Goal: Task Accomplishment & Management: Manage account settings

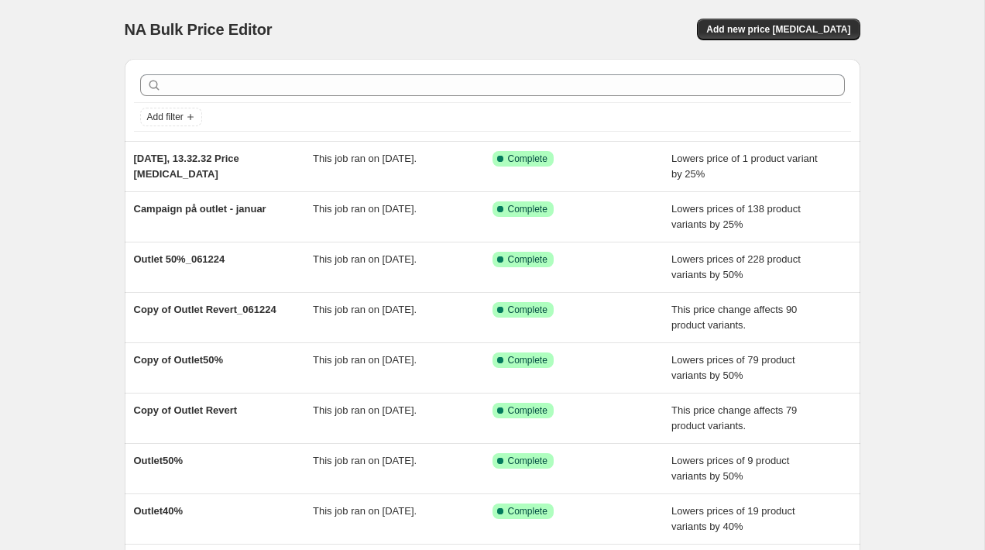
click at [486, 15] on div "NA Bulk Price Editor. This page is ready NA Bulk Price Editor Add new price [ME…" at bounding box center [493, 29] width 736 height 59
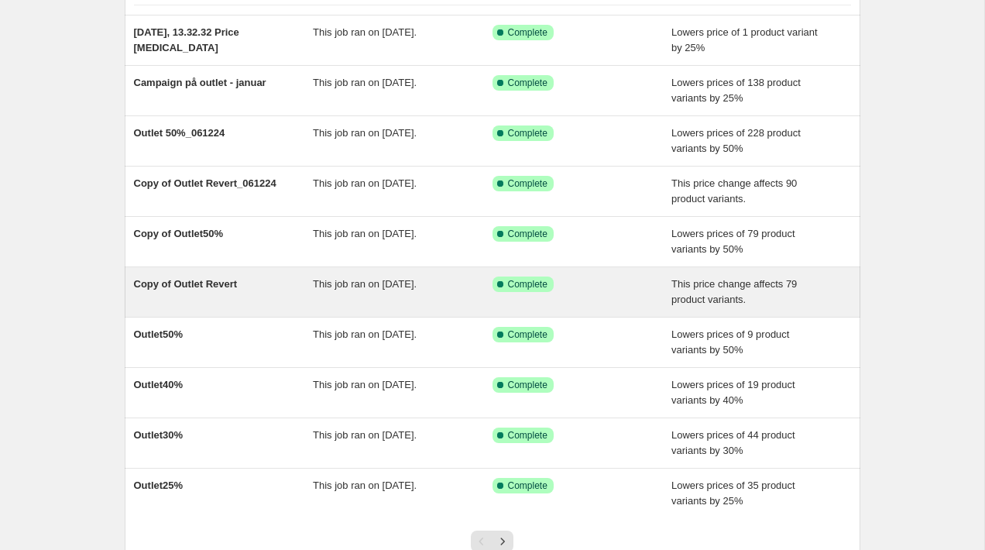
scroll to position [120, 0]
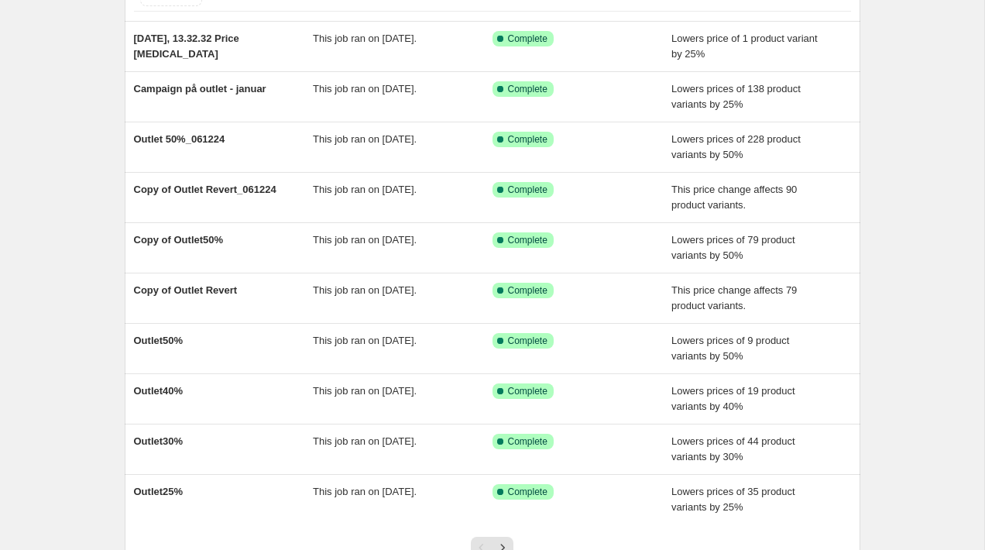
click at [938, 263] on div "NA Bulk Price Editor. This page is ready NA Bulk Price Editor Add new price cha…" at bounding box center [492, 279] width 984 height 798
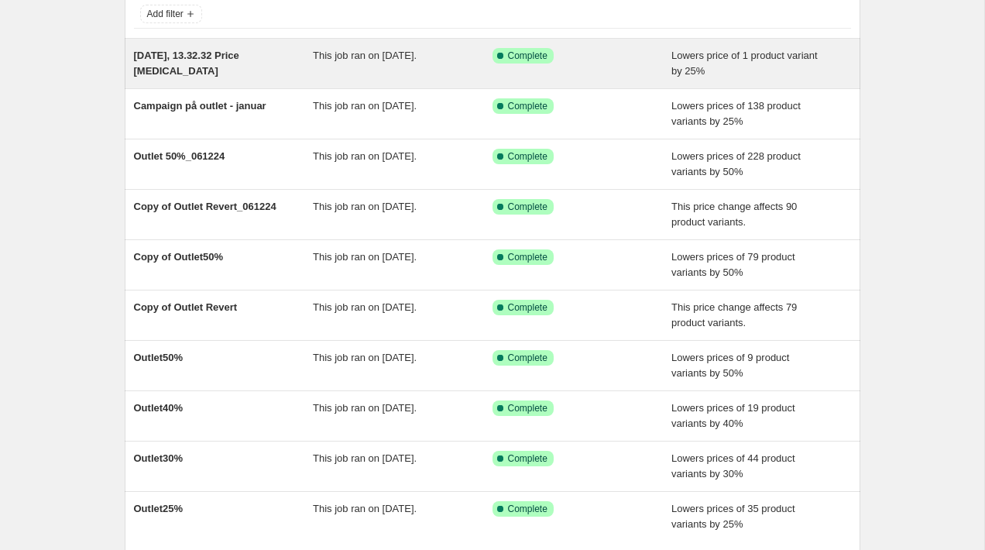
scroll to position [106, 0]
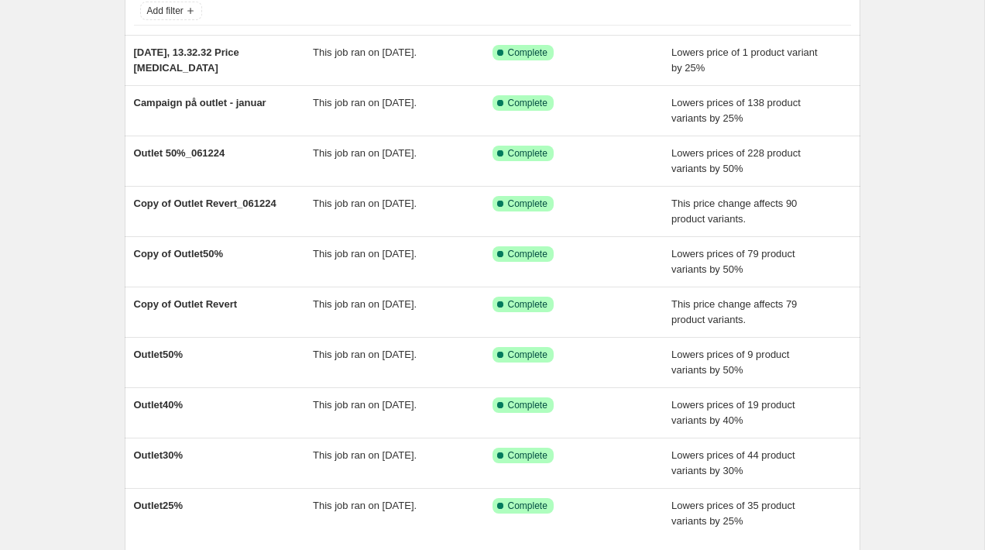
click at [84, 276] on div "NA Bulk Price Editor. This page is ready NA Bulk Price Editor Add new price cha…" at bounding box center [492, 293] width 984 height 798
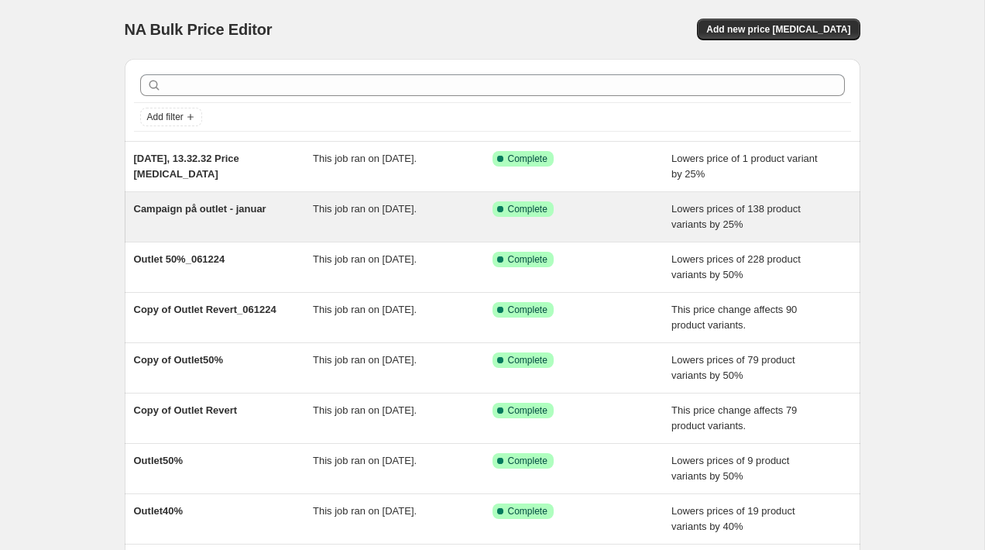
scroll to position [248, 0]
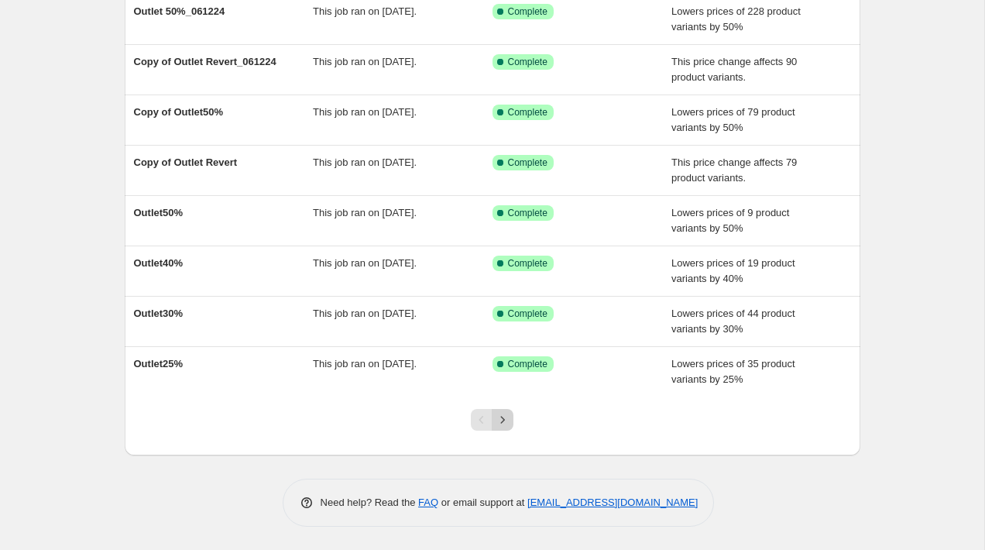
click at [506, 419] on icon "Next" at bounding box center [502, 419] width 15 height 15
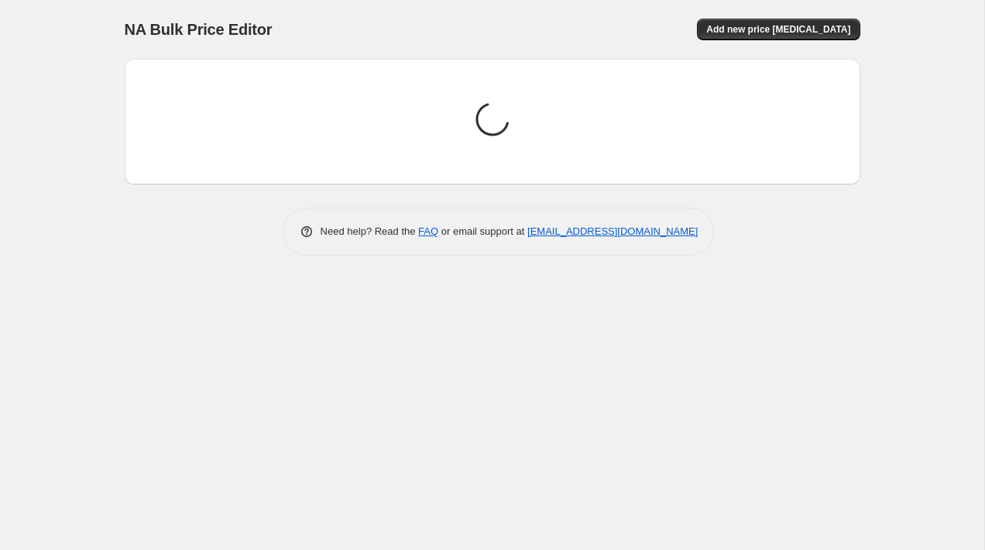
scroll to position [0, 0]
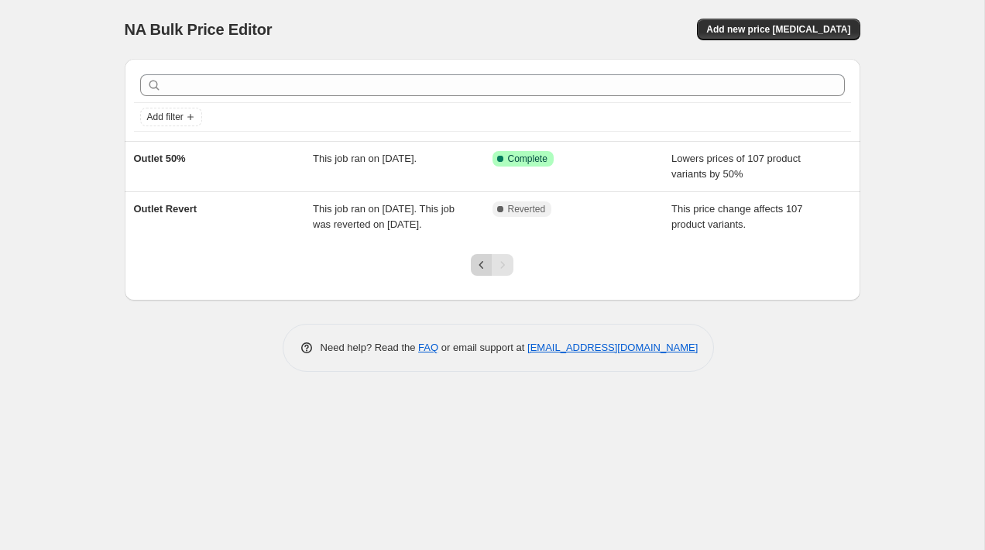
click at [481, 273] on icon "Previous" at bounding box center [481, 264] width 15 height 15
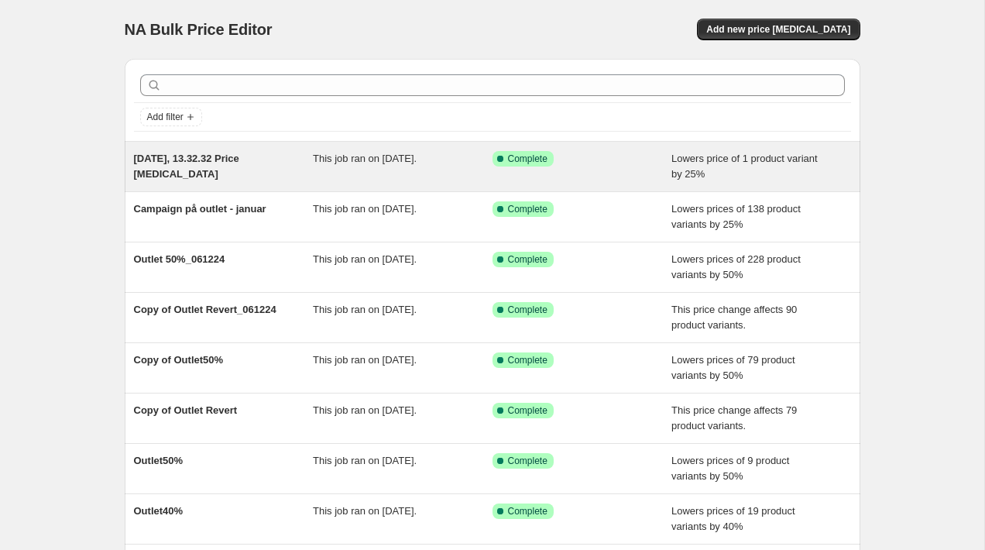
scroll to position [248, 0]
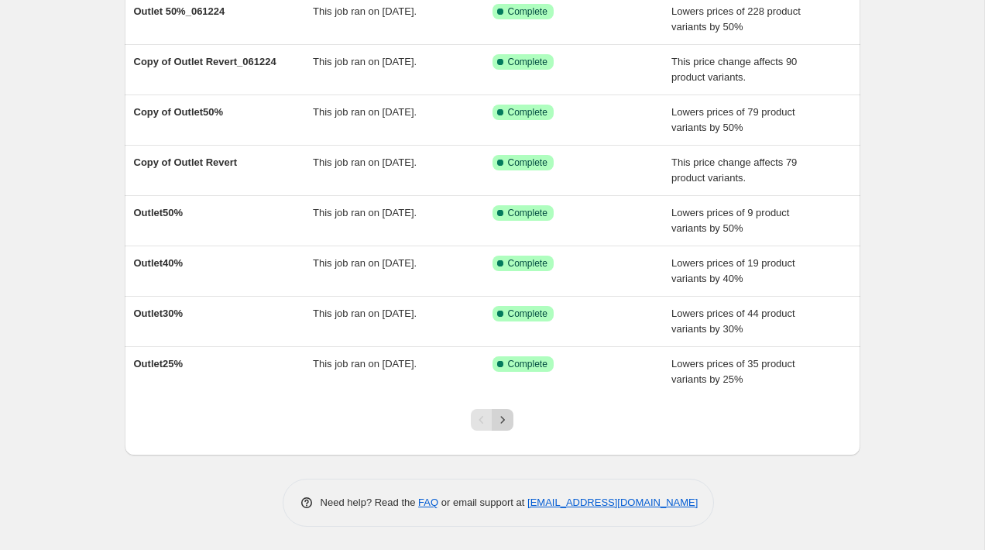
click at [510, 417] on icon "Next" at bounding box center [502, 419] width 15 height 15
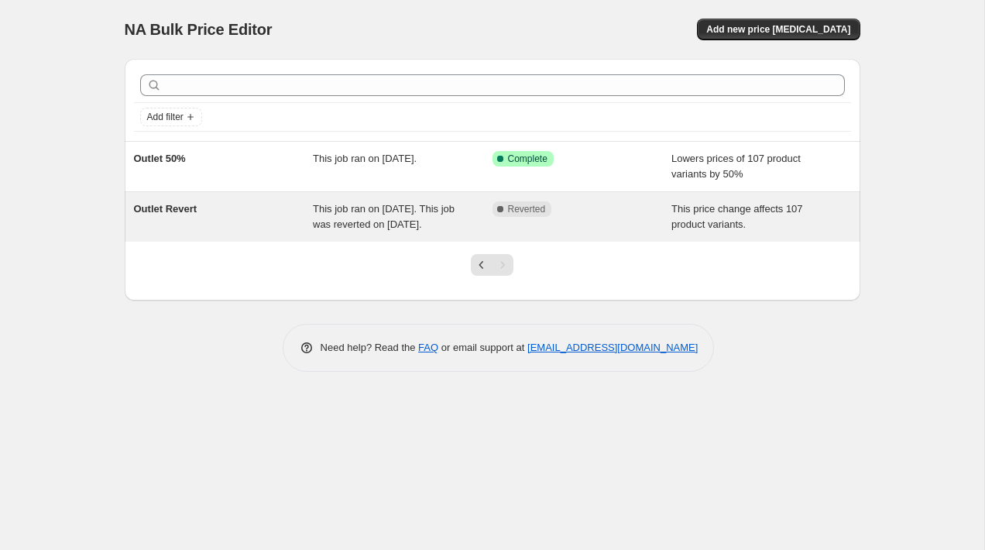
click at [626, 230] on div "Complete Reverted" at bounding box center [583, 216] width 180 height 31
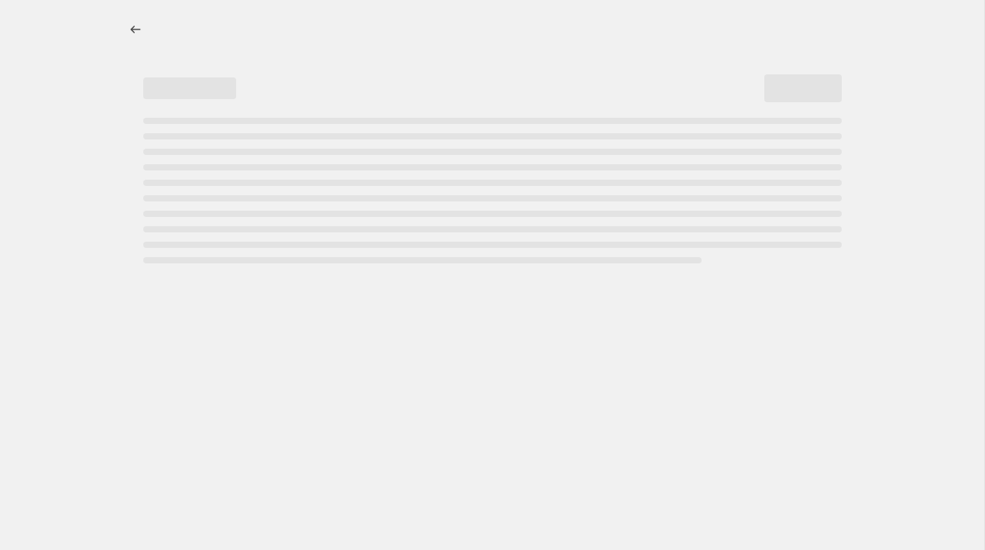
select select "ecap"
select select "remove"
select select "collection"
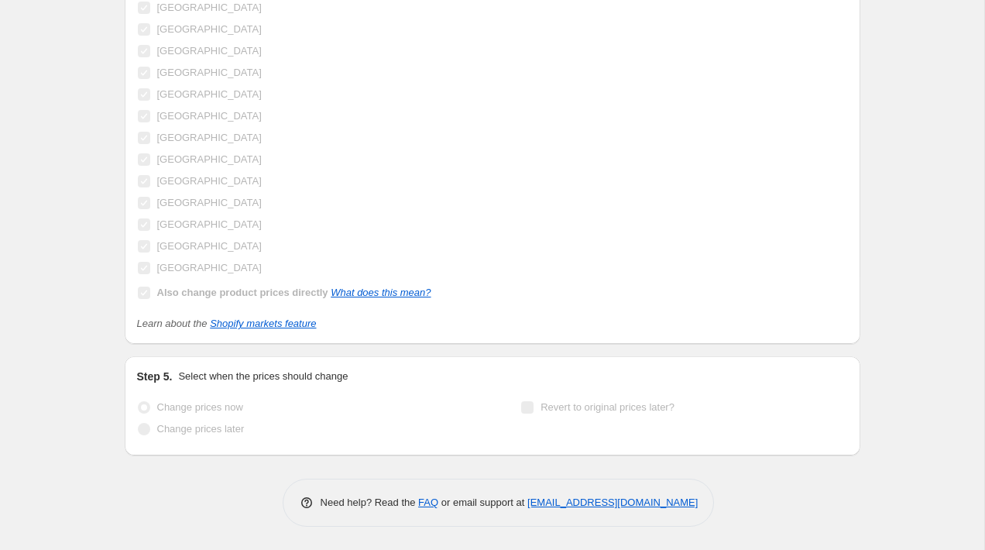
scroll to position [1546, 0]
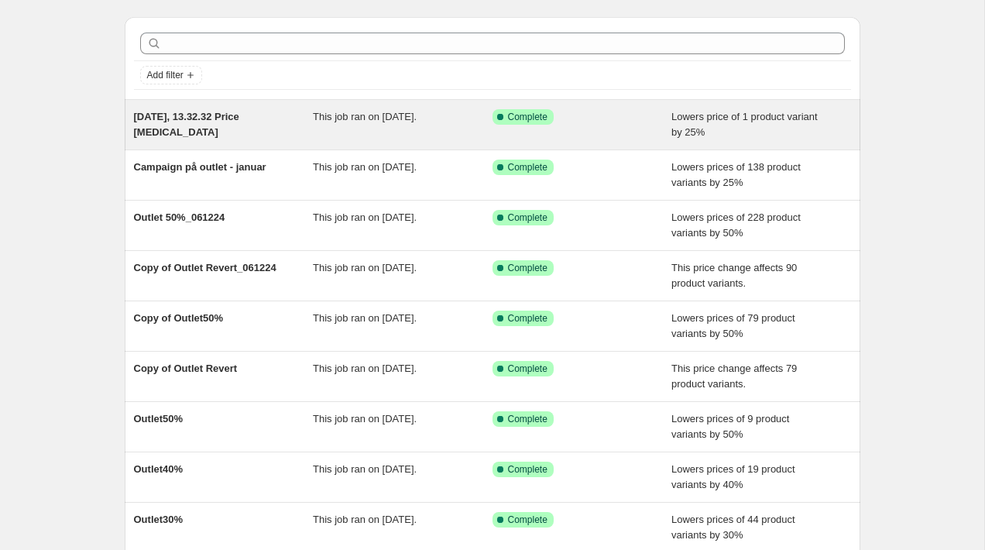
scroll to position [43, 0]
click at [775, 121] on span "Lowers price of 1 product variant by 25%" at bounding box center [744, 123] width 146 height 27
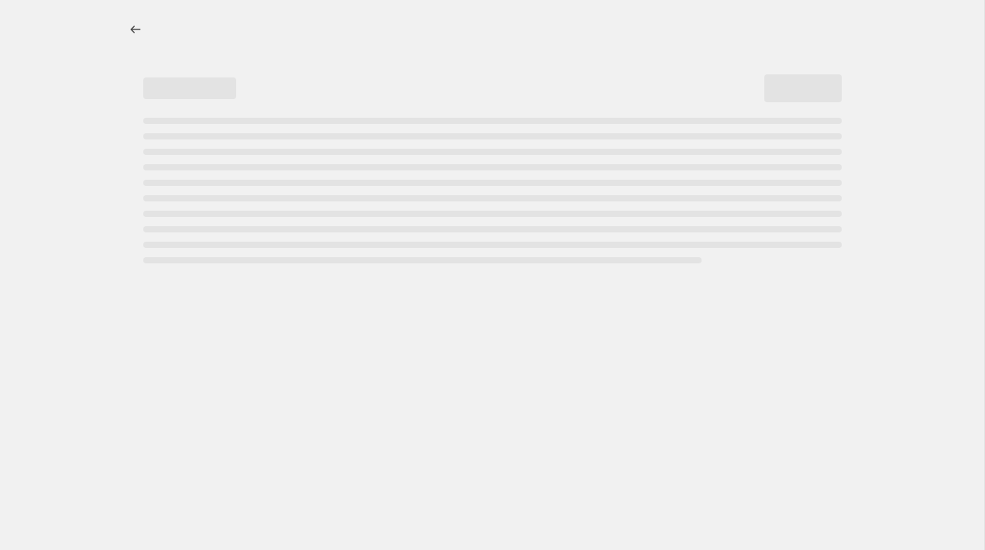
select select "percentage"
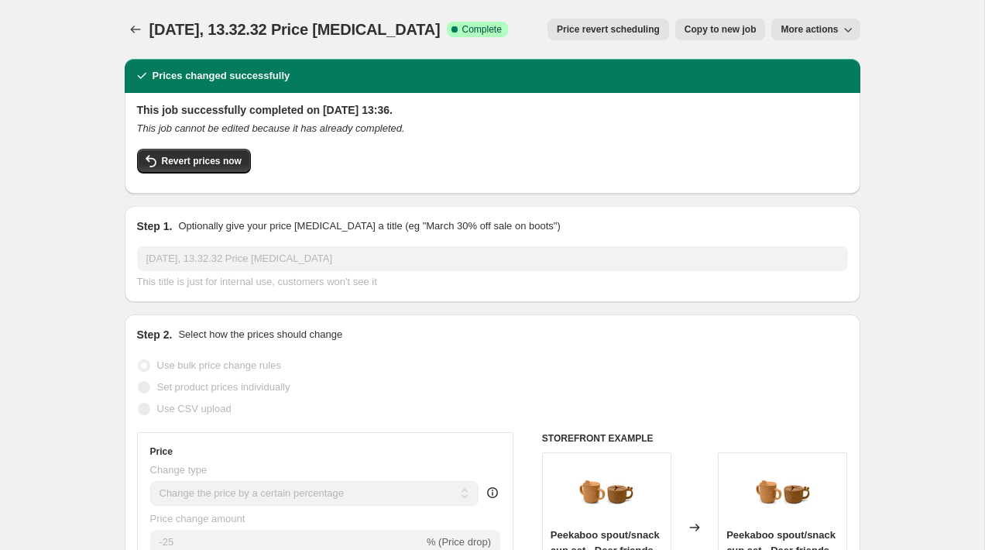
scroll to position [6, 0]
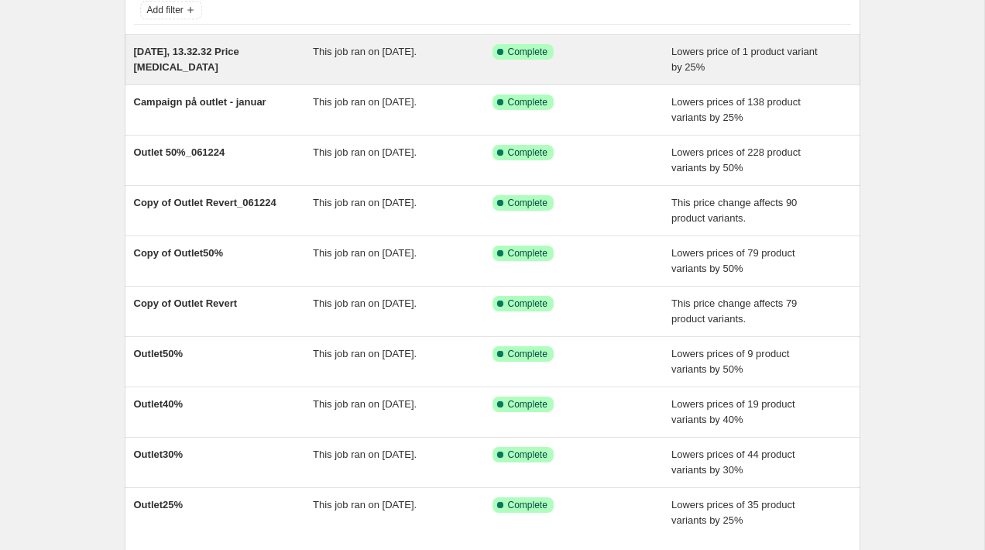
scroll to position [248, 0]
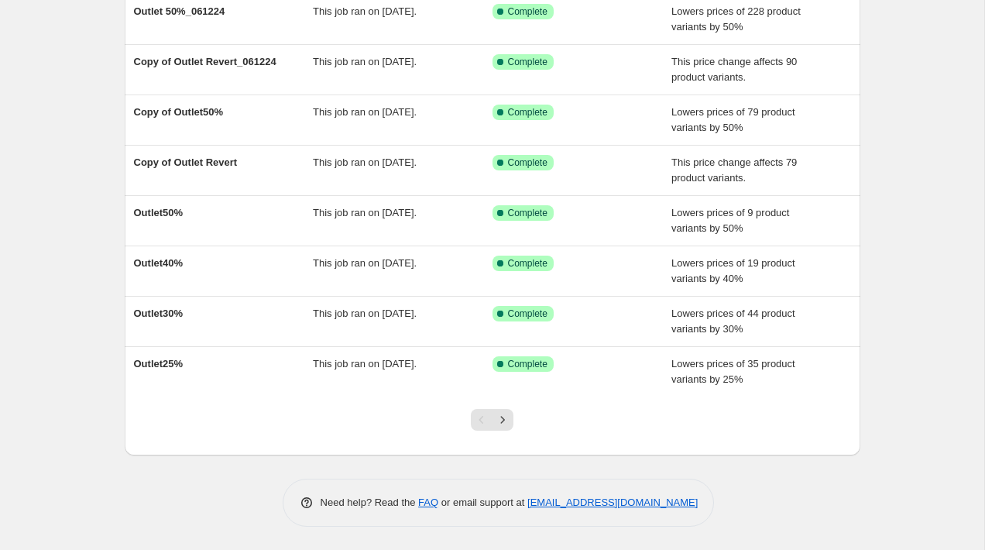
click at [488, 421] on div "Pagination" at bounding box center [482, 420] width 22 height 22
click at [513, 422] on div at bounding box center [492, 426] width 63 height 59
click at [503, 424] on icon "Next" at bounding box center [502, 419] width 15 height 15
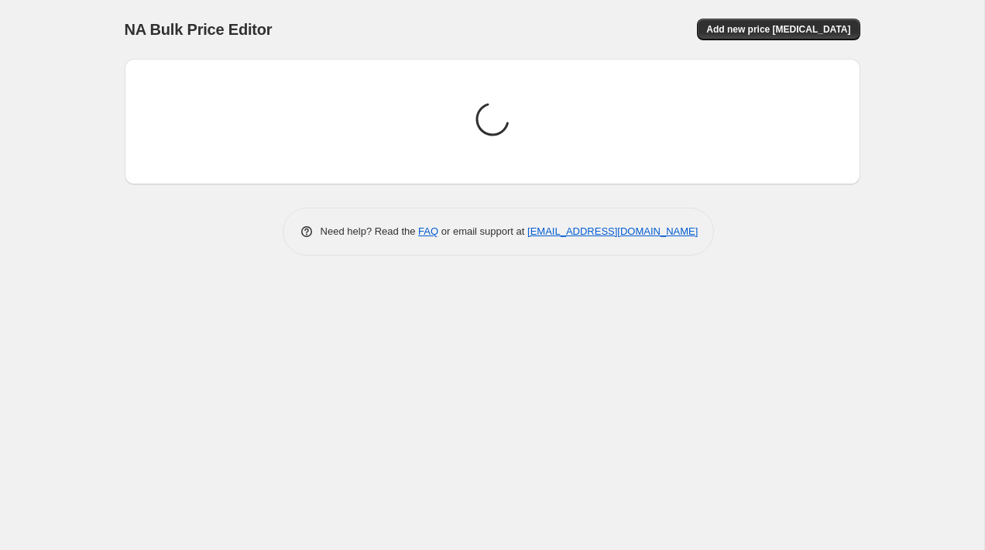
scroll to position [0, 0]
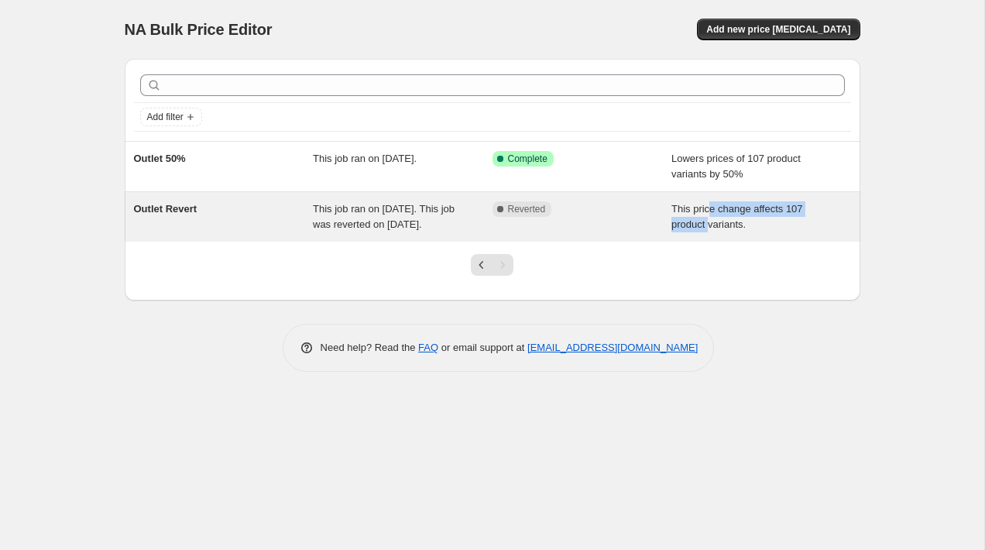
click at [711, 216] on div "This price change affects 107 product variants." at bounding box center [761, 216] width 180 height 31
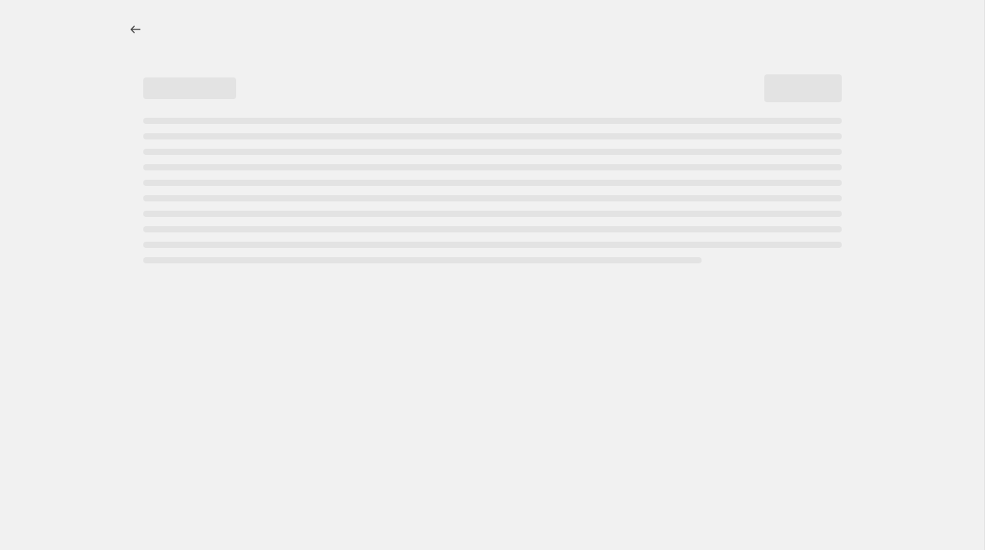
select select "ecap"
select select "remove"
select select "collection"
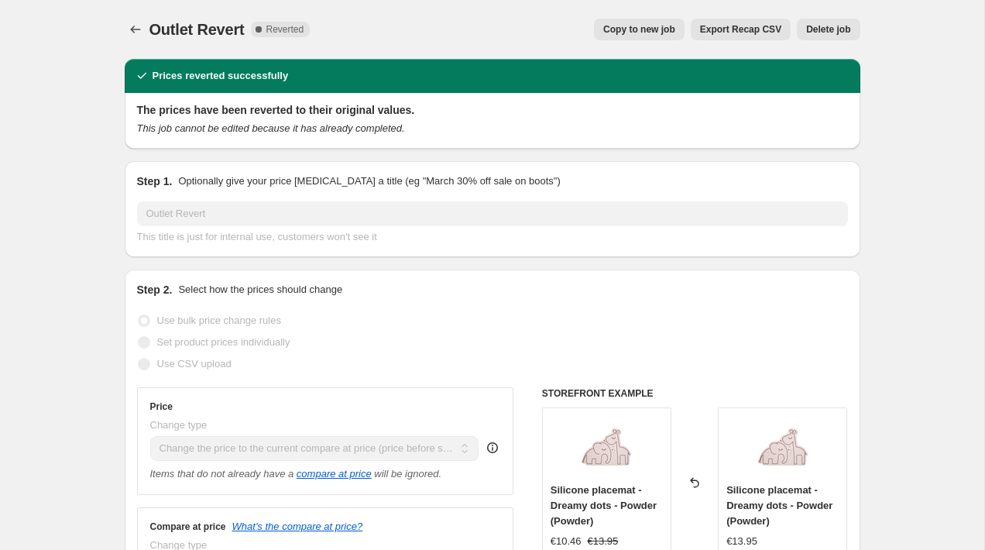
click at [842, 33] on span "Delete job" at bounding box center [828, 29] width 44 height 12
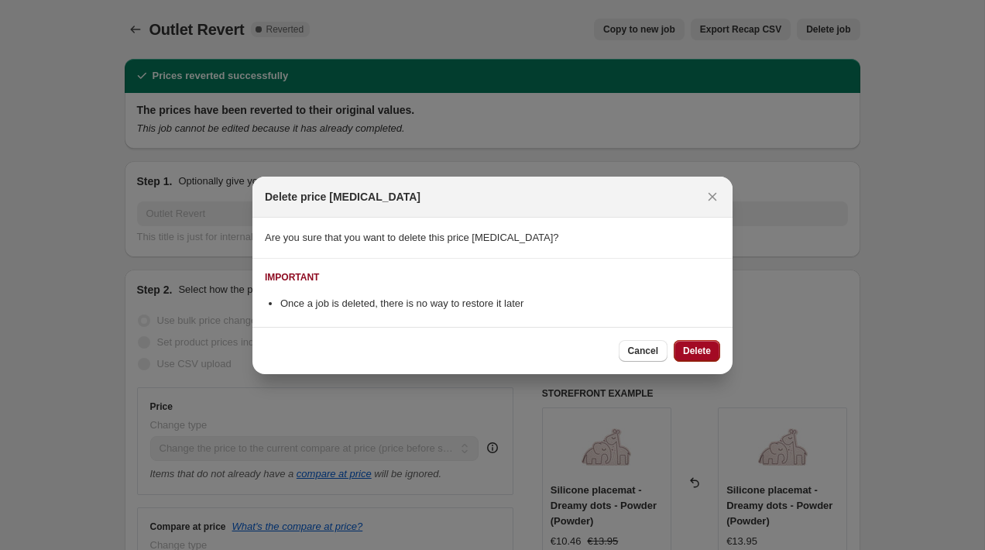
click at [702, 355] on span "Delete" at bounding box center [697, 351] width 28 height 12
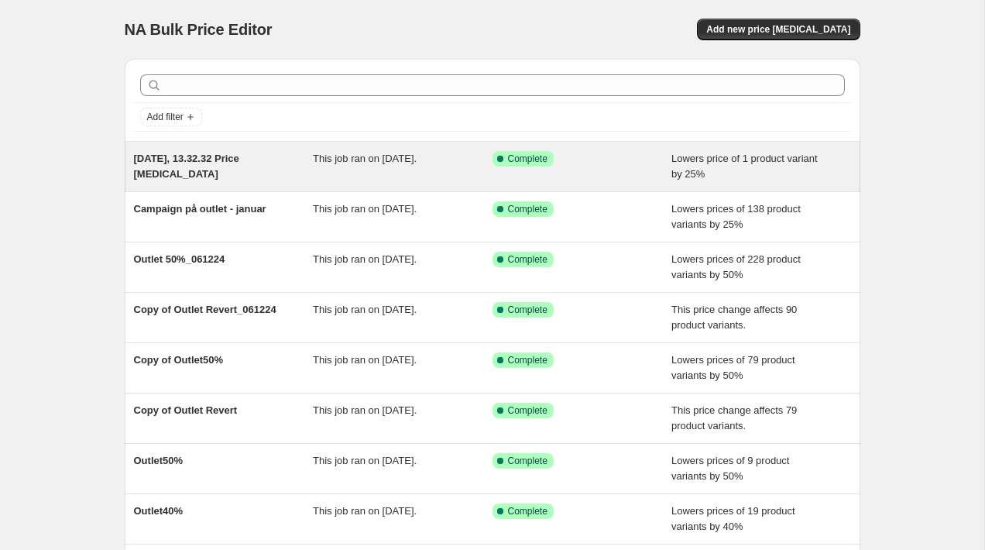
click at [788, 160] on span "Lowers price of 1 product variant by 25%" at bounding box center [744, 166] width 146 height 27
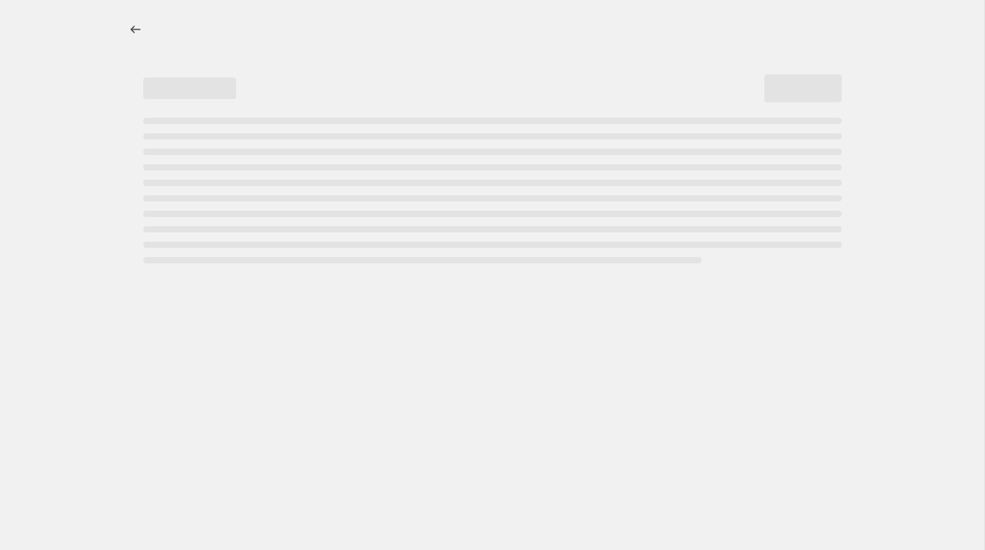
select select "percentage"
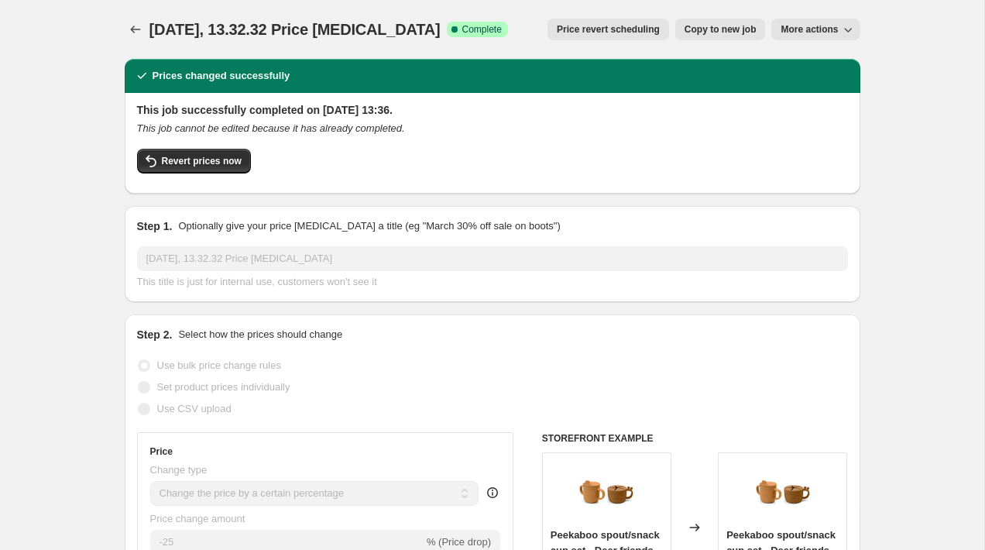
click at [833, 26] on span "More actions" at bounding box center [809, 29] width 57 height 12
click at [820, 88] on span "Delete job" at bounding box center [803, 88] width 46 height 12
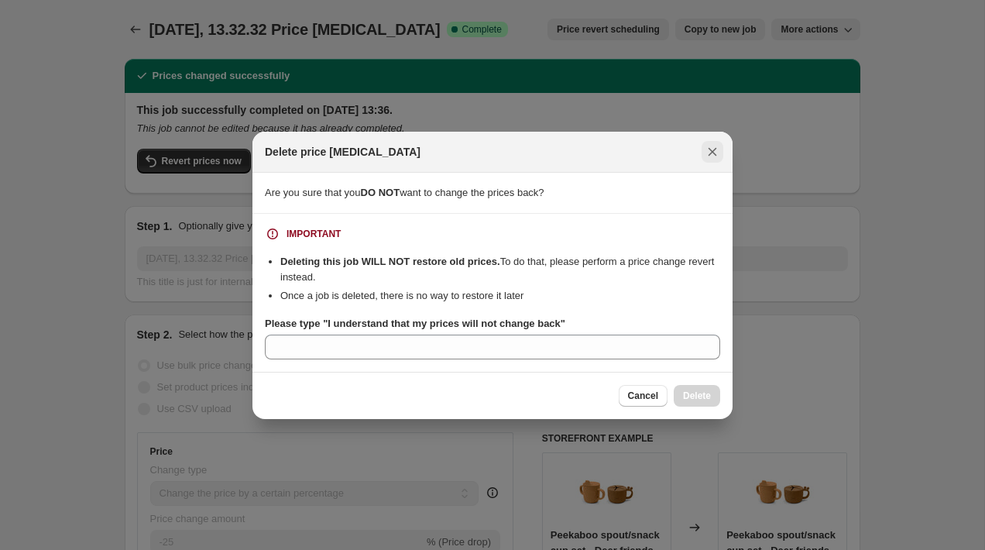
click at [715, 148] on icon "Close" at bounding box center [712, 151] width 15 height 15
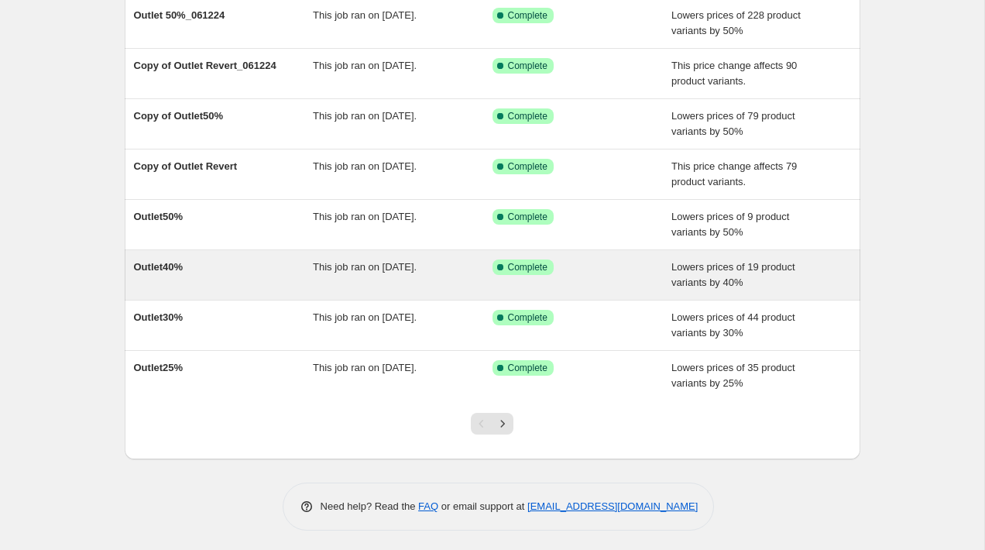
scroll to position [248, 0]
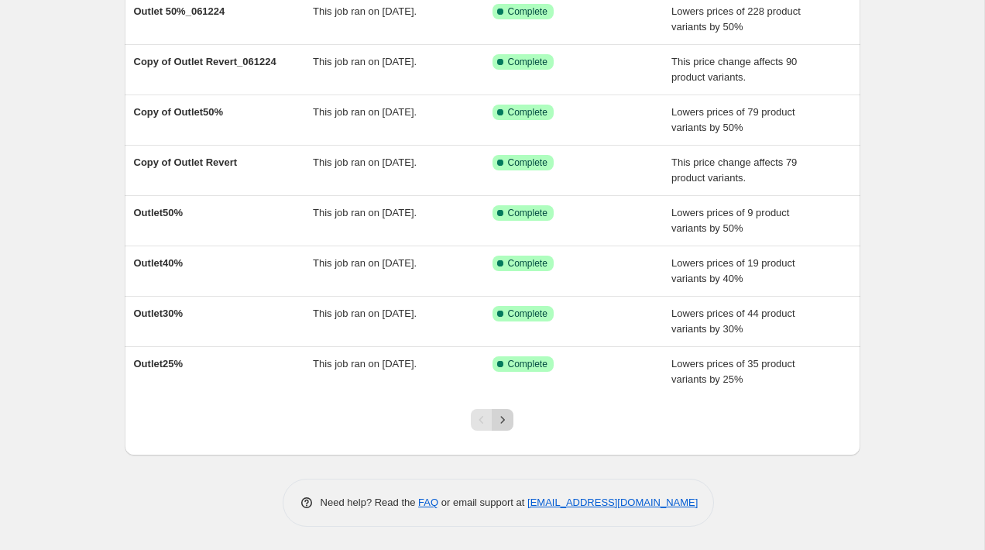
click at [506, 422] on icon "Next" at bounding box center [502, 419] width 15 height 15
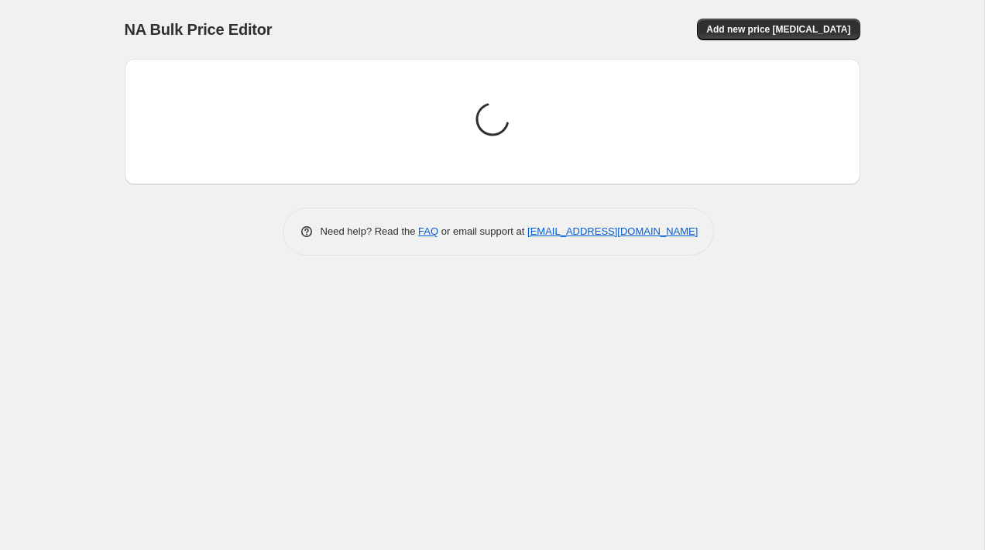
scroll to position [0, 0]
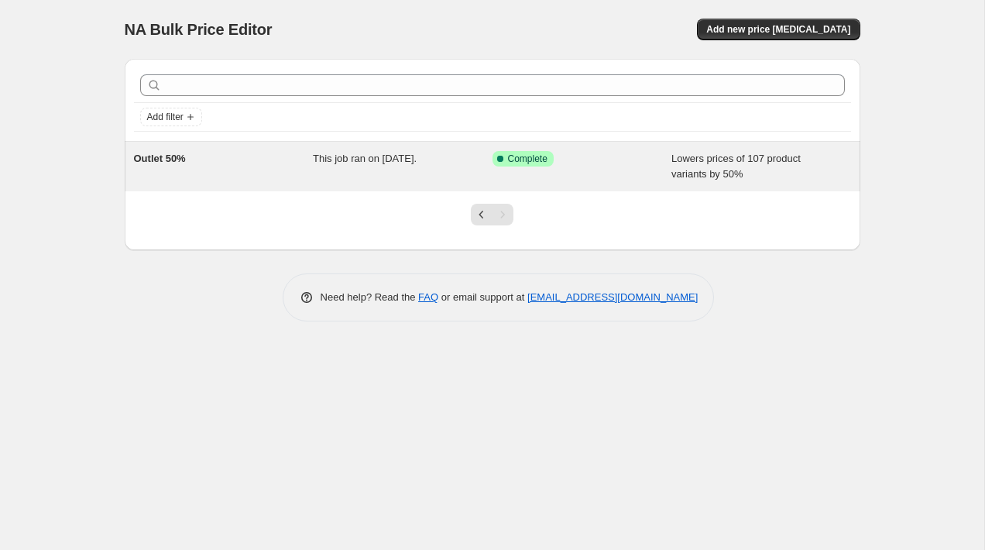
click at [631, 169] on div "Success Complete Complete" at bounding box center [583, 166] width 180 height 31
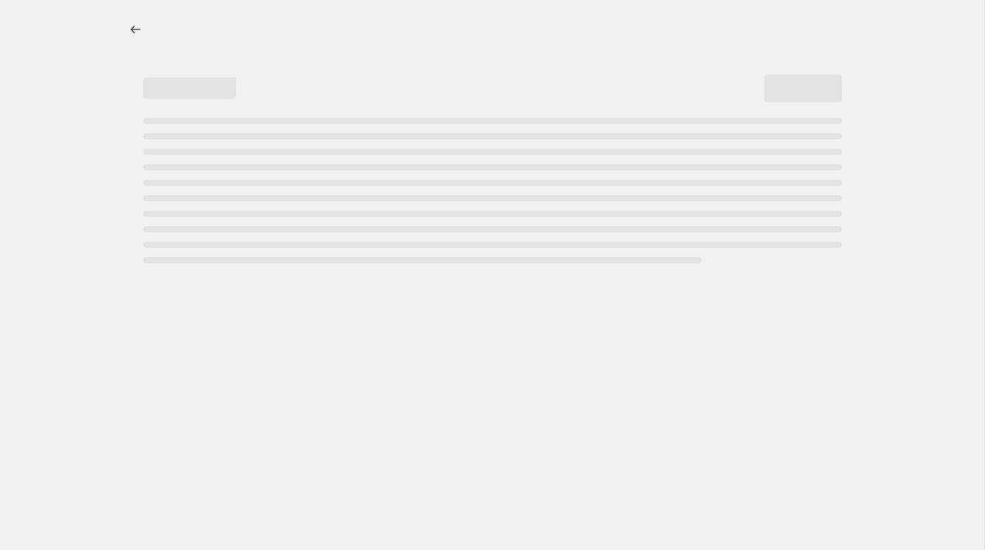
select select "percentage"
select select "collection"
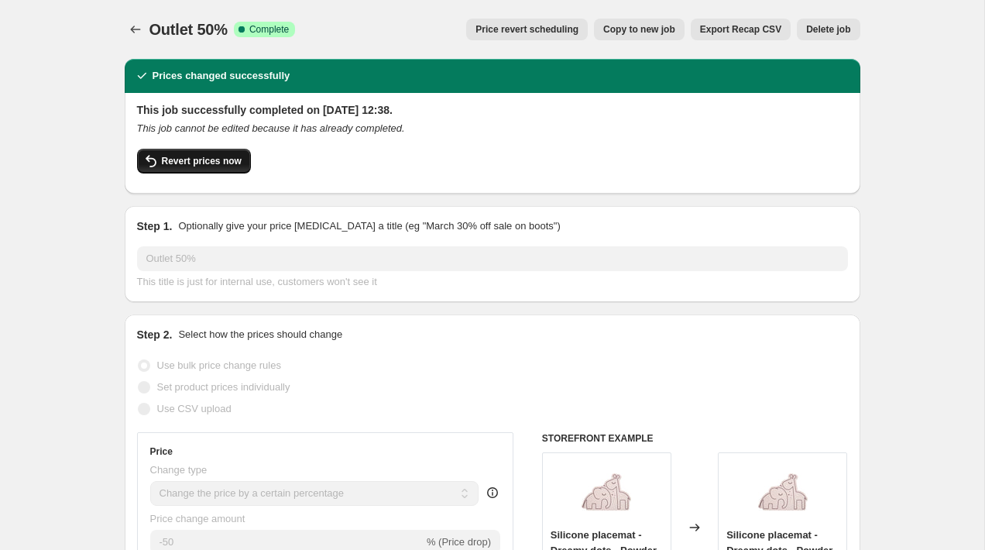
click at [230, 165] on span "Revert prices now" at bounding box center [202, 161] width 80 height 12
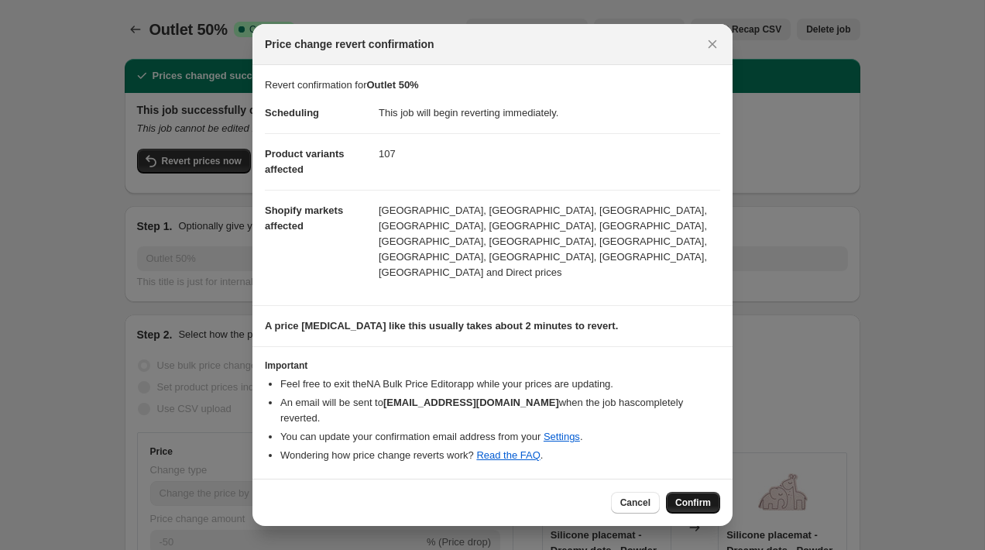
click at [697, 496] on span "Confirm" at bounding box center [693, 502] width 36 height 12
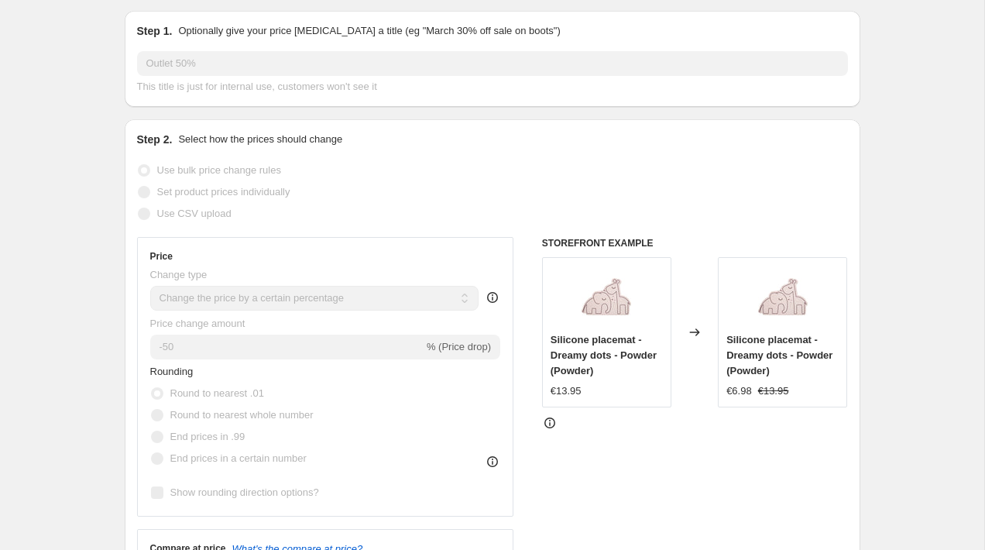
scroll to position [118, 0]
click at [551, 427] on icon at bounding box center [549, 423] width 15 height 15
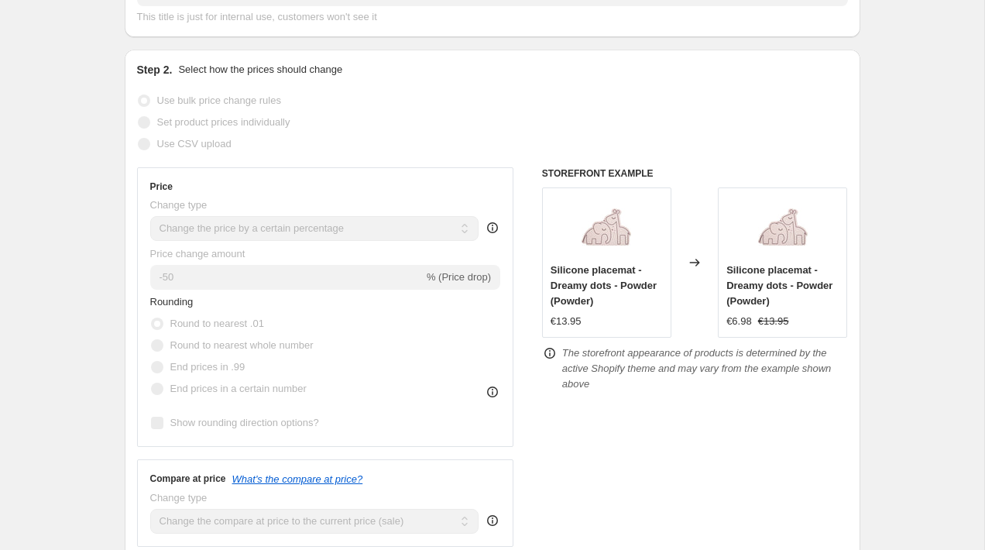
scroll to position [0, 0]
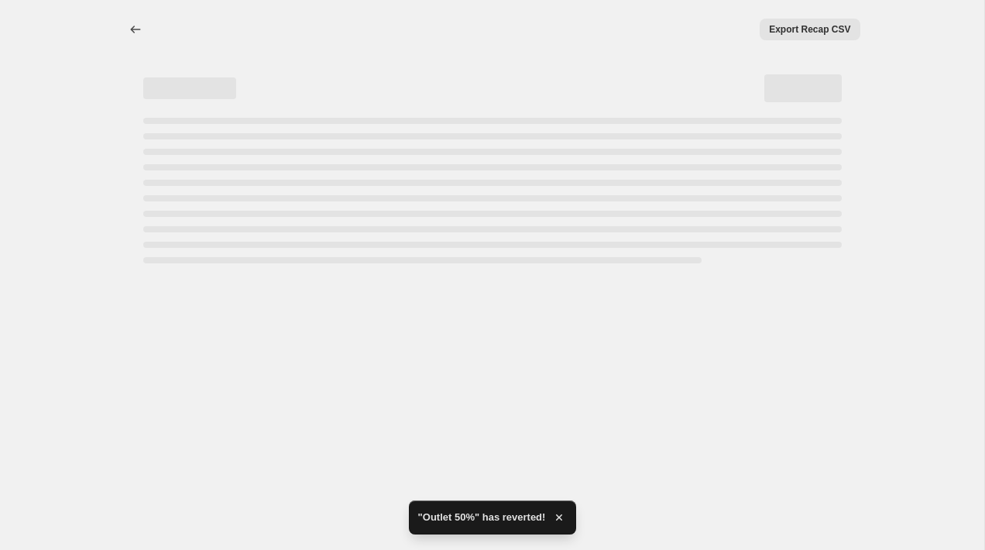
select select "percentage"
select select "collection"
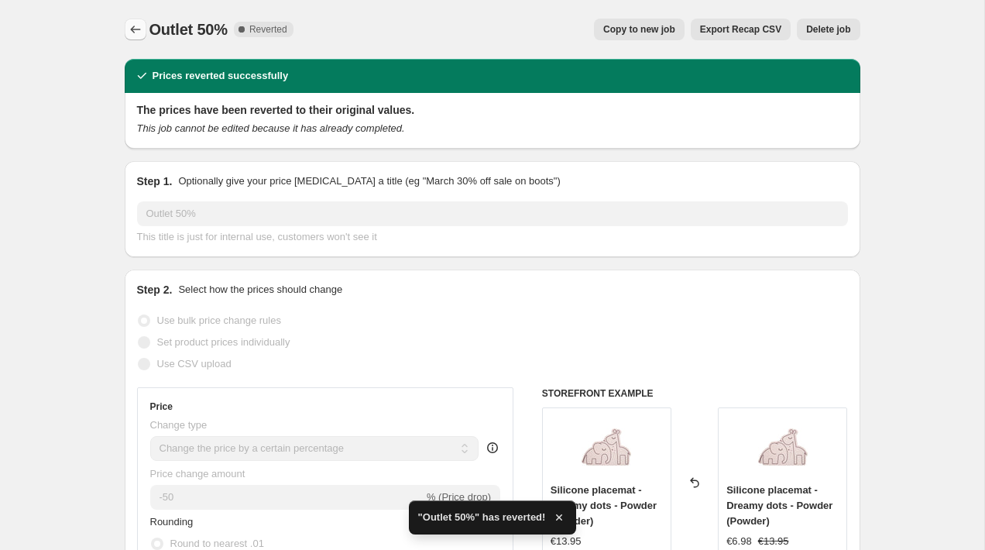
click at [130, 32] on icon "Price change jobs" at bounding box center [135, 29] width 15 height 15
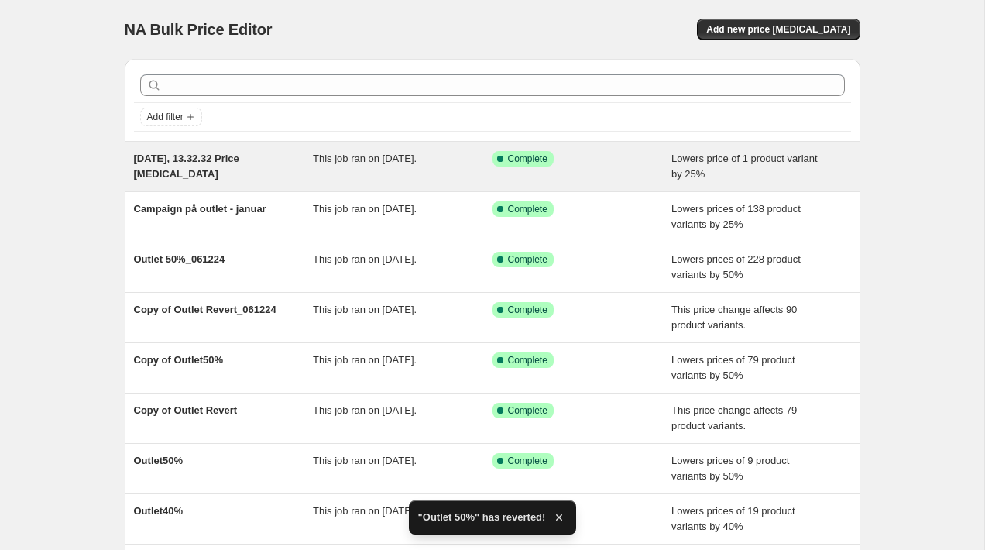
click at [585, 167] on div "Success Complete Complete" at bounding box center [583, 166] width 180 height 31
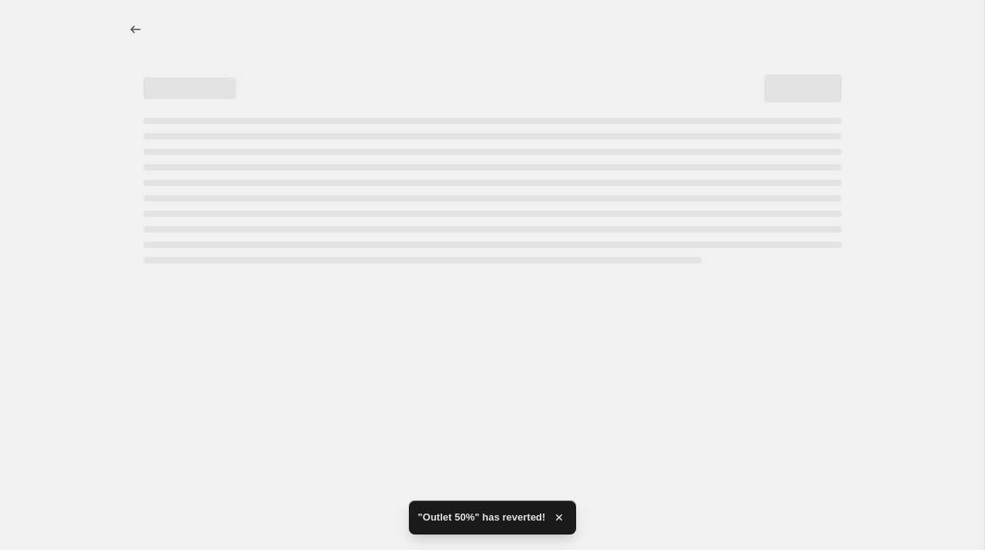
select select "percentage"
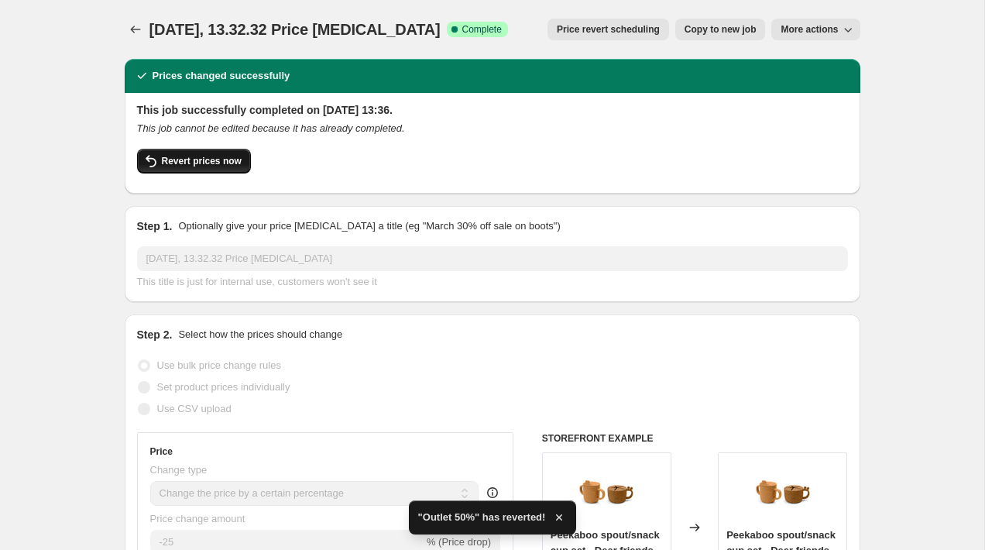
click at [221, 160] on span "Revert prices now" at bounding box center [202, 161] width 80 height 12
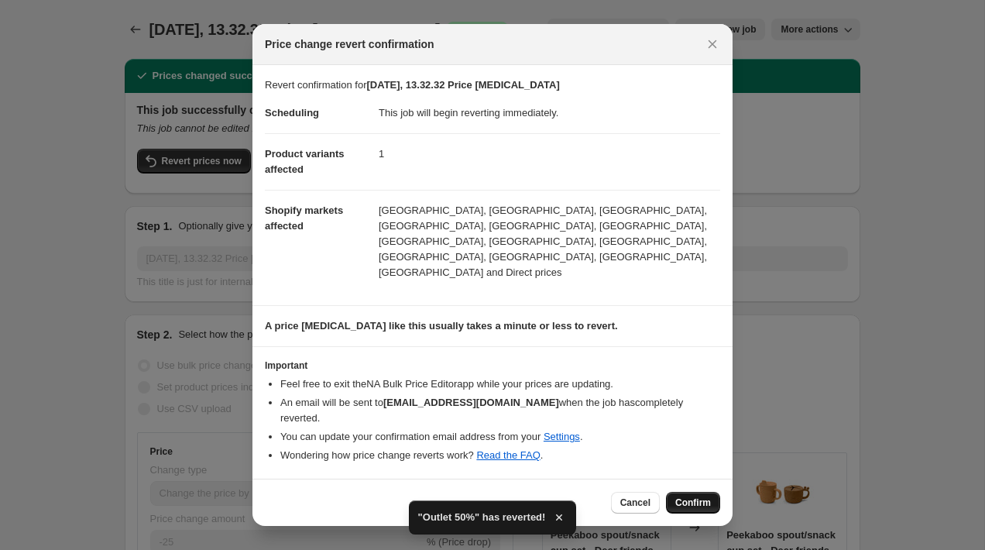
click at [674, 492] on button "Confirm" at bounding box center [693, 503] width 54 height 22
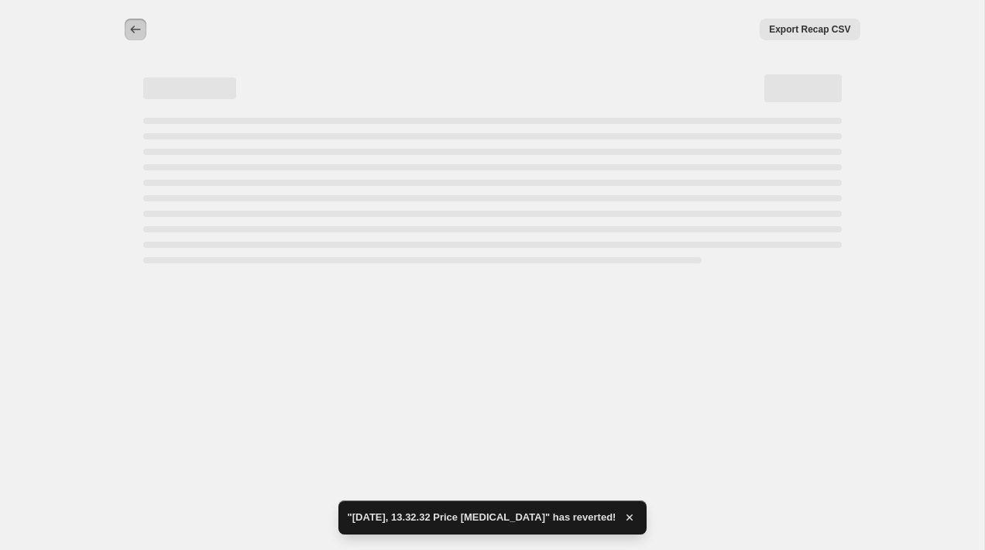
click at [136, 22] on icon "Price change jobs" at bounding box center [135, 29] width 15 height 15
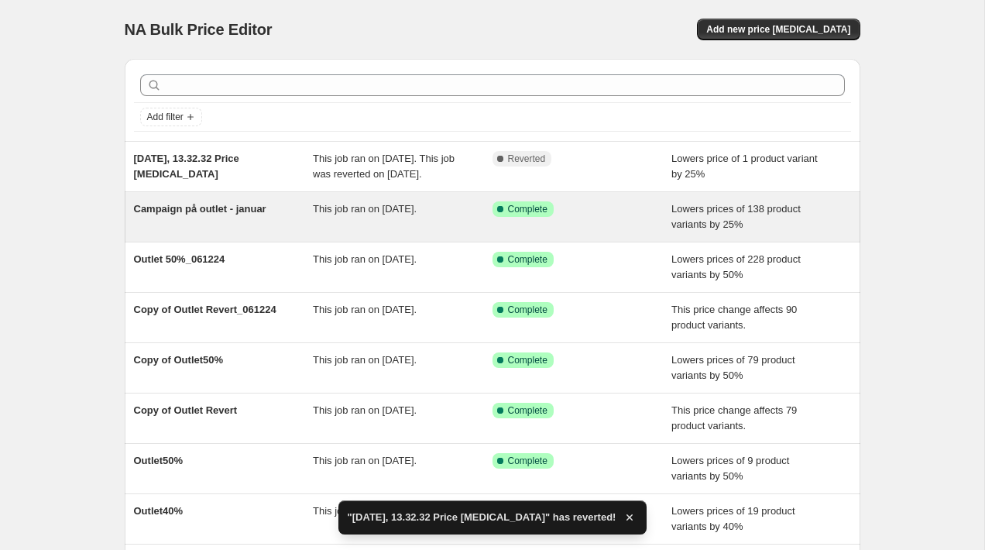
click at [722, 230] on span "Lowers prices of 138 product variants by 25%" at bounding box center [735, 216] width 129 height 27
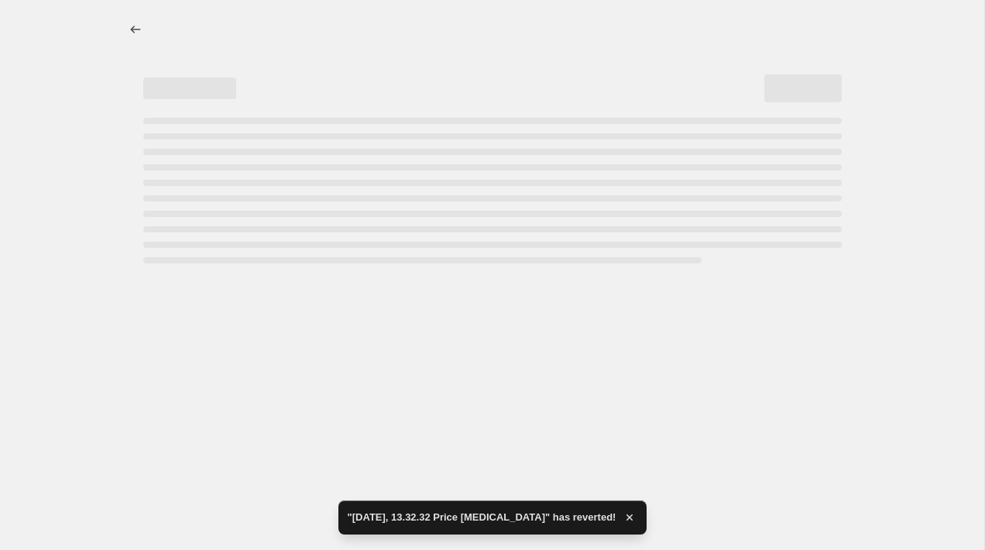
select select "percentage"
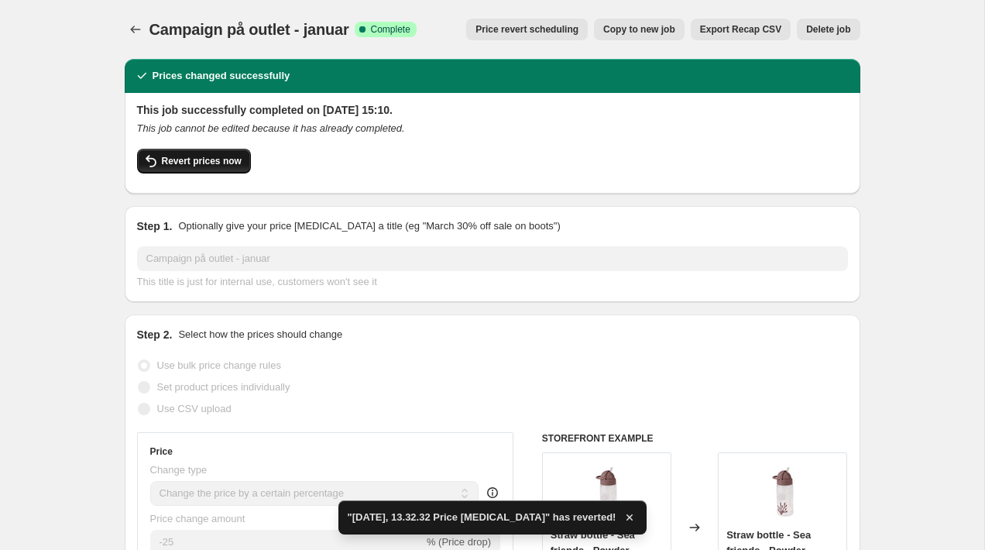
click at [238, 160] on span "Revert prices now" at bounding box center [202, 161] width 80 height 12
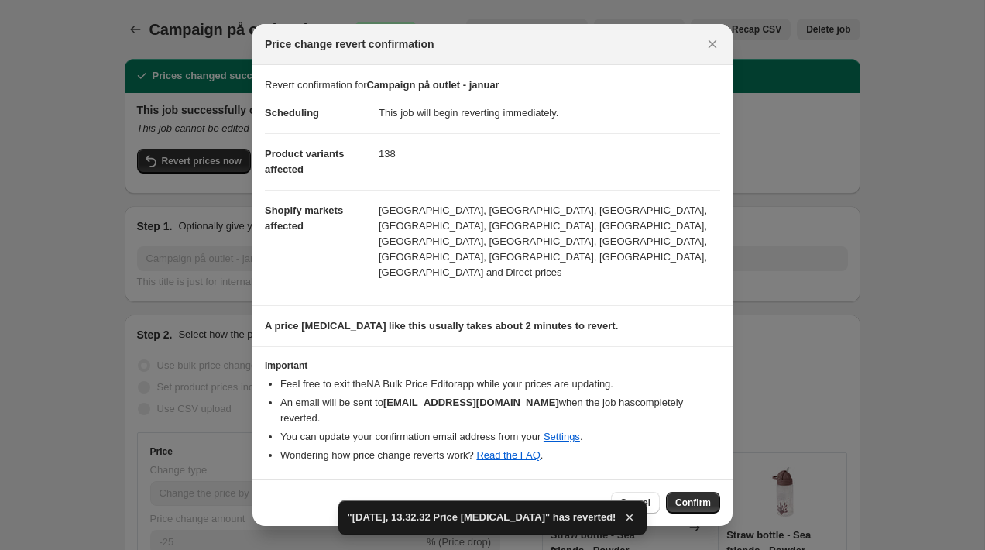
click at [709, 496] on span "Confirm" at bounding box center [693, 502] width 36 height 12
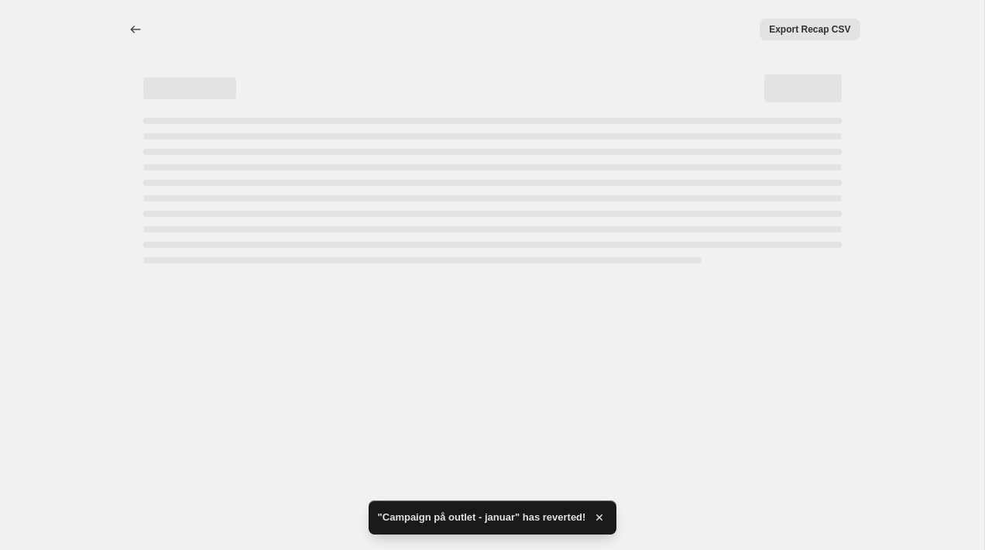
select select "percentage"
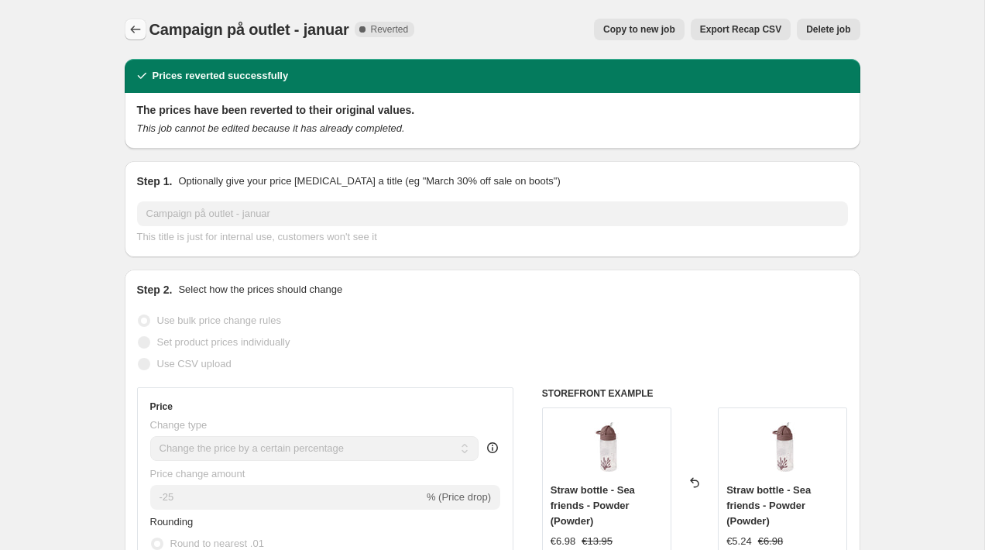
click at [140, 26] on icon "Price change jobs" at bounding box center [135, 29] width 15 height 15
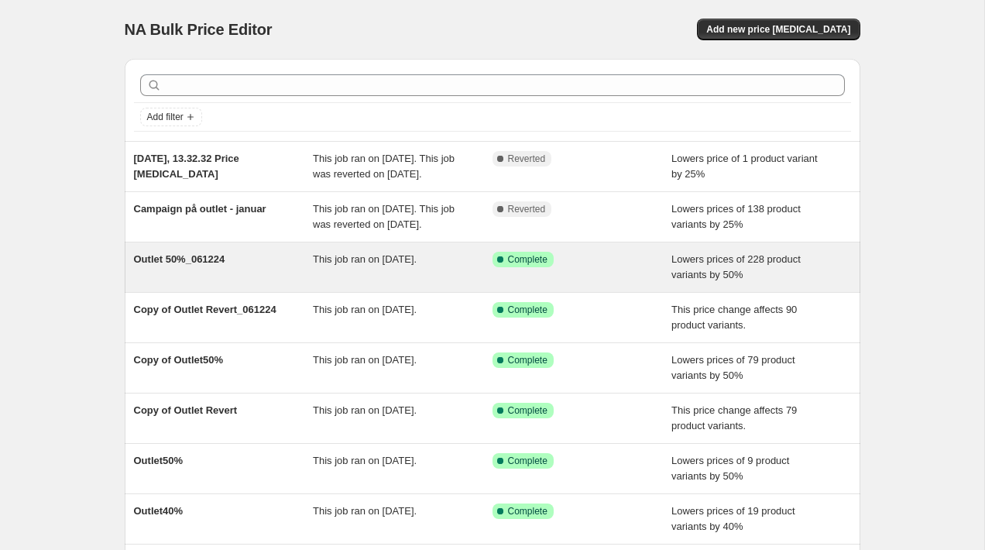
click at [613, 283] on div "Success Complete Complete" at bounding box center [583, 267] width 180 height 31
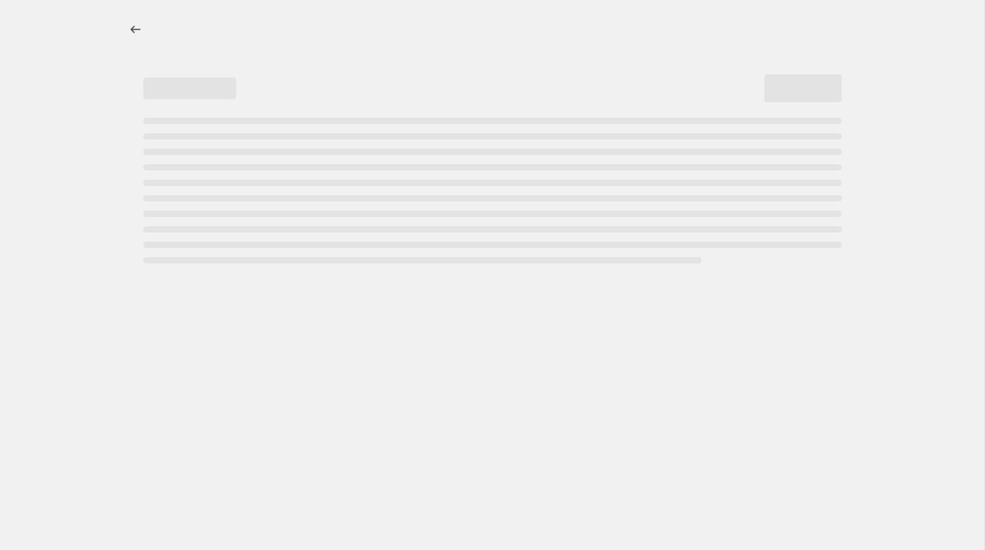
select select "percentage"
select select "tag"
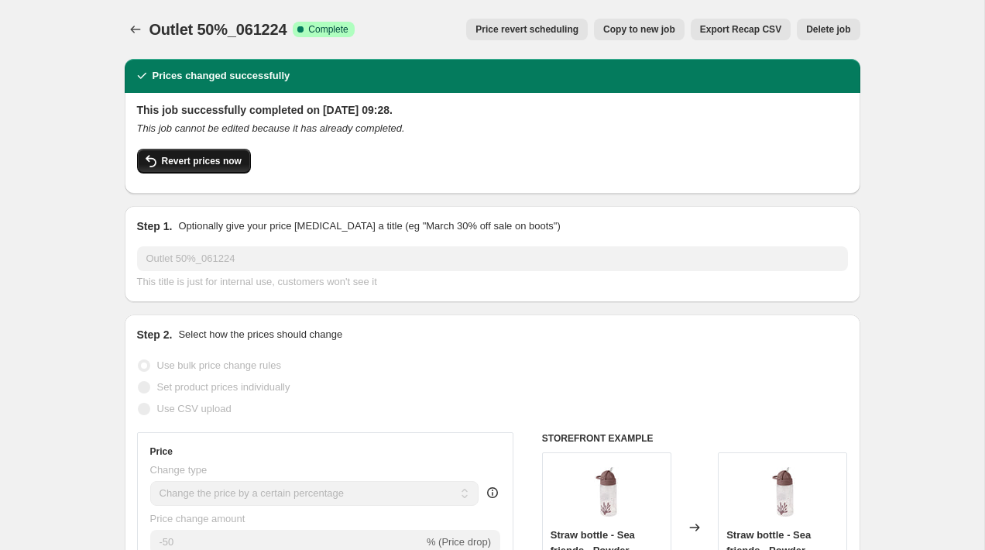
click at [232, 160] on span "Revert prices now" at bounding box center [202, 161] width 80 height 12
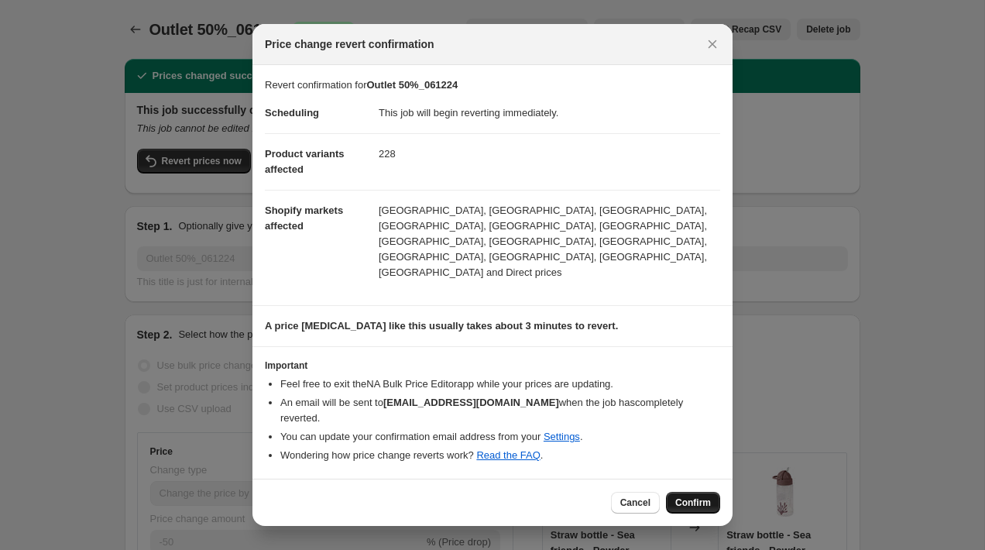
click at [708, 496] on span "Confirm" at bounding box center [693, 502] width 36 height 12
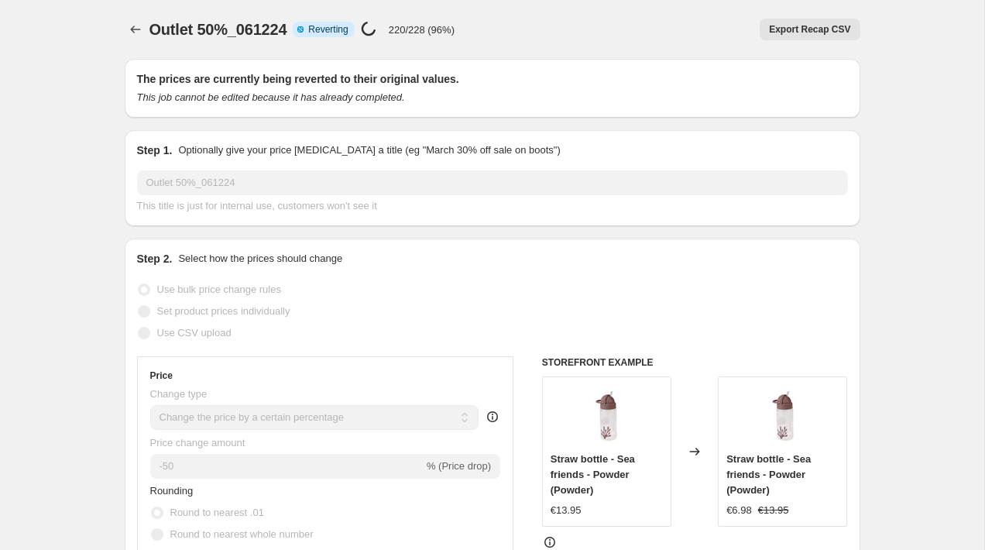
select select "percentage"
select select "tag"
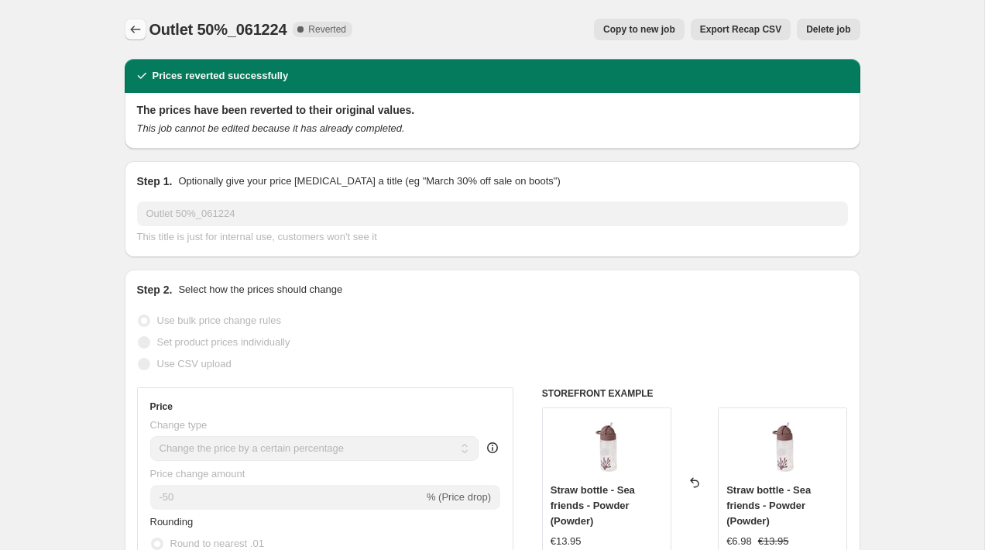
click at [139, 32] on icon "Price change jobs" at bounding box center [135, 29] width 15 height 15
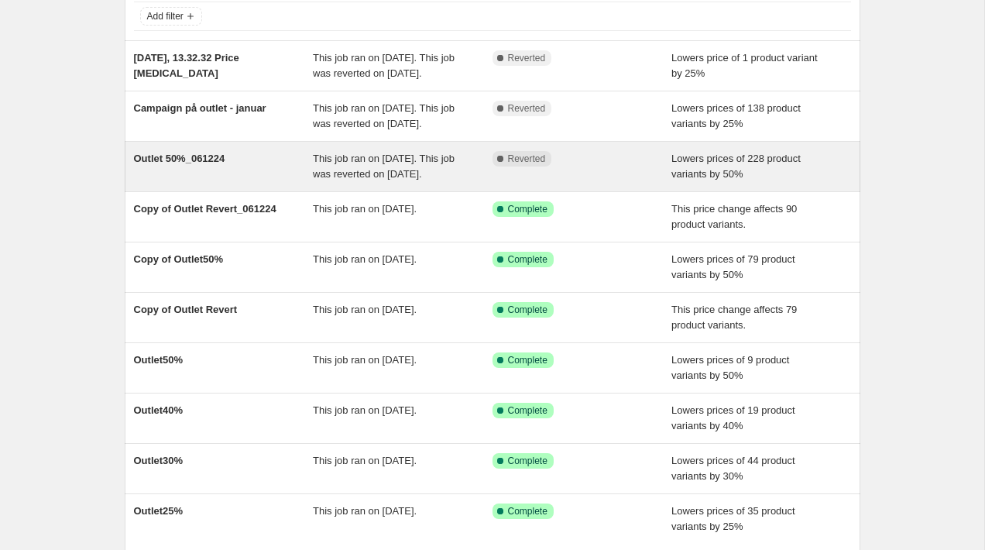
scroll to position [132, 0]
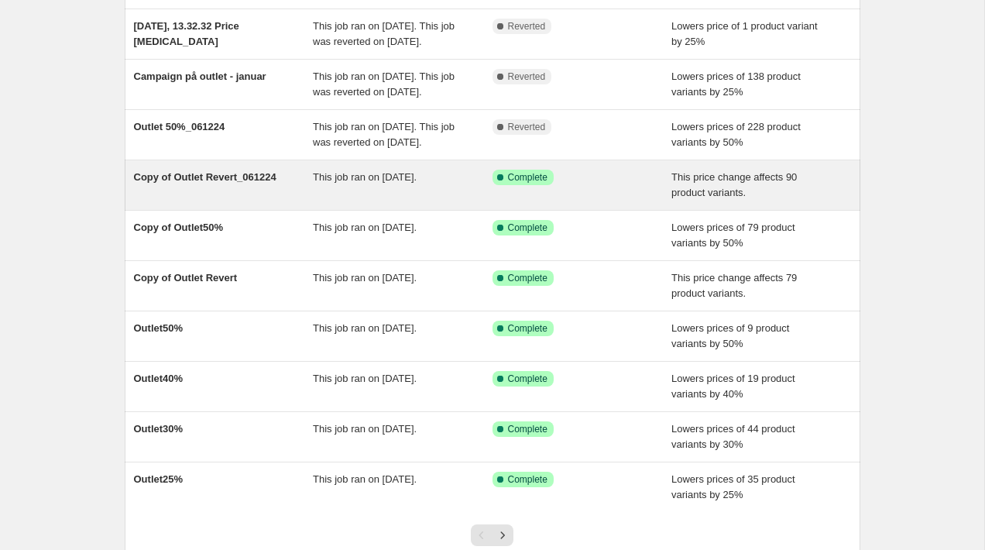
click at [434, 201] on div "This job ran on 6 December 2024." at bounding box center [403, 185] width 180 height 31
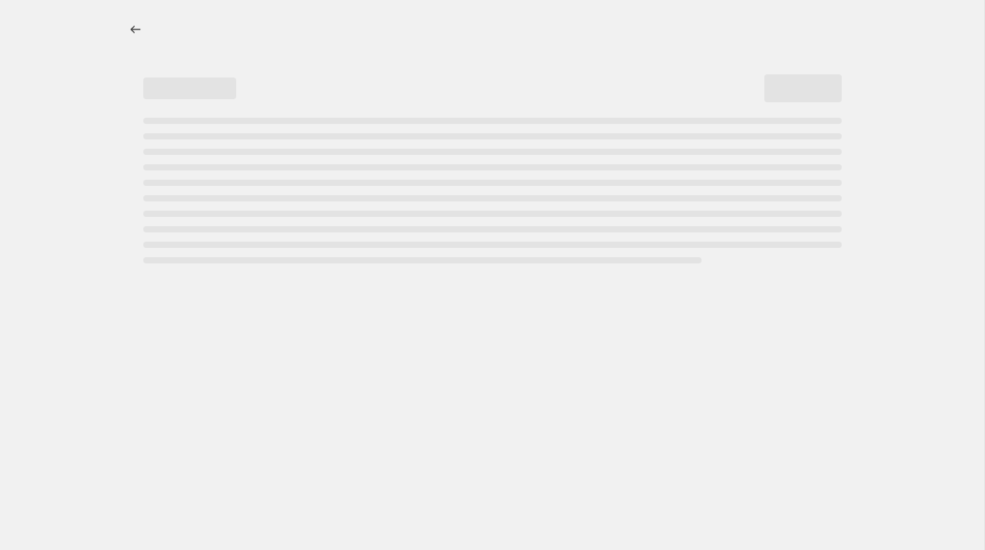
select select "ecap"
select select "remove"
select select "collection"
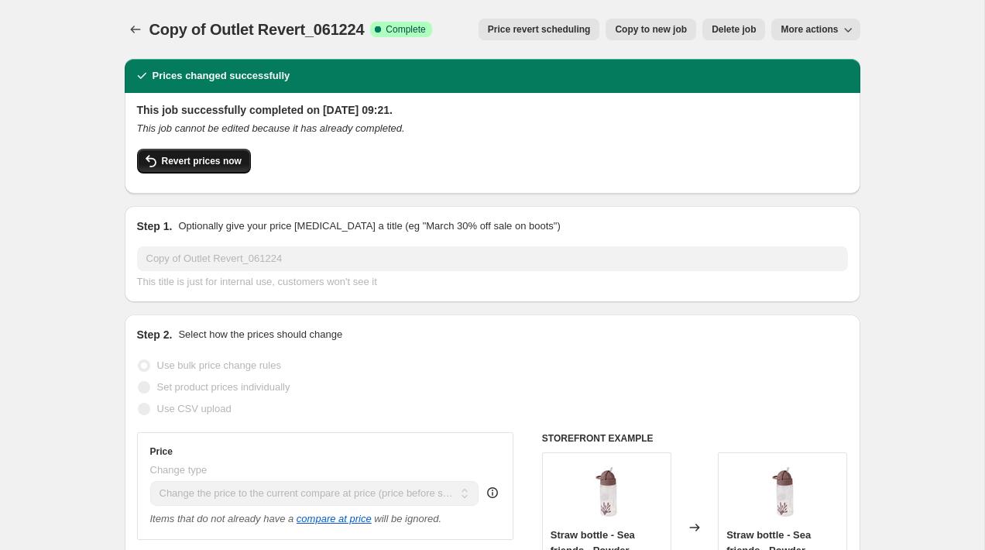
click at [227, 167] on span "Revert prices now" at bounding box center [202, 161] width 80 height 12
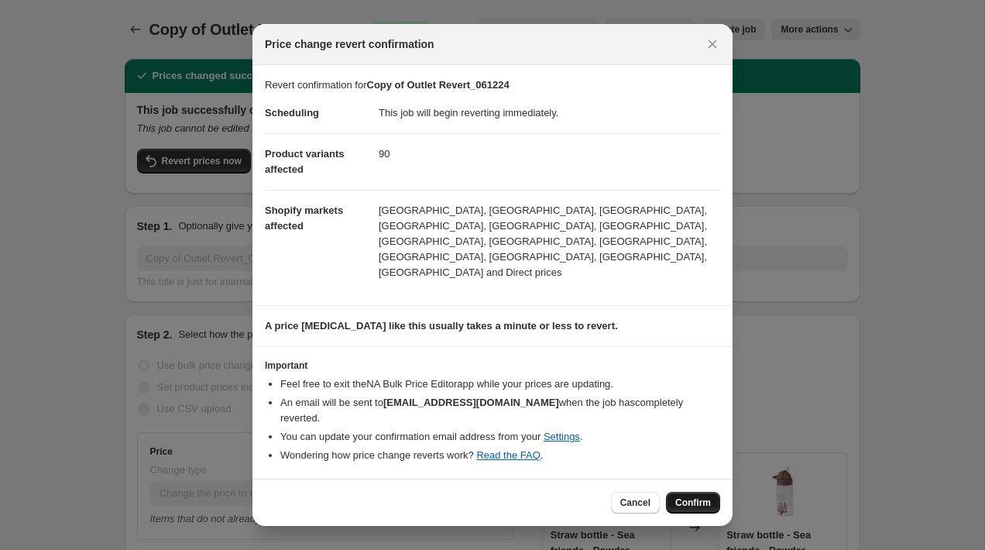
click at [685, 492] on button "Confirm" at bounding box center [693, 503] width 54 height 22
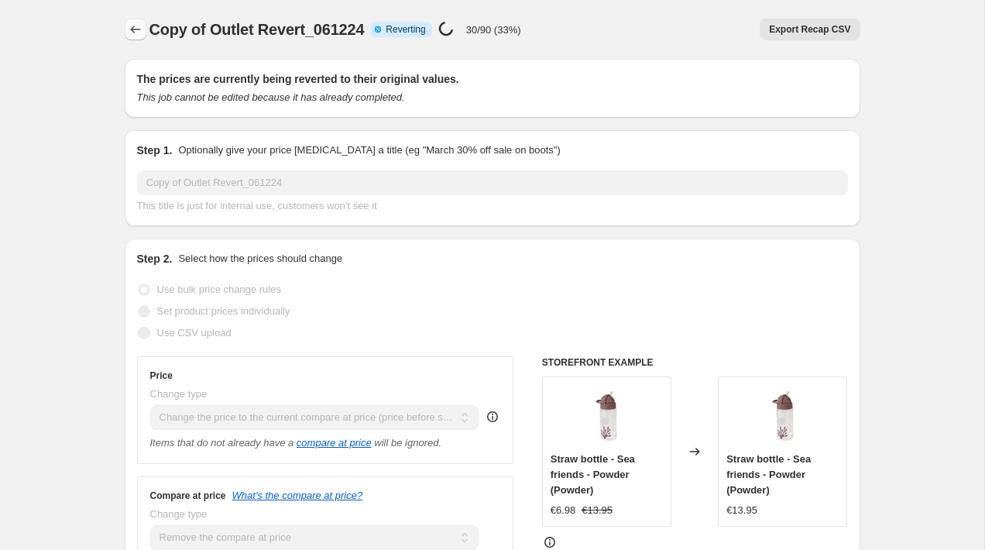
click at [139, 35] on icon "Price change jobs" at bounding box center [135, 29] width 15 height 15
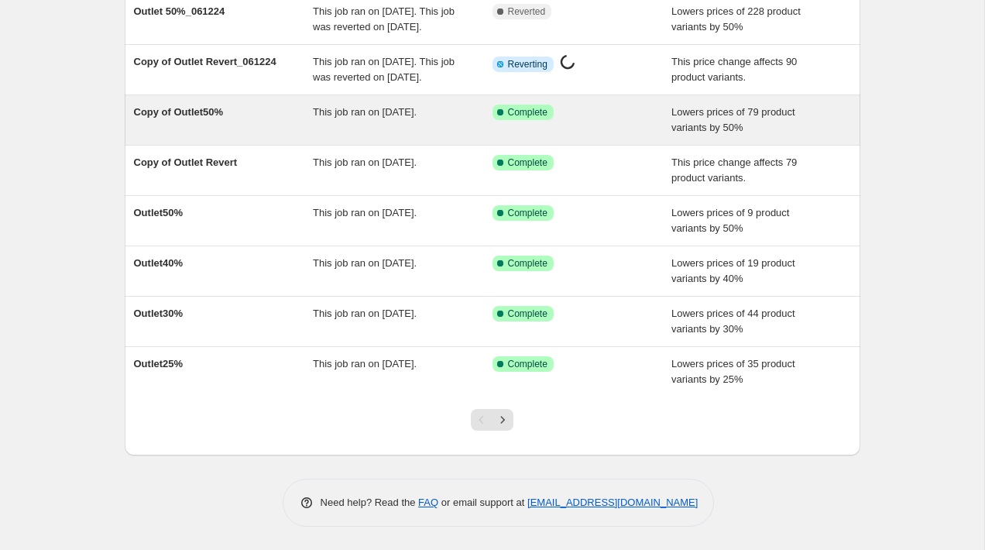
scroll to position [295, 0]
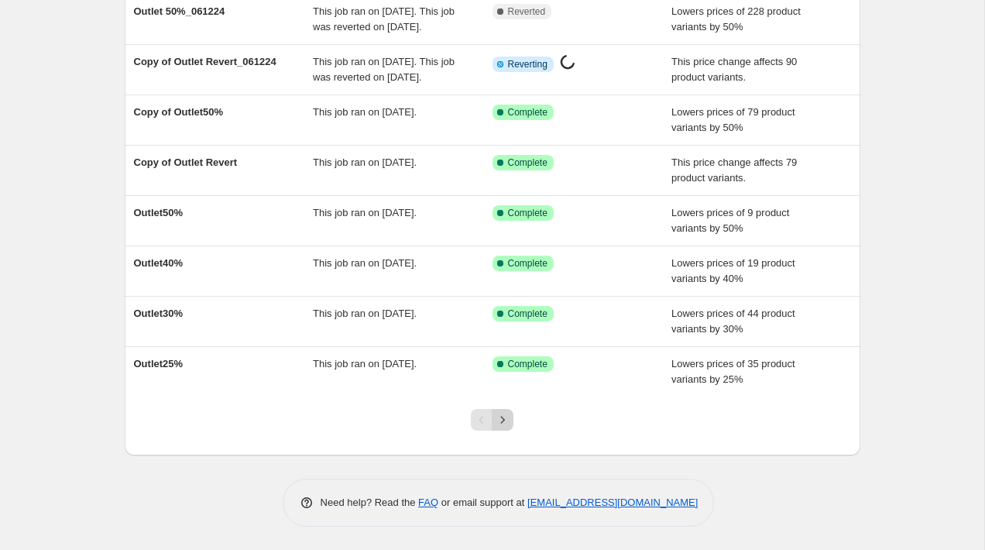
click at [510, 431] on button "Next" at bounding box center [503, 420] width 22 height 22
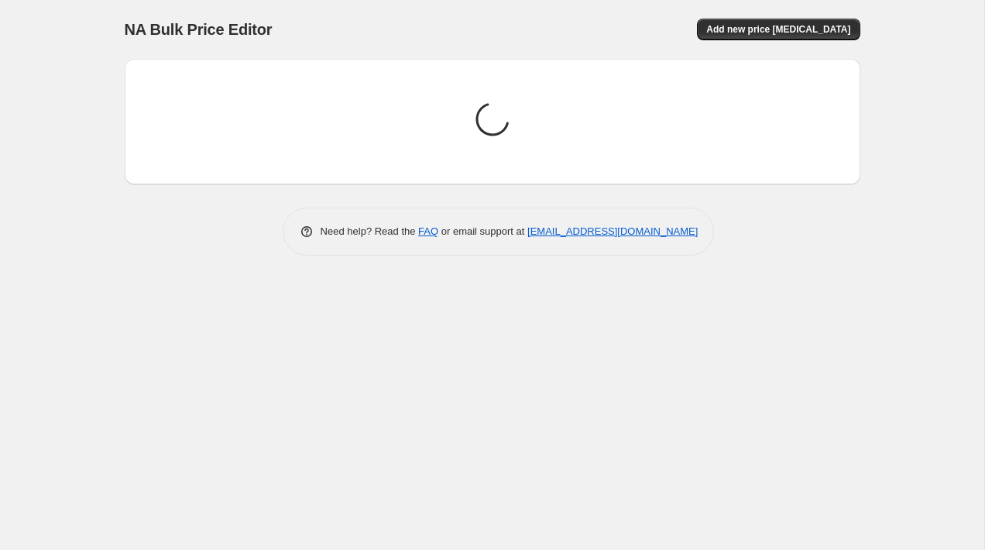
scroll to position [0, 0]
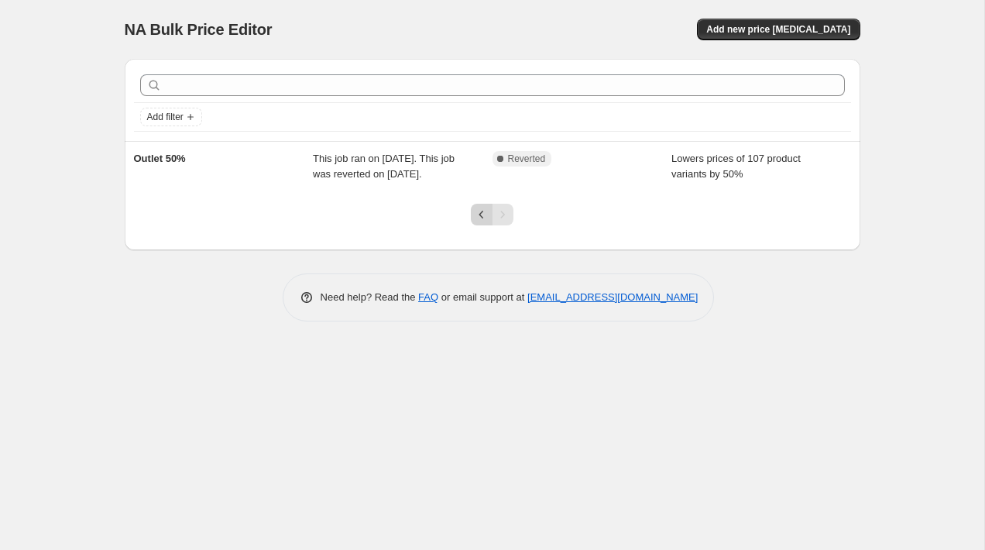
click at [481, 222] on icon "Previous" at bounding box center [481, 214] width 15 height 15
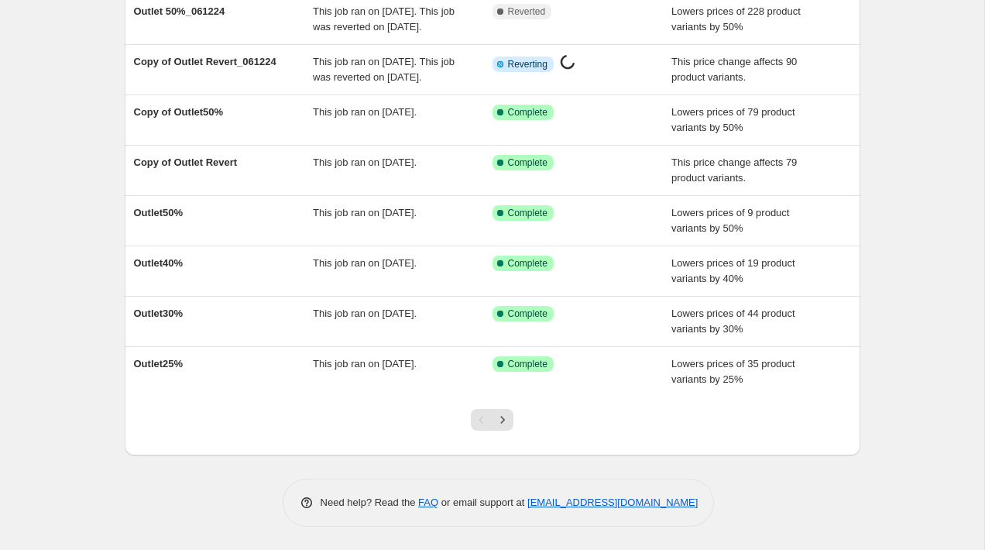
scroll to position [281, 0]
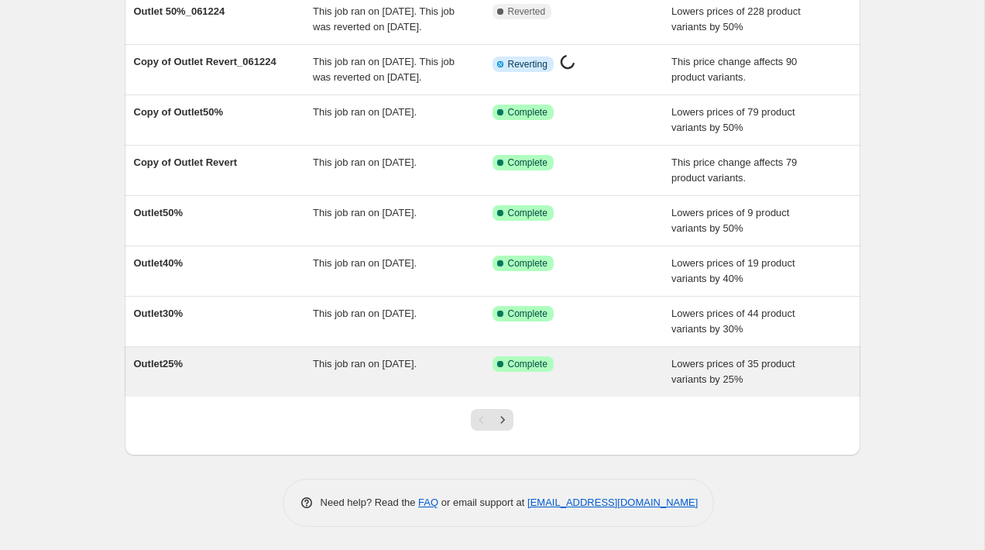
click at [387, 369] on span "This job ran on 3 December 2024." at bounding box center [365, 364] width 104 height 12
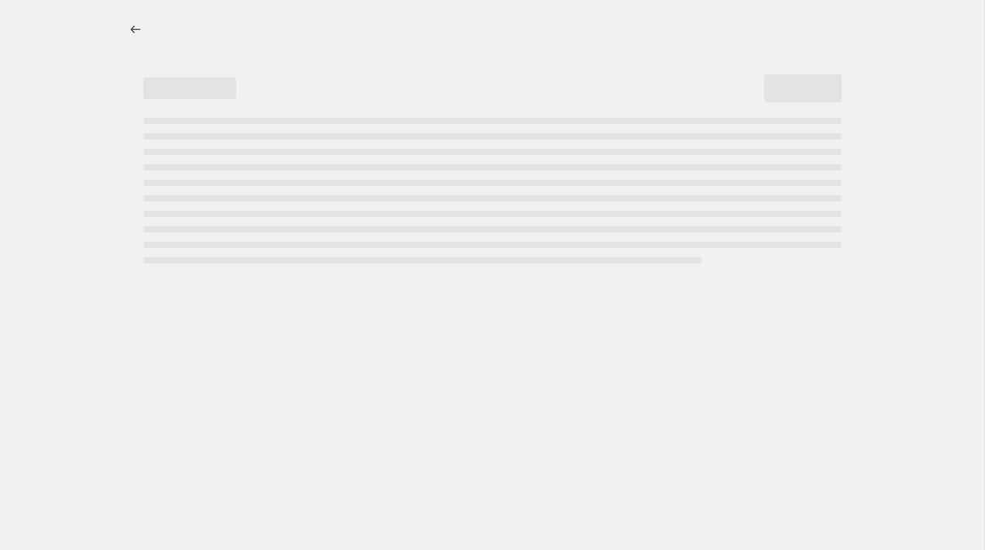
select select "percentage"
select select "collection"
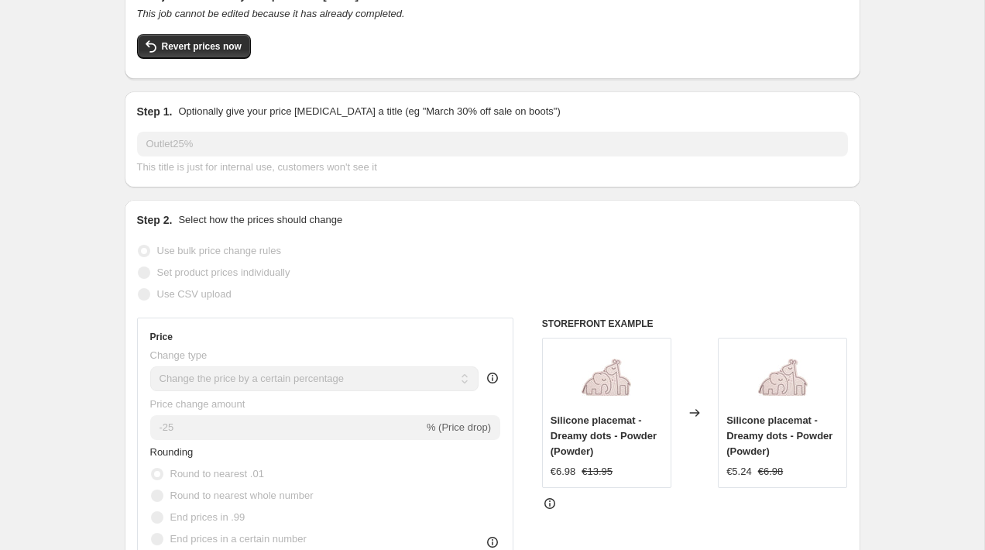
scroll to position [118, 0]
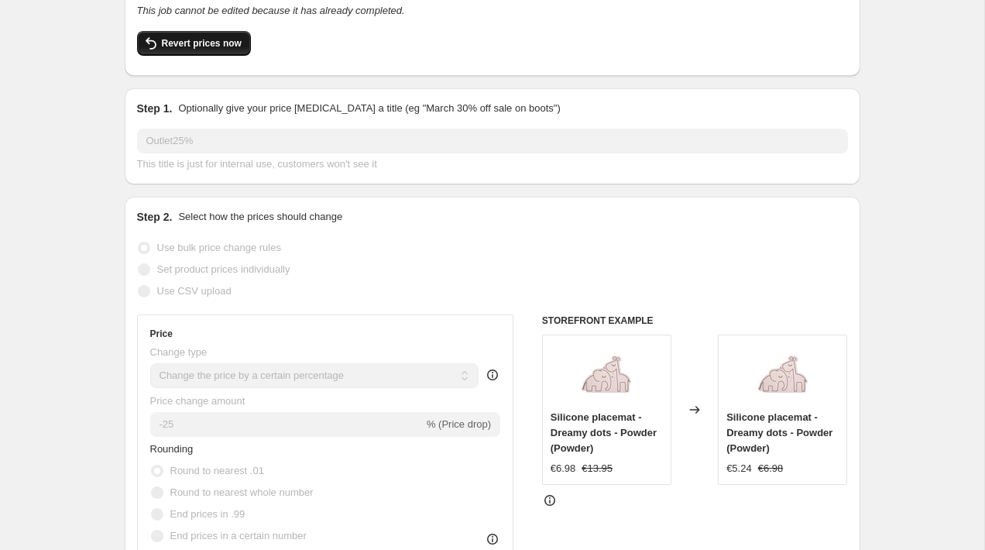
click at [208, 43] on span "Revert prices now" at bounding box center [202, 43] width 80 height 12
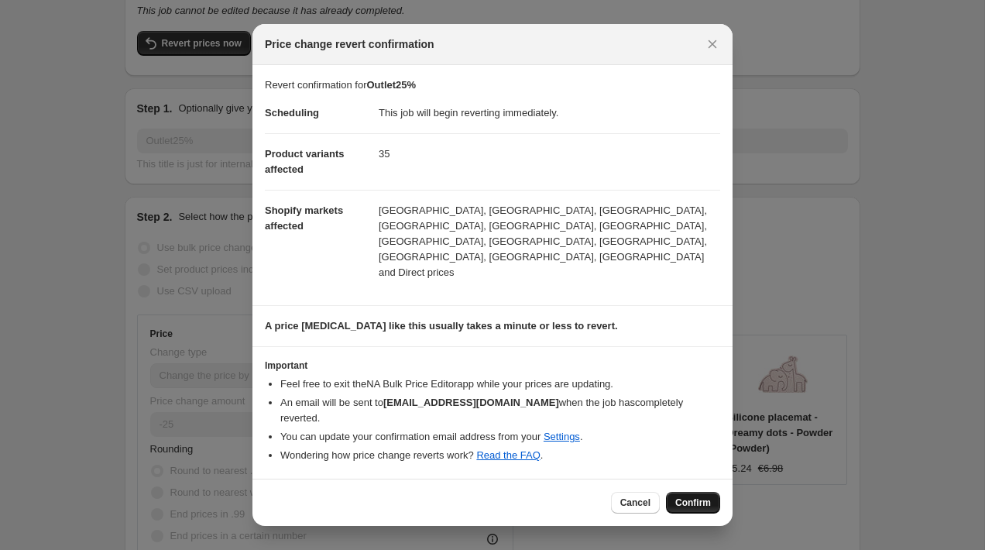
click at [697, 492] on button "Confirm" at bounding box center [693, 503] width 54 height 22
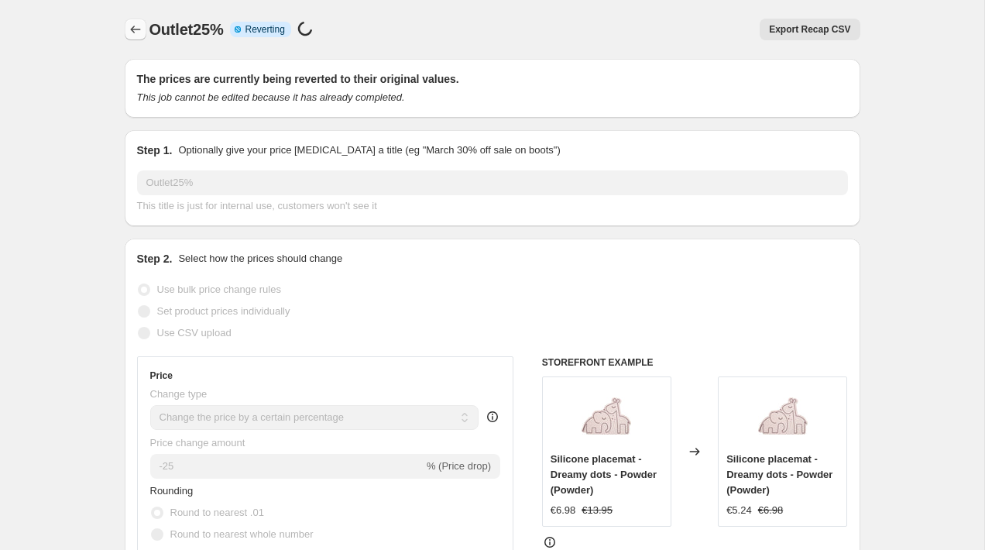
click at [137, 26] on icon "Price change jobs" at bounding box center [135, 29] width 15 height 15
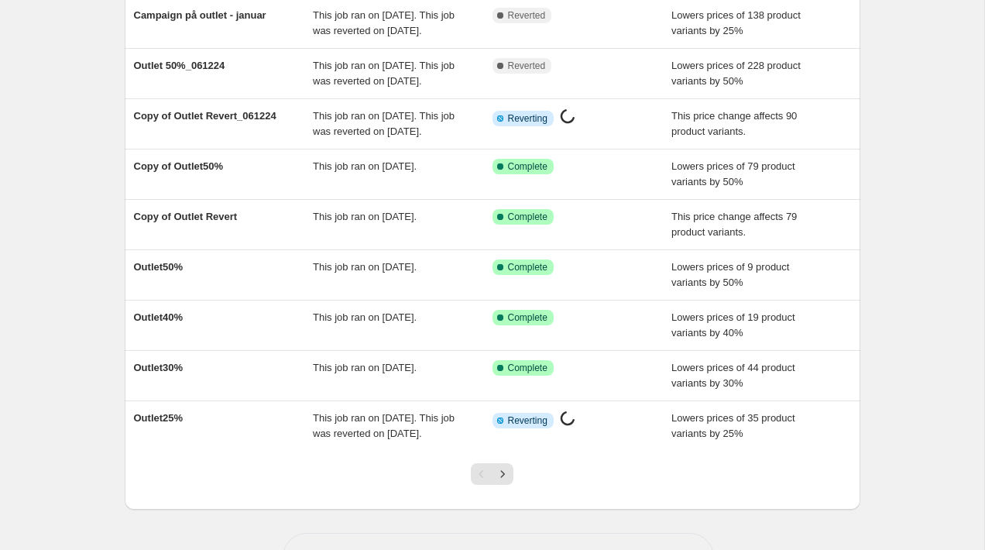
scroll to position [246, 0]
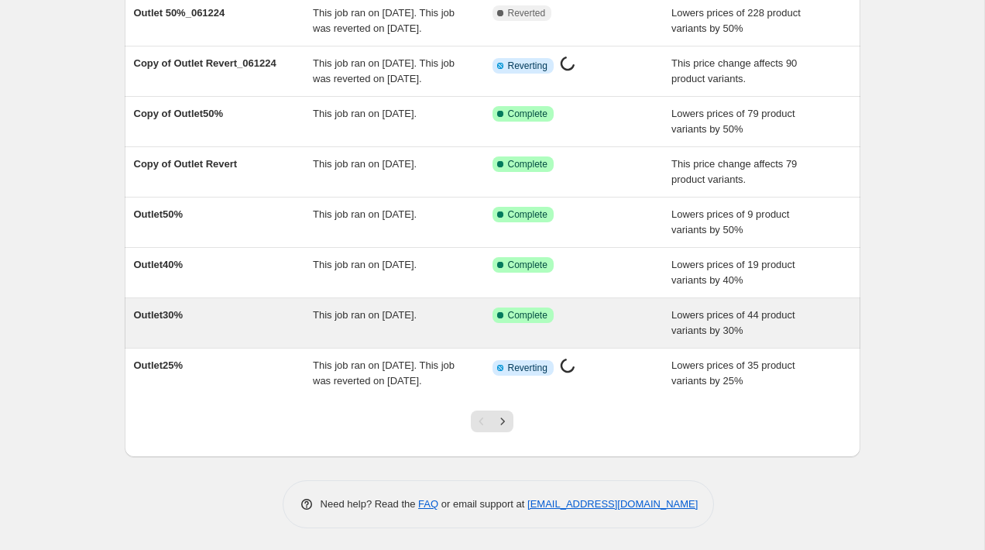
click at [418, 338] on div "This job ran on 3 December 2024." at bounding box center [403, 322] width 180 height 31
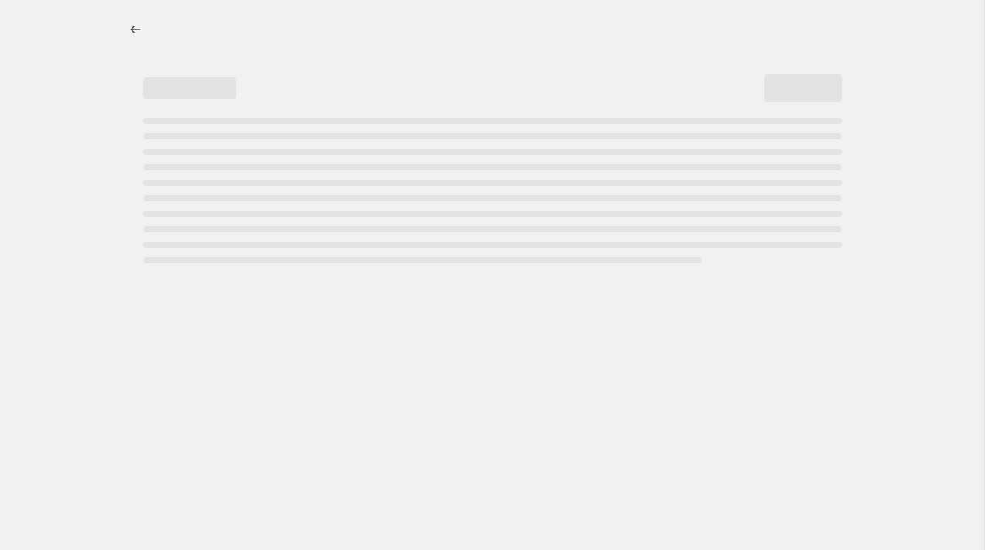
select select "percentage"
select select "collection"
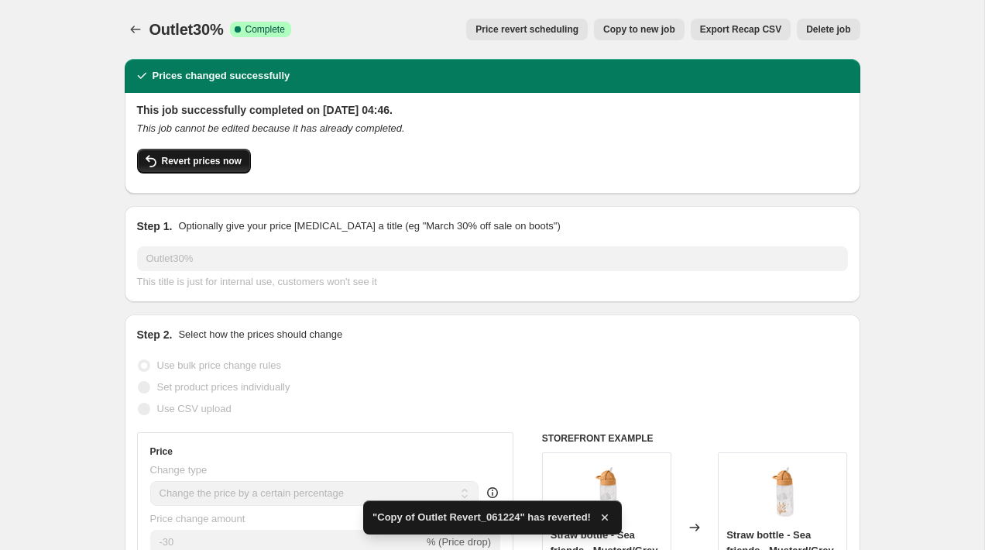
click at [209, 163] on span "Revert prices now" at bounding box center [202, 161] width 80 height 12
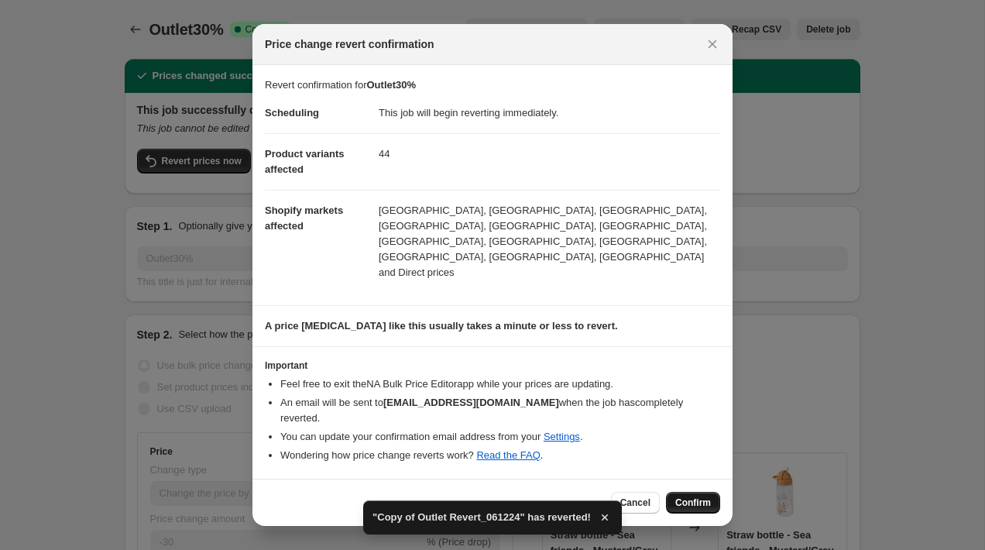
click at [702, 496] on span "Confirm" at bounding box center [693, 502] width 36 height 12
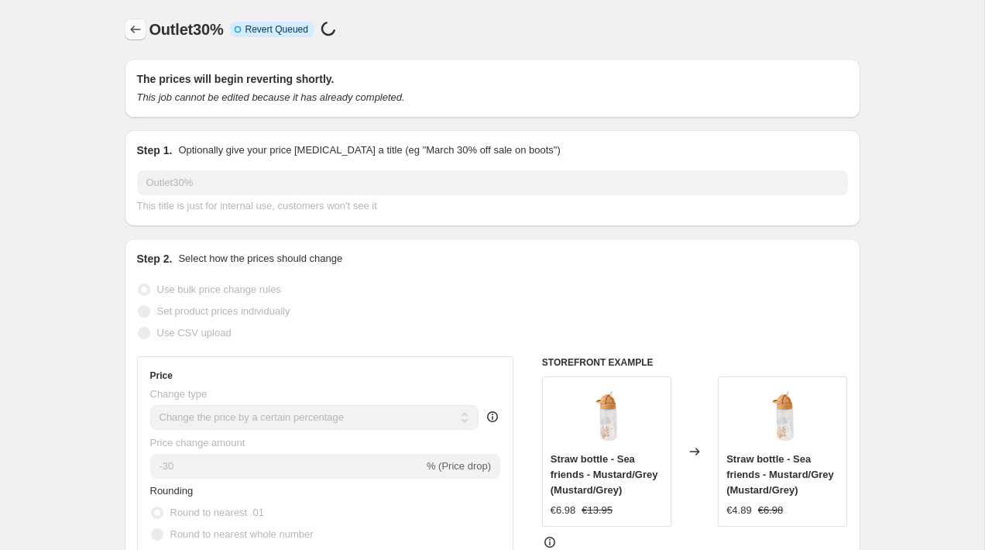
click at [125, 30] on button "Price change jobs" at bounding box center [136, 30] width 22 height 22
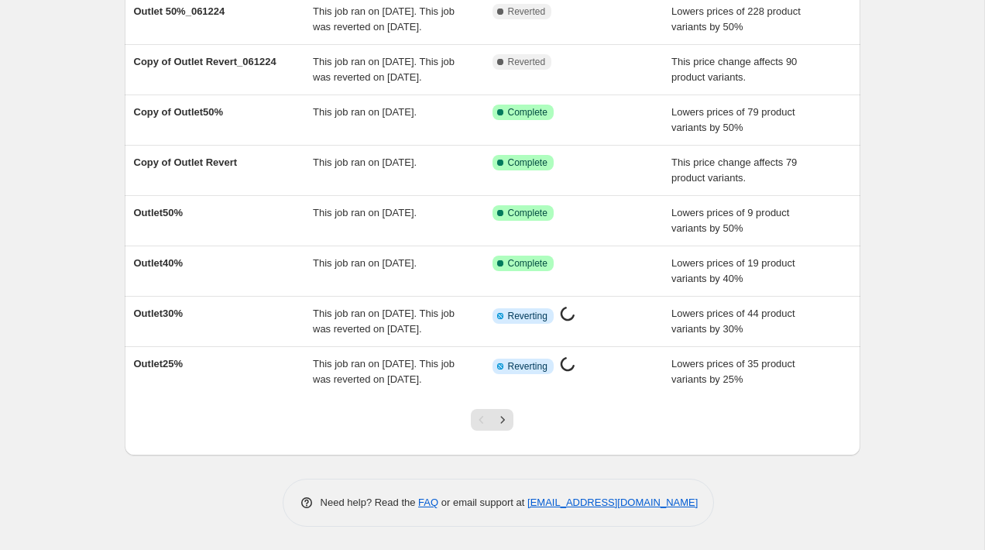
scroll to position [341, 0]
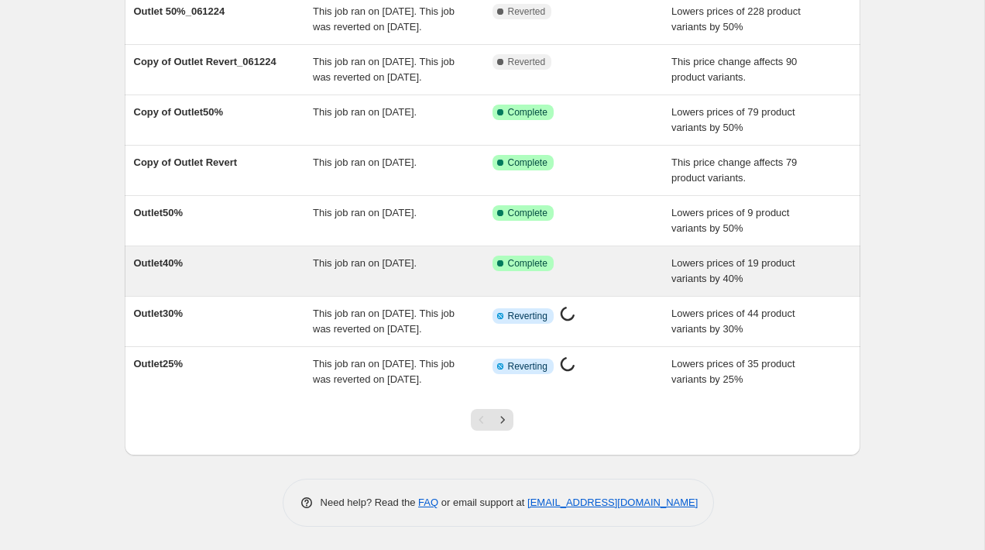
click at [395, 256] on div "This job ran on 3 December 2024." at bounding box center [403, 271] width 180 height 31
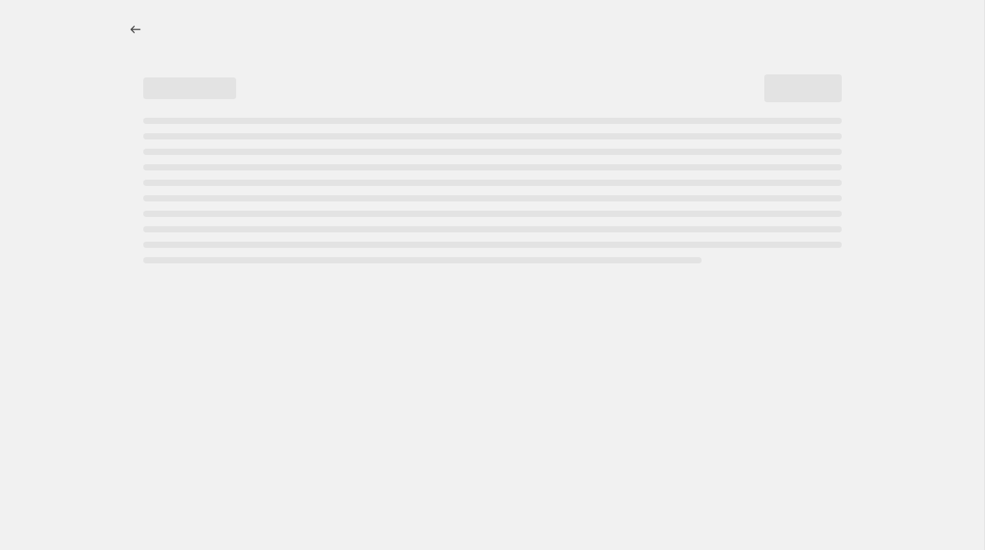
select select "percentage"
select select "collection"
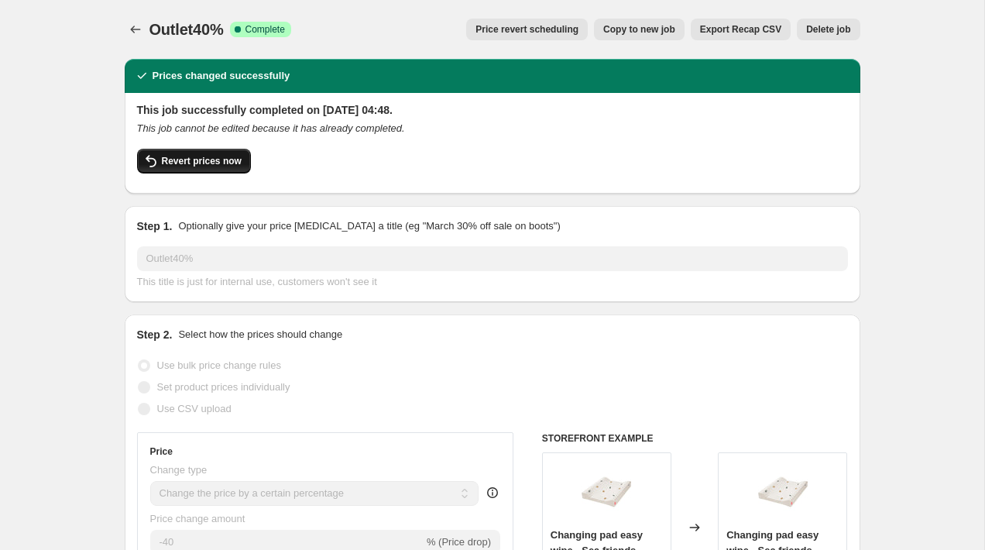
click at [194, 167] on button "Revert prices now" at bounding box center [194, 161] width 114 height 25
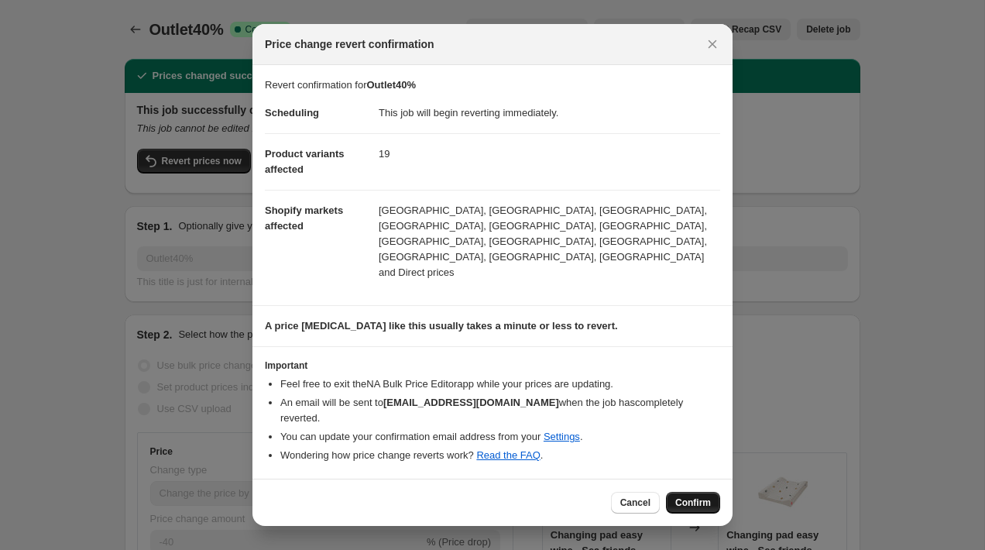
click at [683, 492] on button "Confirm" at bounding box center [693, 503] width 54 height 22
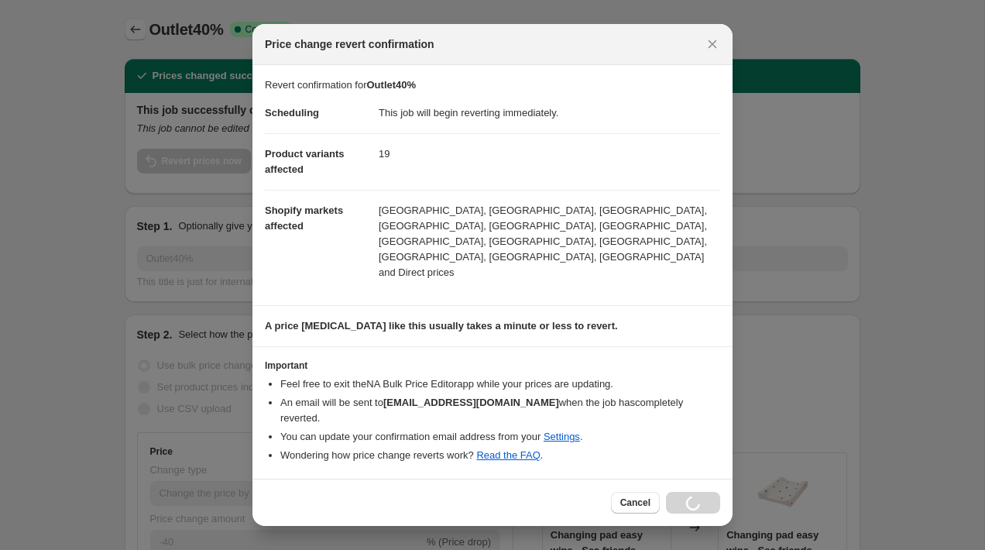
click at [135, 25] on icon "Price change jobs" at bounding box center [135, 29] width 15 height 15
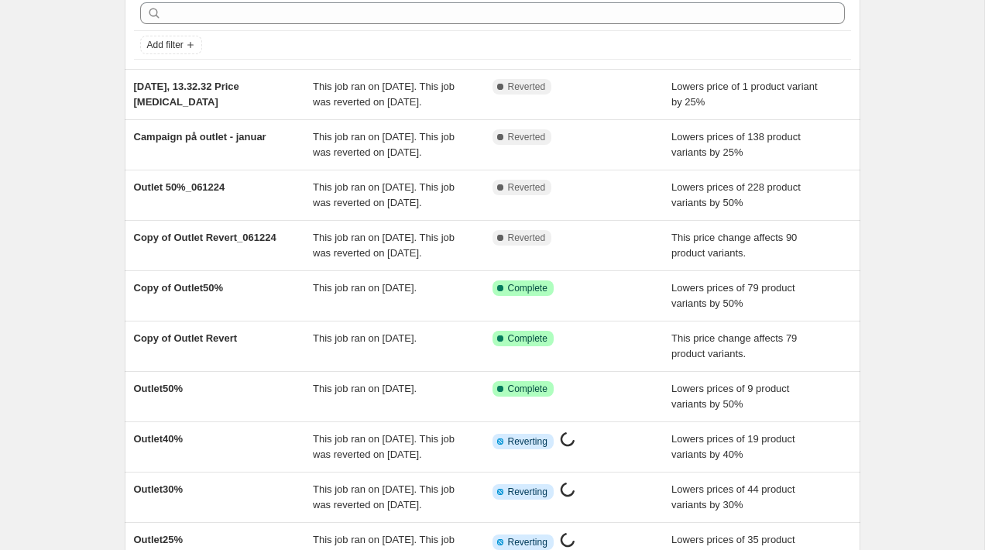
scroll to position [112, 0]
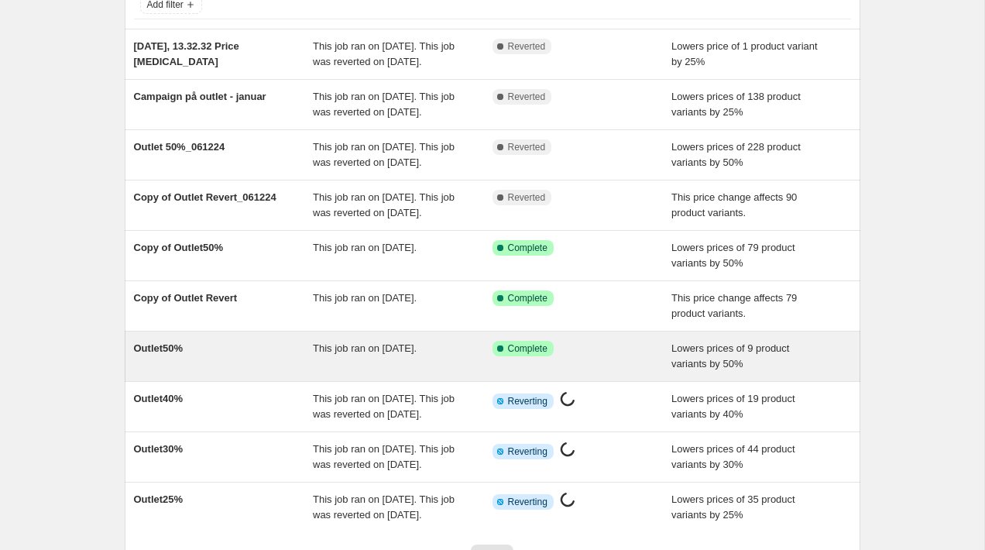
click at [424, 372] on div "This job ran on 3 December 2024." at bounding box center [403, 356] width 180 height 31
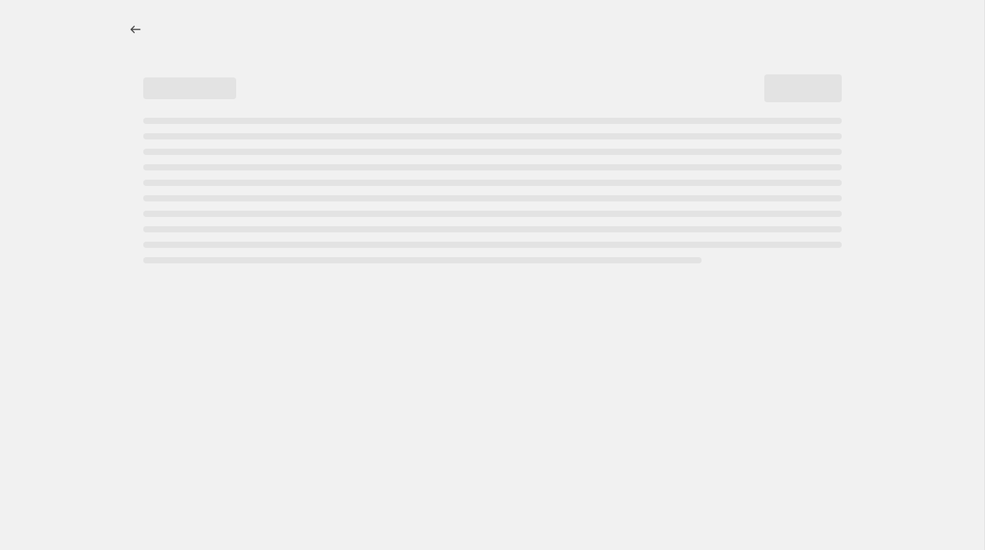
select select "percentage"
select select "collection"
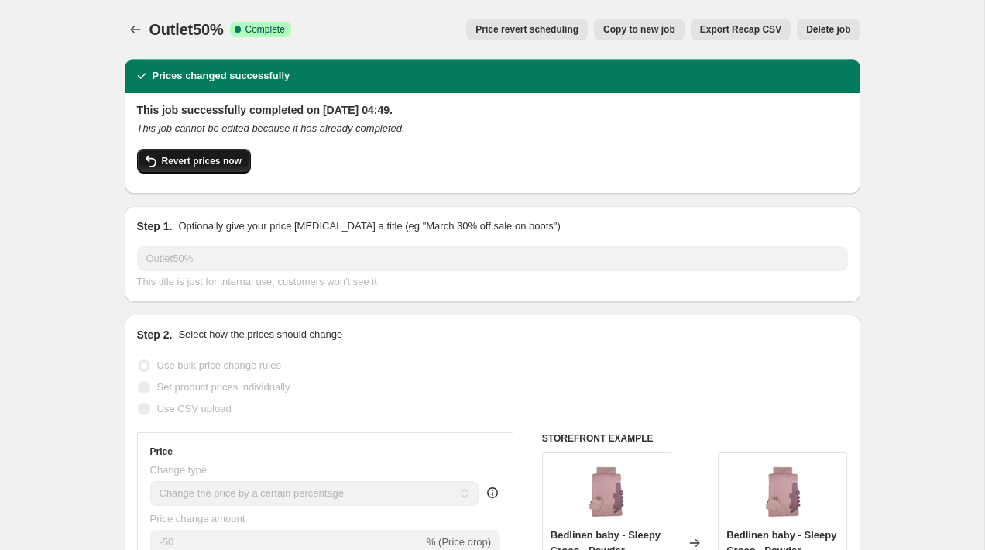
click at [231, 173] on button "Revert prices now" at bounding box center [194, 161] width 114 height 25
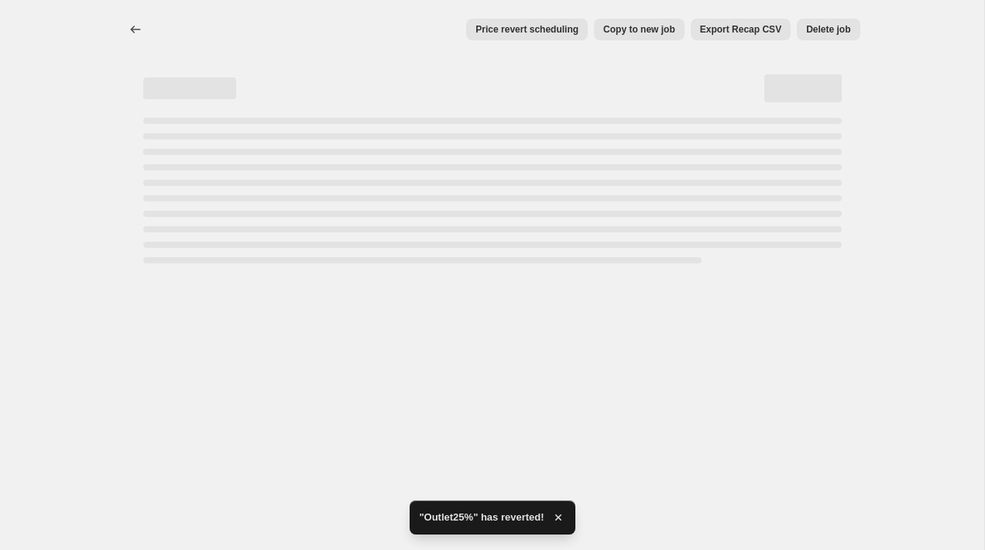
click at [702, 482] on div "Price revert scheduling Copy to new job Export Recap CSV Delete job More action…" at bounding box center [492, 275] width 984 height 550
select select "percentage"
select select "collection"
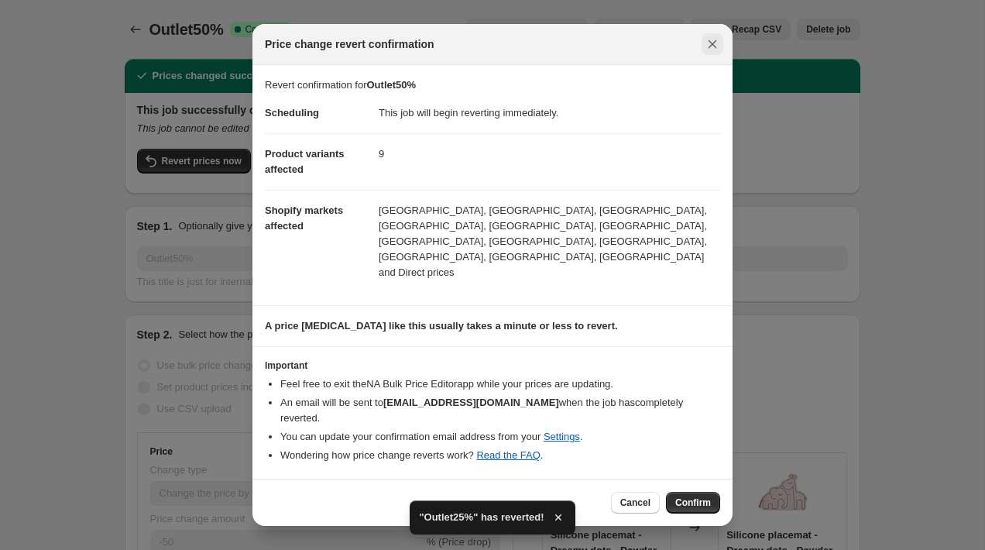
click at [709, 52] on icon "Close" at bounding box center [712, 43] width 15 height 15
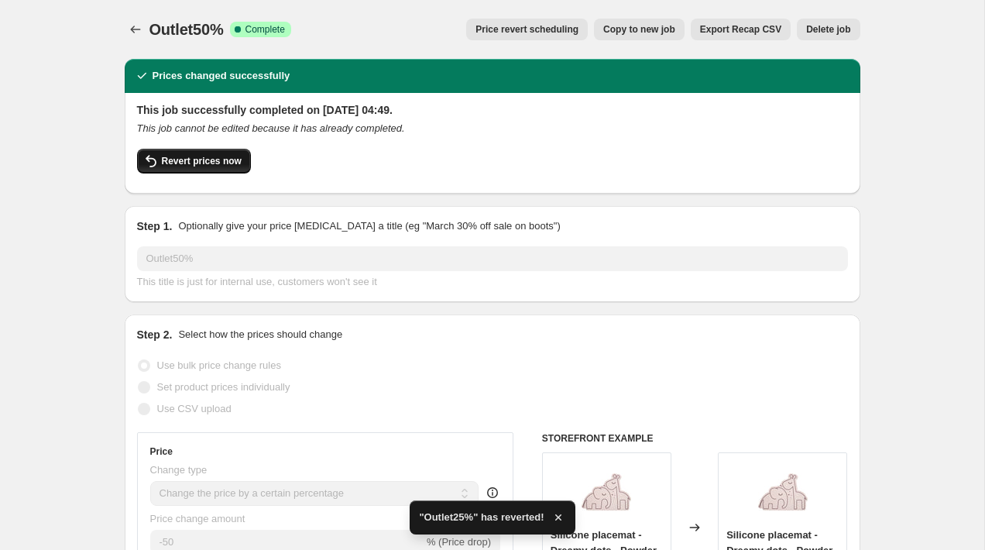
click at [229, 150] on button "Revert prices now" at bounding box center [194, 161] width 114 height 25
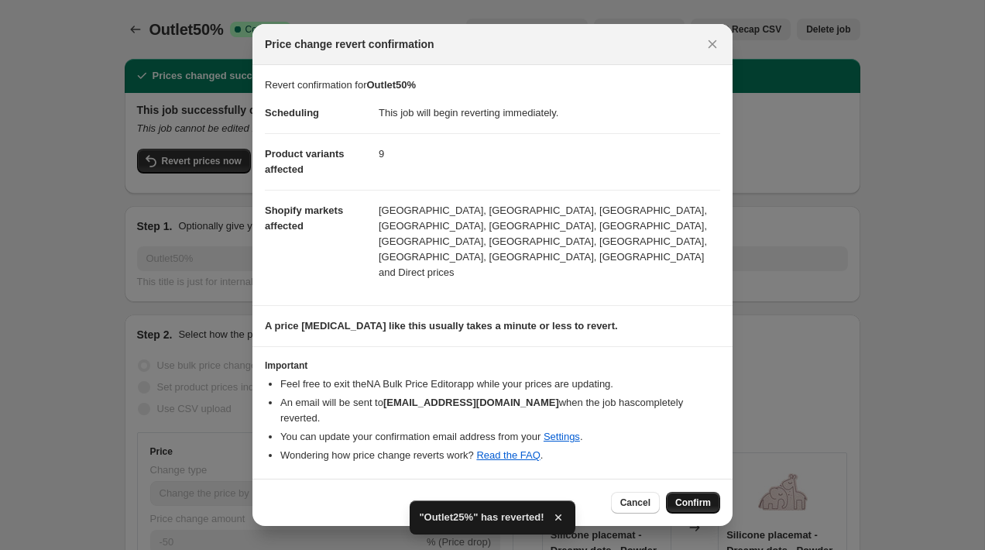
click at [706, 496] on span "Confirm" at bounding box center [693, 502] width 36 height 12
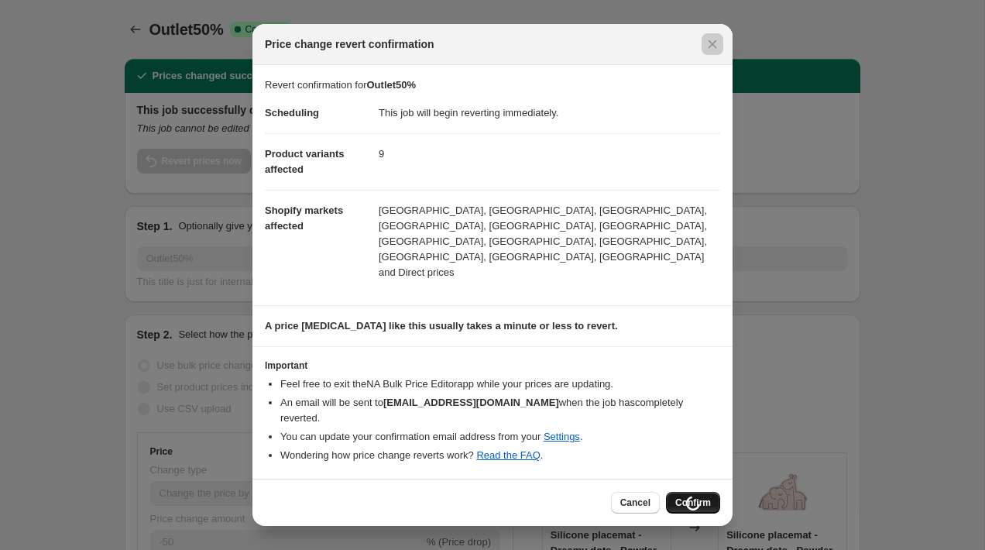
click at [129, 19] on div at bounding box center [492, 275] width 985 height 550
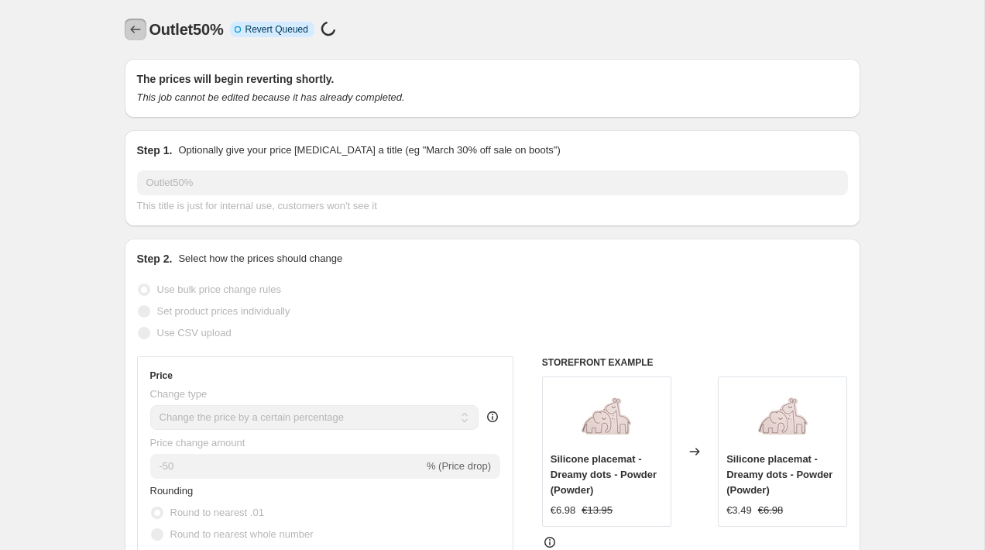
click at [136, 32] on icon "Price change jobs" at bounding box center [135, 29] width 15 height 15
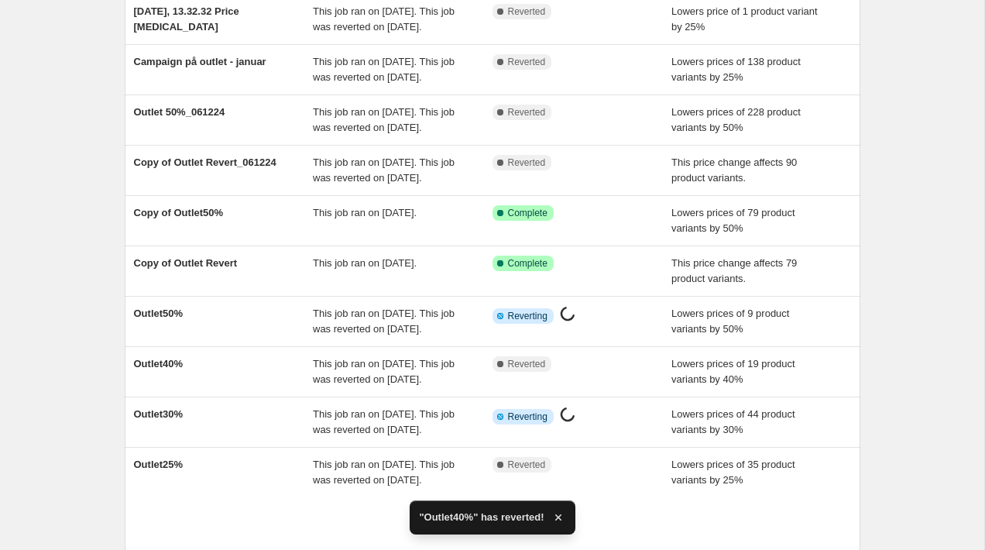
scroll to position [156, 0]
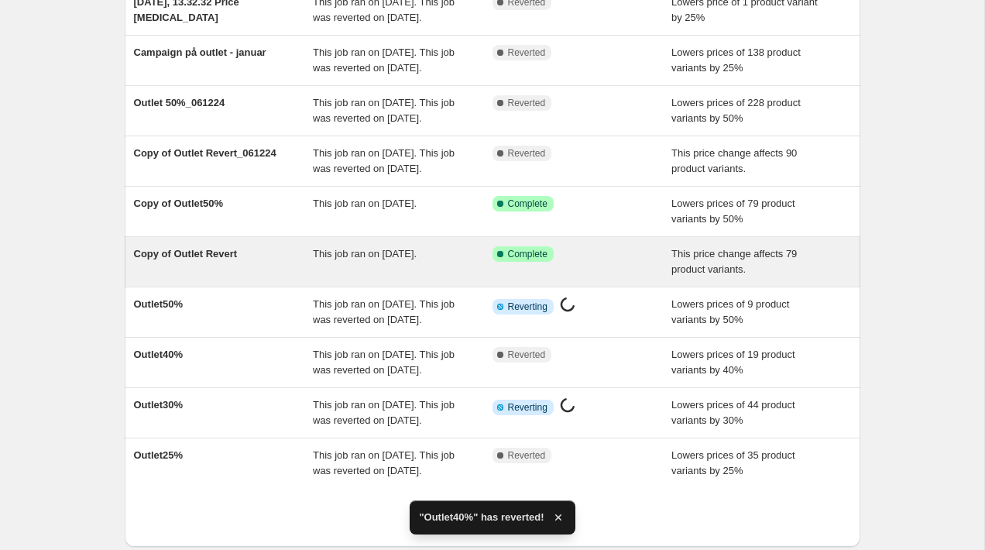
click at [527, 262] on span "Success Complete Complete" at bounding box center [523, 253] width 61 height 15
select select "percentage"
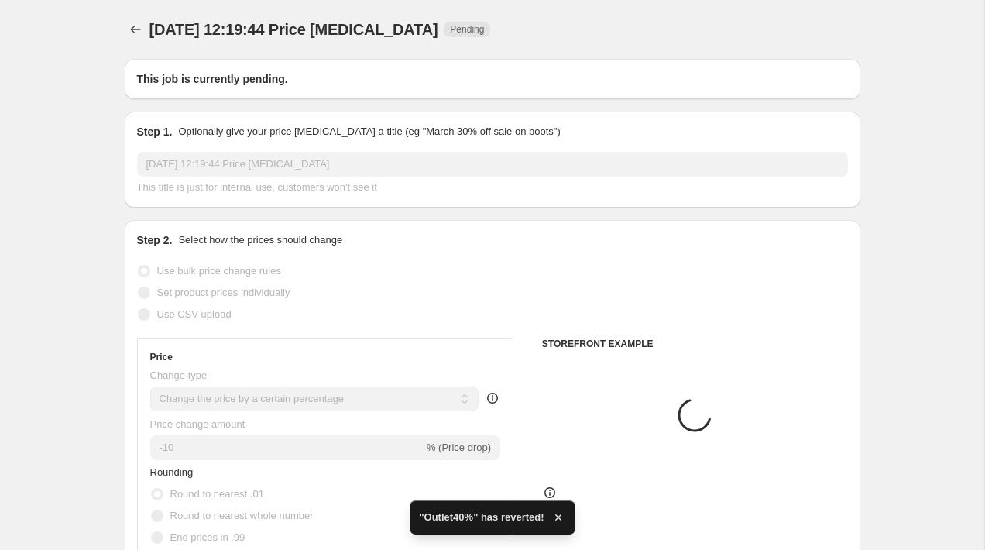
type input "Copy of Outlet Revert"
select select "ecap"
select select "remove"
radio input "false"
radio input "true"
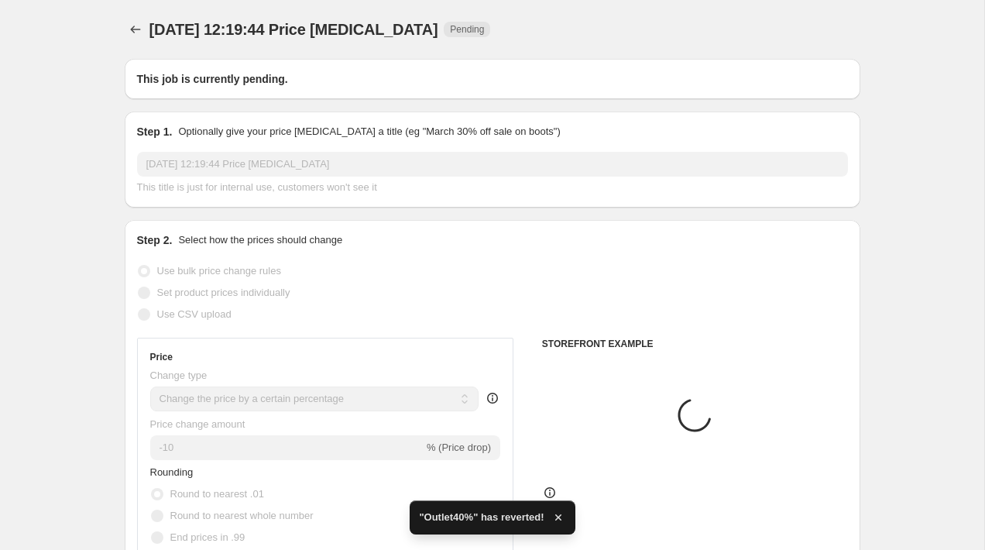
checkbox input "true"
select select "collection"
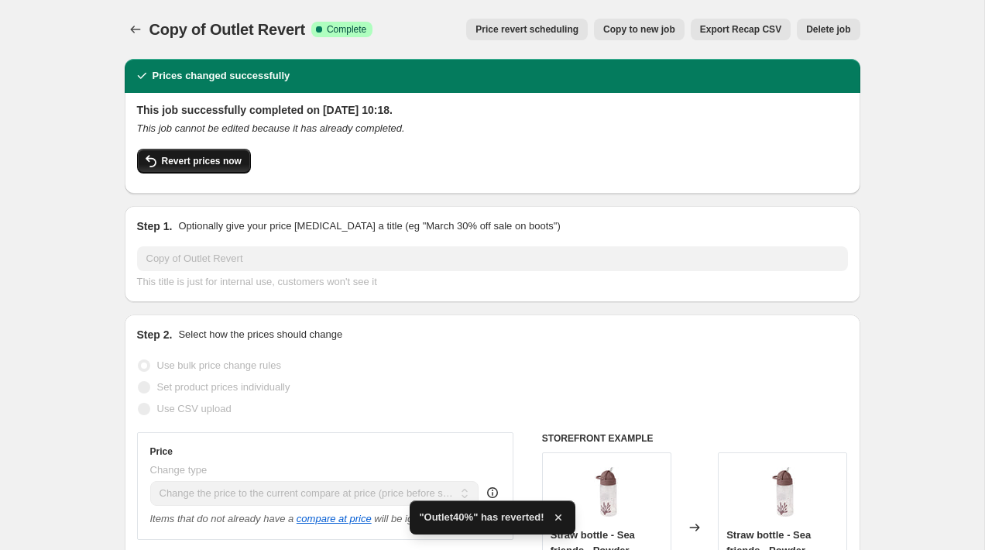
click at [210, 165] on span "Revert prices now" at bounding box center [202, 161] width 80 height 12
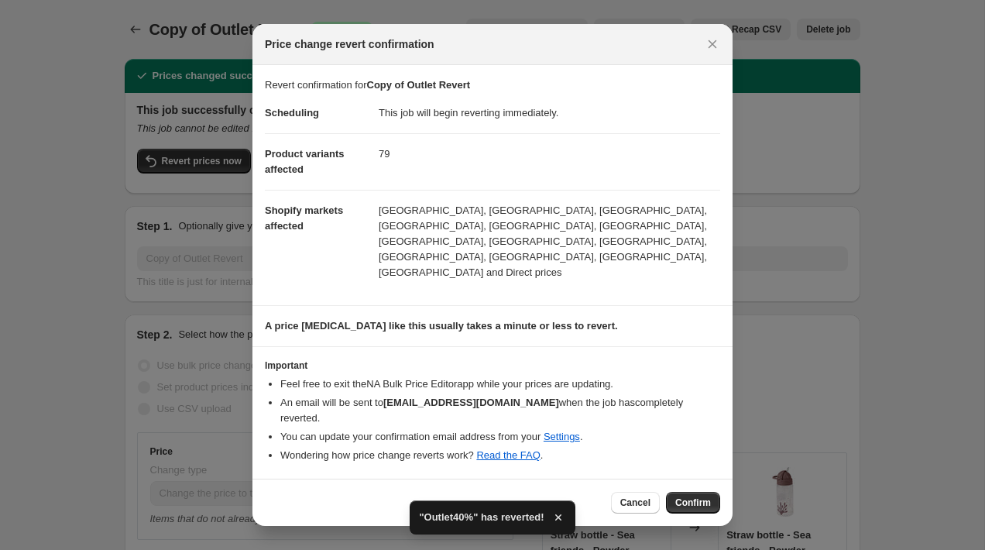
select select "ecap"
select select "remove"
select select "collection"
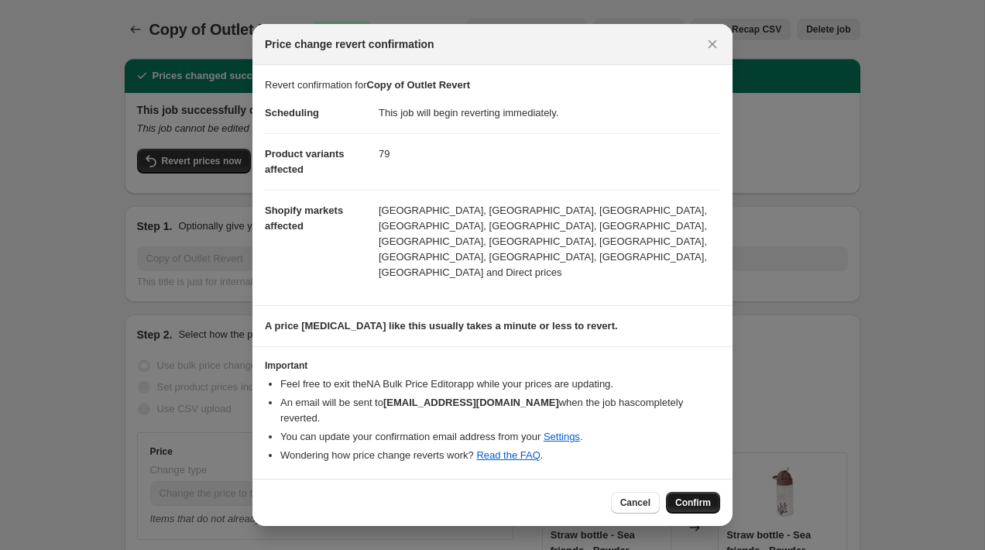
click at [689, 496] on span "Confirm" at bounding box center [693, 502] width 36 height 12
click at [140, 43] on div "Copy of Outlet Revert. This page is ready Copy of Outlet Revert Success Complet…" at bounding box center [493, 29] width 736 height 59
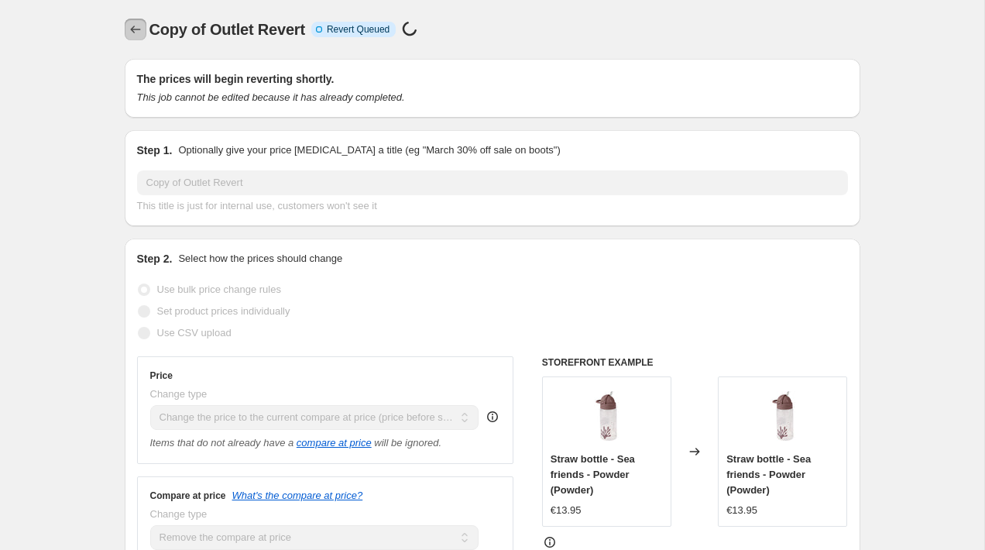
click at [130, 29] on icon "Price change jobs" at bounding box center [135, 29] width 15 height 15
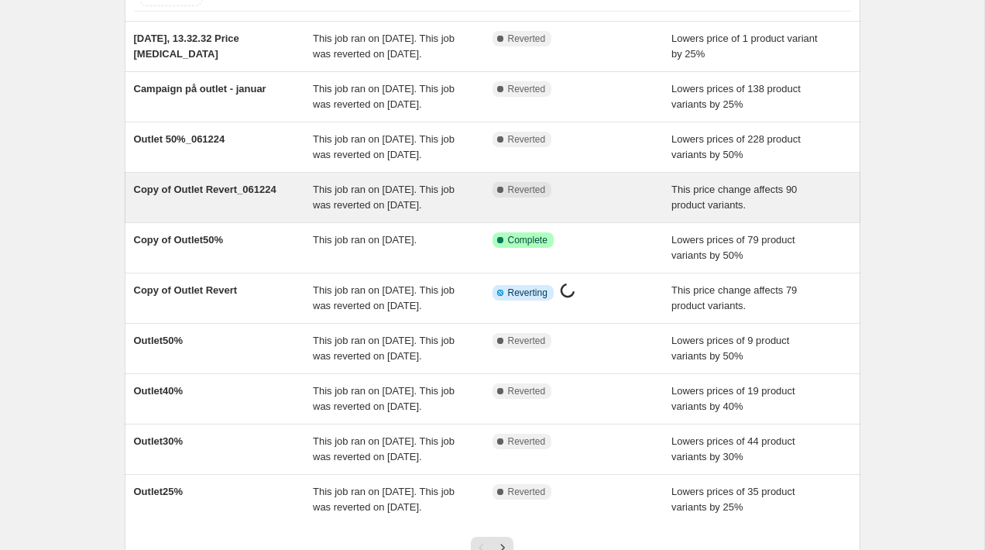
scroll to position [125, 0]
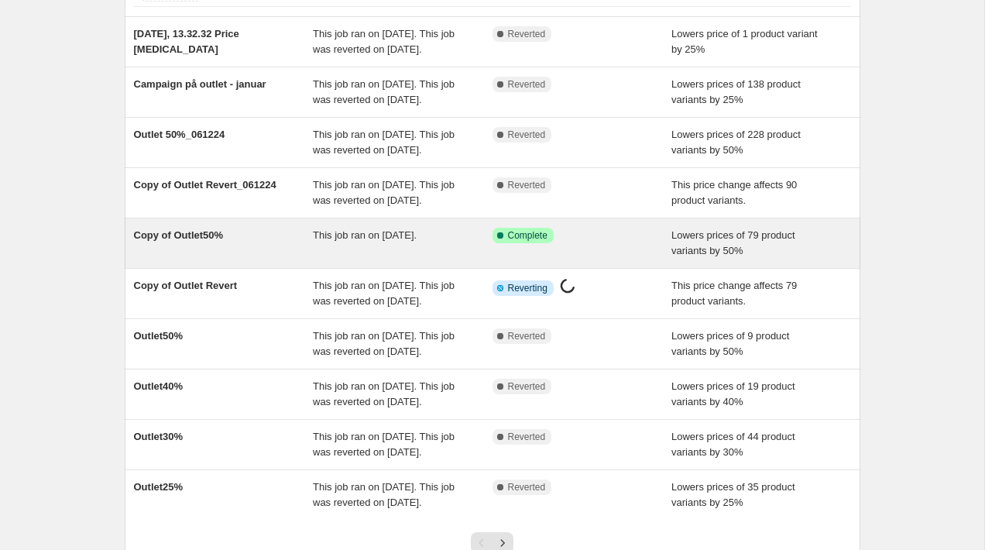
click at [616, 259] on div "Success Complete Complete" at bounding box center [583, 243] width 180 height 31
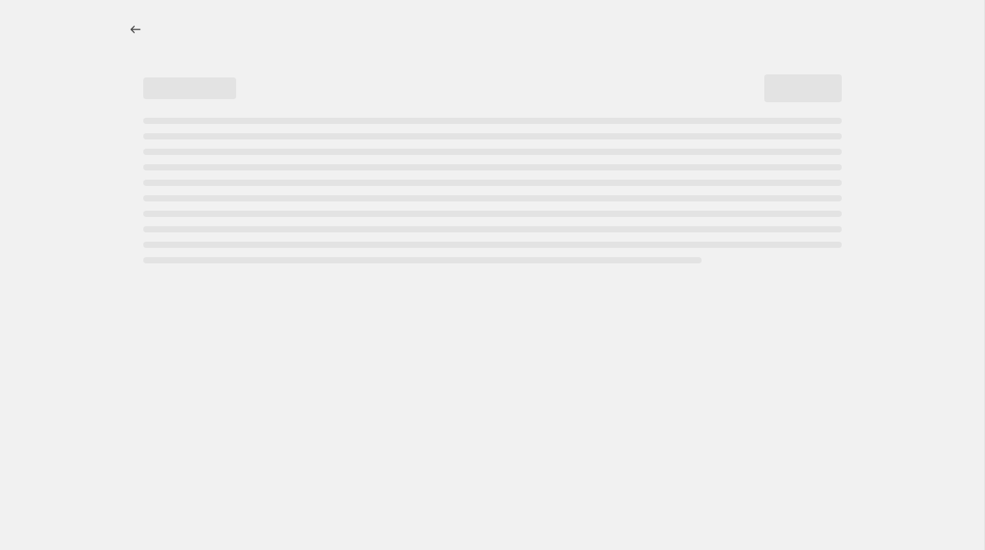
select select "percentage"
select select "collection"
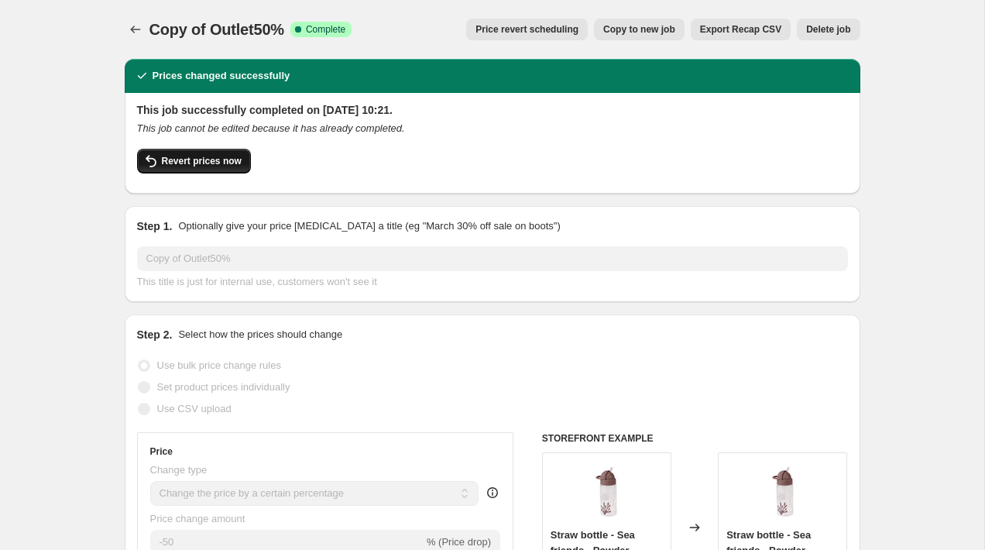
click at [214, 162] on span "Revert prices now" at bounding box center [202, 161] width 80 height 12
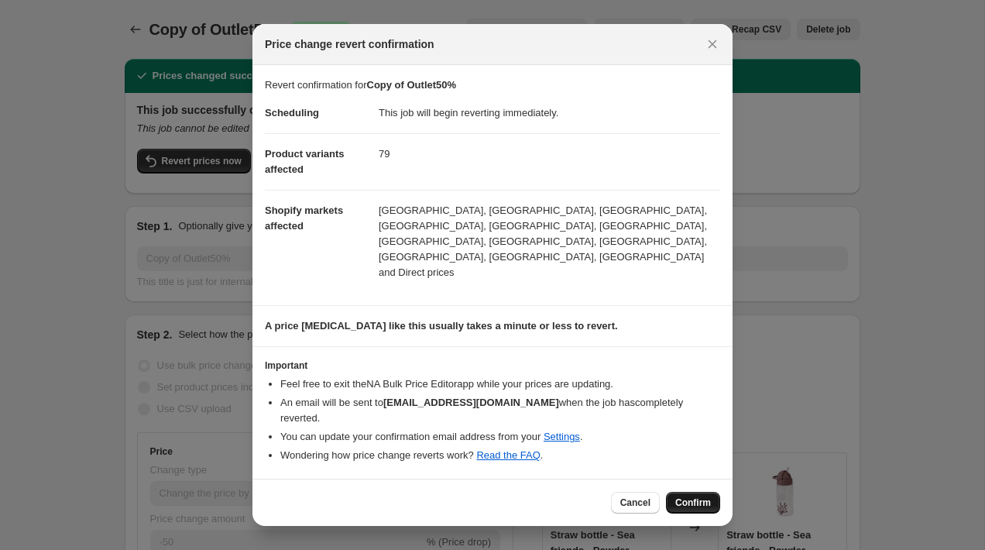
click at [700, 492] on button "Confirm" at bounding box center [693, 503] width 54 height 22
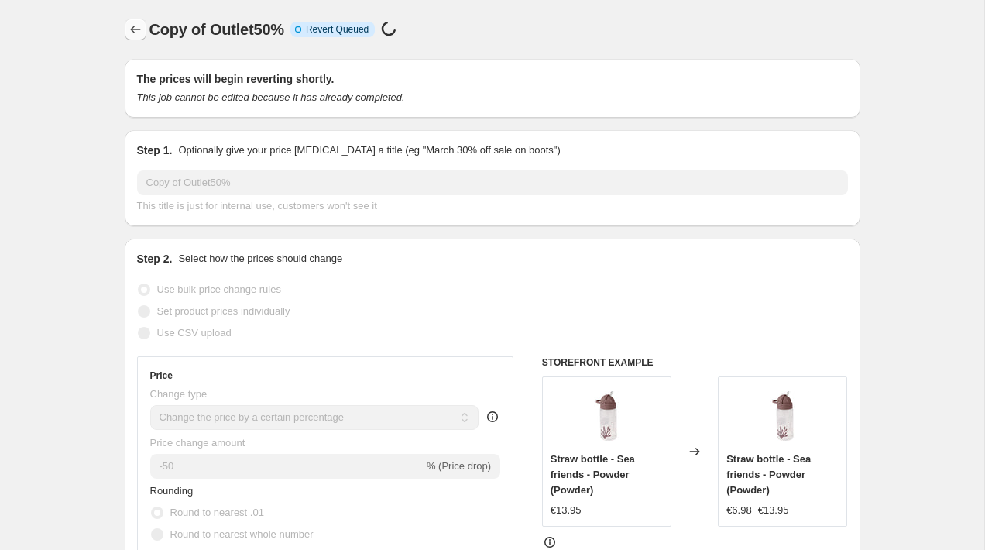
click at [132, 32] on icon "Price change jobs" at bounding box center [135, 29] width 15 height 15
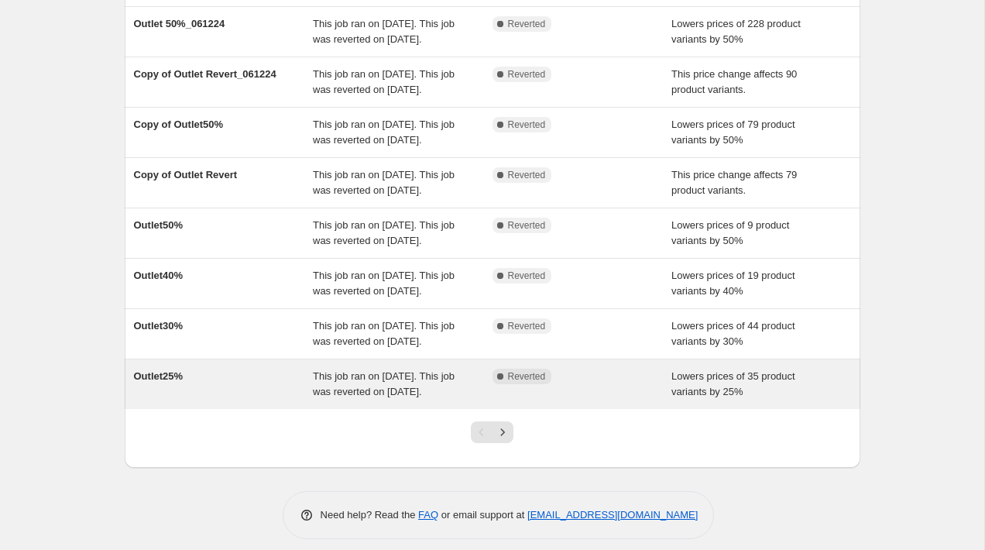
scroll to position [403, 0]
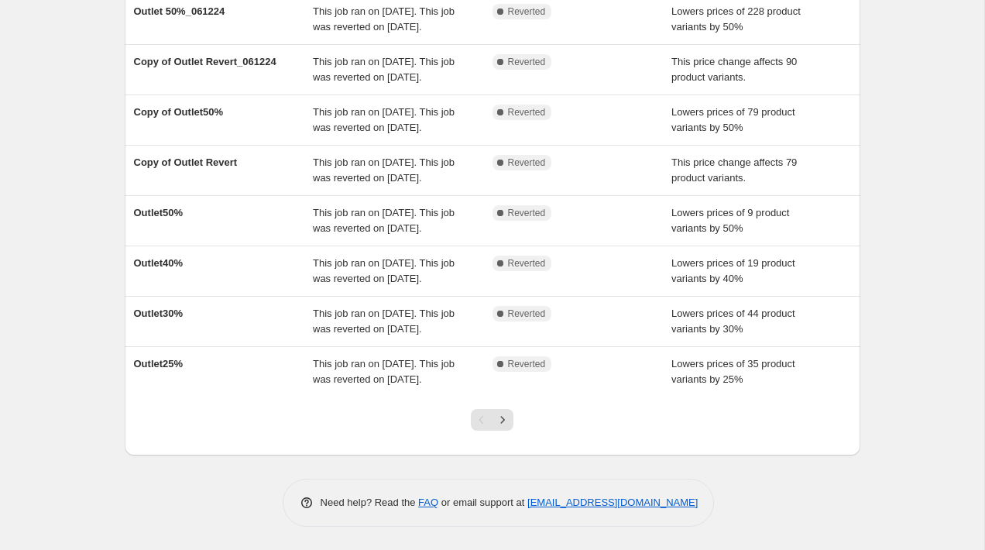
click at [515, 407] on div at bounding box center [492, 426] width 63 height 59
click at [506, 421] on icon "Next" at bounding box center [502, 419] width 15 height 15
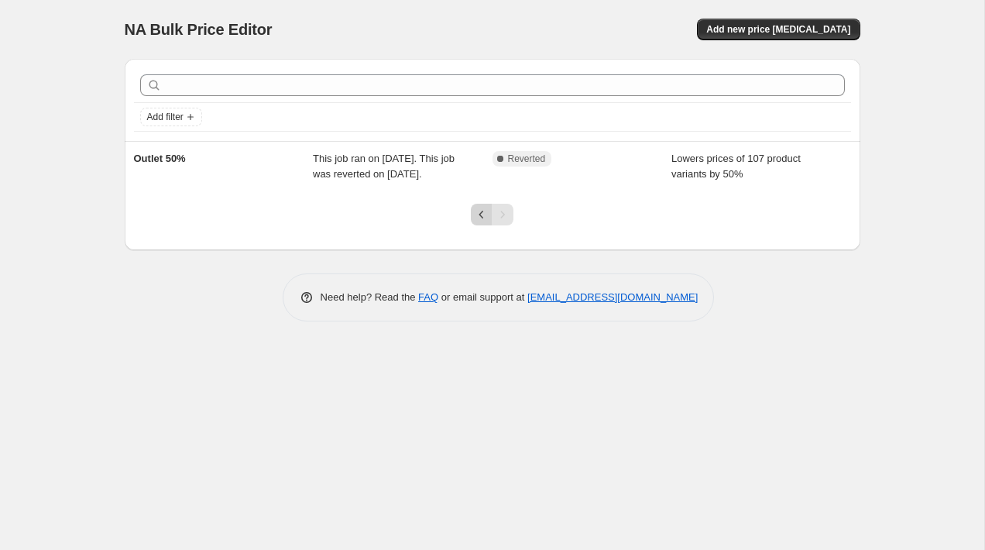
click at [480, 222] on icon "Previous" at bounding box center [481, 214] width 15 height 15
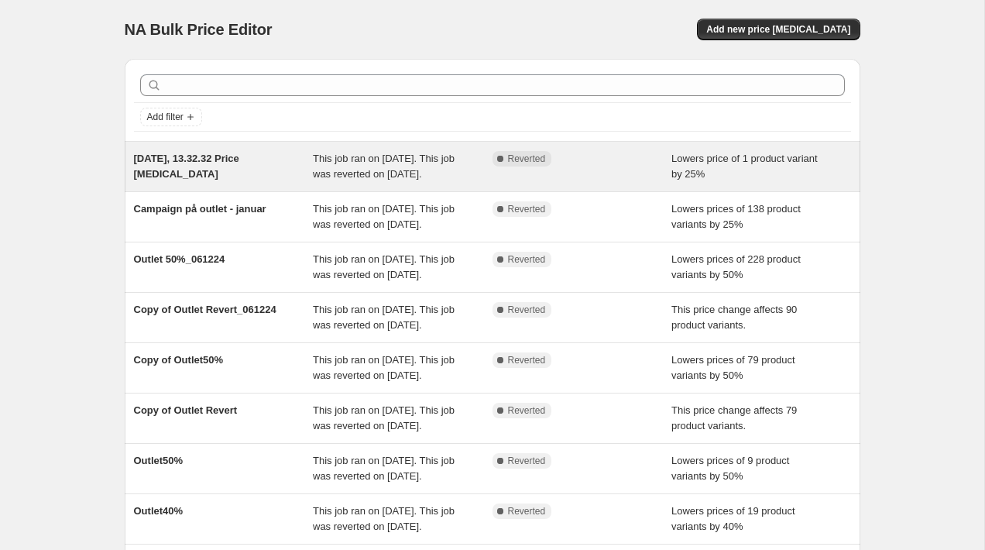
click at [686, 177] on span "Lowers price of 1 product variant by 25%" at bounding box center [744, 166] width 146 height 27
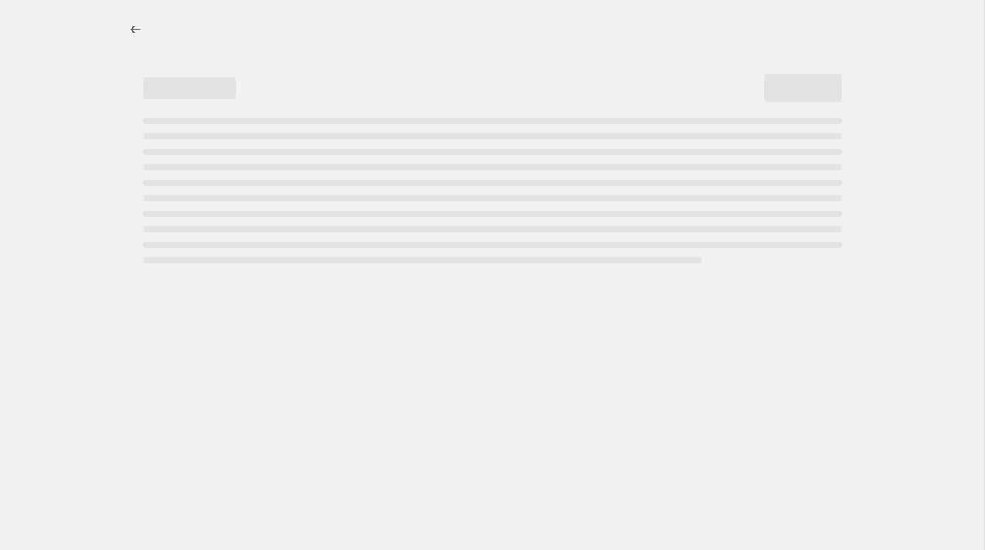
select select "percentage"
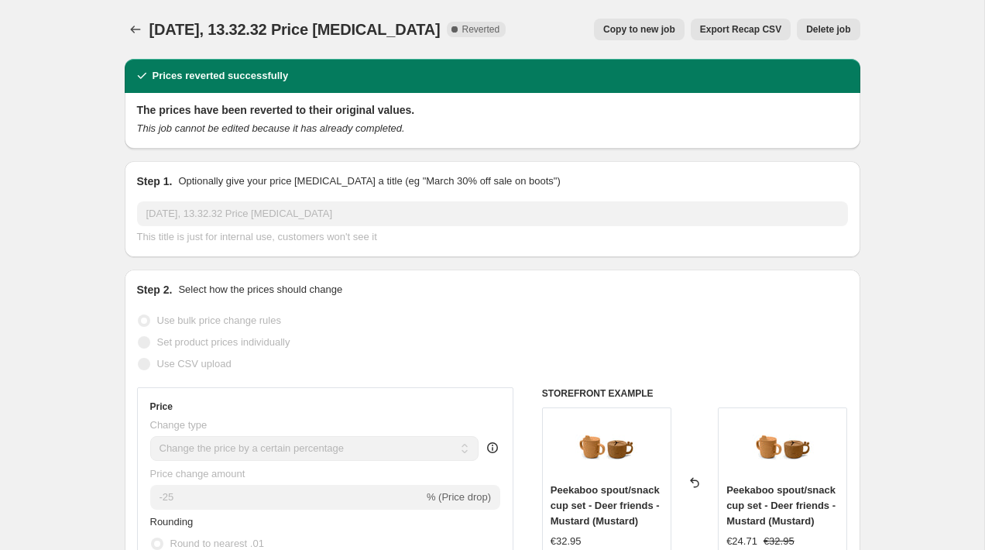
click at [831, 30] on span "Delete job" at bounding box center [828, 29] width 44 height 12
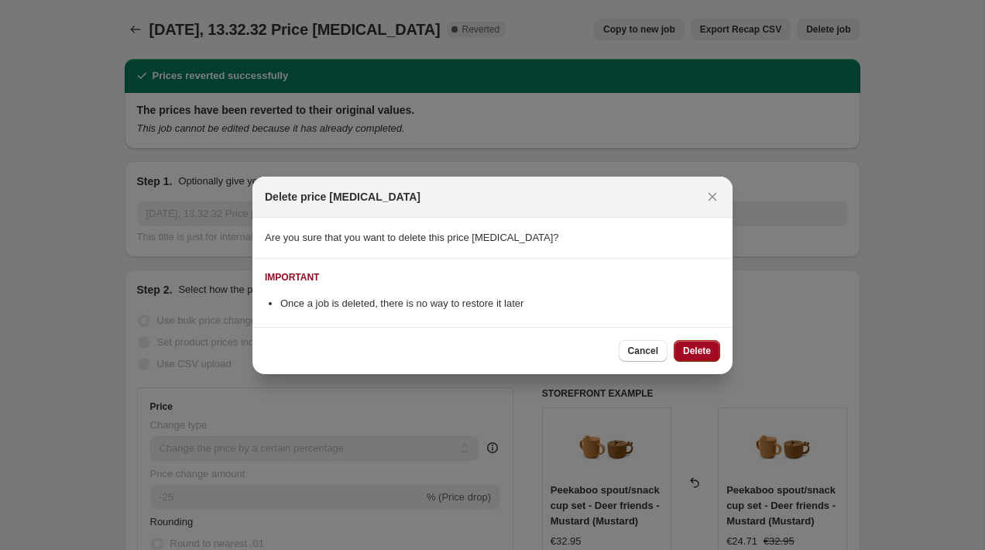
click at [714, 350] on button "Delete" at bounding box center [697, 351] width 46 height 22
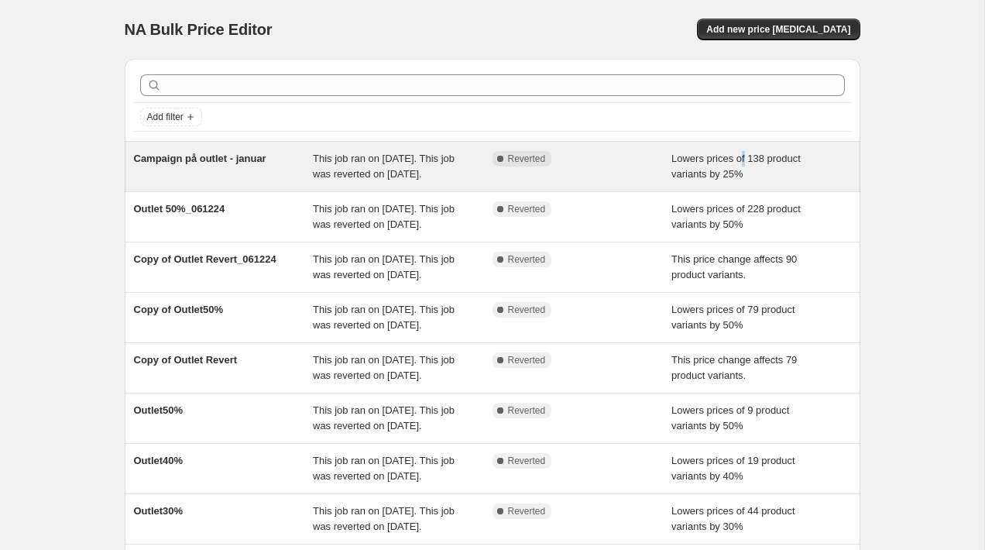
click at [749, 162] on span "Lowers prices of 138 product variants by 25%" at bounding box center [735, 166] width 129 height 27
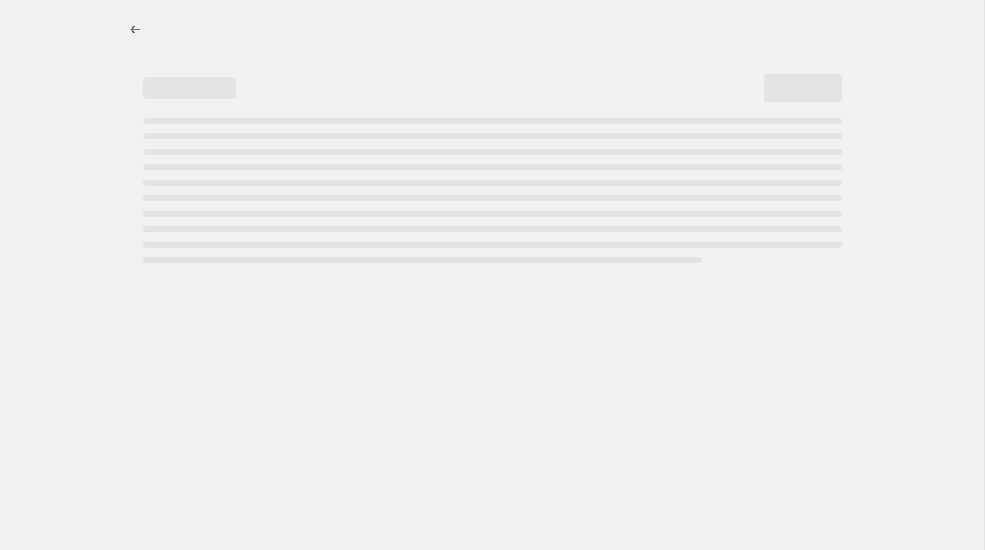
select select "percentage"
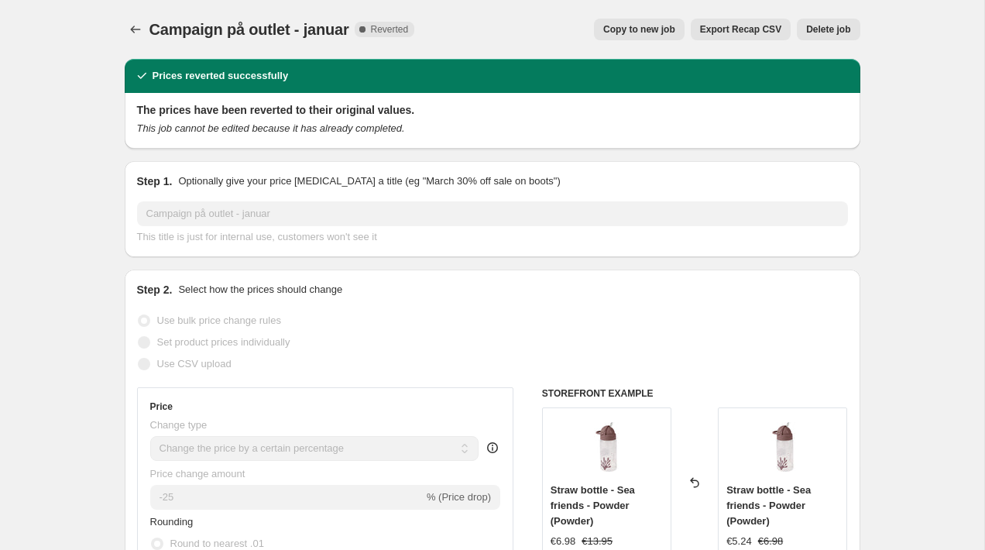
click at [828, 33] on span "Delete job" at bounding box center [828, 29] width 44 height 12
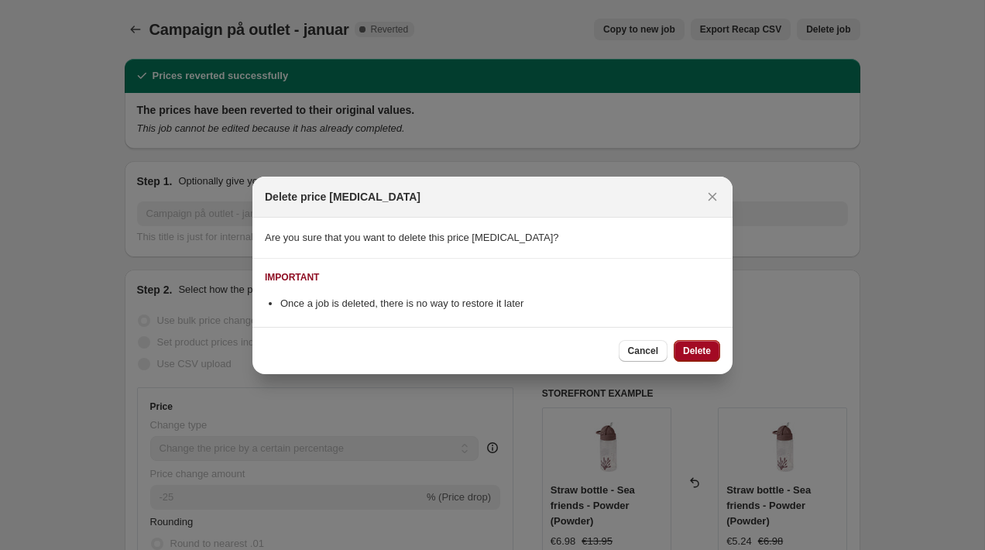
click at [702, 358] on button "Delete" at bounding box center [697, 351] width 46 height 22
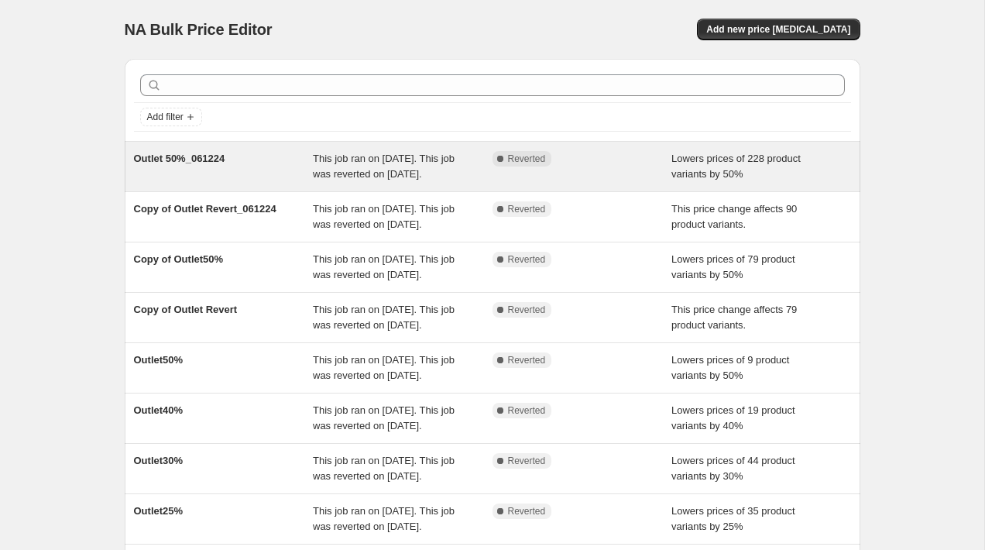
click at [801, 164] on span "Lowers prices of 228 product variants by 50%" at bounding box center [735, 166] width 129 height 27
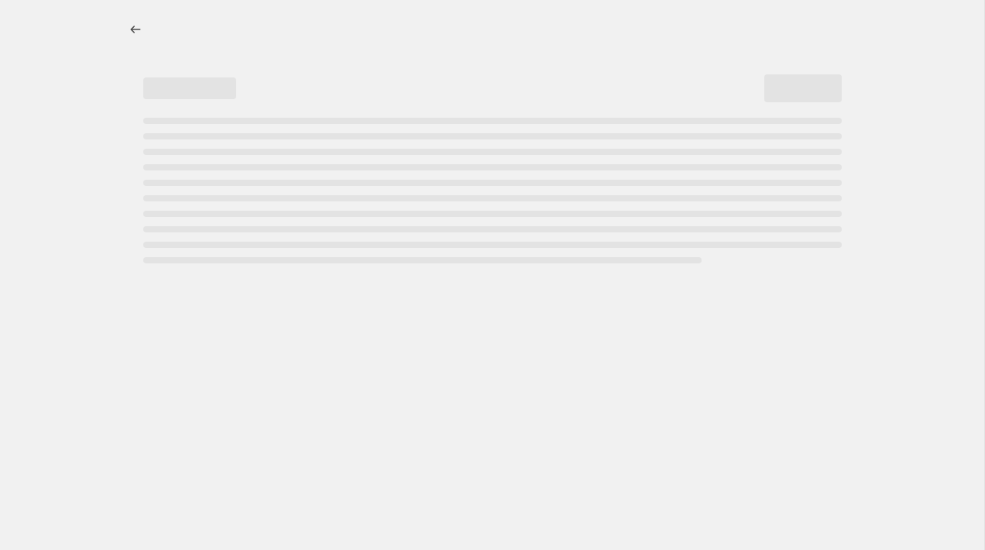
select select "percentage"
select select "tag"
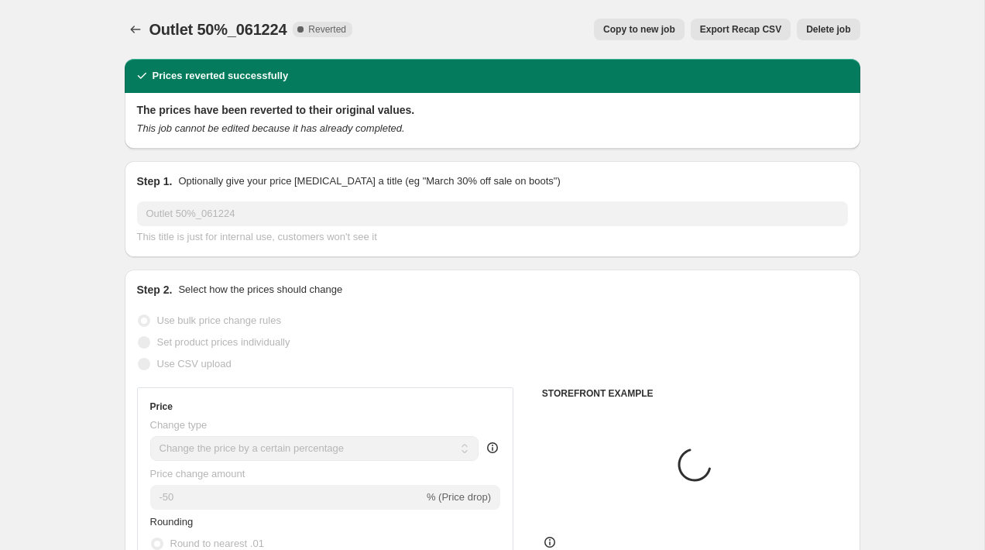
click at [823, 35] on span "Delete job" at bounding box center [828, 29] width 44 height 12
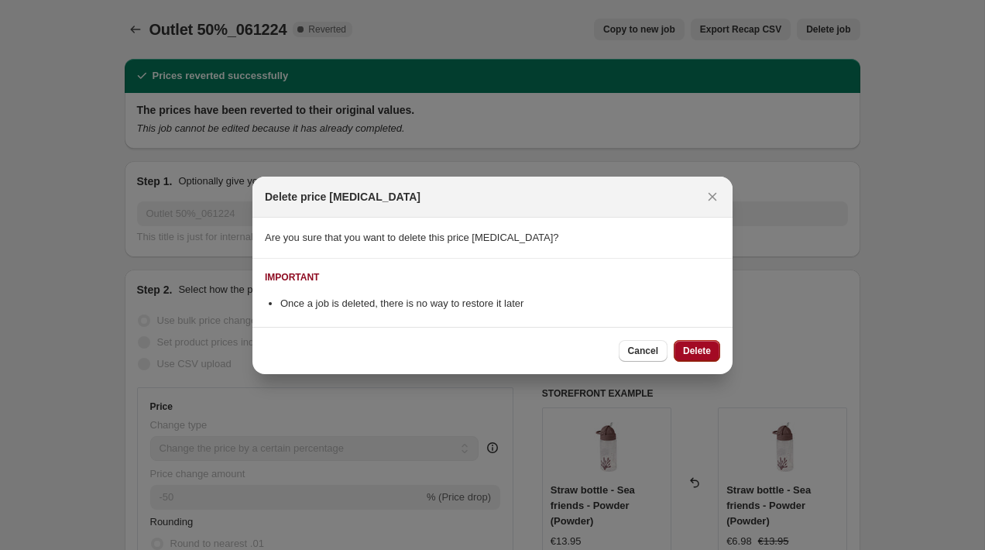
click at [699, 345] on span "Delete" at bounding box center [697, 351] width 28 height 12
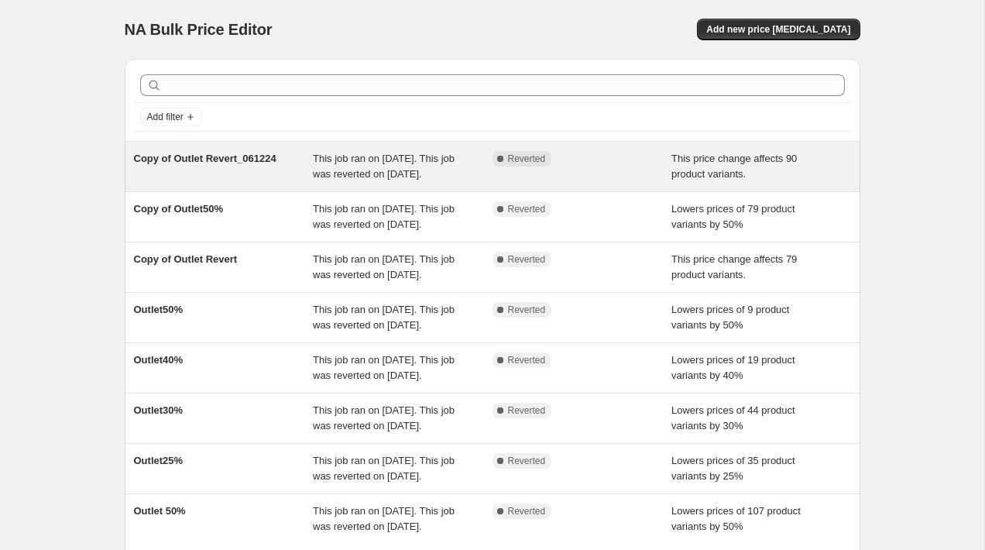
click at [779, 167] on div "This price change affects 90 product variants." at bounding box center [761, 166] width 180 height 31
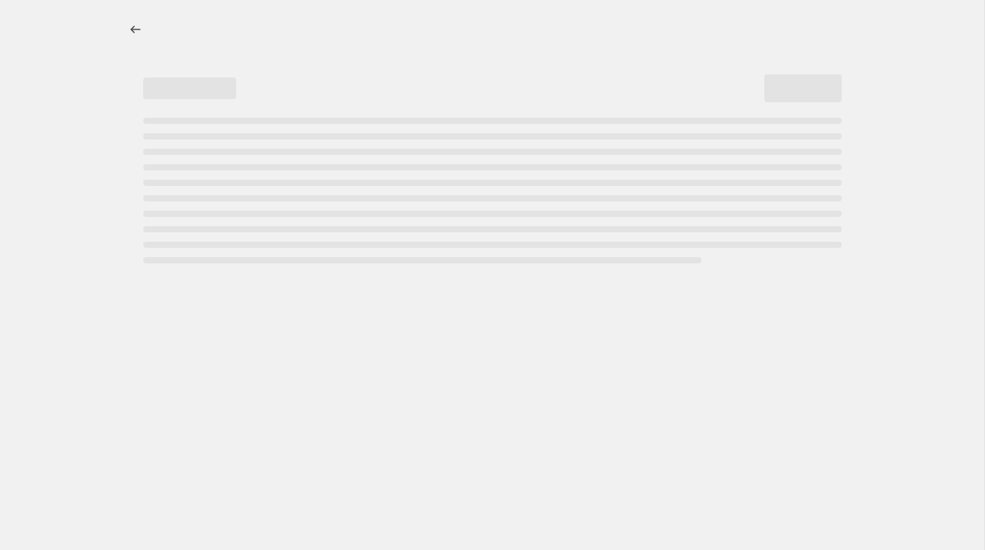
select select "ecap"
select select "remove"
select select "collection"
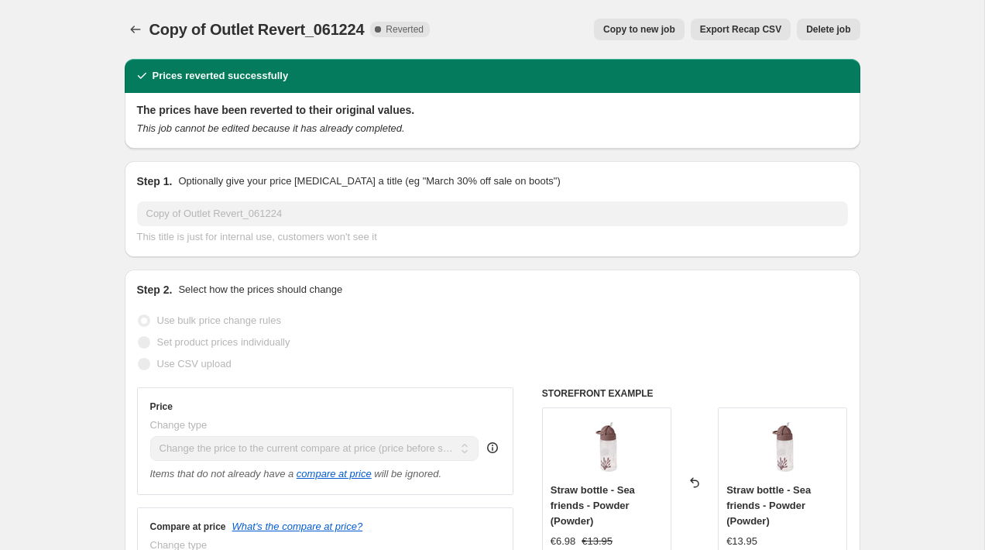
click at [818, 26] on span "Delete job" at bounding box center [828, 29] width 44 height 12
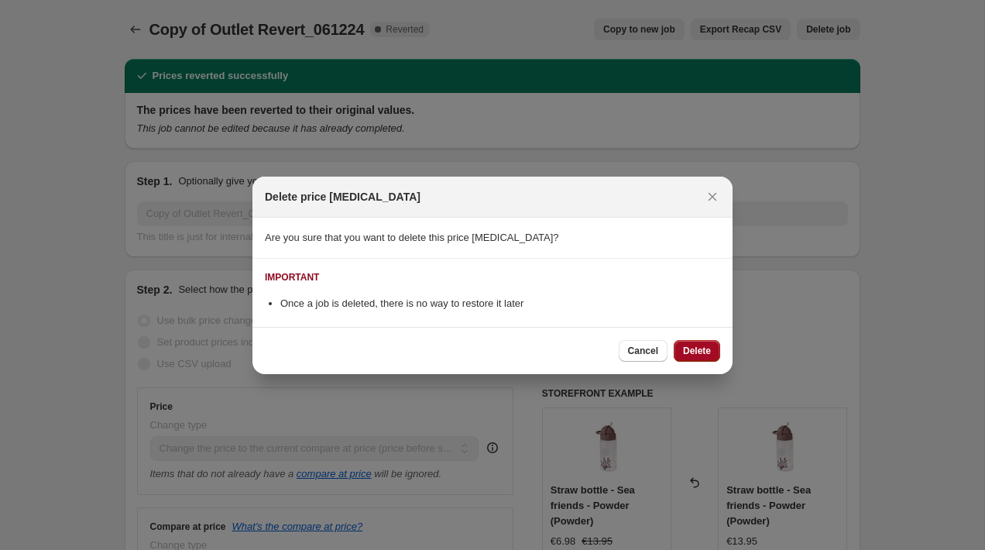
click at [704, 351] on span "Delete" at bounding box center [697, 351] width 28 height 12
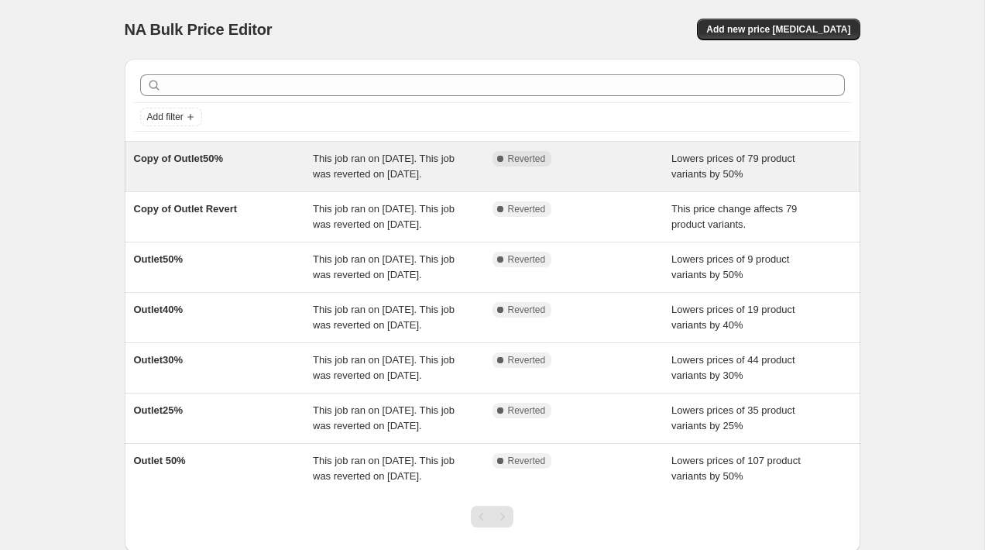
click at [709, 182] on div "Lowers prices of 79 product variants by 50%" at bounding box center [761, 166] width 180 height 31
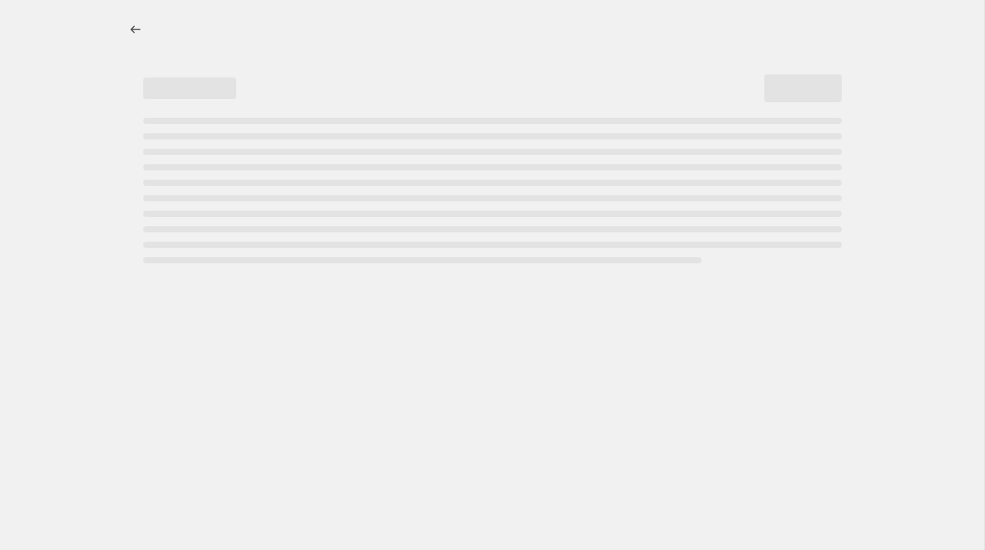
select select "percentage"
select select "collection"
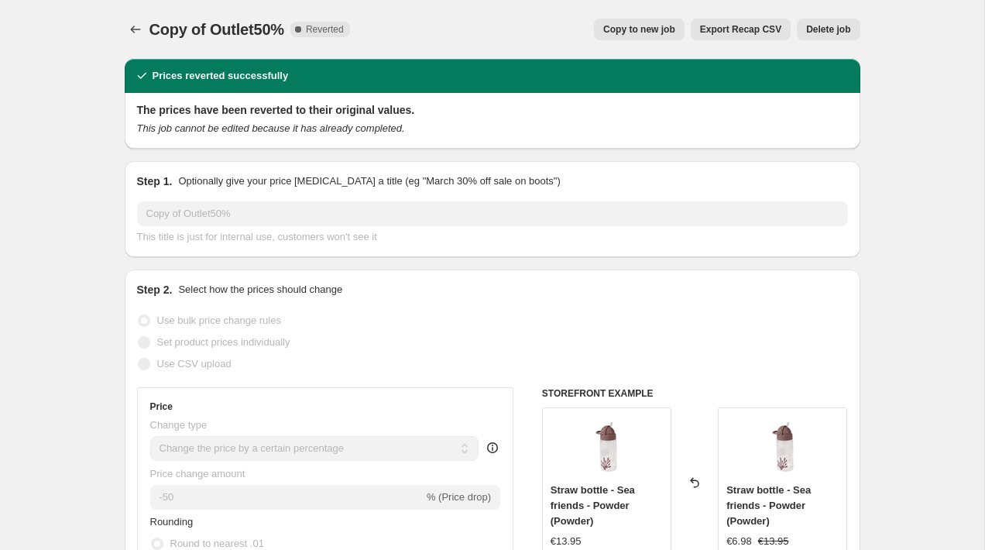
click at [811, 30] on span "Delete job" at bounding box center [828, 29] width 44 height 12
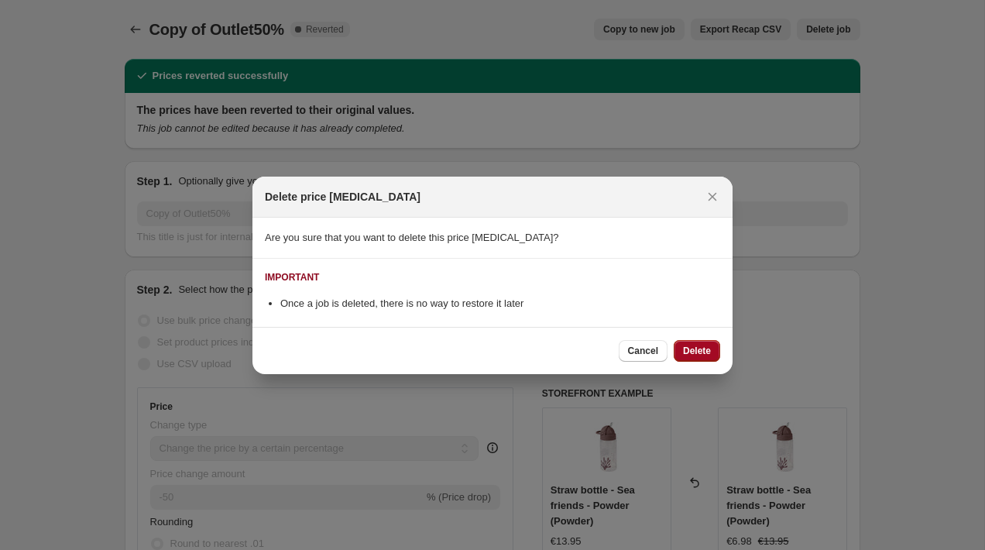
click at [706, 356] on span "Delete" at bounding box center [697, 351] width 28 height 12
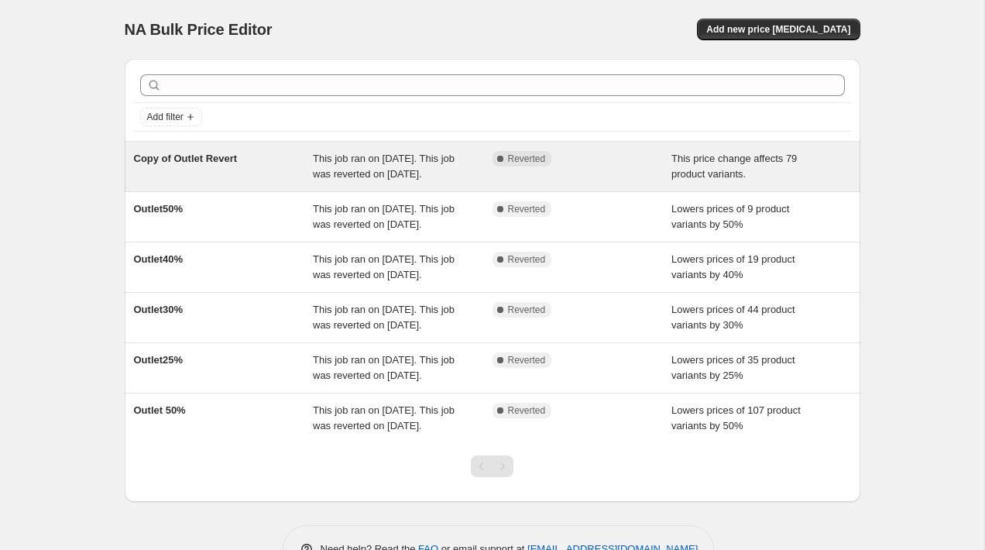
click at [814, 177] on div "This price change affects 79 product variants." at bounding box center [761, 166] width 180 height 31
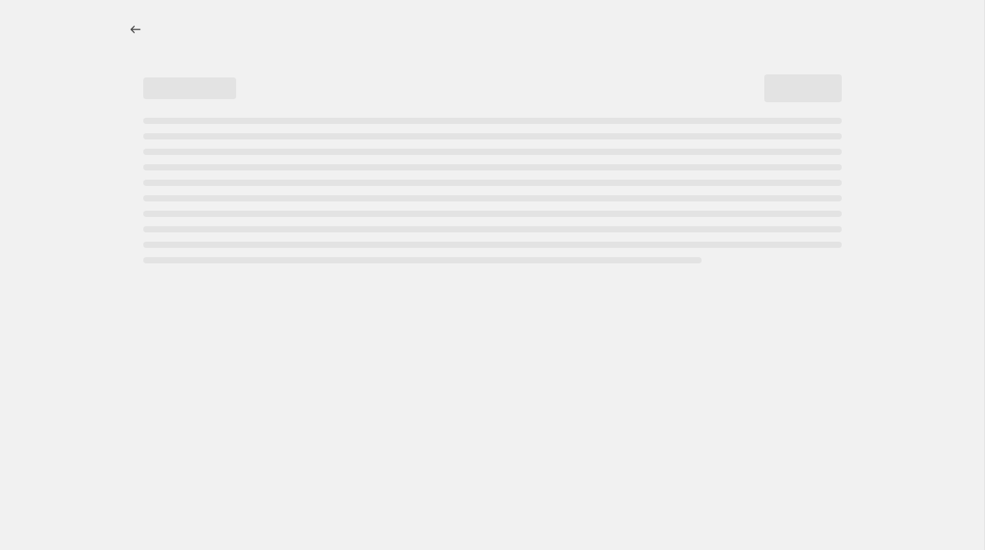
select select "ecap"
select select "remove"
select select "collection"
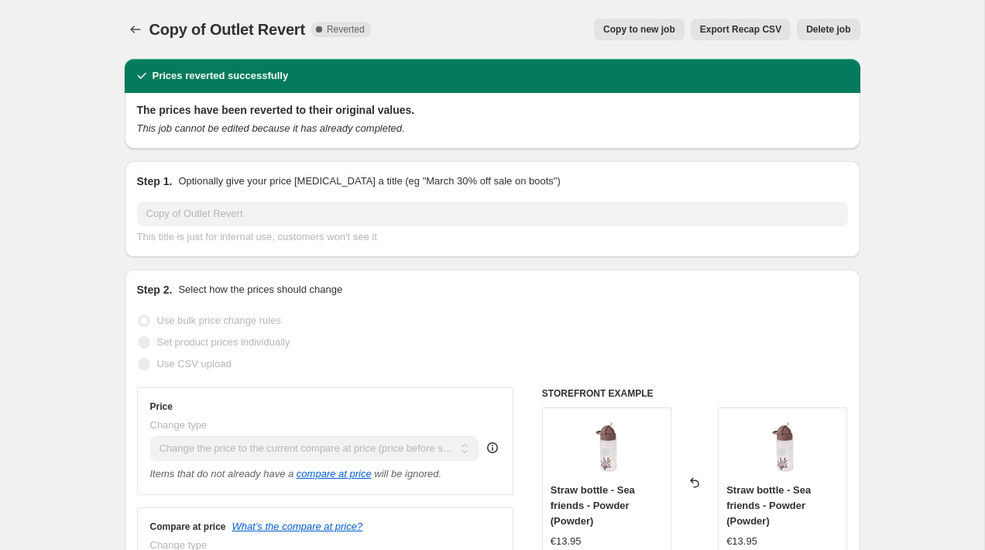
click at [829, 39] on button "Delete job" at bounding box center [828, 30] width 63 height 22
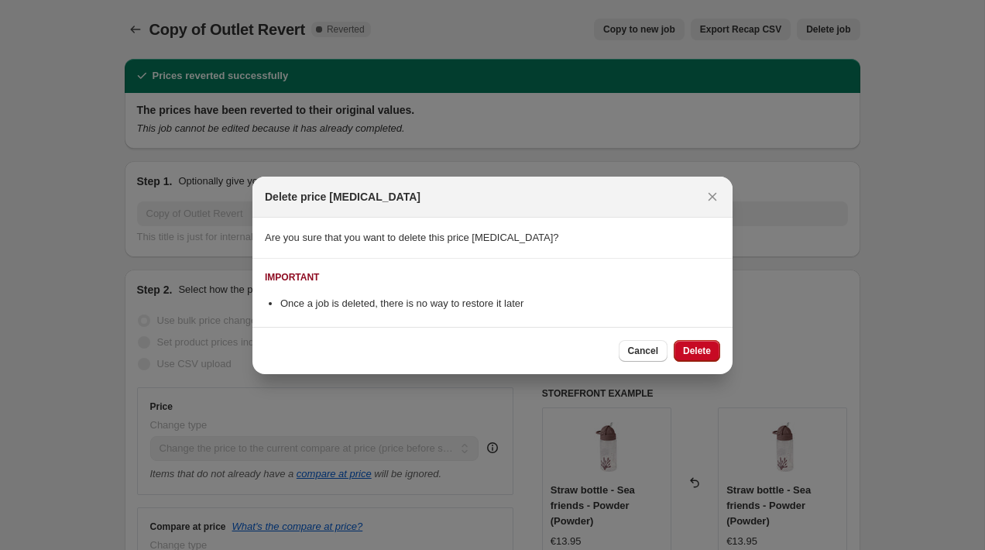
click at [706, 334] on div "Cancel Delete" at bounding box center [492, 350] width 480 height 47
click at [706, 342] on button "Delete" at bounding box center [697, 351] width 46 height 22
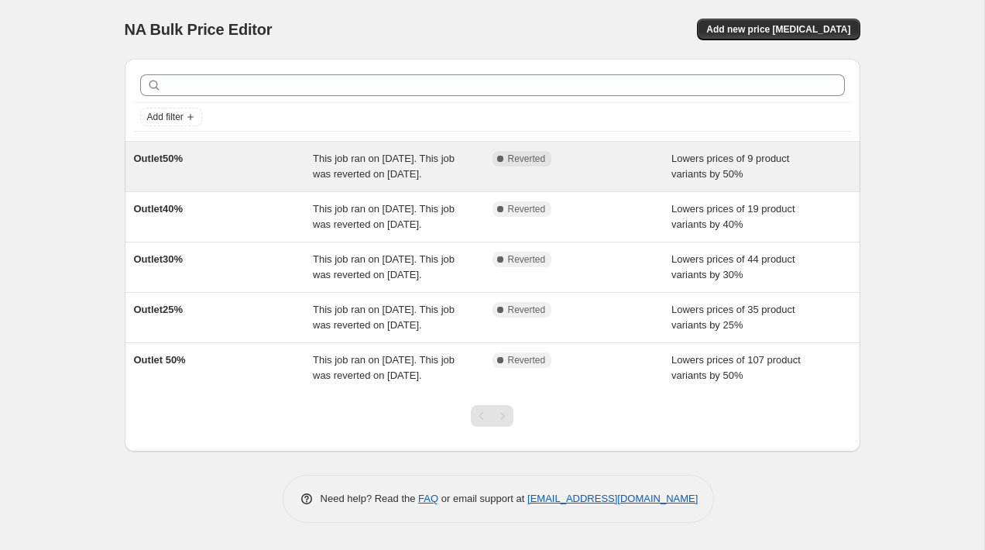
click at [726, 167] on span "Lowers prices of 9 product variants by 50%" at bounding box center [730, 166] width 118 height 27
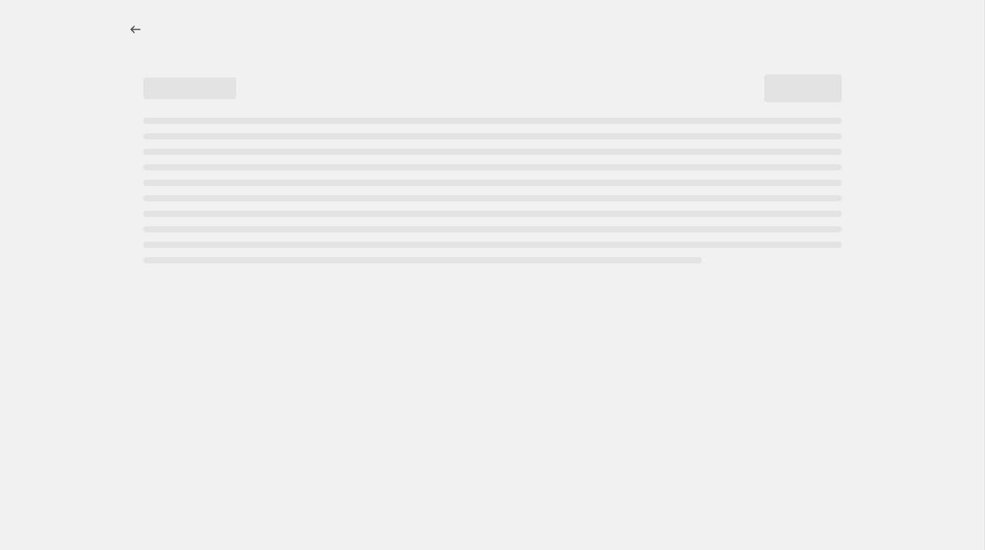
select select "percentage"
select select "collection"
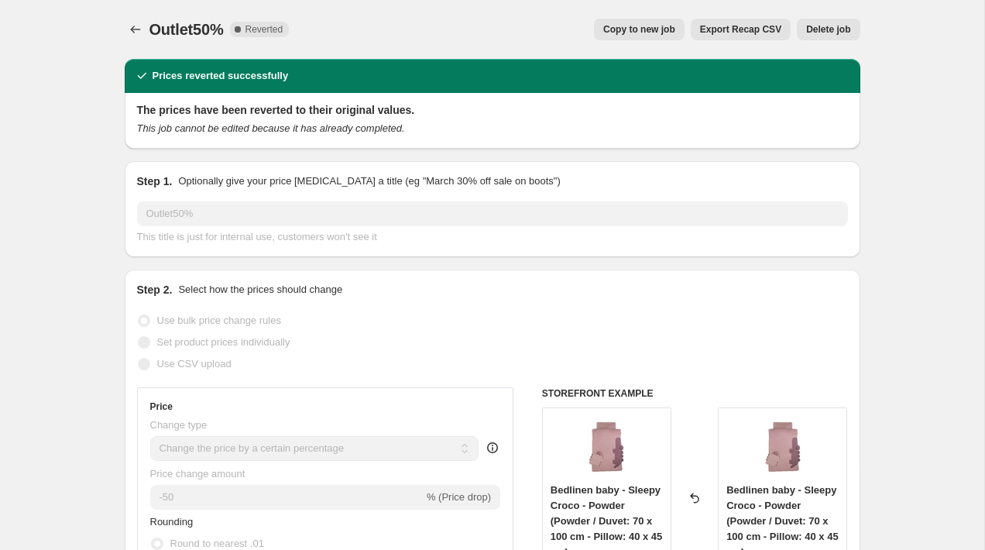
click at [826, 31] on span "Delete job" at bounding box center [828, 29] width 44 height 12
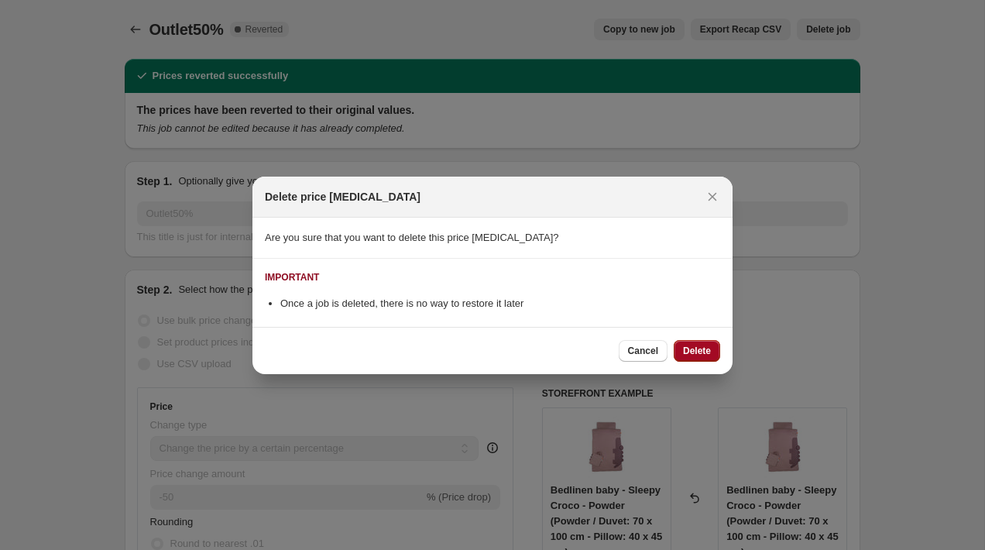
click at [706, 340] on button "Delete" at bounding box center [697, 351] width 46 height 22
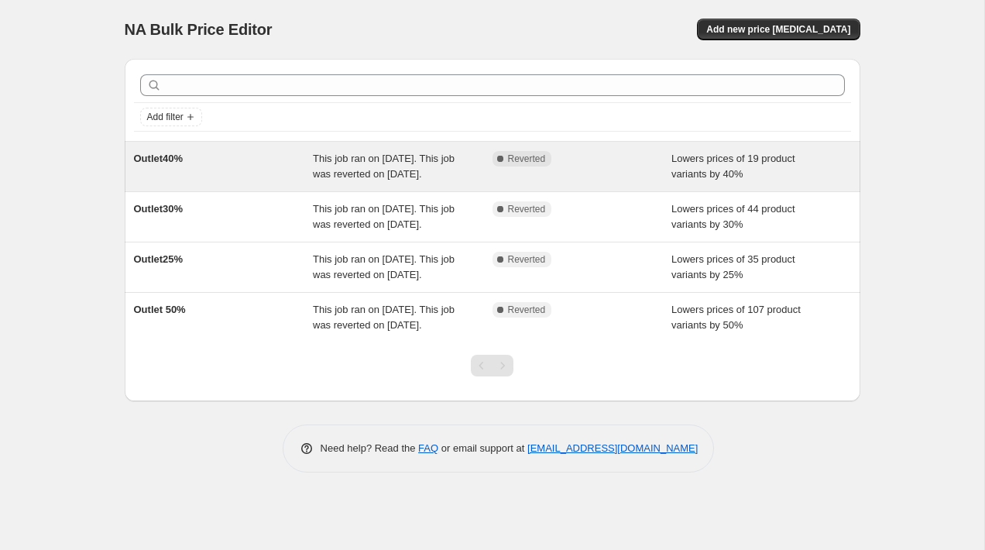
click at [765, 170] on div "Lowers prices of 19 product variants by 40%" at bounding box center [761, 166] width 180 height 31
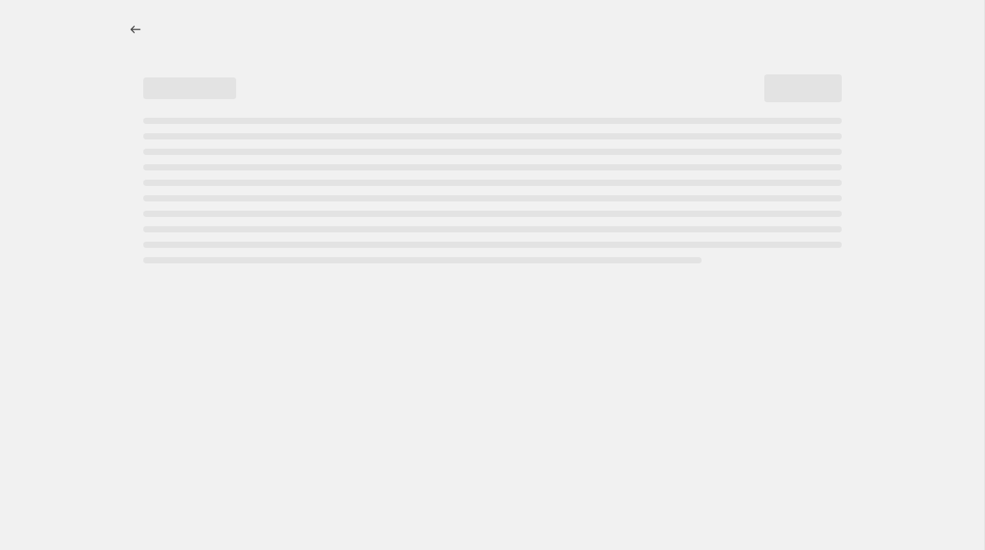
select select "percentage"
select select "collection"
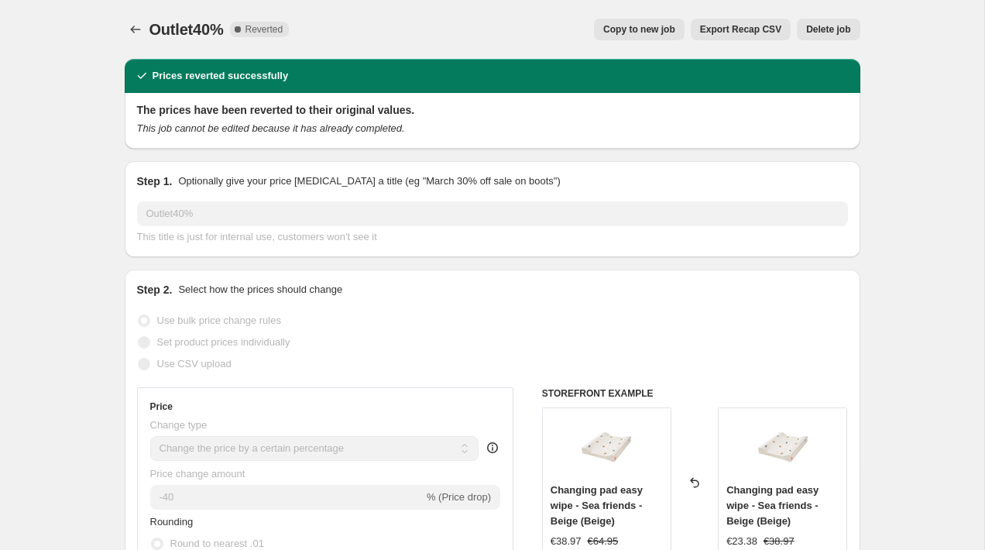
click at [829, 32] on span "Delete job" at bounding box center [828, 29] width 44 height 12
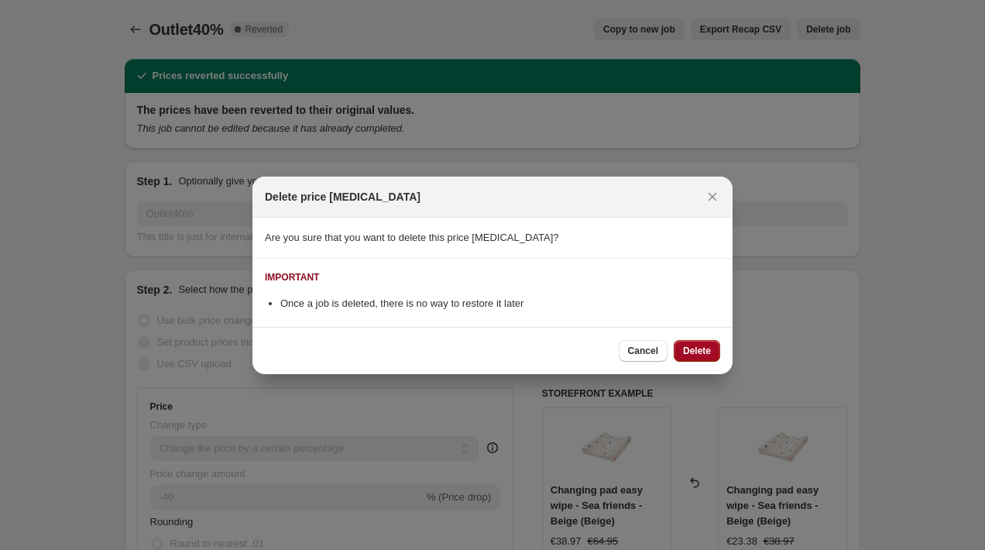
click at [698, 352] on span "Delete" at bounding box center [697, 351] width 28 height 12
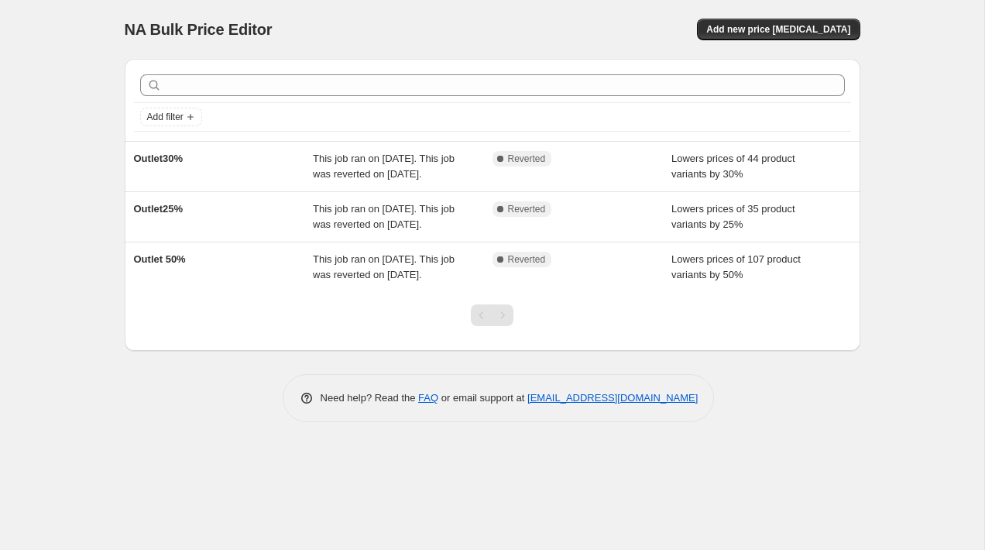
click at [778, 132] on div "Add filter" at bounding box center [493, 100] width 736 height 82
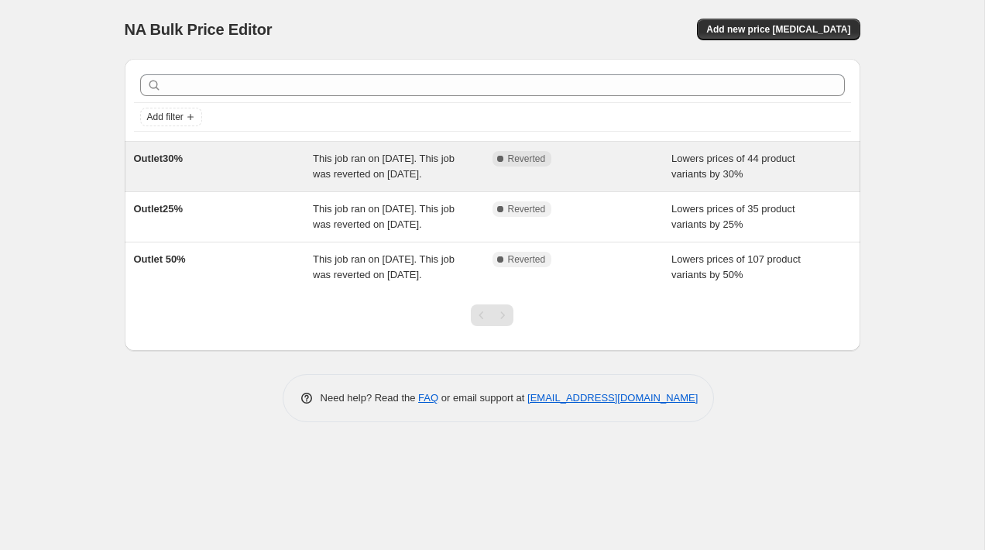
click at [766, 167] on div "Lowers prices of 44 product variants by 30%" at bounding box center [761, 166] width 180 height 31
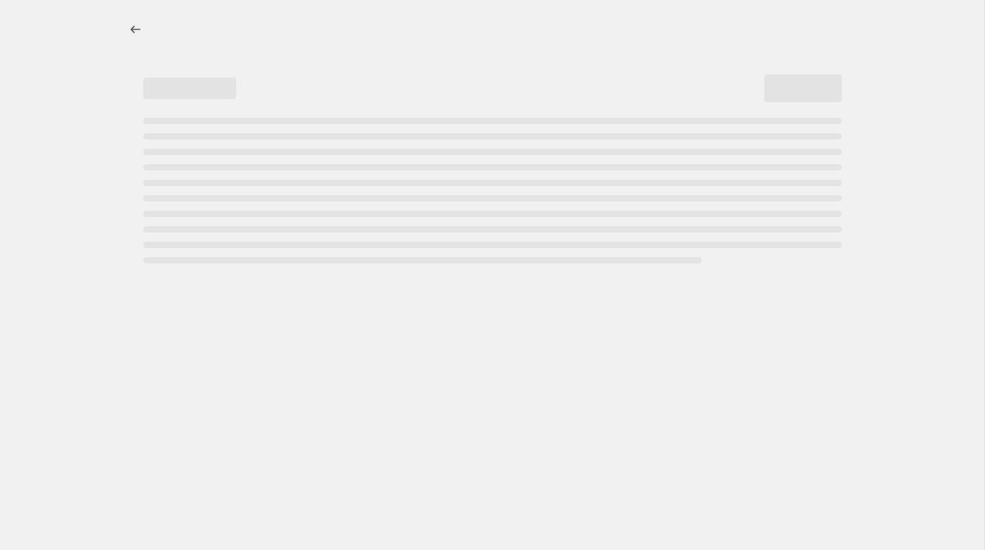
select select "percentage"
select select "collection"
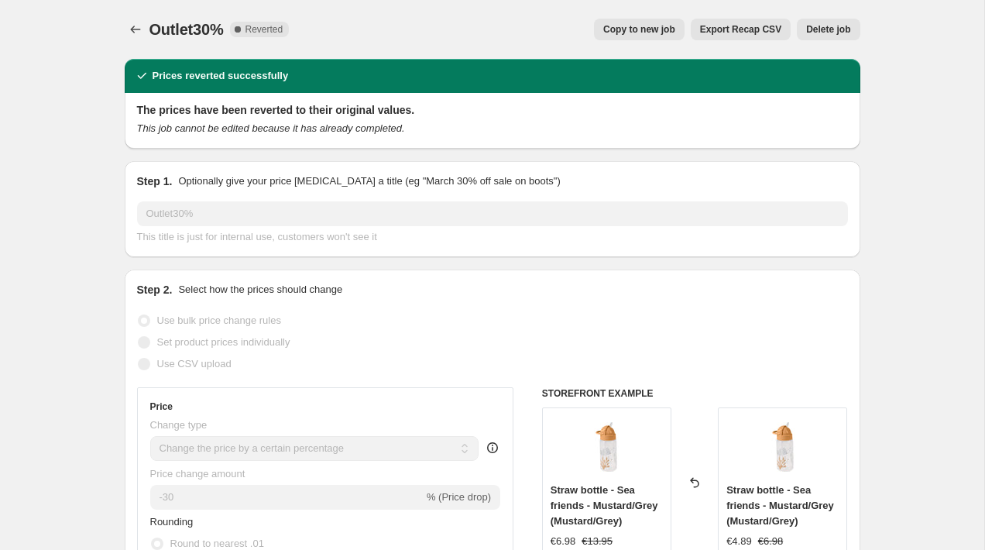
click at [817, 32] on span "Delete job" at bounding box center [828, 29] width 44 height 12
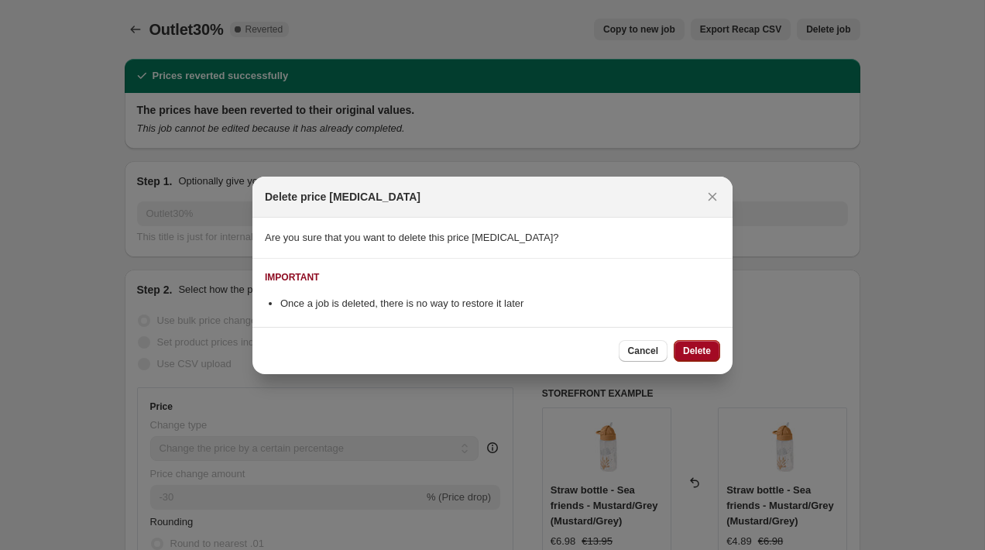
click at [699, 354] on span "Delete" at bounding box center [697, 351] width 28 height 12
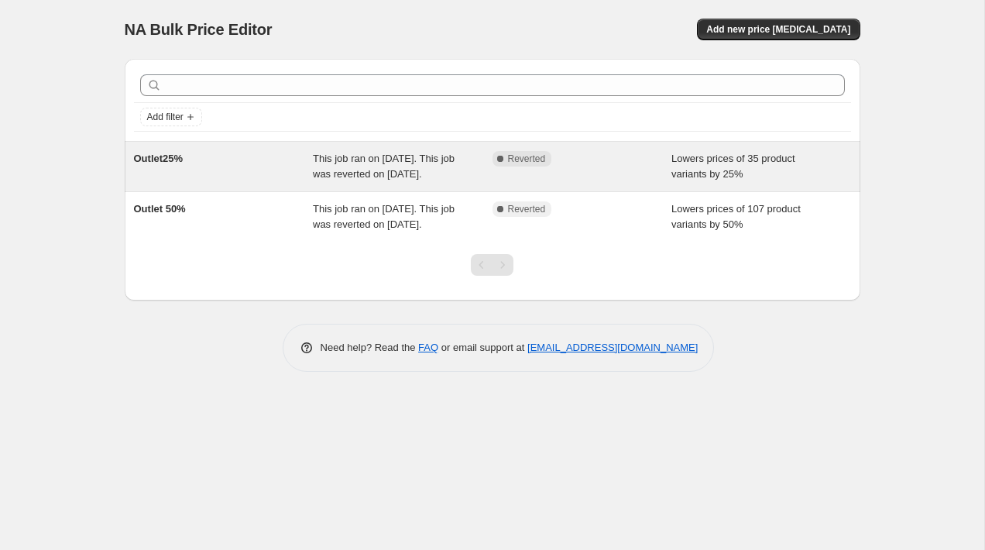
click at [738, 171] on span "Lowers prices of 35 product variants by 25%" at bounding box center [733, 166] width 124 height 27
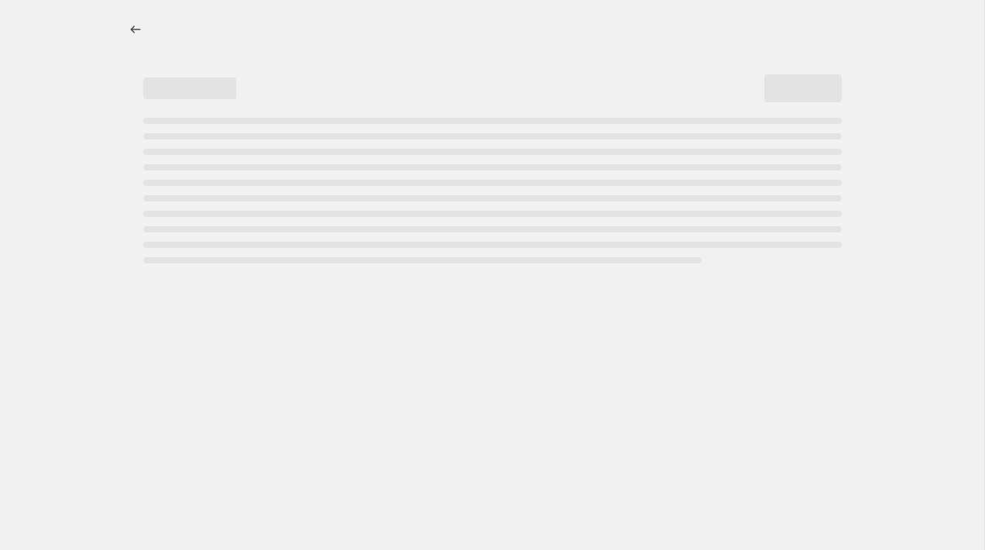
select select "percentage"
select select "collection"
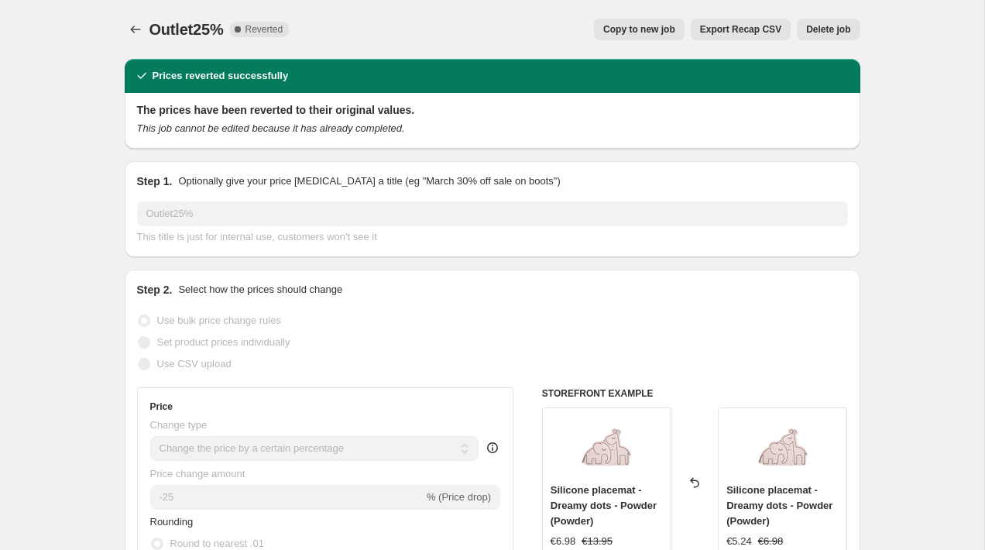
click at [843, 32] on span "Delete job" at bounding box center [828, 29] width 44 height 12
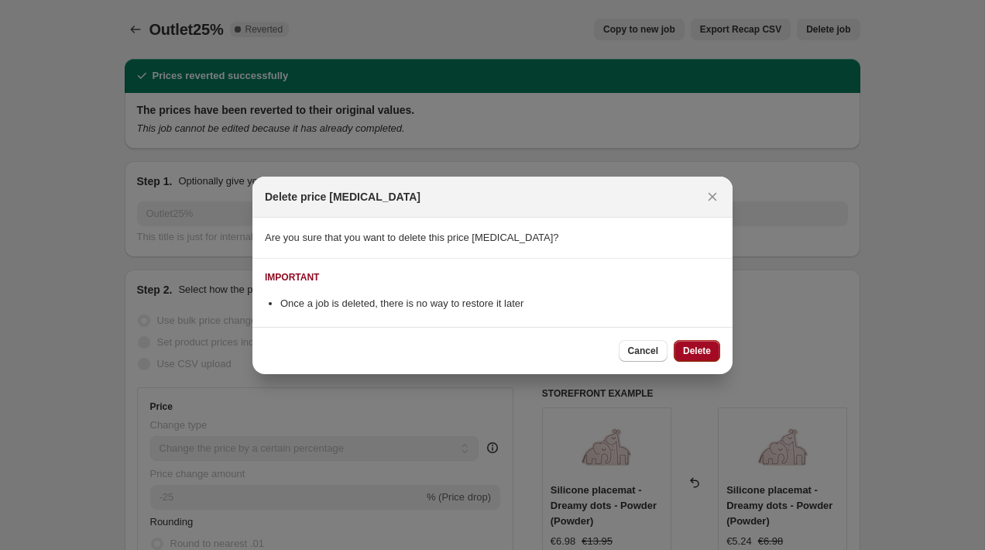
click at [693, 359] on button "Delete" at bounding box center [697, 351] width 46 height 22
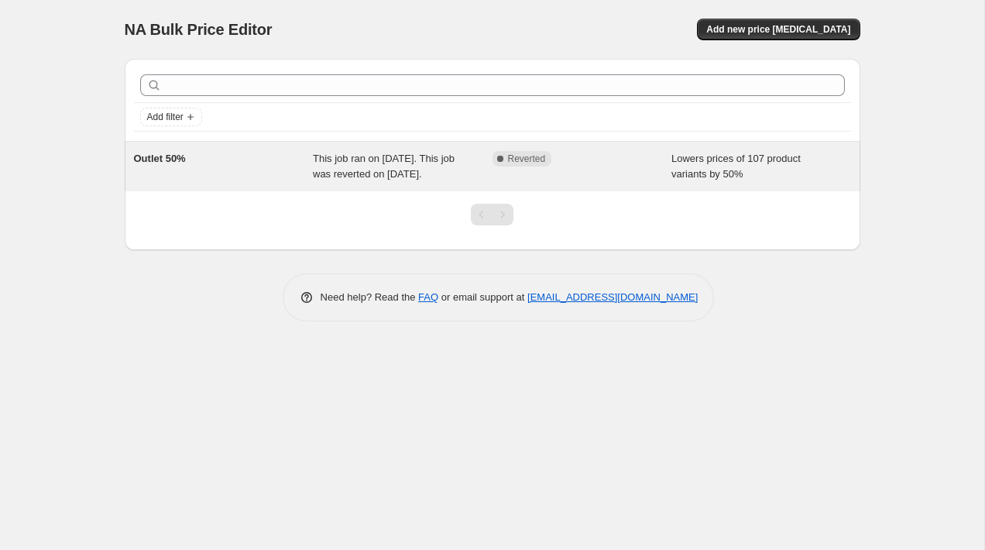
click at [693, 162] on span "Lowers prices of 107 product variants by 50%" at bounding box center [735, 166] width 129 height 27
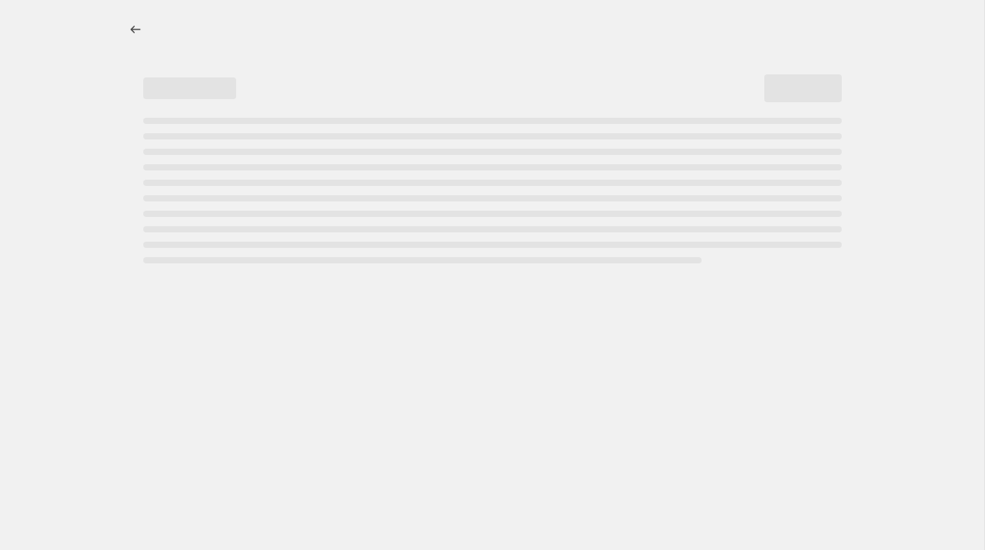
select select "percentage"
select select "collection"
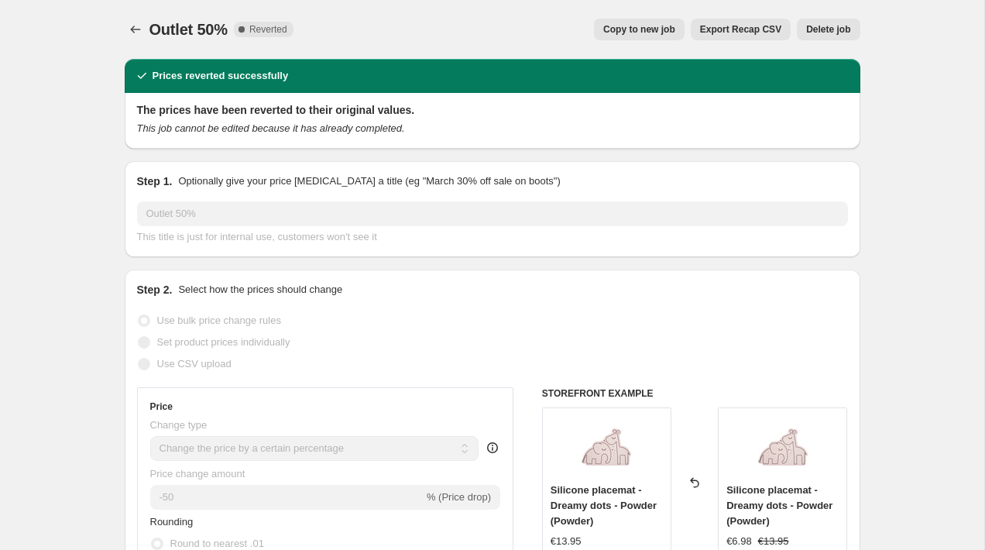
click at [818, 26] on span "Delete job" at bounding box center [828, 29] width 44 height 12
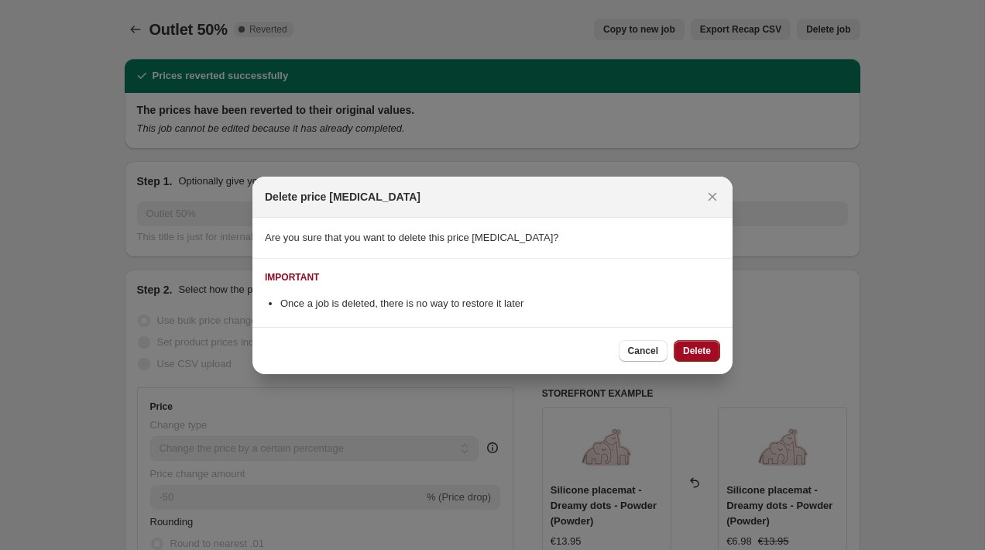
click at [692, 353] on span "Delete" at bounding box center [697, 351] width 28 height 12
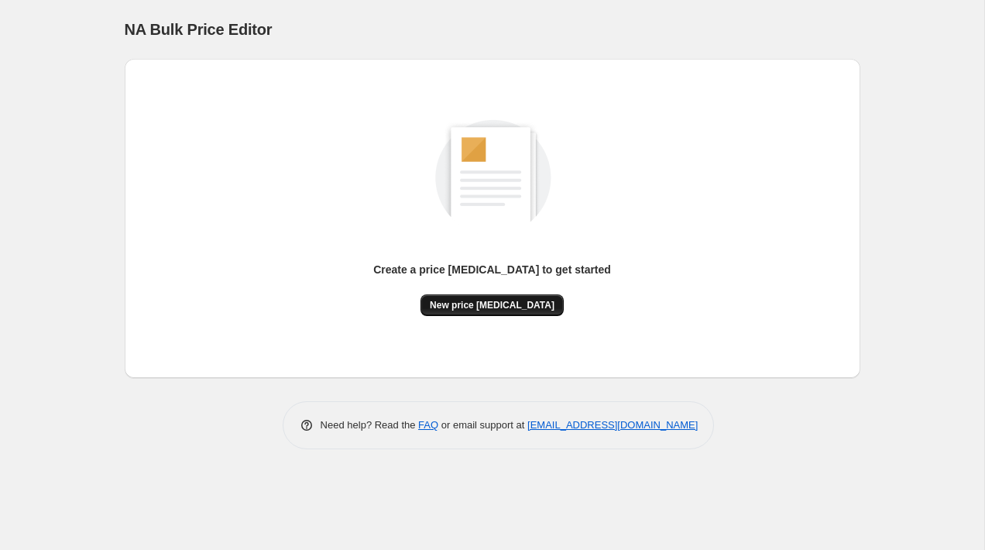
click at [532, 298] on button "New price change job" at bounding box center [492, 305] width 143 height 22
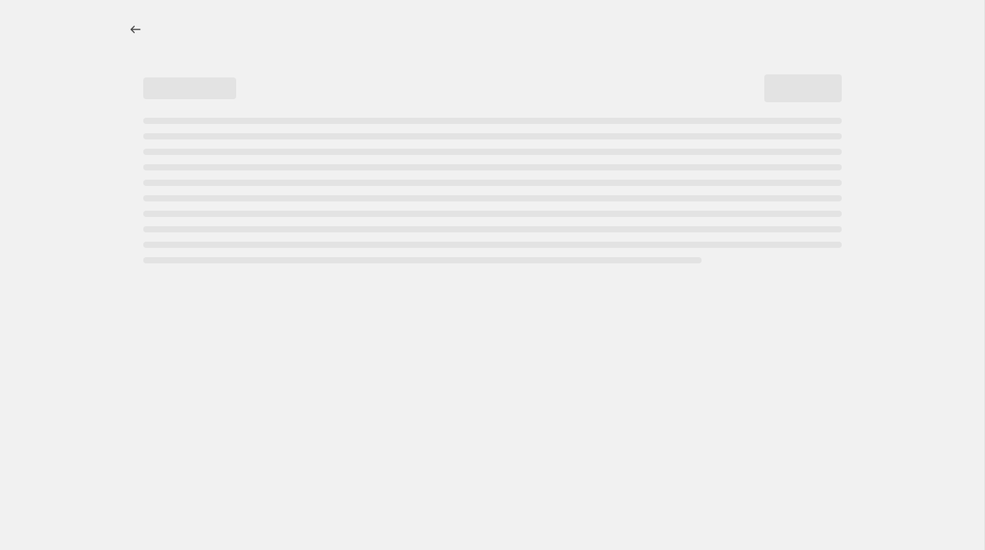
select select "percentage"
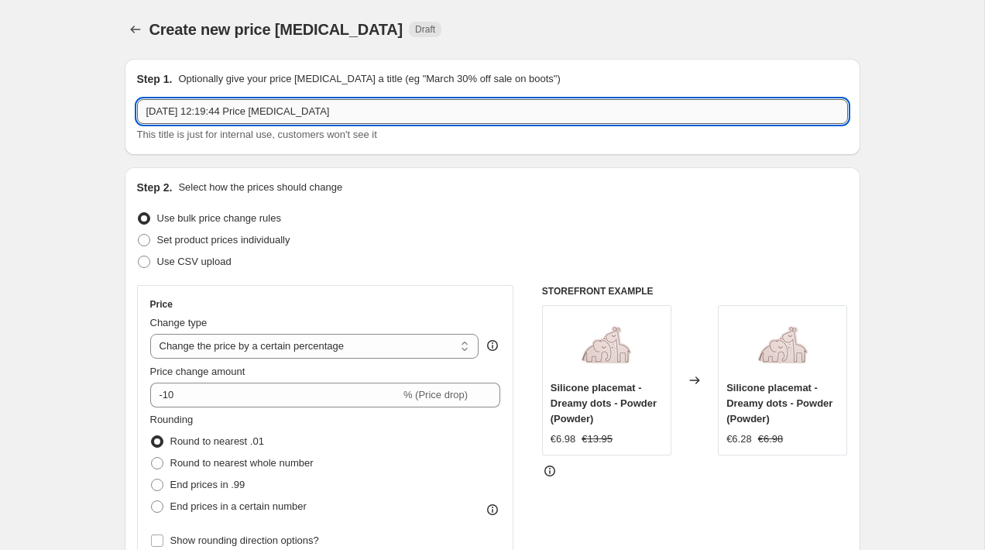
drag, startPoint x: 304, startPoint y: 116, endPoint x: 136, endPoint y: 103, distance: 168.6
click at [137, 103] on input "12 Sept 2025, 12:19:44 Price change job" at bounding box center [492, 111] width 711 height 25
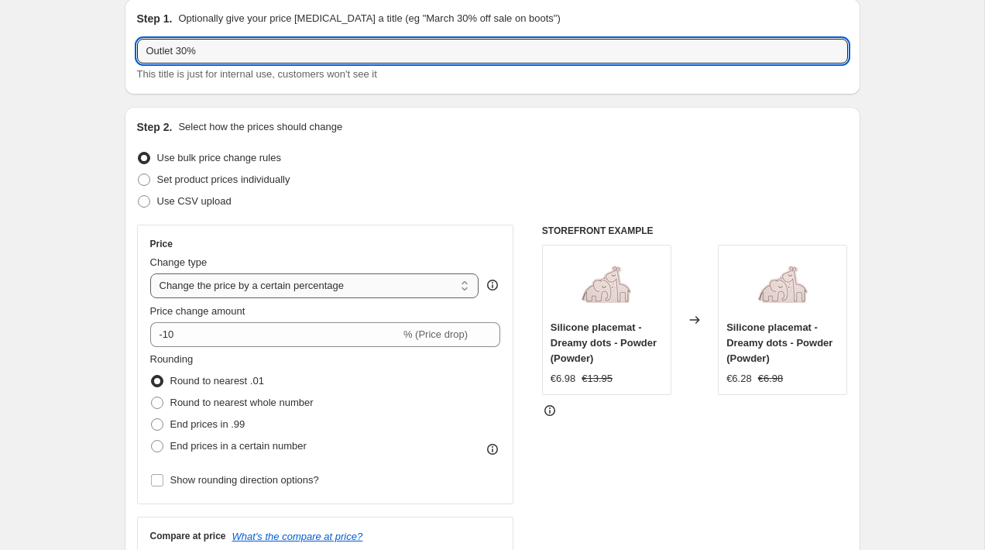
type input "Outlet 30%"
click at [301, 288] on select "Change the price to a certain amount Change the price by a certain amount Chang…" at bounding box center [314, 285] width 329 height 25
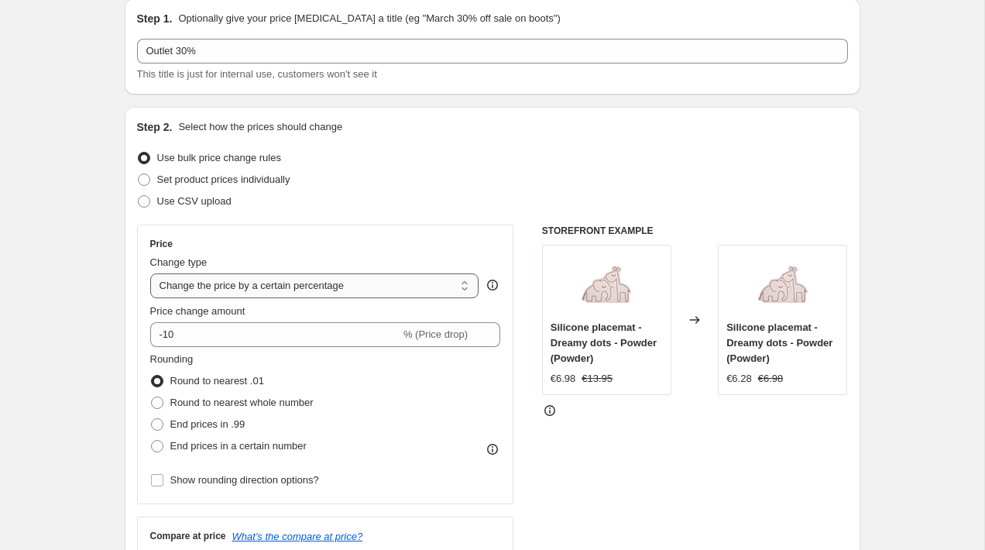
click at [150, 273] on select "Change the price to a certain amount Change the price by a certain amount Chang…" at bounding box center [314, 285] width 329 height 25
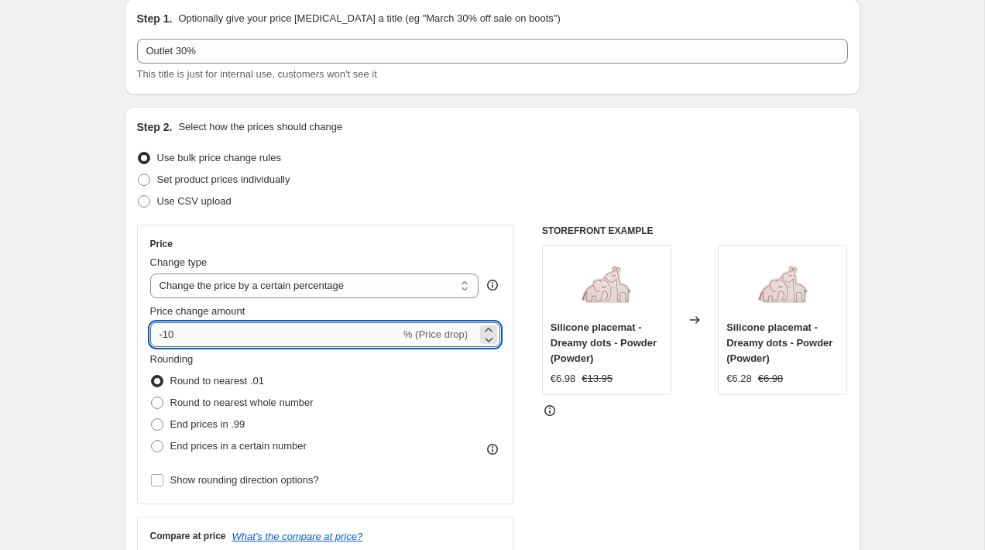
click at [222, 338] on input "-10" at bounding box center [275, 334] width 250 height 25
type input "-1"
type input "-30"
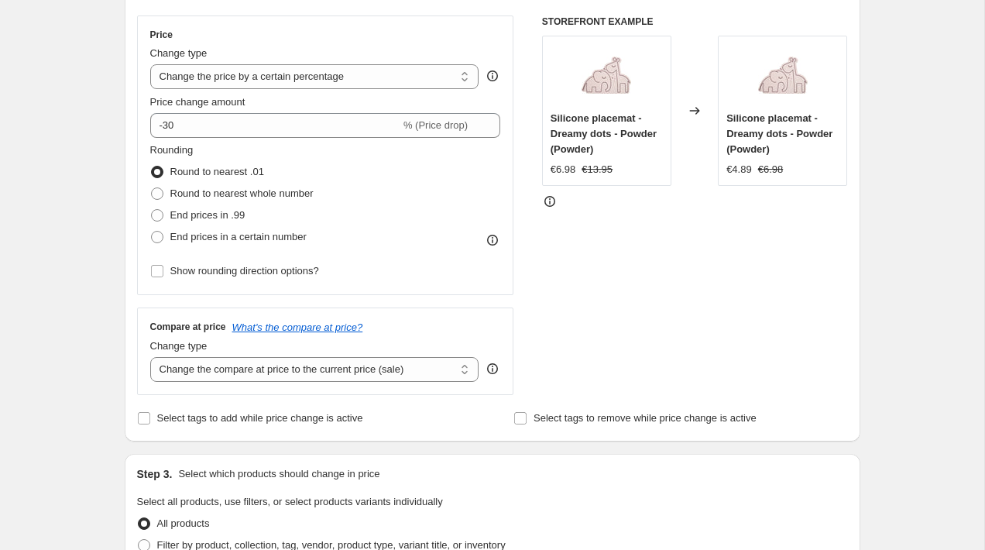
scroll to position [287, 0]
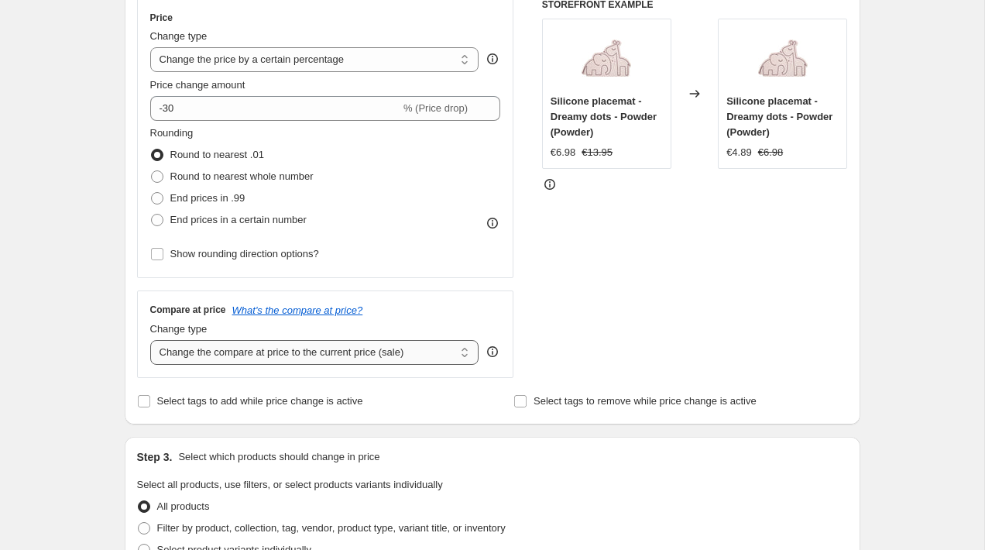
click at [346, 352] on select "Change the compare at price to the current price (sale) Change the compare at p…" at bounding box center [314, 352] width 329 height 25
click at [150, 340] on select "Change the compare at price to the current price (sale) Change the compare at p…" at bounding box center [314, 352] width 329 height 25
click at [346, 311] on icon "What's the compare at price?" at bounding box center [297, 310] width 131 height 12
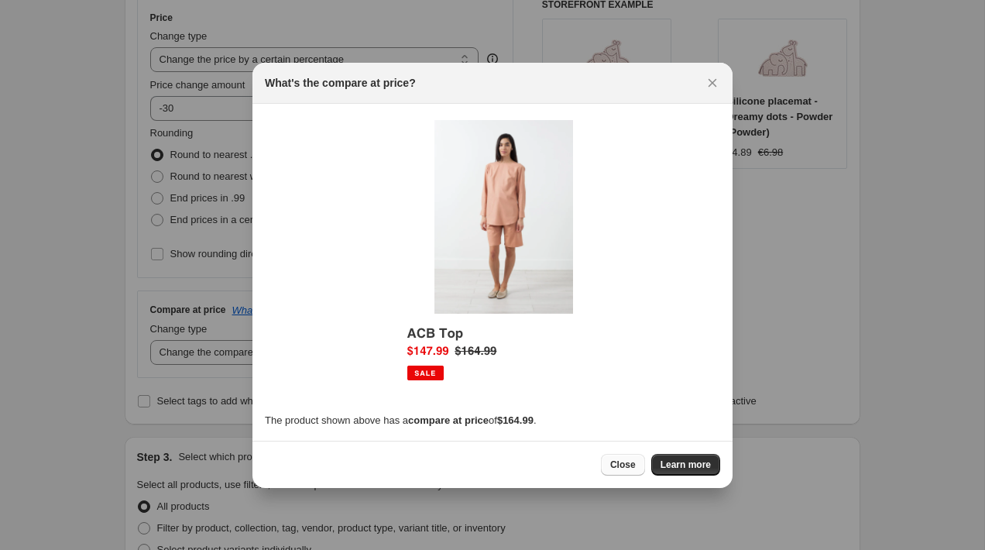
click at [622, 469] on span "Close" at bounding box center [623, 464] width 26 height 12
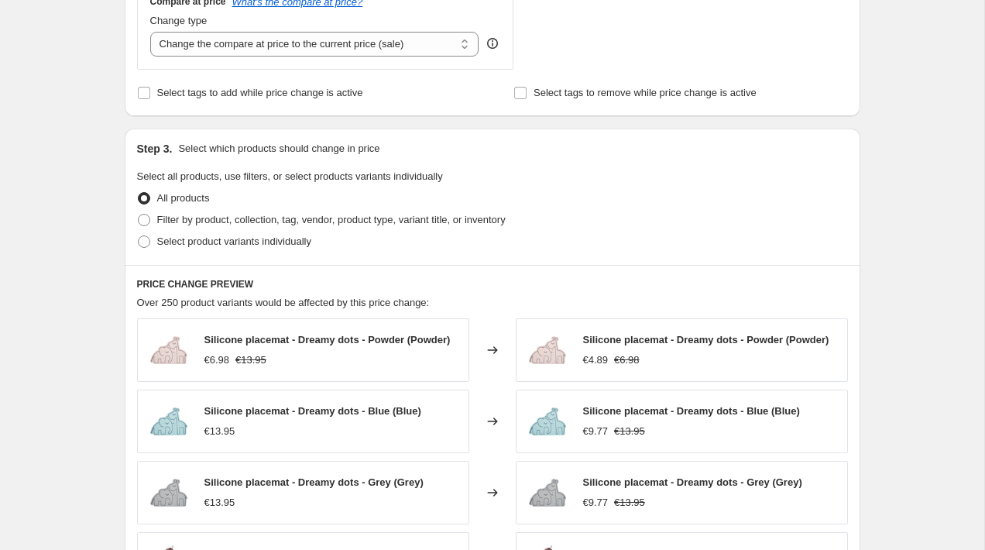
scroll to position [556, 0]
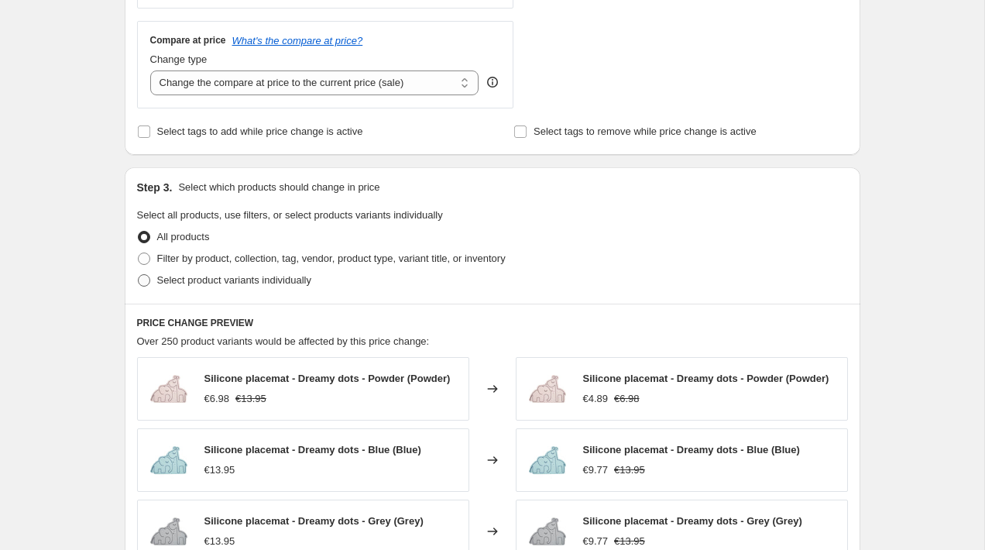
click at [300, 280] on span "Select product variants individually" at bounding box center [234, 280] width 154 height 12
click at [139, 275] on input "Select product variants individually" at bounding box center [138, 274] width 1 height 1
radio input "true"
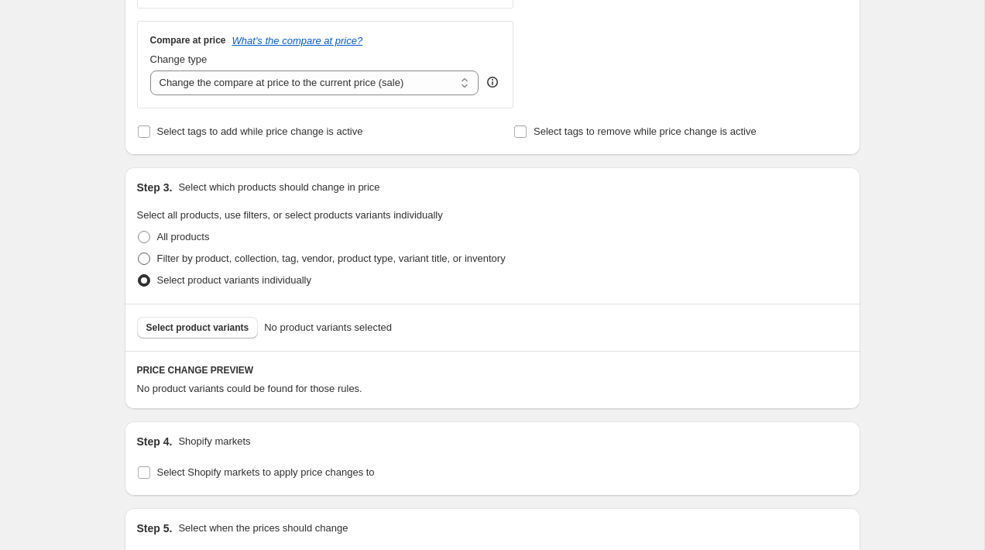
click at [300, 258] on span "Filter by product, collection, tag, vendor, product type, variant title, or inv…" at bounding box center [331, 258] width 348 height 12
click at [139, 253] on input "Filter by product, collection, tag, vendor, product type, variant title, or inv…" at bounding box center [138, 252] width 1 height 1
radio input "true"
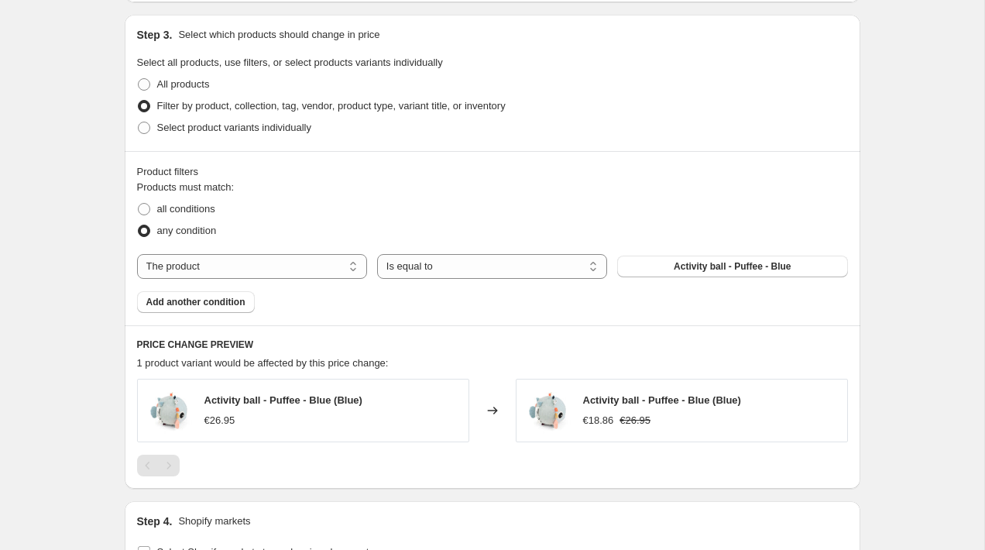
scroll to position [721, 0]
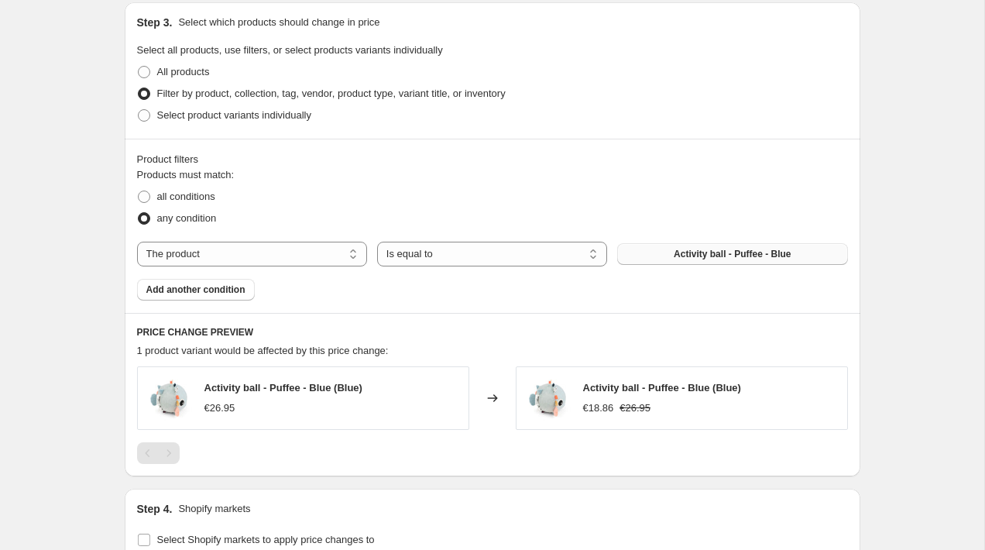
click at [681, 252] on span "Activity ball - Puffee - Blue" at bounding box center [732, 254] width 117 height 12
click at [229, 259] on select "The product The product's collection The product's tag The product's vendor The…" at bounding box center [252, 254] width 230 height 25
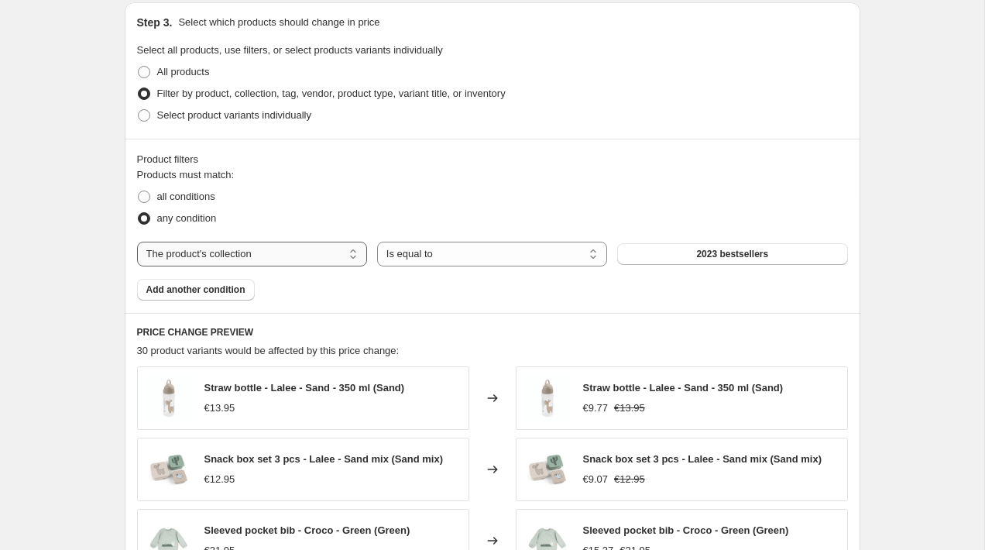
click at [308, 250] on select "The product The product's collection The product's tag The product's vendor The…" at bounding box center [252, 254] width 230 height 25
select select "product"
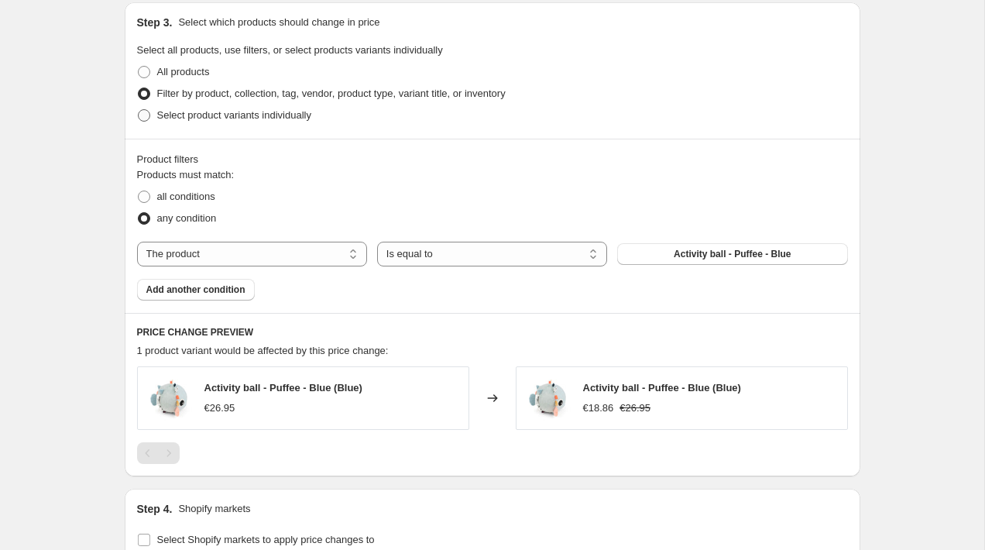
click at [172, 118] on span "Select product variants individually" at bounding box center [234, 115] width 154 height 12
click at [139, 110] on input "Select product variants individually" at bounding box center [138, 109] width 1 height 1
radio input "true"
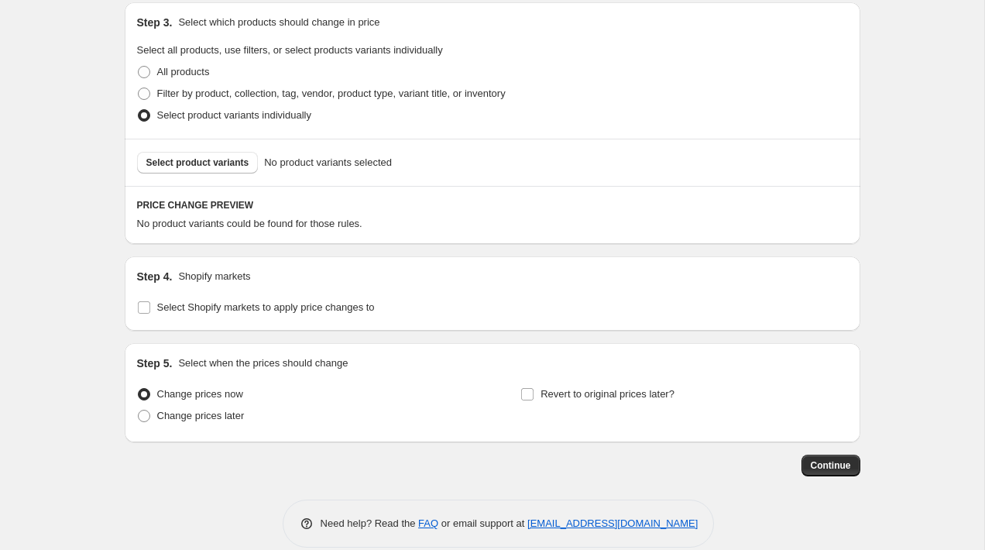
scroll to position [742, 0]
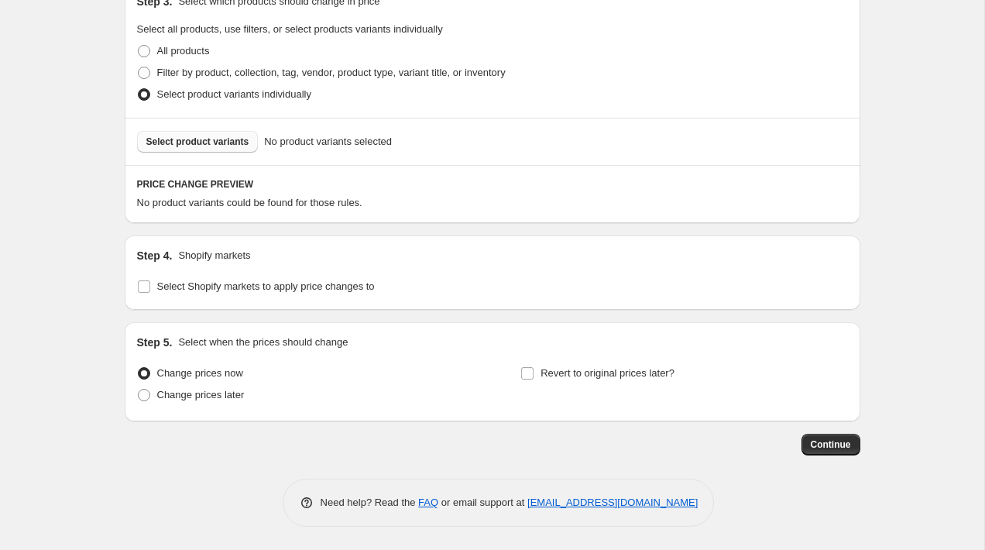
click at [218, 145] on span "Select product variants" at bounding box center [197, 142] width 103 height 12
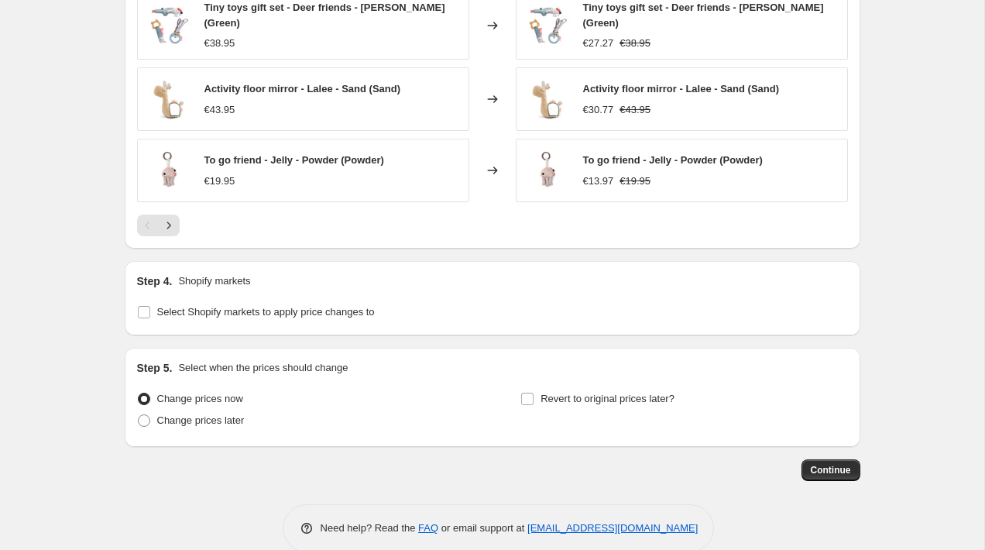
scroll to position [1105, 0]
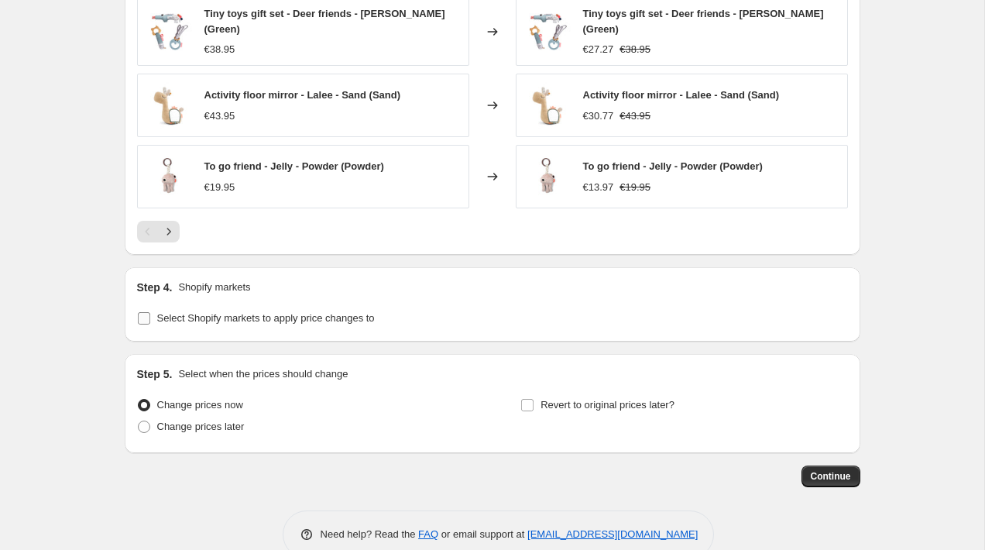
click at [375, 313] on span "Select Shopify markets to apply price changes to" at bounding box center [266, 318] width 218 height 12
click at [150, 313] on input "Select Shopify markets to apply price changes to" at bounding box center [144, 318] width 12 height 12
checkbox input "true"
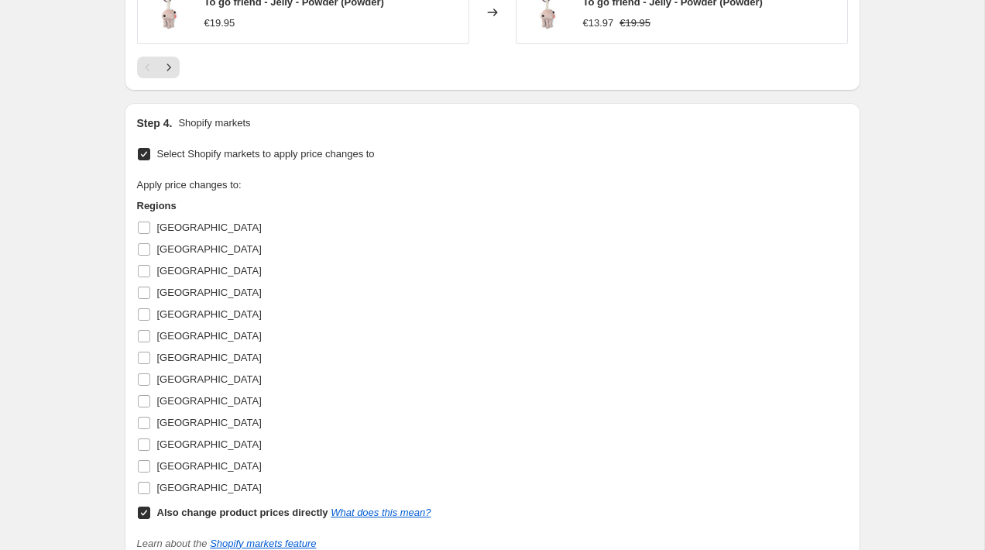
scroll to position [1299, 0]
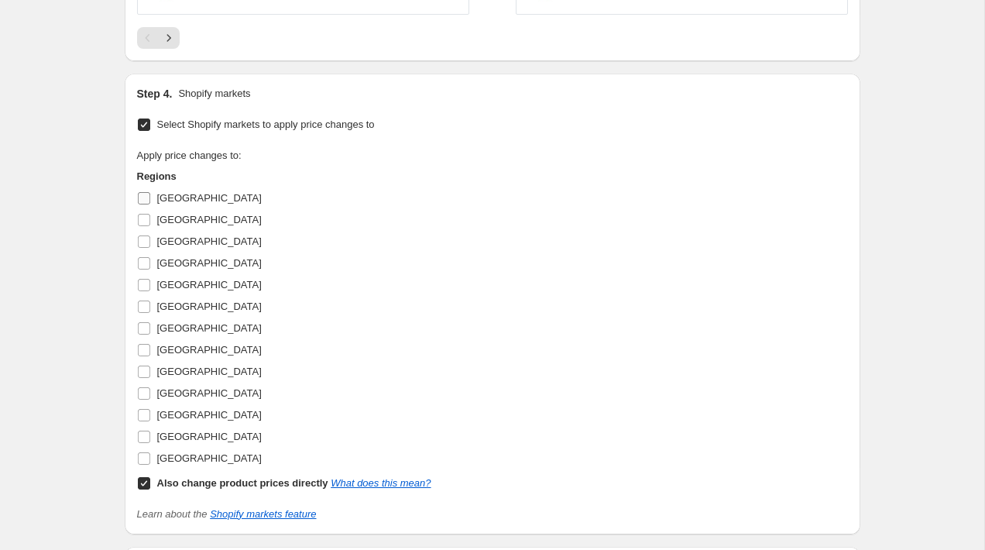
click at [149, 194] on input "Austria" at bounding box center [144, 198] width 12 height 12
checkbox input "true"
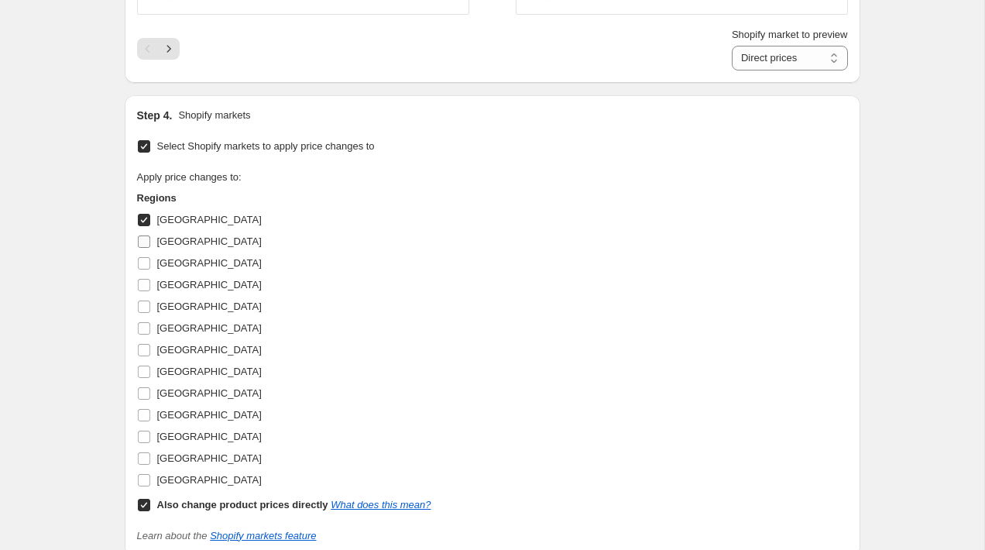
click at [146, 236] on input "Belgium" at bounding box center [144, 241] width 12 height 12
checkbox input "true"
click at [146, 260] on input "Denmark" at bounding box center [144, 263] width 12 height 12
checkbox input "true"
click at [146, 282] on input "Finland" at bounding box center [144, 285] width 12 height 12
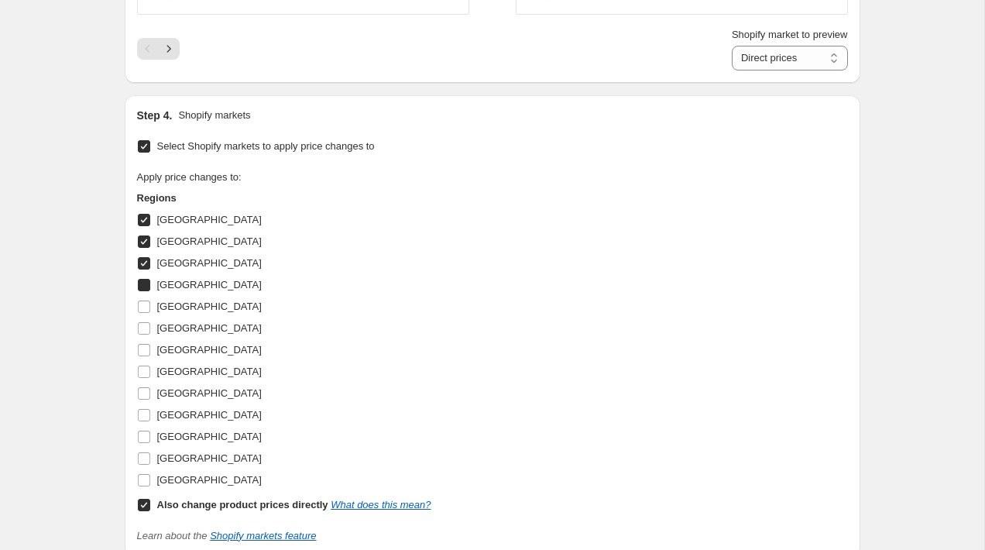
checkbox input "true"
click at [145, 304] on input "France" at bounding box center [144, 306] width 12 height 12
checkbox input "true"
click at [145, 322] on input "Germany" at bounding box center [144, 328] width 12 height 12
checkbox input "true"
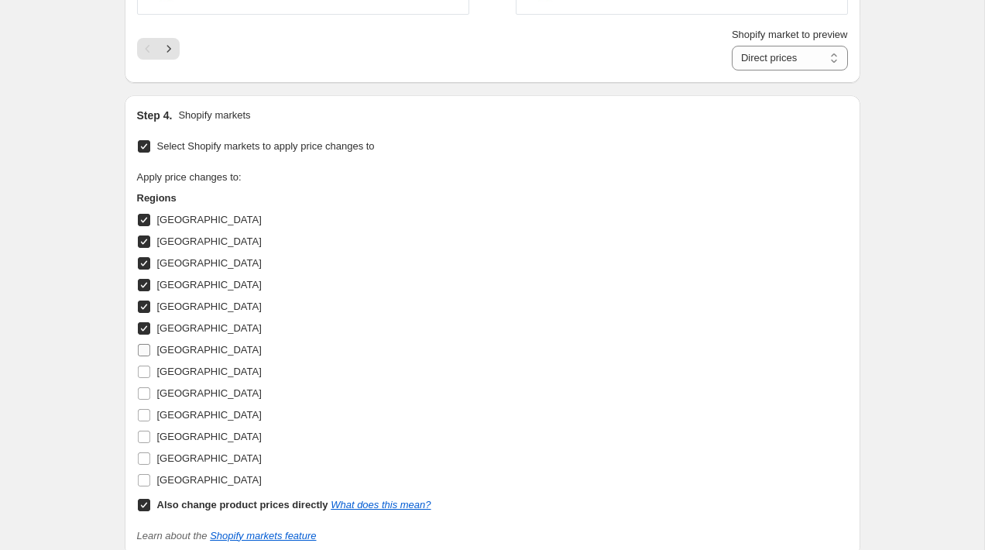
click at [142, 344] on input "Ireland" at bounding box center [144, 350] width 12 height 12
checkbox input "true"
click at [142, 367] on input "Netherlands" at bounding box center [144, 372] width 12 height 12
checkbox input "true"
click at [145, 390] on input "Norway" at bounding box center [144, 393] width 12 height 12
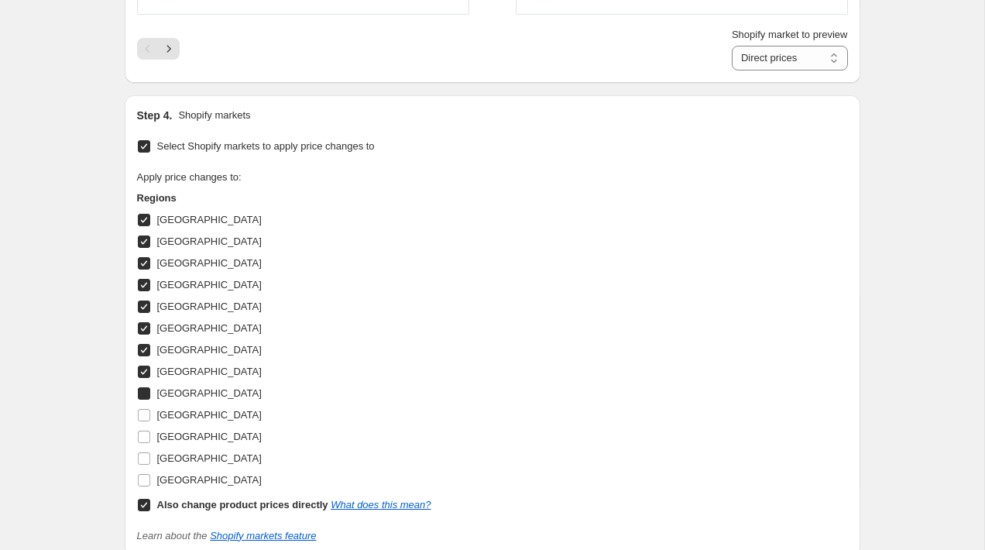
checkbox input "true"
click at [142, 409] on input "Portugal" at bounding box center [144, 415] width 12 height 12
checkbox input "true"
click at [142, 431] on input "Spain" at bounding box center [144, 437] width 12 height 12
checkbox input "true"
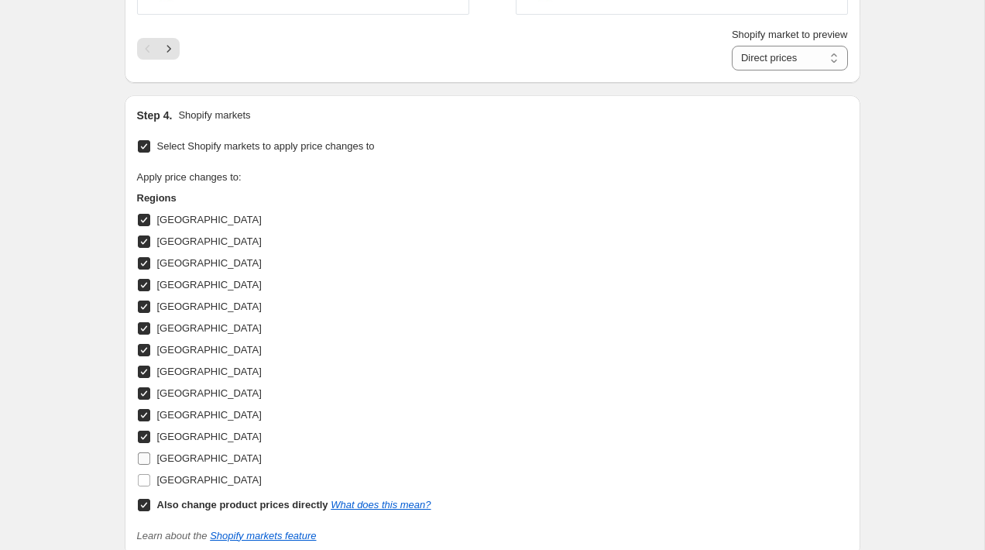
click at [144, 457] on input "Sweden" at bounding box center [144, 458] width 12 height 12
checkbox input "true"
click at [145, 475] on input "United Kingdom" at bounding box center [144, 480] width 12 height 12
checkbox input "true"
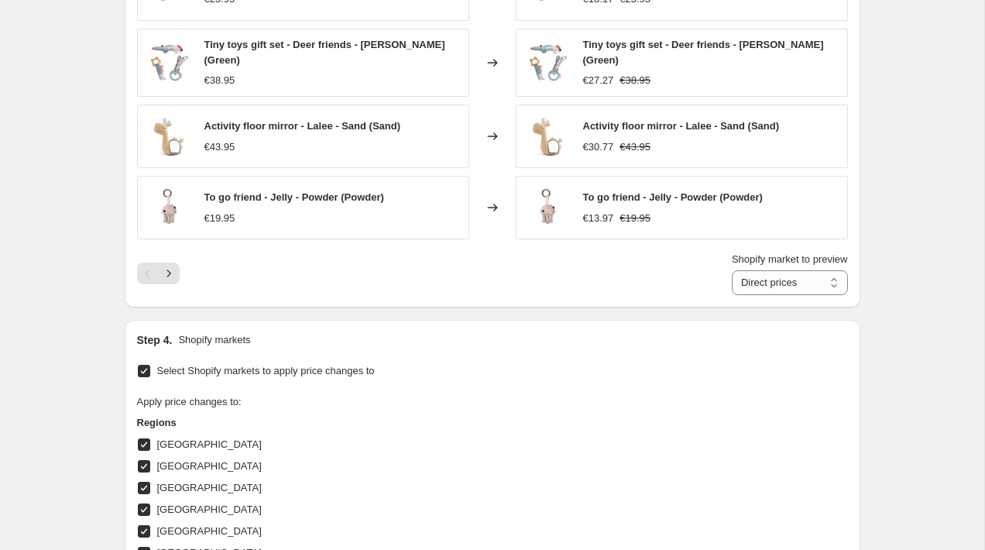
scroll to position [1540, 0]
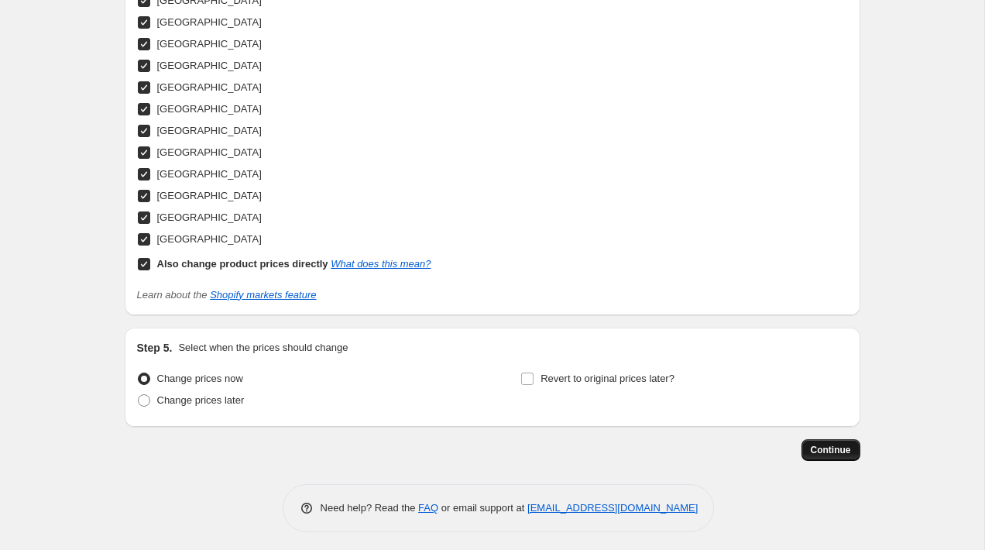
click at [839, 444] on span "Continue" at bounding box center [831, 450] width 40 height 12
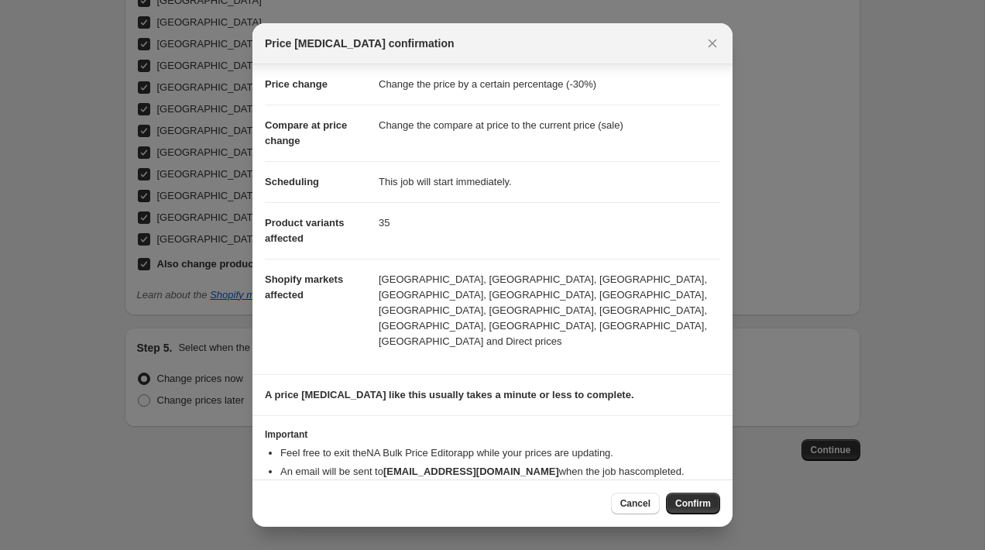
scroll to position [31, 0]
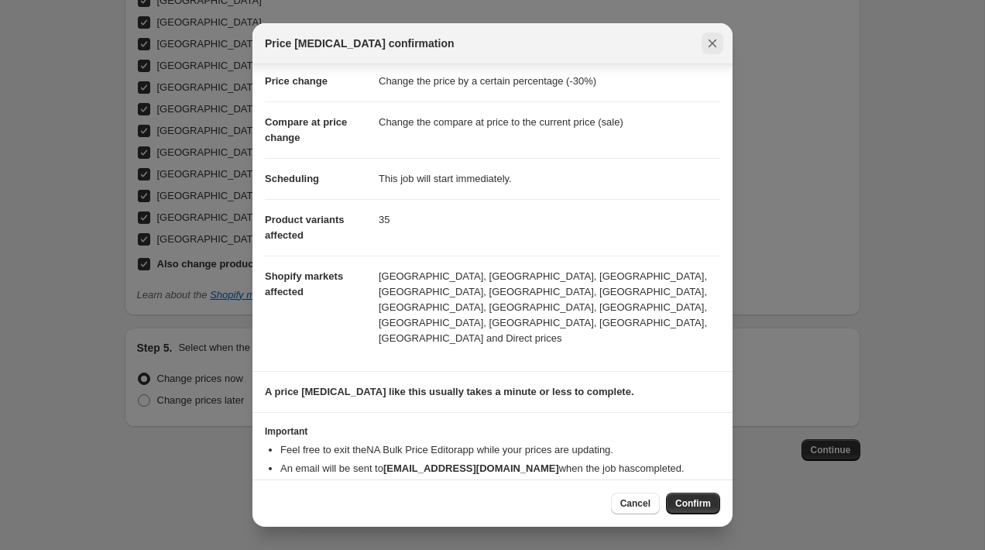
click at [712, 45] on icon "Close" at bounding box center [712, 43] width 15 height 15
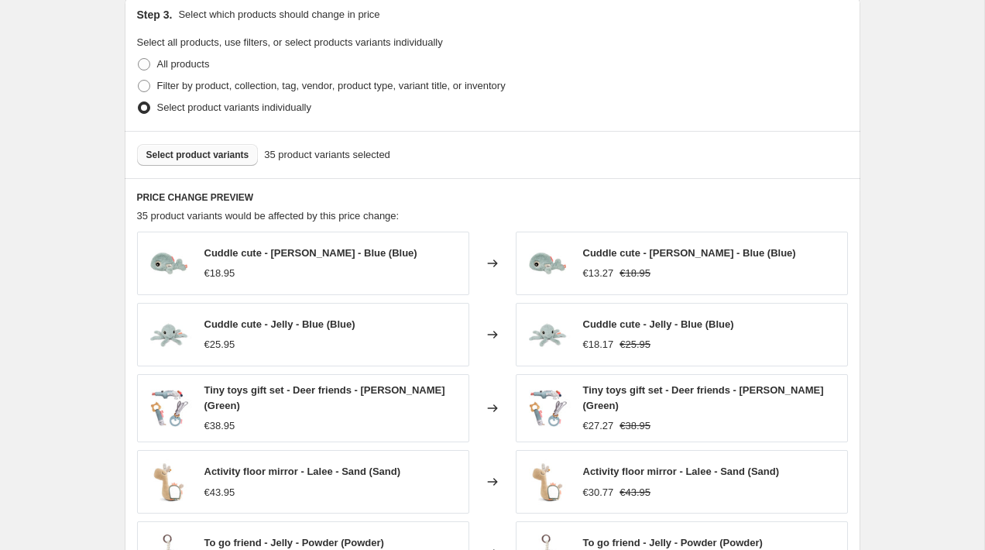
scroll to position [846, 0]
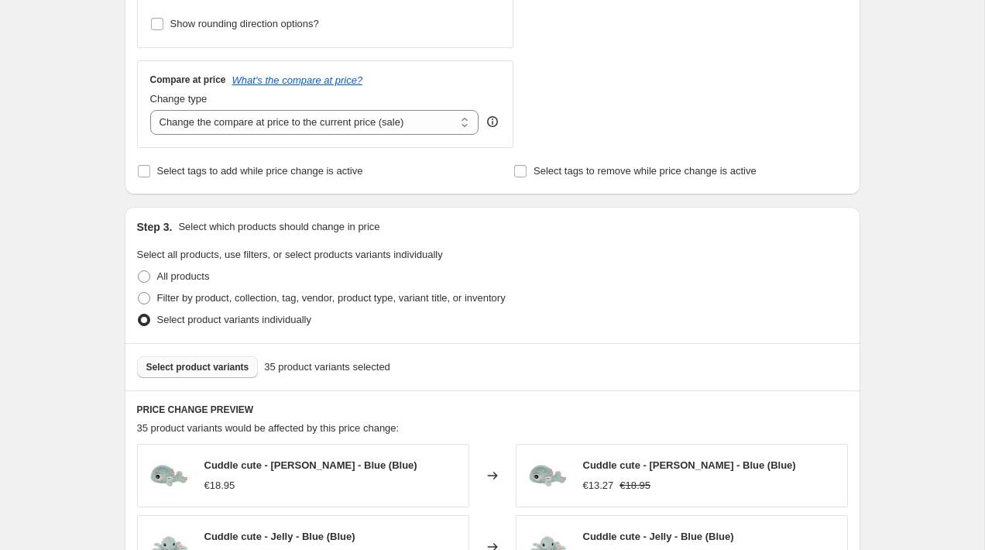
click at [240, 375] on button "Select product variants" at bounding box center [198, 367] width 122 height 22
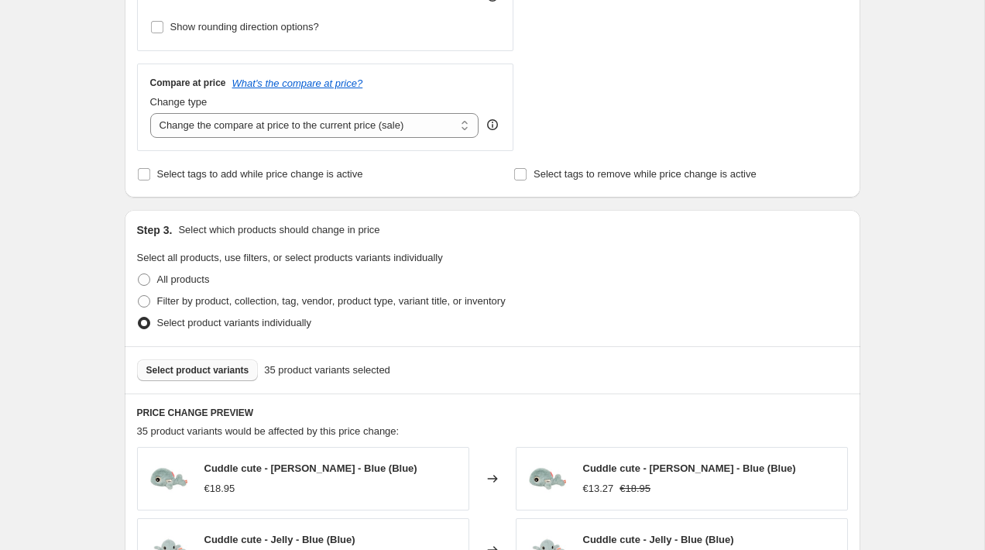
click at [214, 378] on button "Select product variants" at bounding box center [198, 370] width 122 height 22
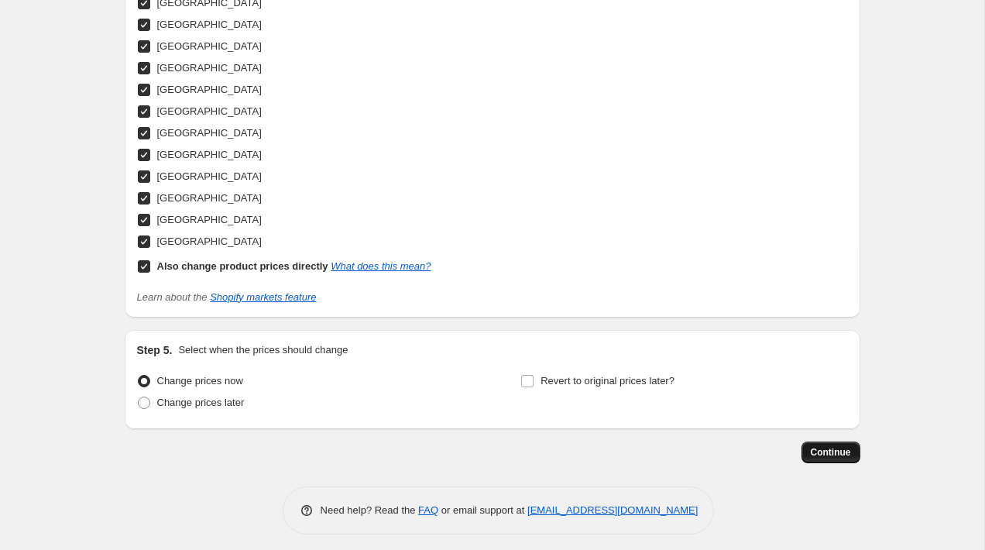
scroll to position [1538, 0]
click at [839, 445] on span "Continue" at bounding box center [831, 451] width 40 height 12
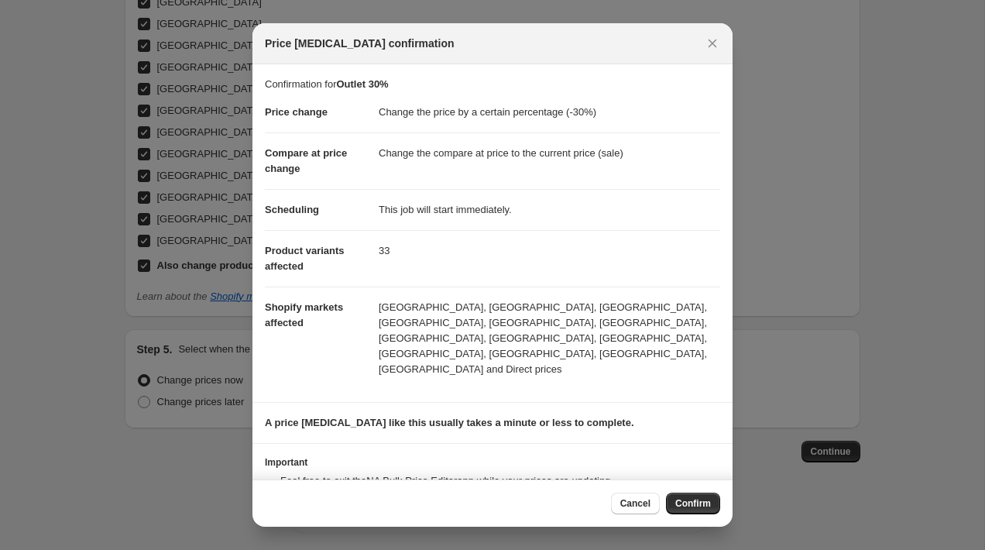
scroll to position [31, 0]
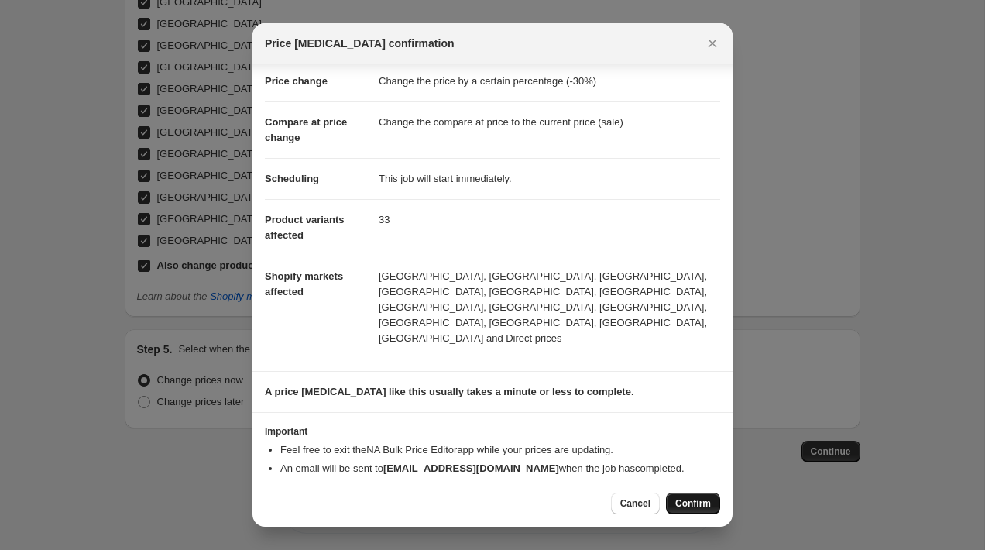
click at [701, 507] on span "Confirm" at bounding box center [693, 503] width 36 height 12
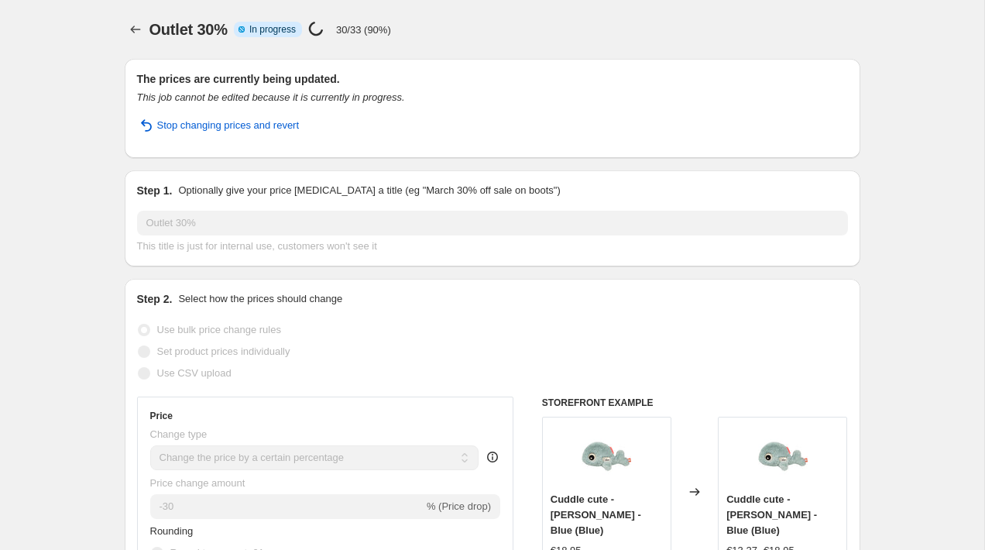
select select "percentage"
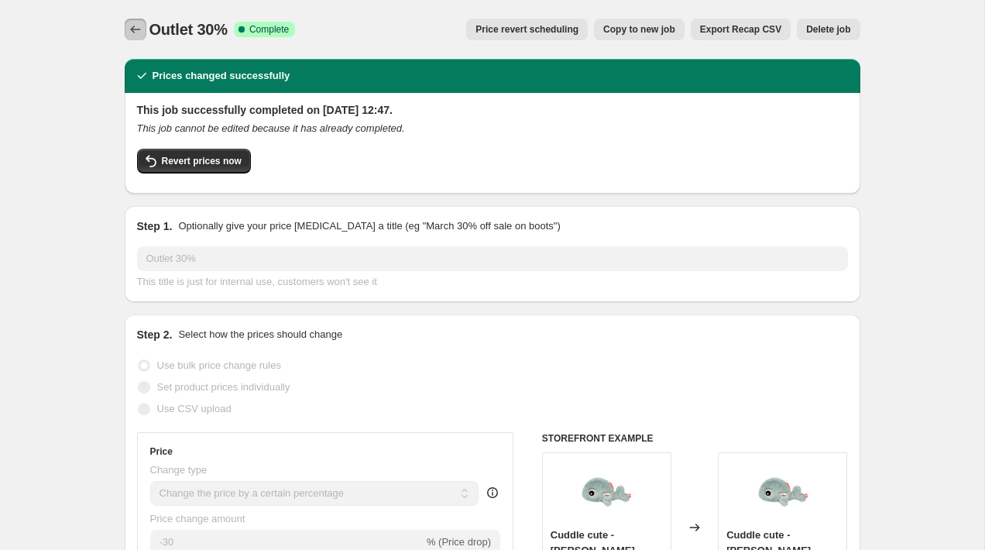
click at [132, 29] on icon "Price change jobs" at bounding box center [135, 30] width 10 height 8
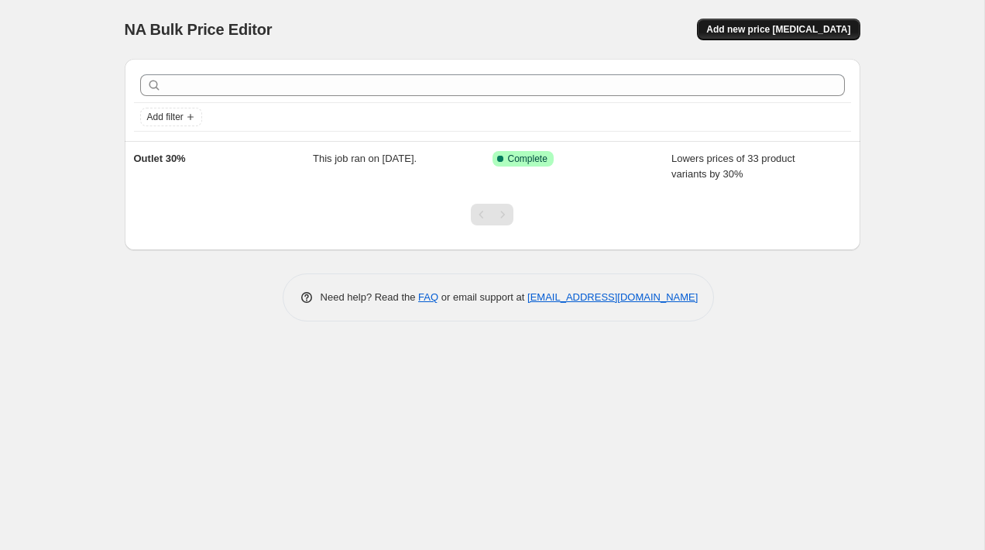
click at [786, 32] on span "Add new price change job" at bounding box center [778, 29] width 144 height 12
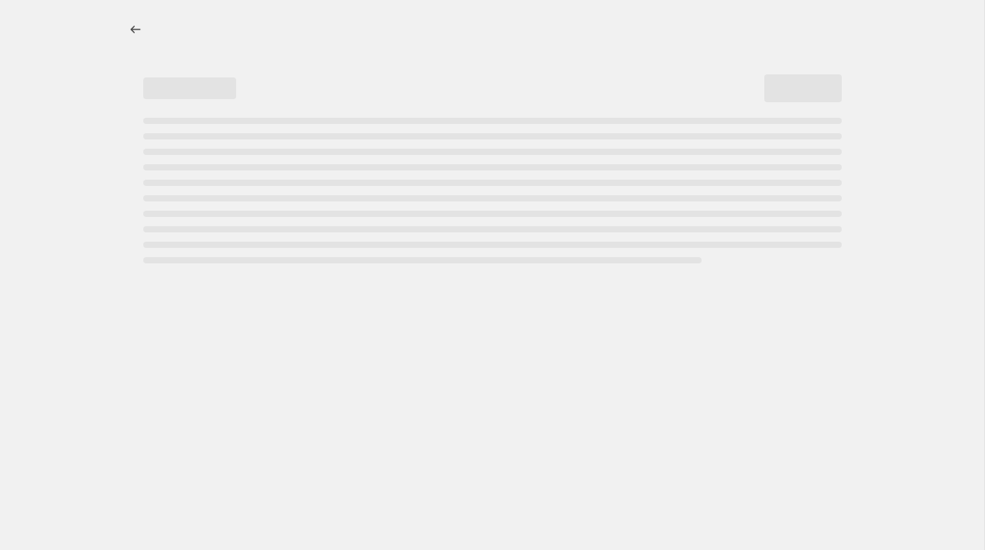
select select "percentage"
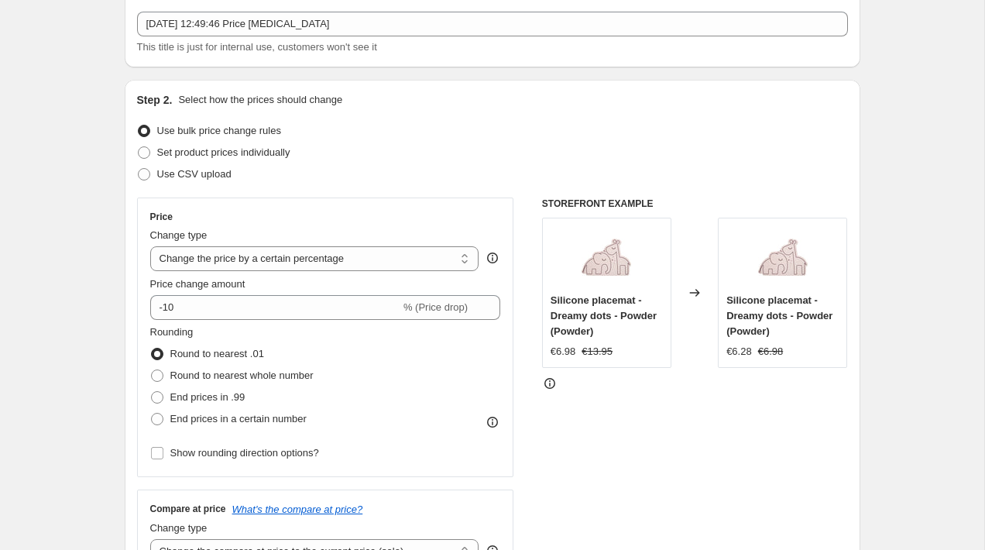
scroll to position [95, 0]
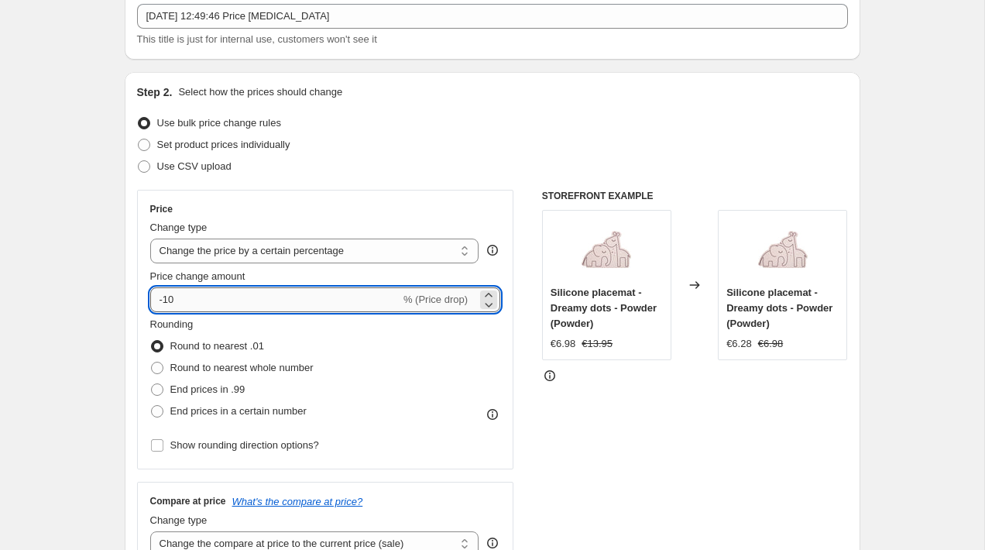
click at [171, 301] on input "-10" at bounding box center [275, 299] width 250 height 25
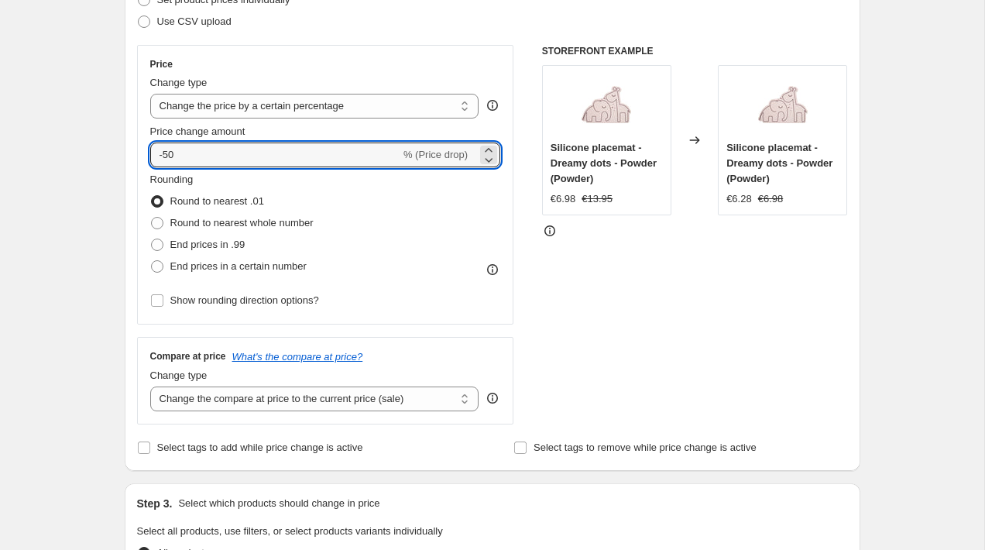
scroll to position [249, 0]
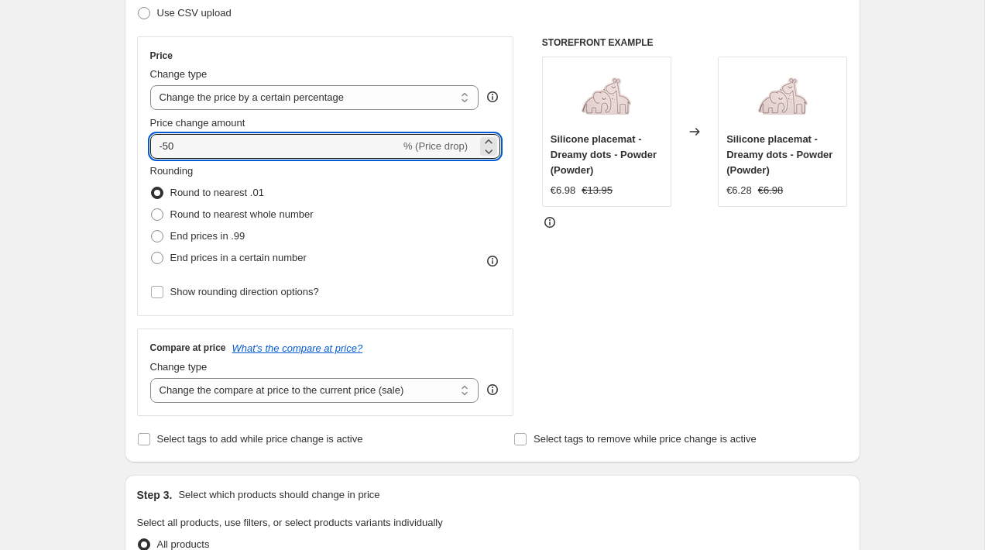
type input "-50"
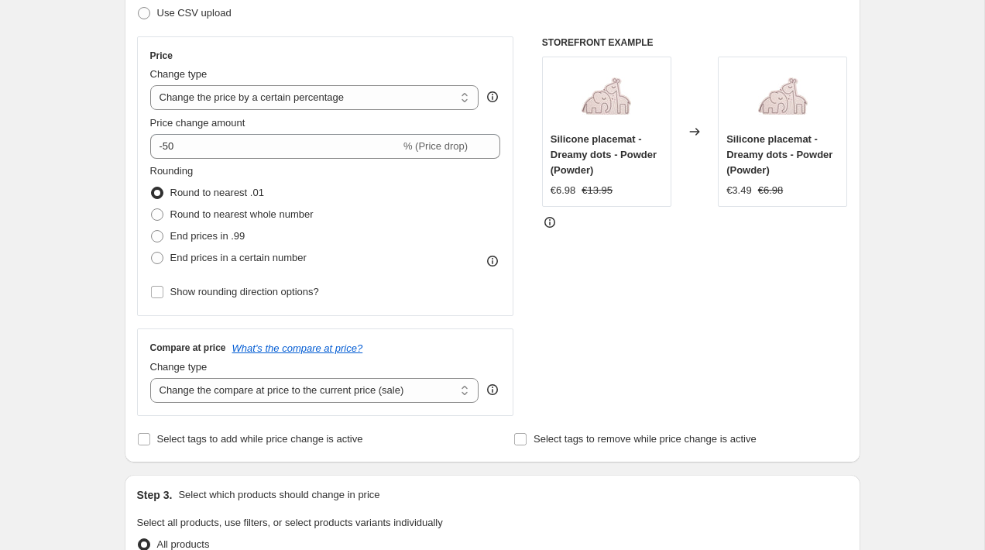
click at [116, 278] on div "Step 1. Optionally give your price change job a title (eg "March 30% off sale o…" at bounding box center [486, 545] width 748 height 1494
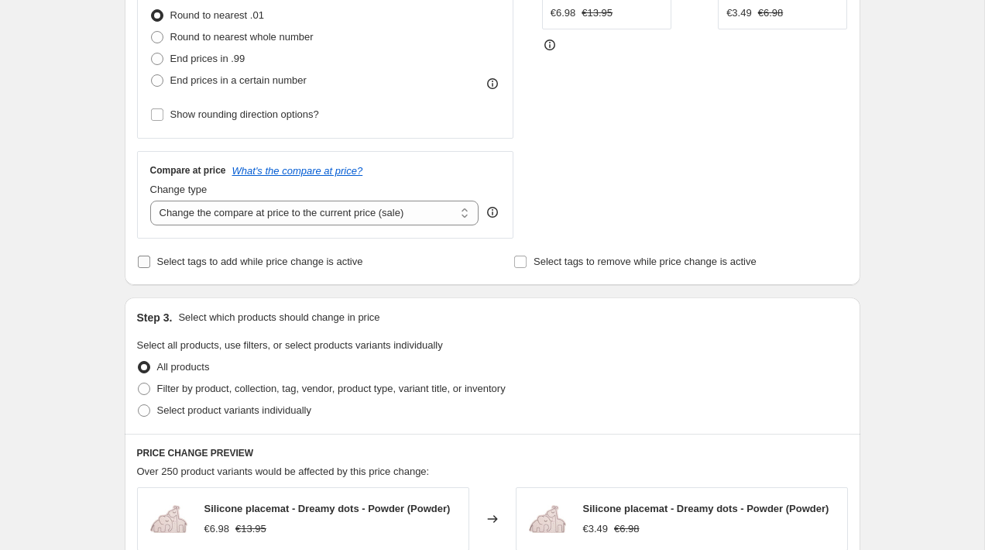
scroll to position [431, 0]
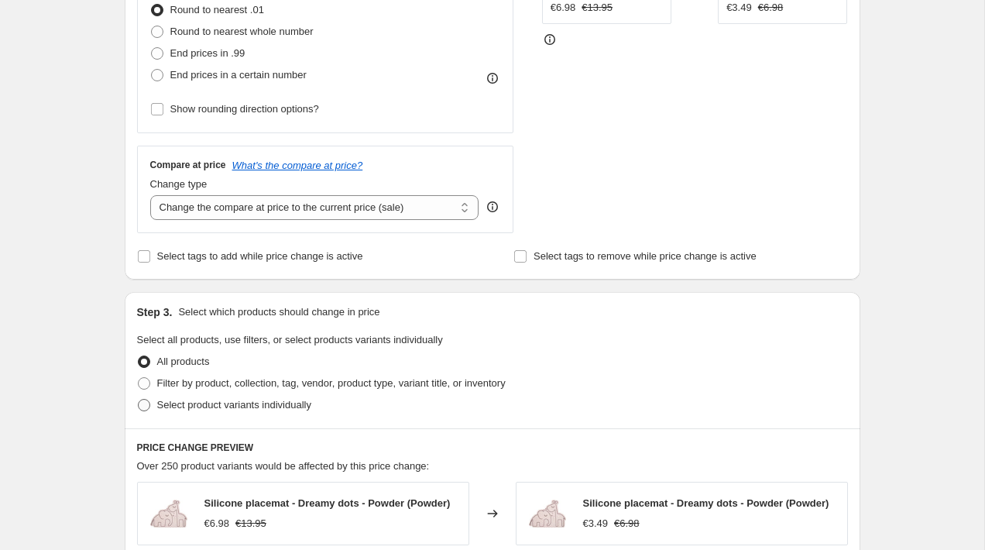
click at [223, 407] on span "Select product variants individually" at bounding box center [234, 405] width 154 height 12
click at [139, 400] on input "Select product variants individually" at bounding box center [138, 399] width 1 height 1
radio input "true"
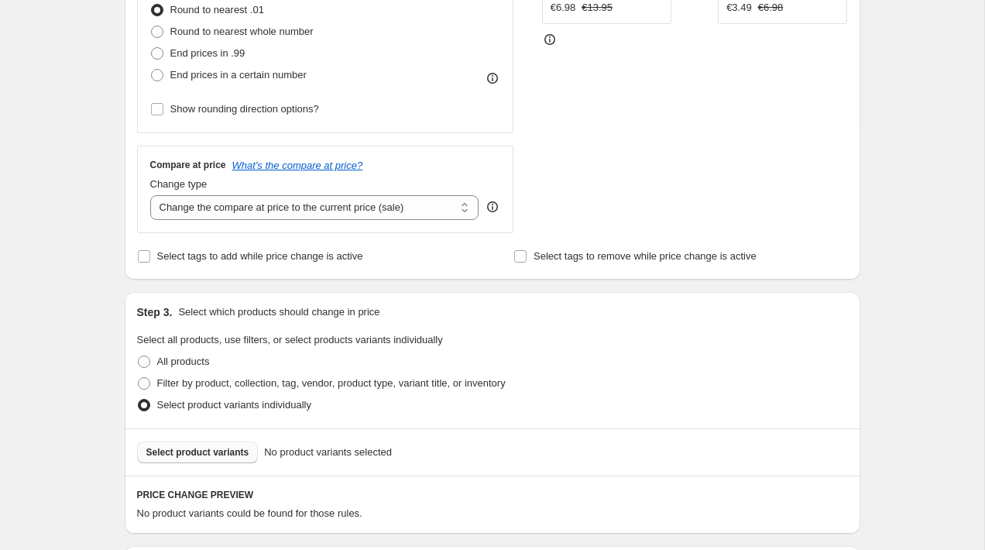
click at [218, 457] on span "Select product variants" at bounding box center [197, 452] width 103 height 12
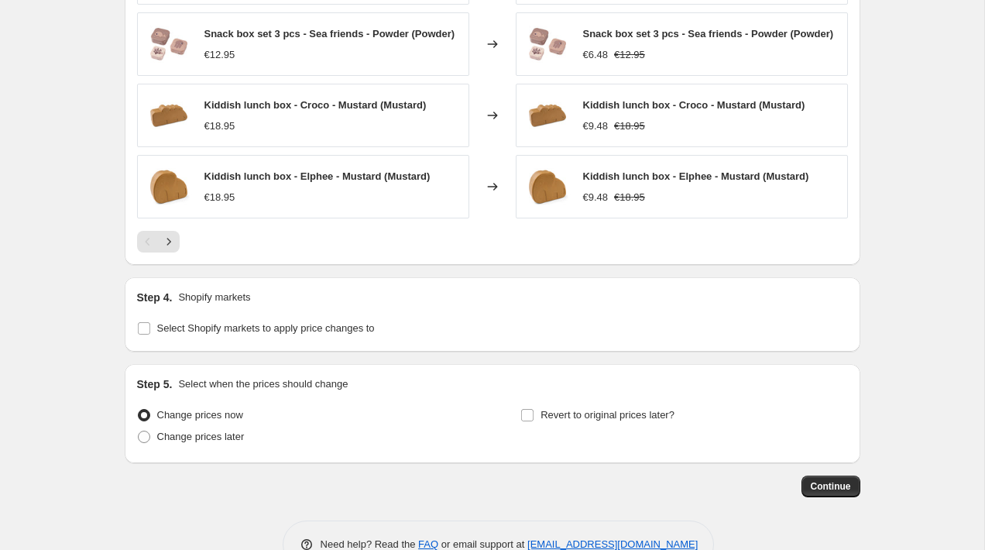
scroll to position [1100, 0]
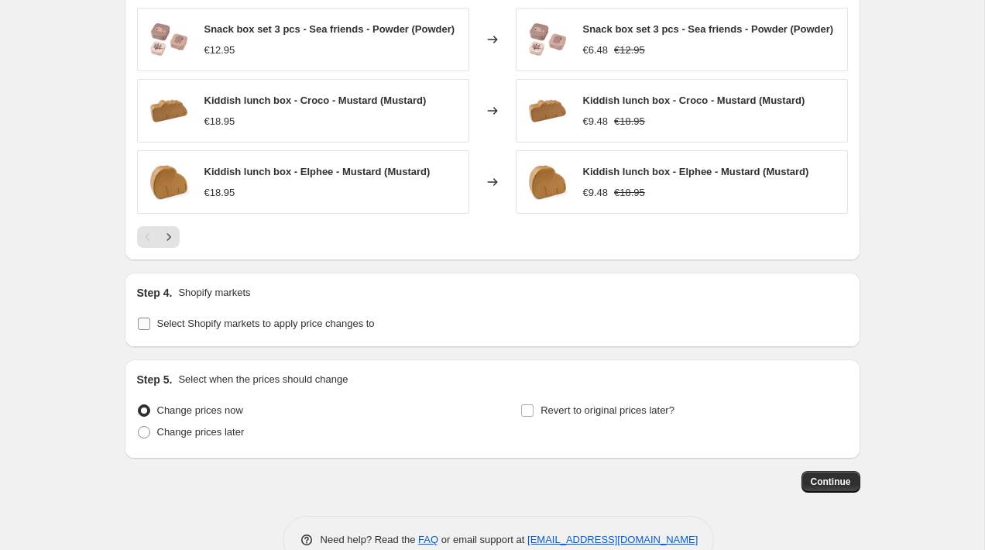
click at [331, 329] on span "Select Shopify markets to apply price changes to" at bounding box center [266, 324] width 218 height 12
click at [150, 330] on input "Select Shopify markets to apply price changes to" at bounding box center [144, 324] width 12 height 12
checkbox input "true"
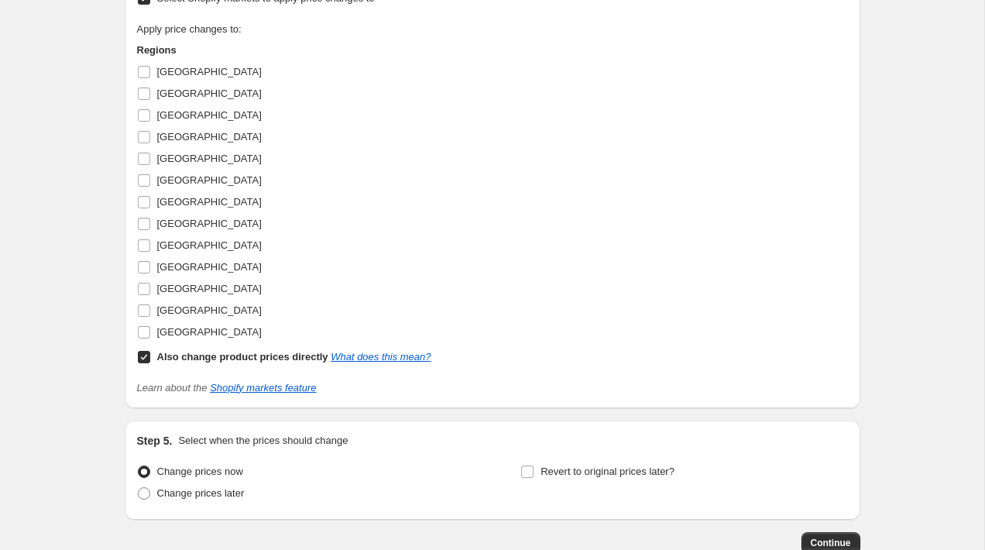
scroll to position [1404, 0]
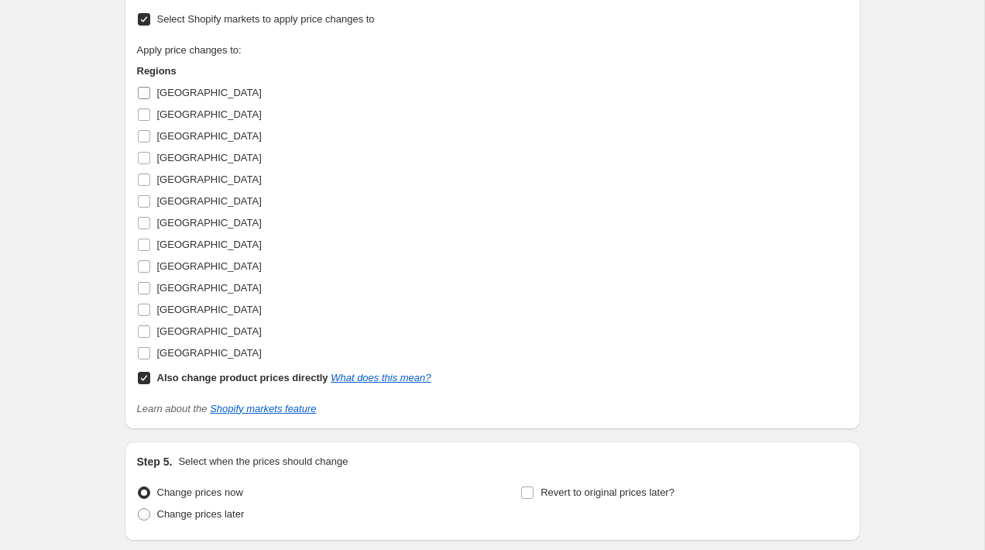
click at [148, 99] on input "Austria" at bounding box center [144, 93] width 12 height 12
checkbox input "true"
click at [148, 122] on span at bounding box center [144, 115] width 14 height 14
click at [148, 121] on input "Belgium" at bounding box center [144, 114] width 12 height 12
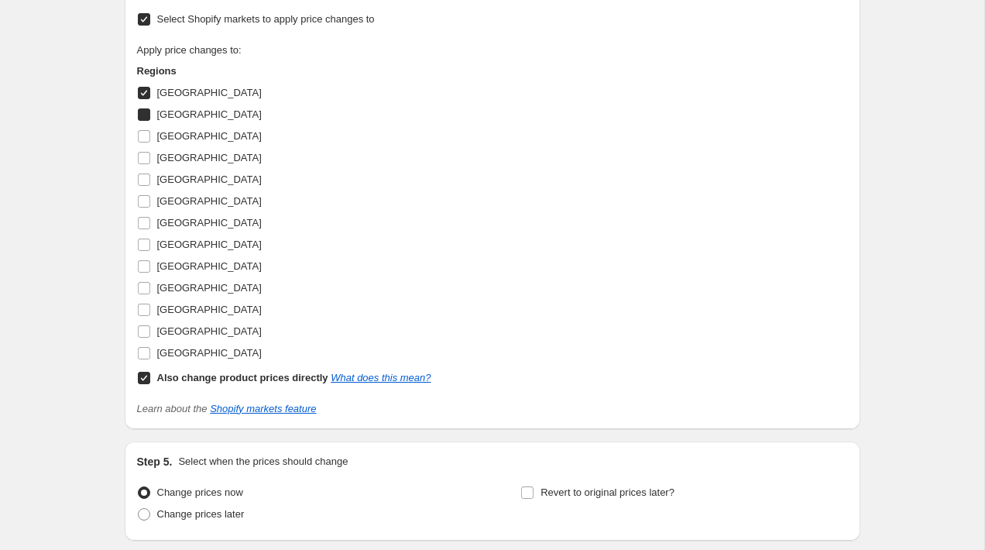
checkbox input "true"
click at [148, 142] on input "Denmark" at bounding box center [144, 136] width 12 height 12
checkbox input "true"
click at [148, 163] on input "Finland" at bounding box center [144, 158] width 12 height 12
checkbox input "true"
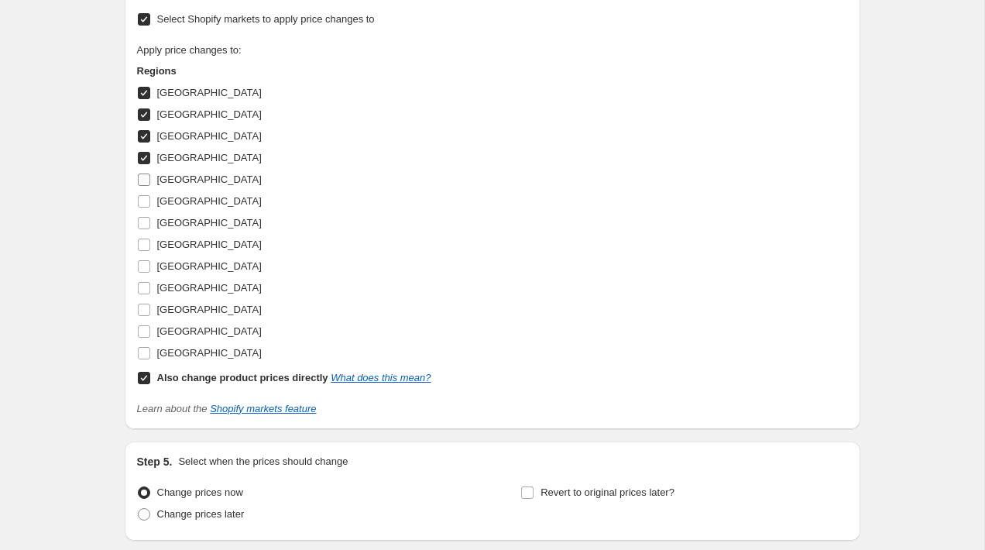
click at [148, 182] on input "France" at bounding box center [144, 179] width 12 height 12
checkbox input "true"
click at [148, 204] on input "Germany" at bounding box center [144, 201] width 12 height 12
checkbox input "true"
click at [142, 228] on input "Ireland" at bounding box center [144, 223] width 12 height 12
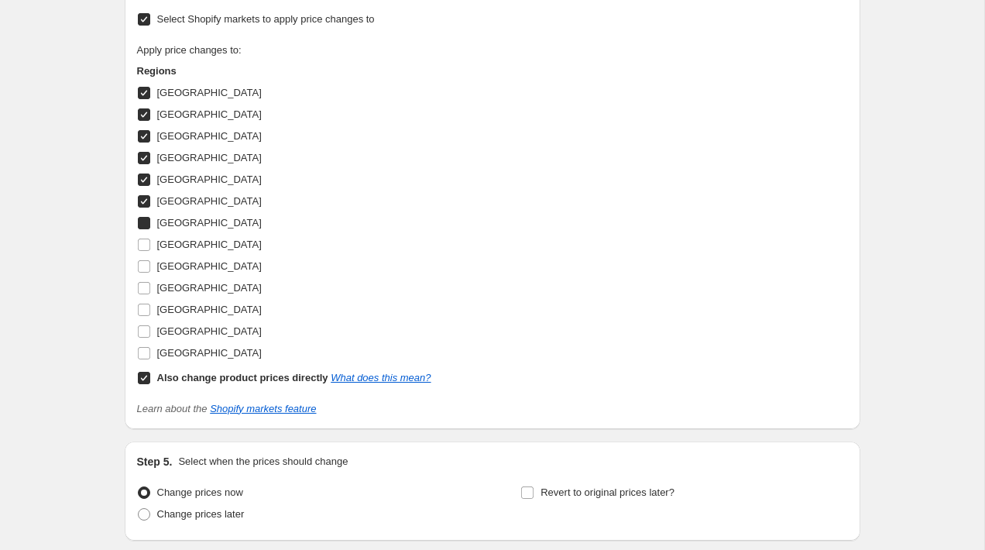
checkbox input "true"
click at [142, 249] on input "Netherlands" at bounding box center [144, 245] width 12 height 12
checkbox input "true"
click at [142, 273] on input "Norway" at bounding box center [144, 266] width 12 height 12
checkbox input "true"
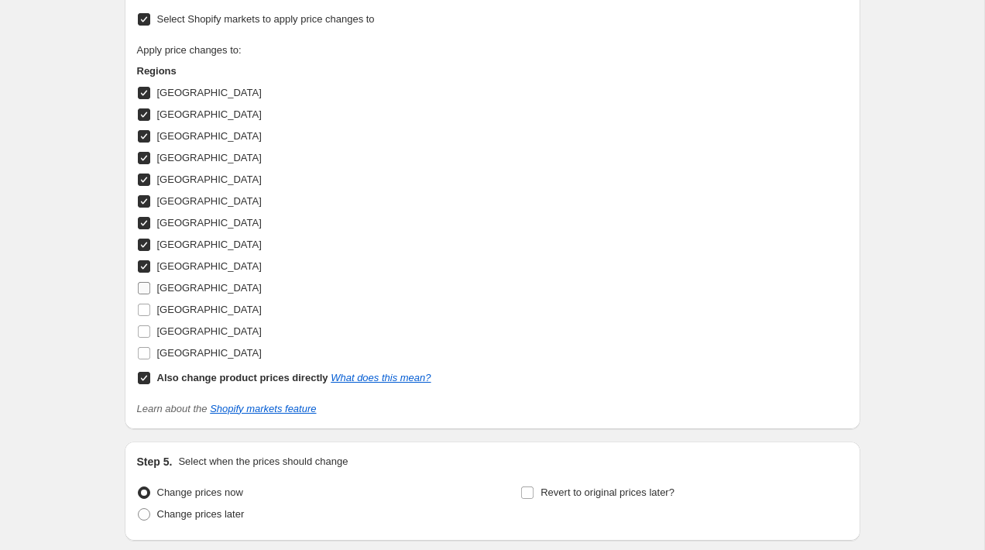
click at [142, 294] on input "Portugal" at bounding box center [144, 288] width 12 height 12
checkbox input "true"
click at [143, 306] on label "Spain" at bounding box center [199, 310] width 125 height 22
click at [143, 306] on input "Spain" at bounding box center [144, 310] width 12 height 12
checkbox input "true"
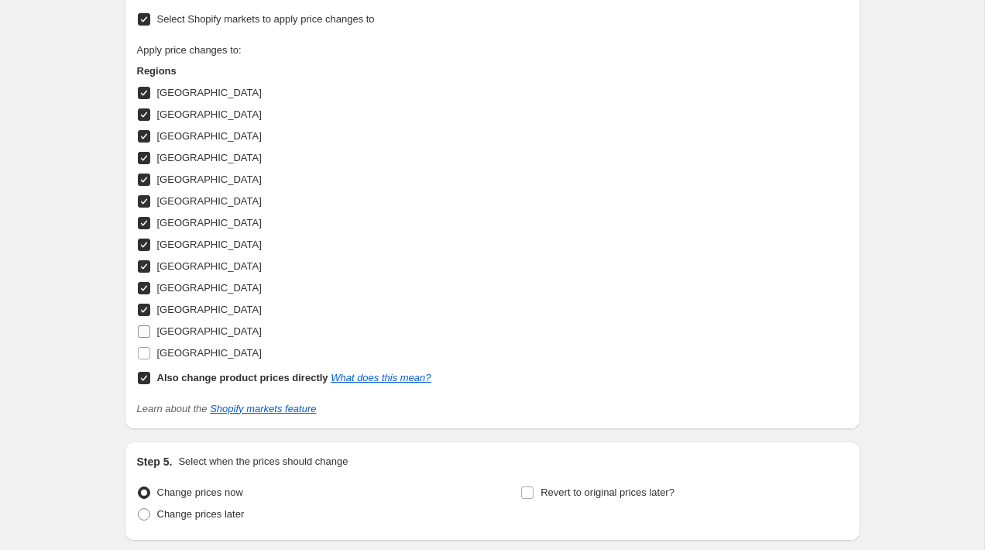
click at [144, 327] on label "Sweden" at bounding box center [199, 332] width 125 height 22
click at [144, 327] on input "Sweden" at bounding box center [144, 331] width 12 height 12
checkbox input "true"
click at [146, 355] on input "United Kingdom" at bounding box center [144, 353] width 12 height 12
checkbox input "true"
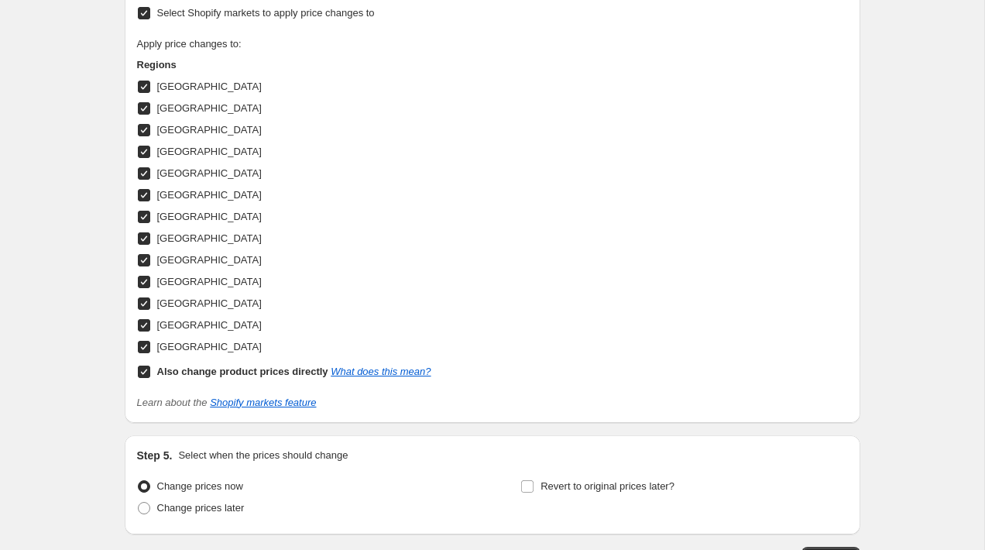
scroll to position [1550, 0]
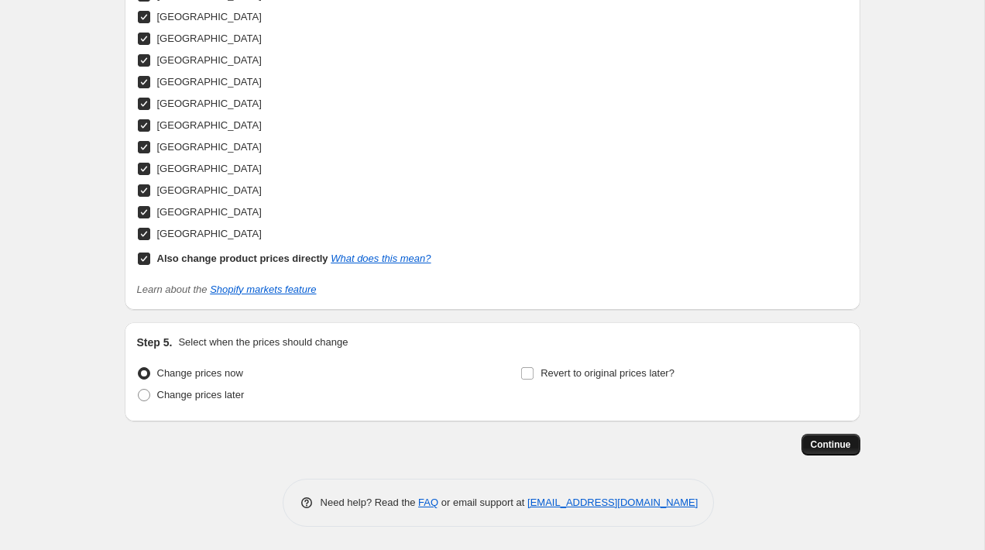
click at [832, 440] on span "Continue" at bounding box center [831, 444] width 40 height 12
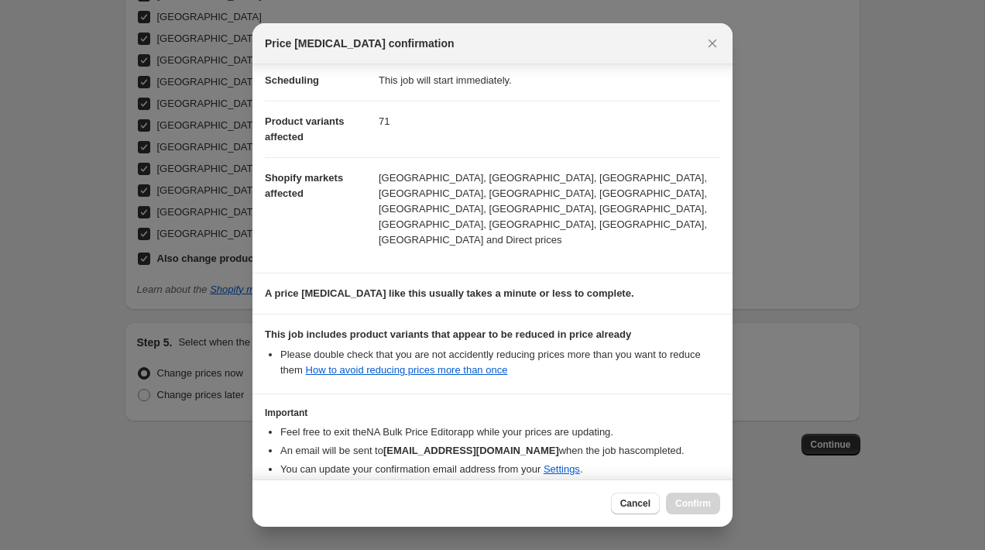
scroll to position [174, 0]
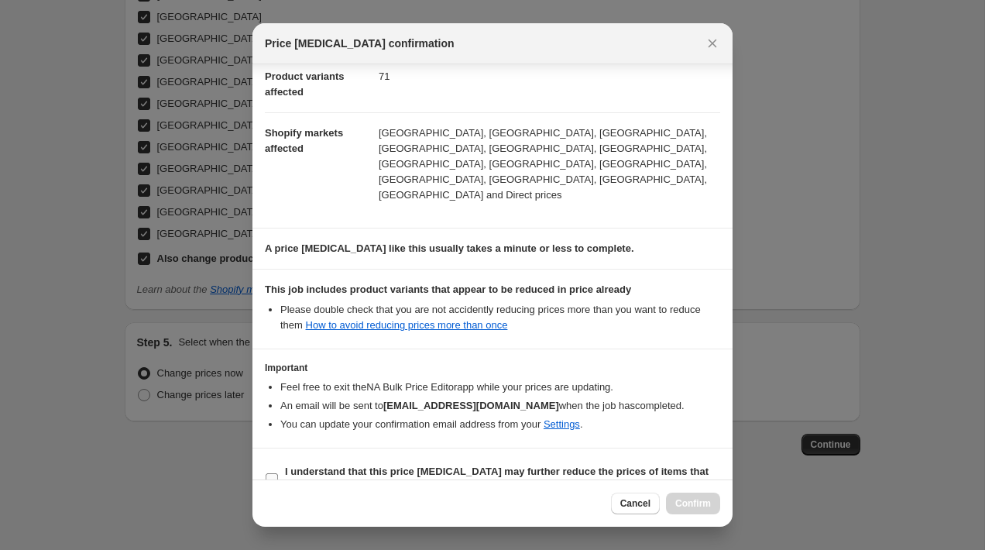
click at [550, 464] on span "I understand that this price change job may further reduce the prices of items …" at bounding box center [502, 479] width 435 height 31
click at [278, 473] on input "I understand that this price change job may further reduce the prices of items …" at bounding box center [272, 479] width 12 height 12
checkbox input "true"
click at [688, 510] on button "Confirm" at bounding box center [693, 504] width 54 height 22
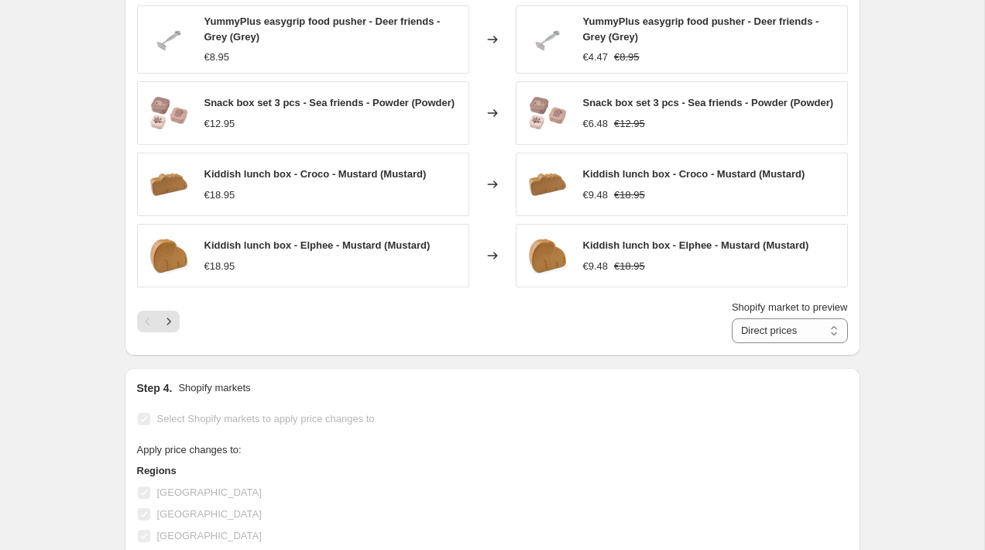
scroll to position [1092, 0]
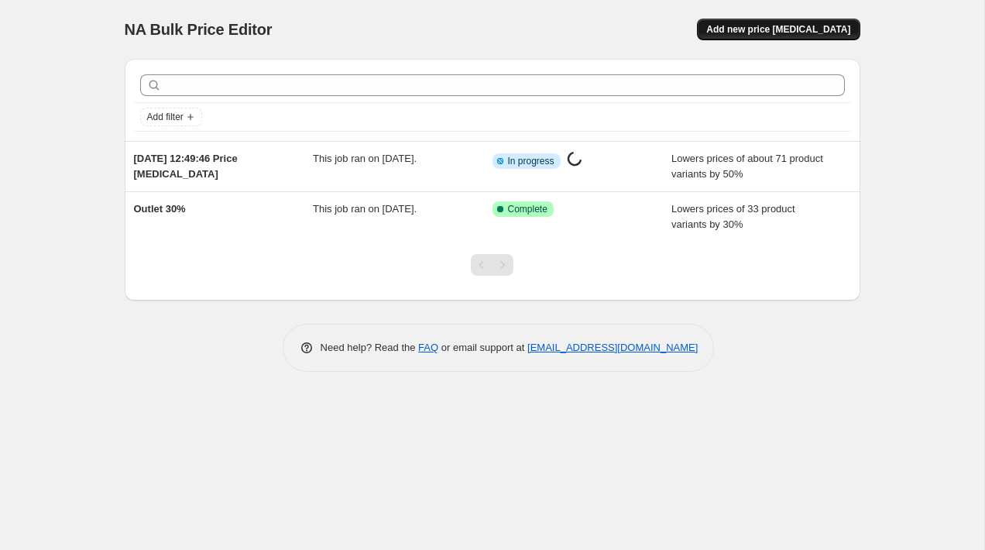
click at [812, 33] on span "Add new price change job" at bounding box center [778, 29] width 144 height 12
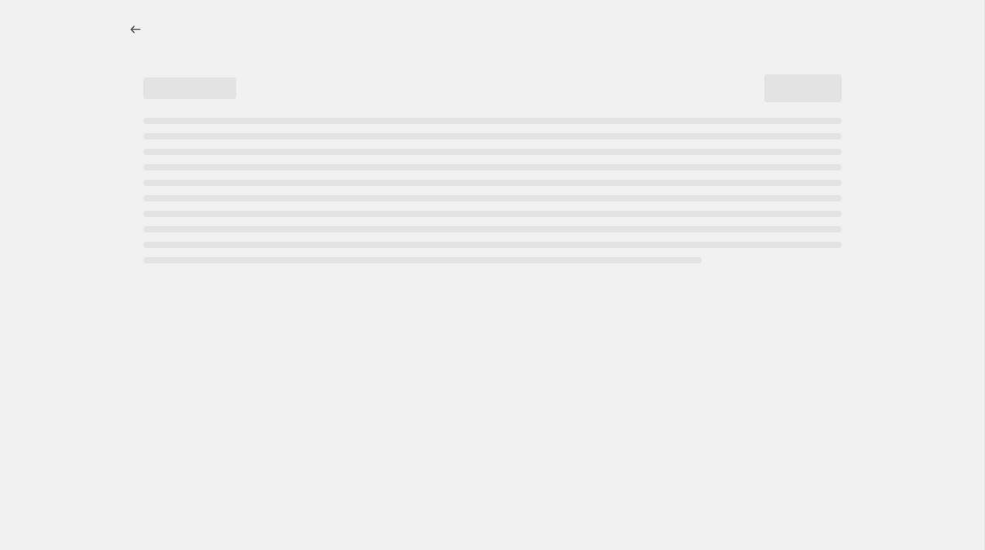
select select "percentage"
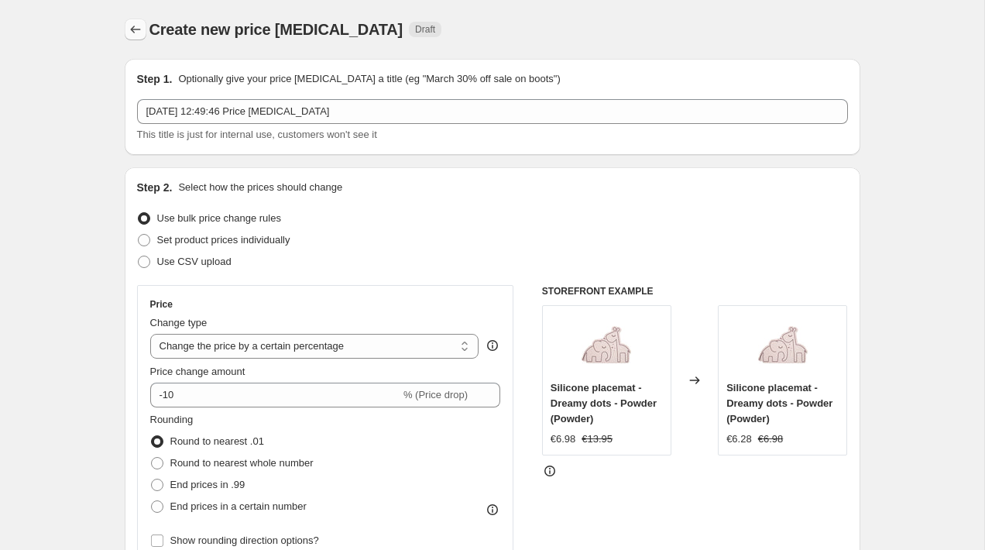
click at [134, 31] on icon "Price change jobs" at bounding box center [135, 29] width 15 height 15
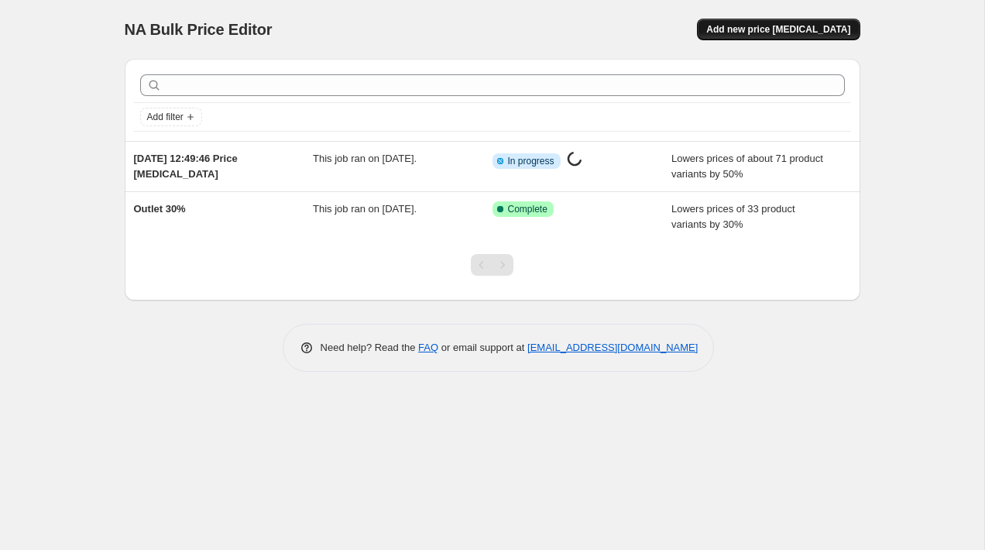
click at [781, 29] on span "Add new price change job" at bounding box center [778, 29] width 144 height 12
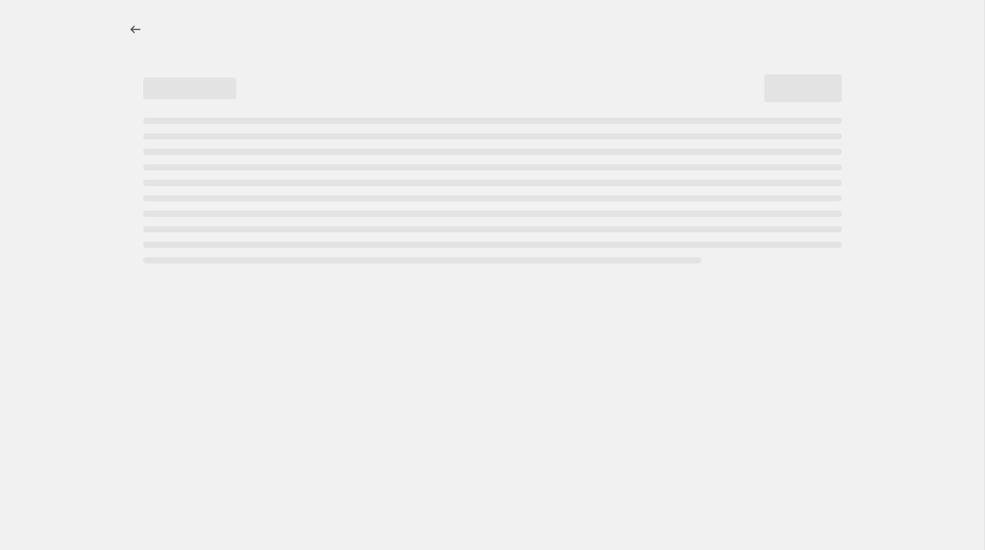
select select "percentage"
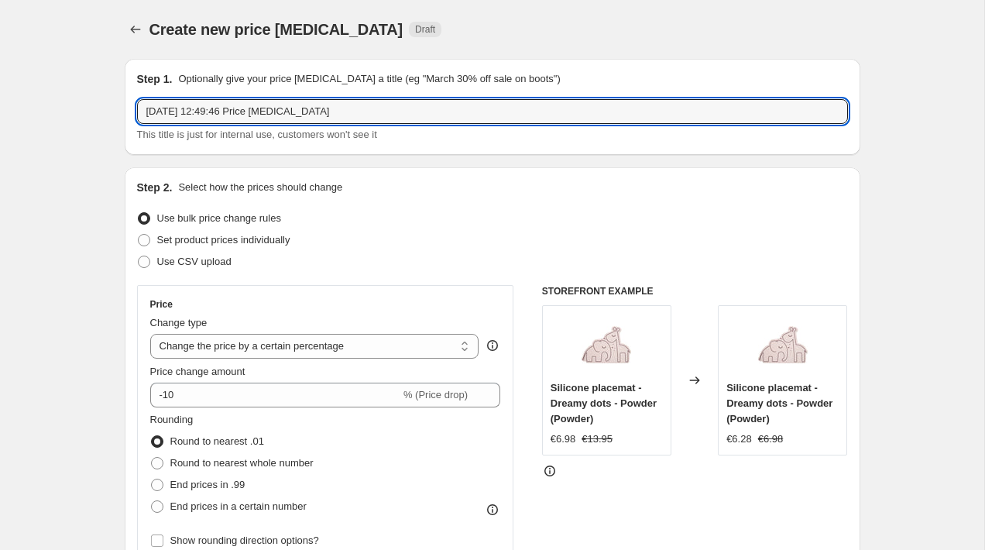
drag, startPoint x: 246, startPoint y: 113, endPoint x: 80, endPoint y: 115, distance: 166.5
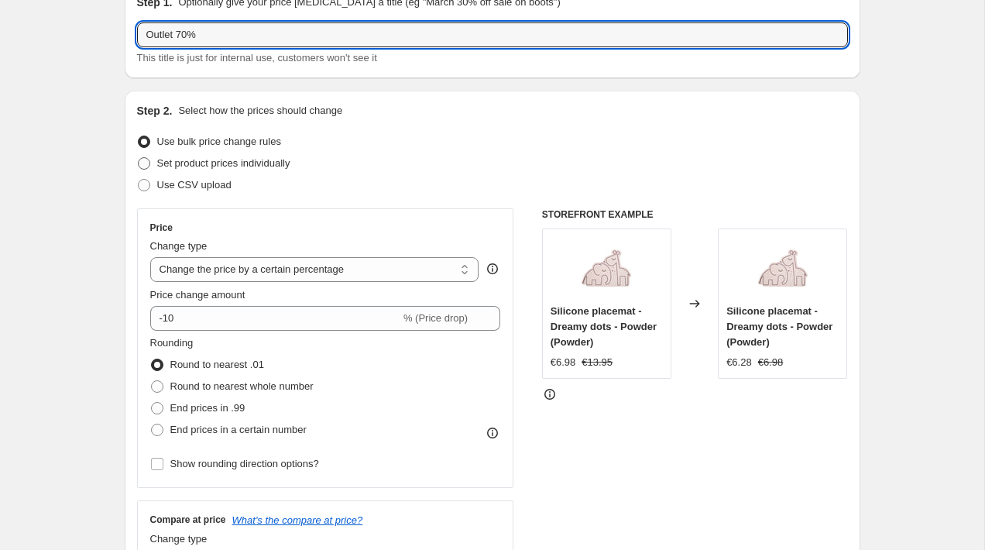
scroll to position [88, 0]
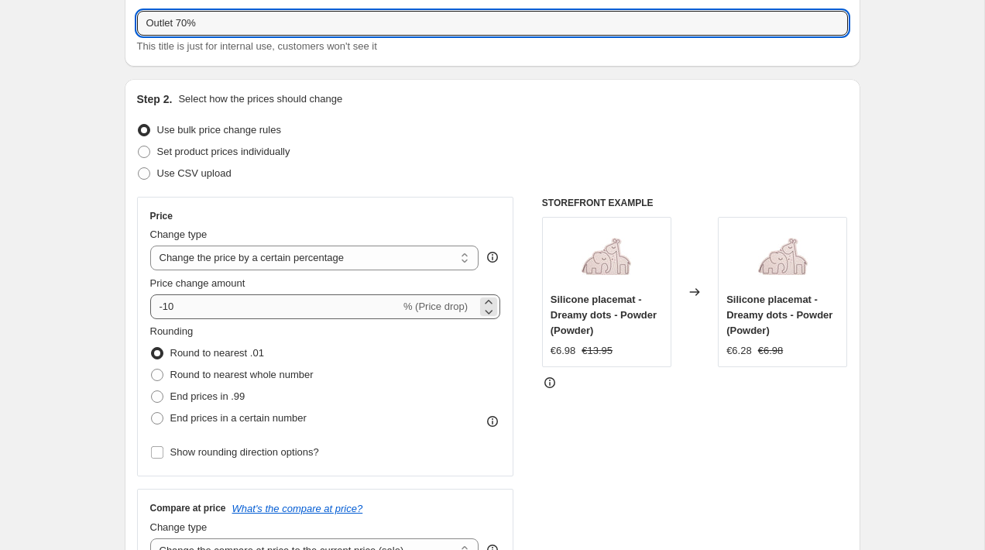
type input "Outlet 70%"
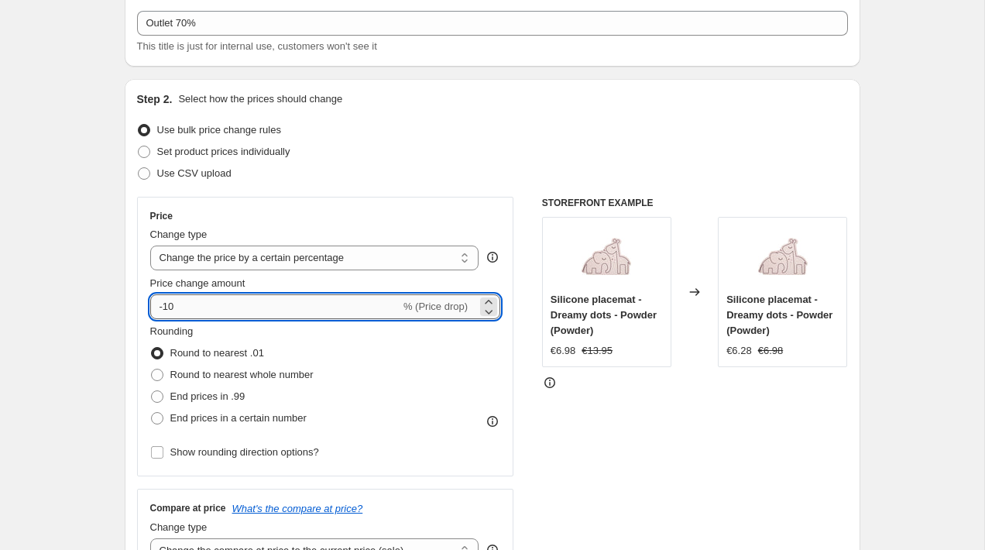
click at [168, 305] on input "-10" at bounding box center [275, 306] width 250 height 25
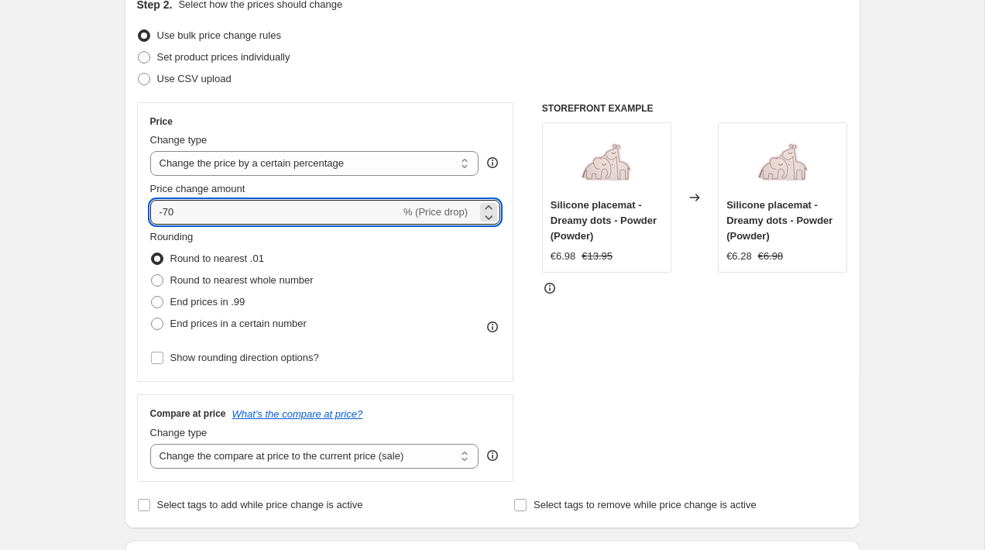
scroll to position [188, 0]
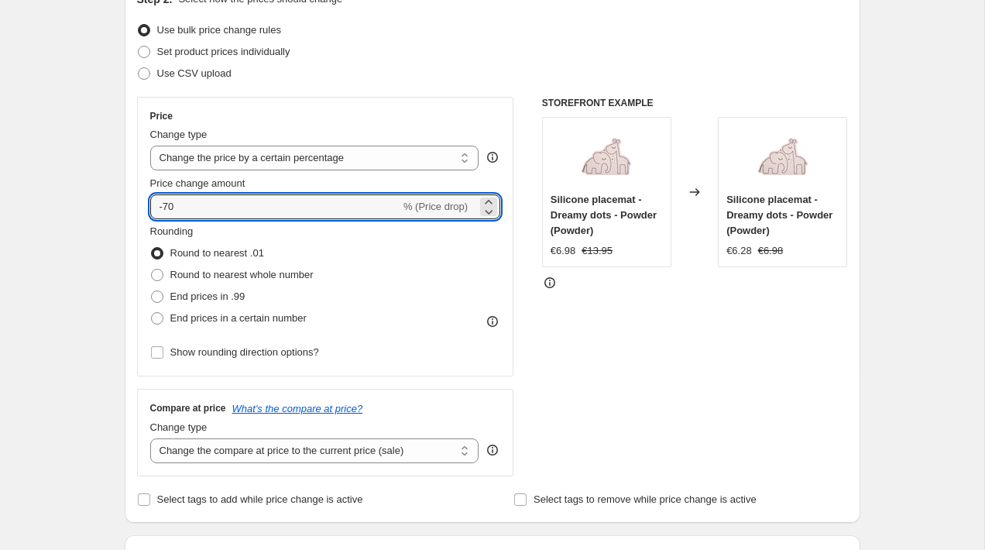
type input "-70"
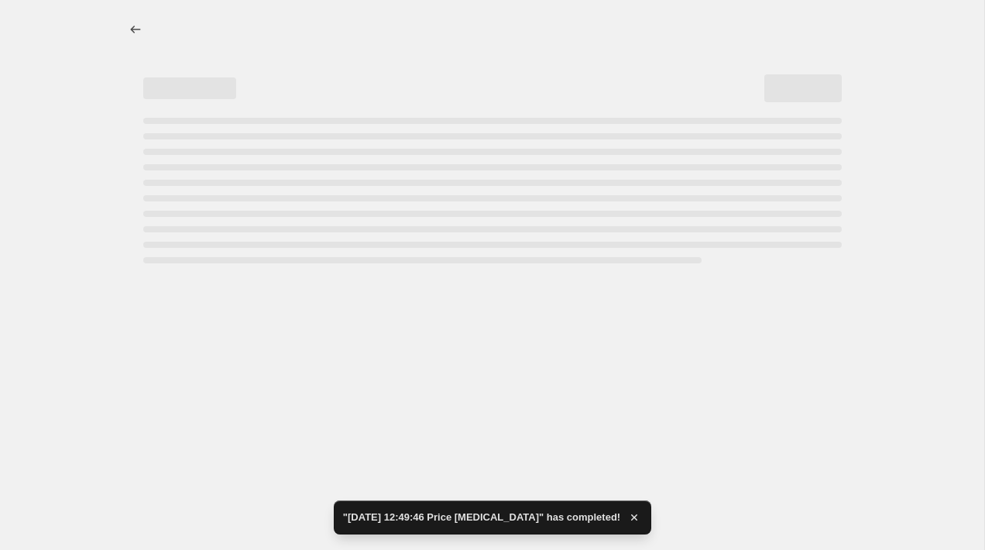
scroll to position [0, 0]
click at [228, 242] on div "Page loading" at bounding box center [492, 245] width 699 height 6
select select "percentage"
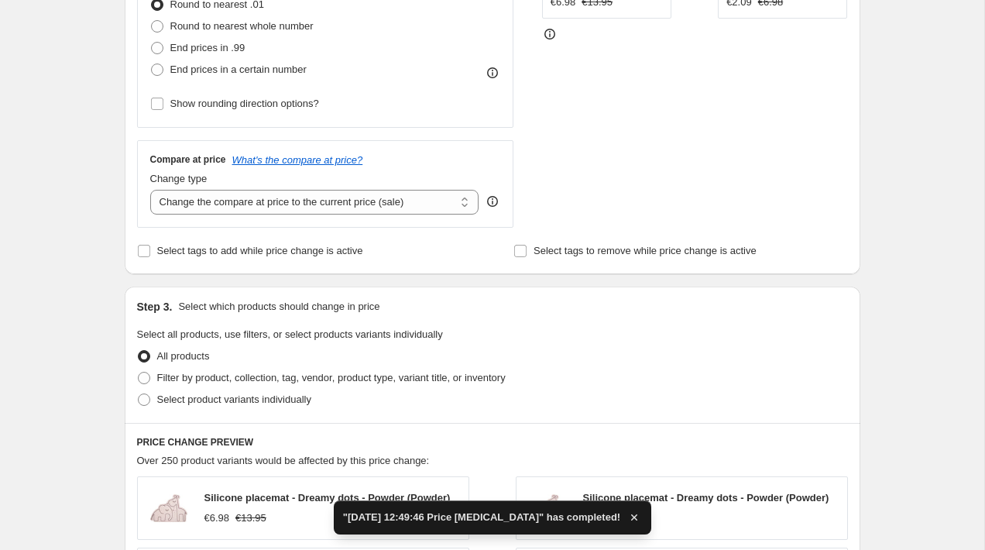
scroll to position [482, 0]
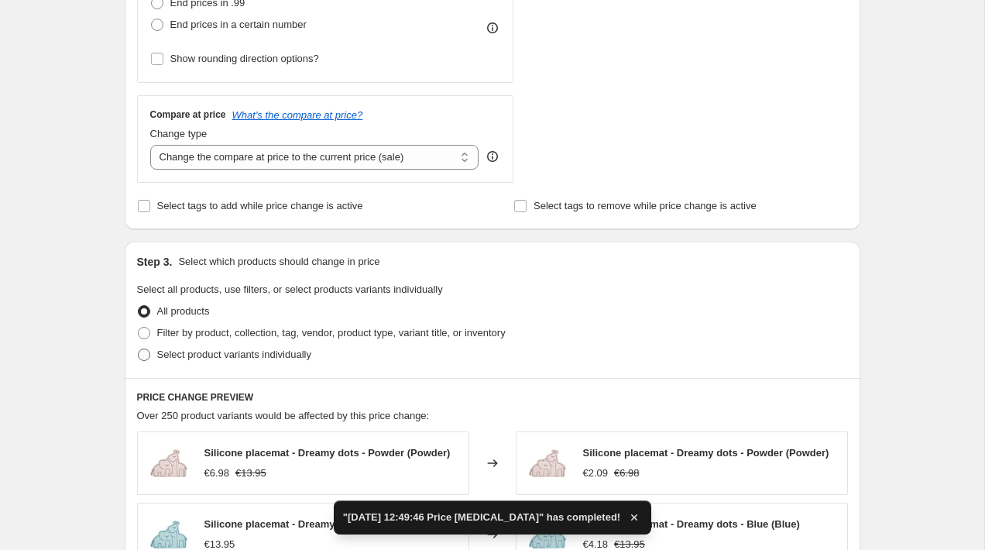
click at [191, 358] on span "Select product variants individually" at bounding box center [234, 354] width 154 height 12
click at [139, 349] on input "Select product variants individually" at bounding box center [138, 348] width 1 height 1
radio input "true"
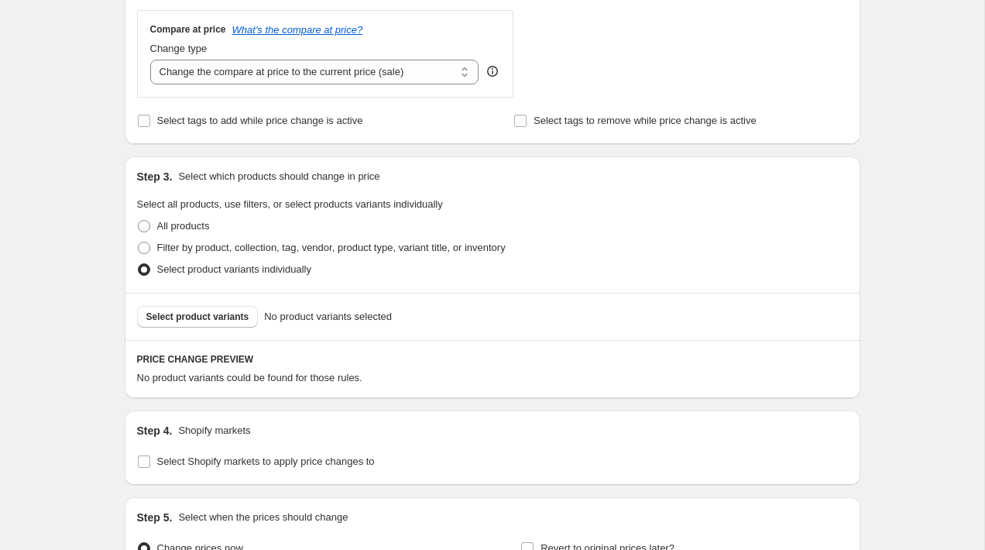
scroll to position [589, 0]
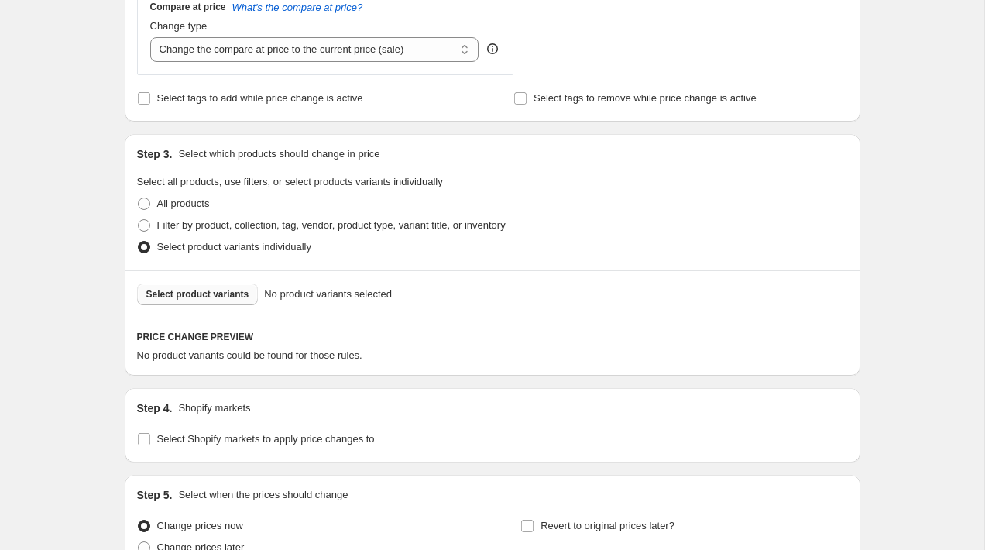
click at [194, 300] on button "Select product variants" at bounding box center [198, 294] width 122 height 22
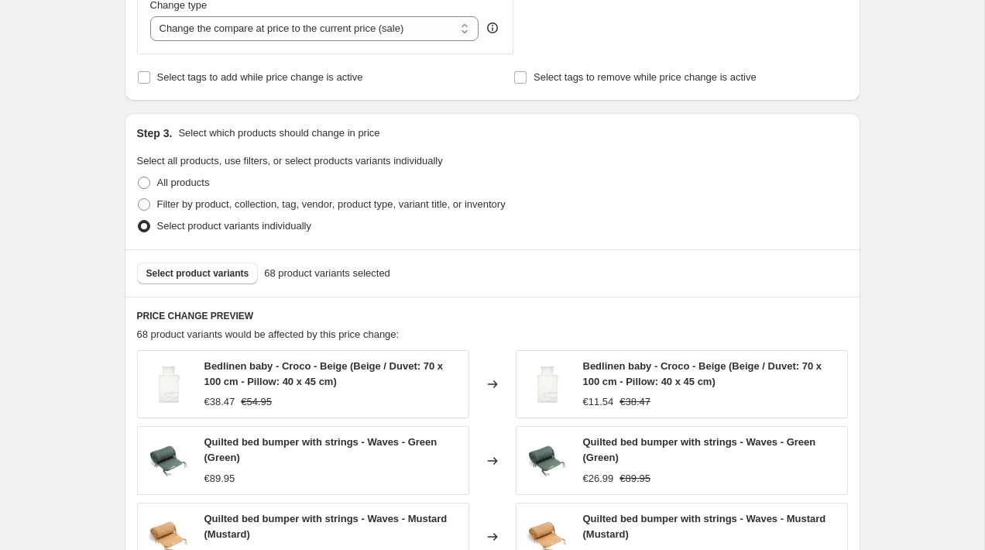
scroll to position [582, 0]
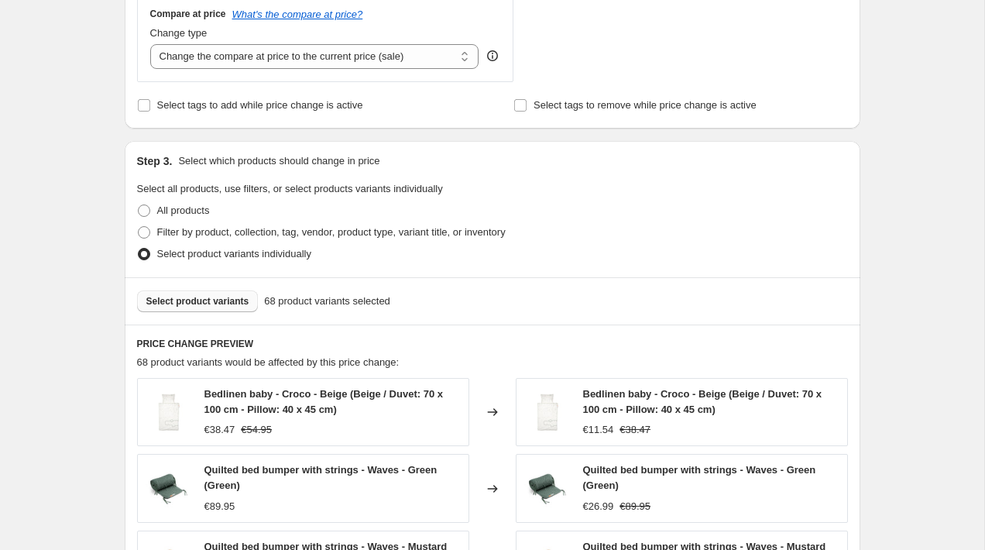
click at [245, 303] on span "Select product variants" at bounding box center [197, 301] width 103 height 12
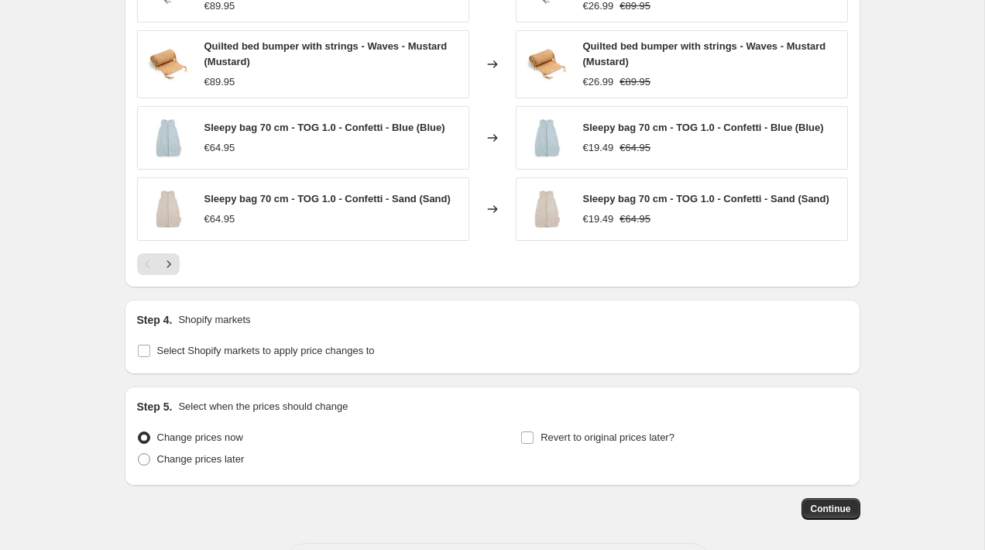
scroll to position [1147, 0]
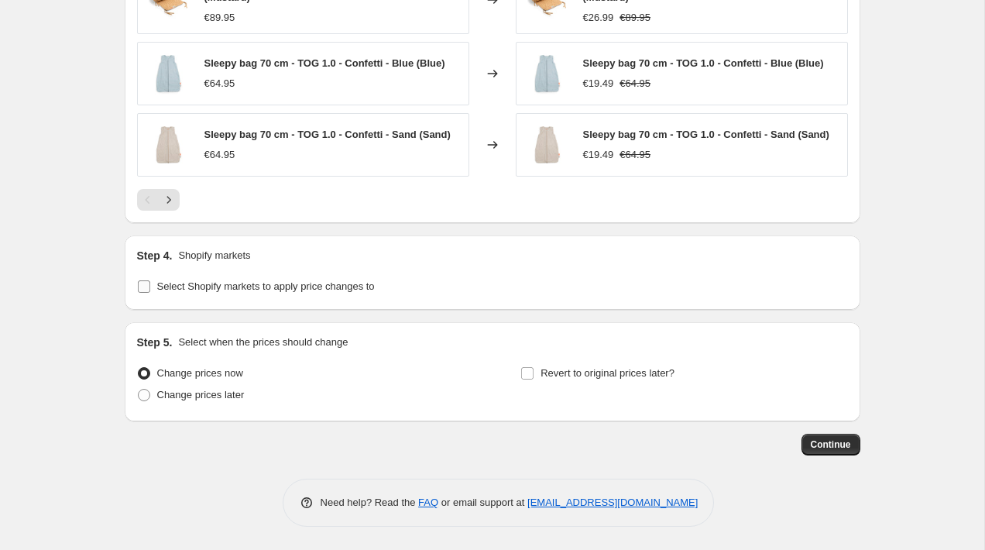
click at [366, 290] on span "Select Shopify markets to apply price changes to" at bounding box center [266, 286] width 218 height 12
click at [150, 290] on input "Select Shopify markets to apply price changes to" at bounding box center [144, 286] width 12 height 12
checkbox input "true"
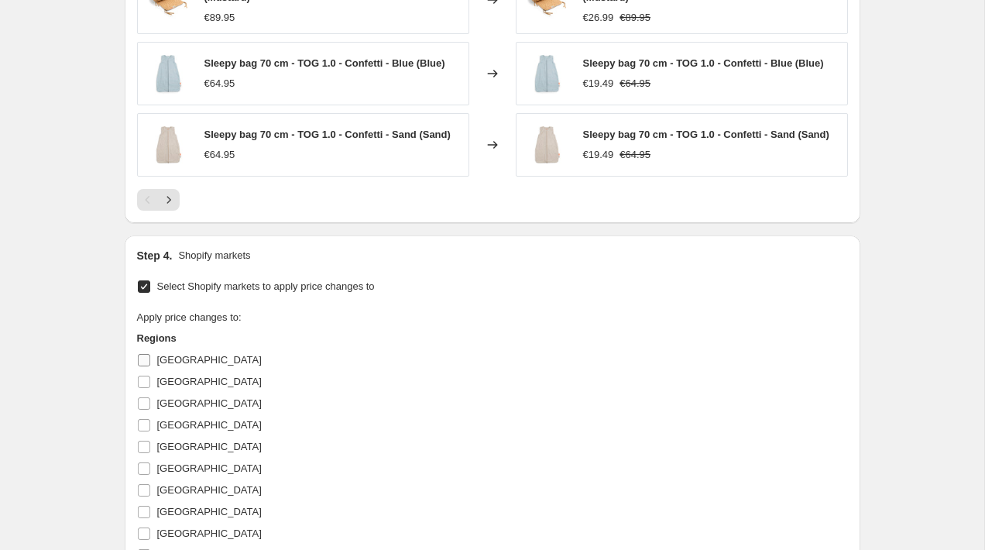
click at [146, 360] on input "Austria" at bounding box center [144, 360] width 12 height 12
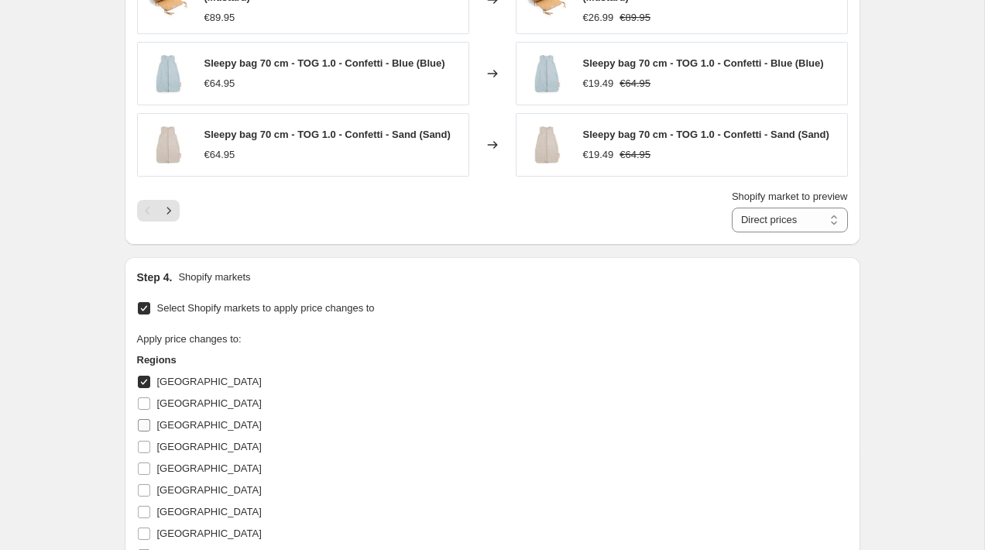
click at [147, 384] on input "Austria" at bounding box center [144, 382] width 12 height 12
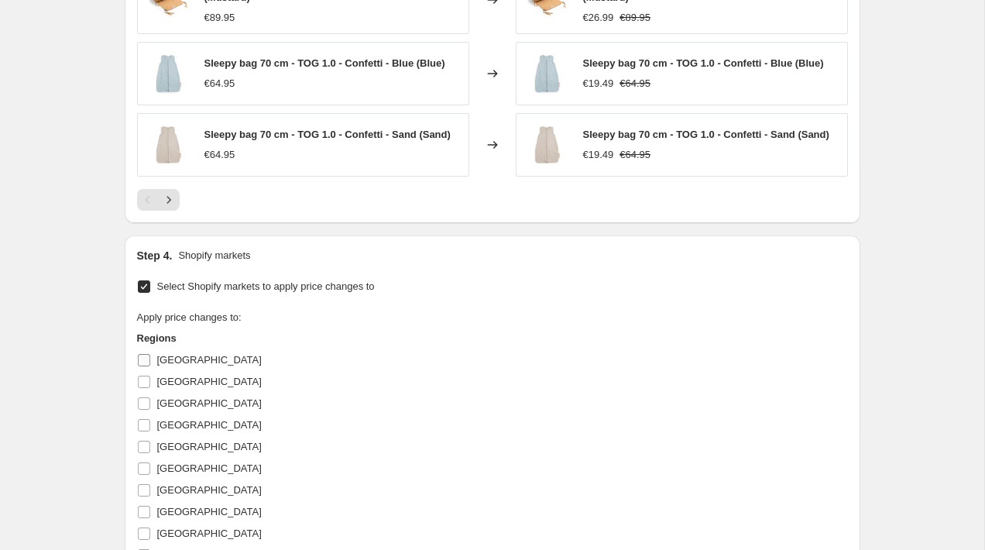
click at [143, 359] on input "Austria" at bounding box center [144, 360] width 12 height 12
checkbox input "true"
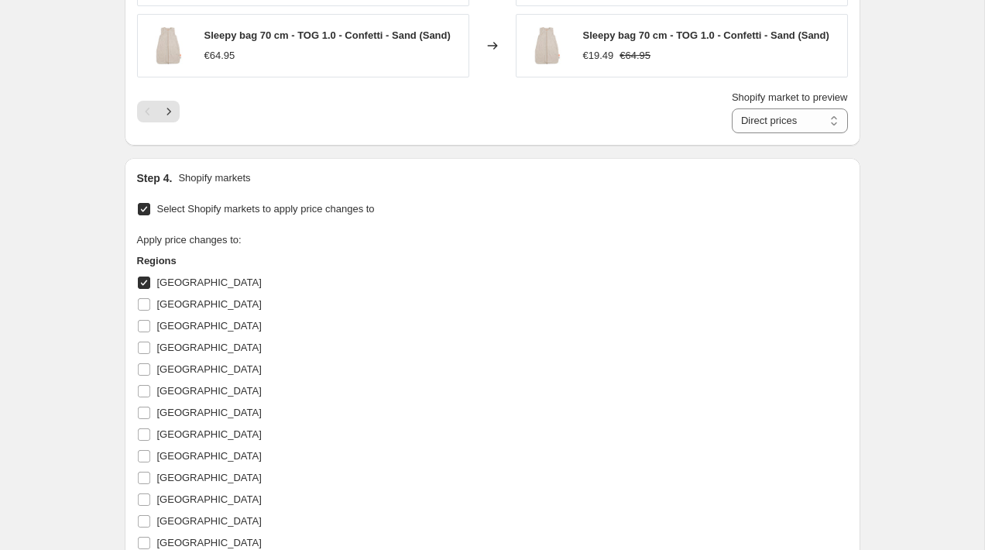
scroll to position [1314, 0]
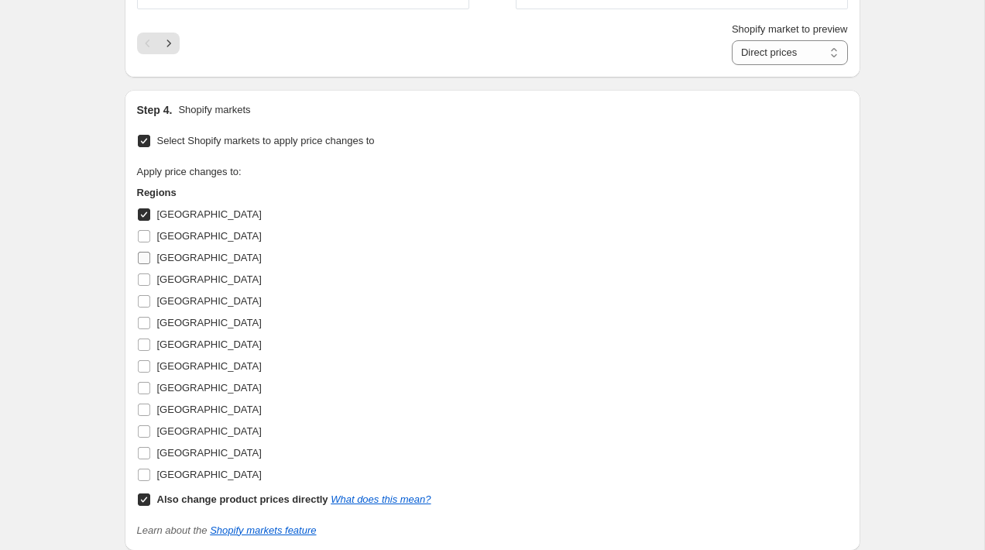
drag, startPoint x: 148, startPoint y: 238, endPoint x: 147, endPoint y: 258, distance: 20.2
click at [148, 238] on input "Belgium" at bounding box center [144, 236] width 12 height 12
checkbox input "true"
click at [147, 263] on input "Denmark" at bounding box center [144, 258] width 12 height 12
checkbox input "true"
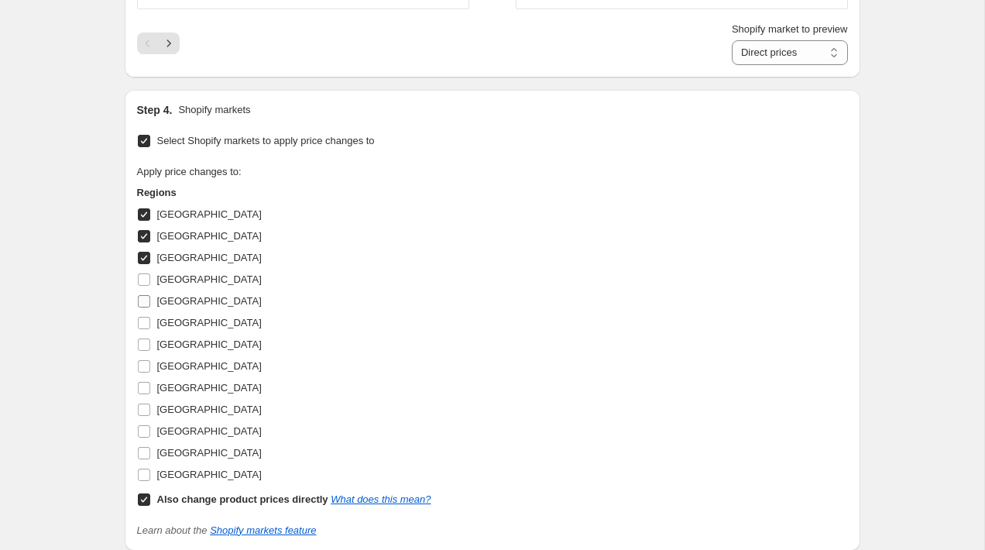
click at [147, 290] on div "Regions Austria Belgium Denmark Finland France Germany Ireland Netherlands Norw…" at bounding box center [284, 347] width 294 height 325
click at [146, 312] on label "Germany" at bounding box center [199, 323] width 125 height 22
click at [146, 317] on input "Germany" at bounding box center [144, 323] width 12 height 12
checkbox input "true"
click at [146, 294] on span at bounding box center [144, 301] width 14 height 14
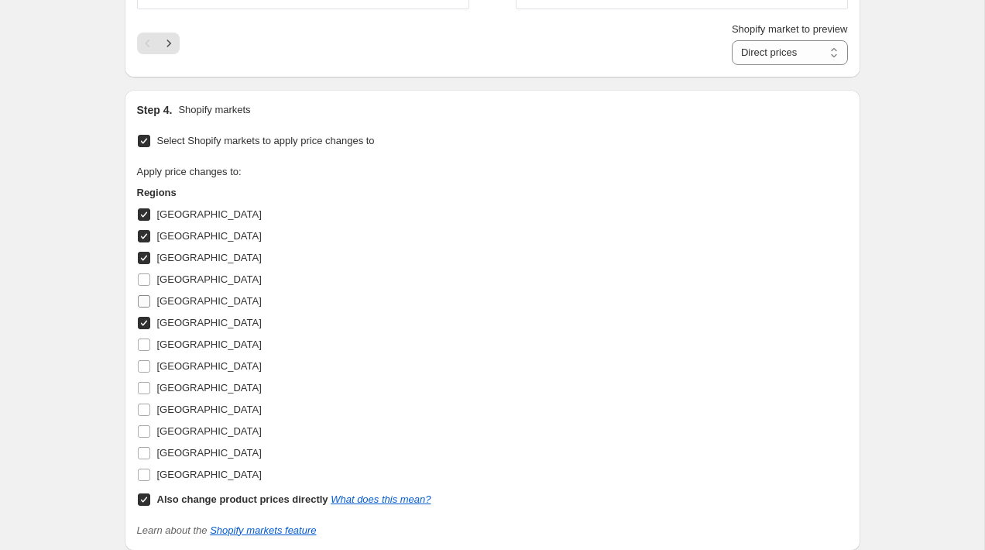
click at [146, 295] on input "France" at bounding box center [144, 301] width 12 height 12
checkbox input "true"
click at [146, 277] on input "Finland" at bounding box center [144, 279] width 12 height 12
checkbox input "true"
click at [145, 330] on label "Germany" at bounding box center [199, 323] width 125 height 22
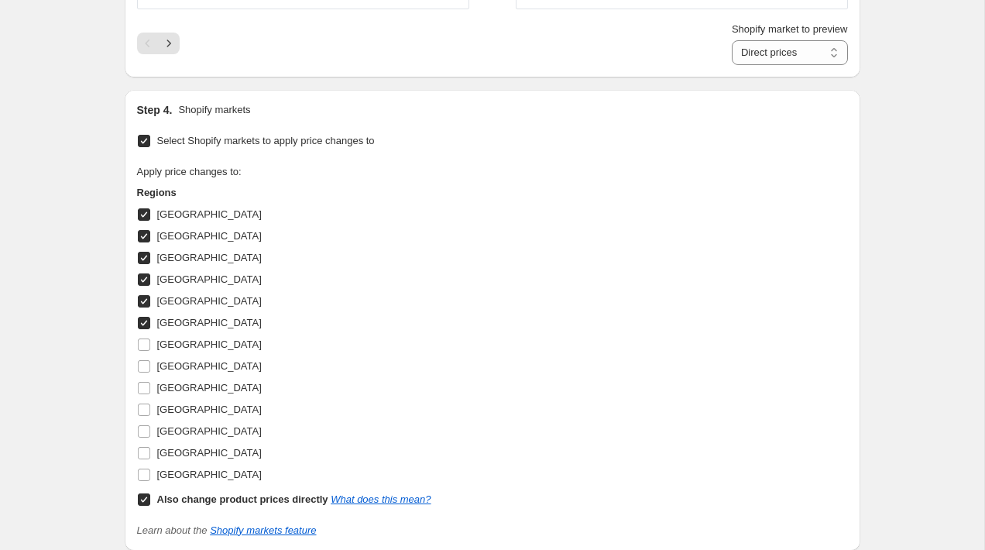
click at [145, 329] on input "Germany" at bounding box center [144, 323] width 12 height 12
checkbox input "false"
click at [145, 345] on input "Ireland" at bounding box center [144, 344] width 12 height 12
checkbox input "true"
click at [145, 324] on input "Germany" at bounding box center [144, 323] width 12 height 12
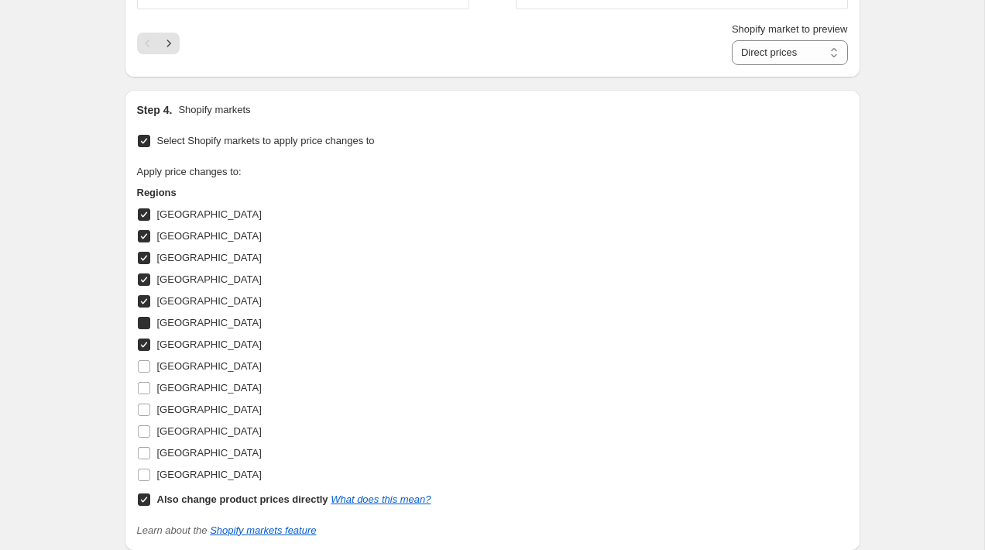
checkbox input "true"
click at [144, 376] on label "Netherlands" at bounding box center [199, 366] width 125 height 22
click at [144, 373] on input "Netherlands" at bounding box center [144, 366] width 12 height 12
checkbox input "true"
click at [144, 396] on label "Norway" at bounding box center [199, 388] width 125 height 22
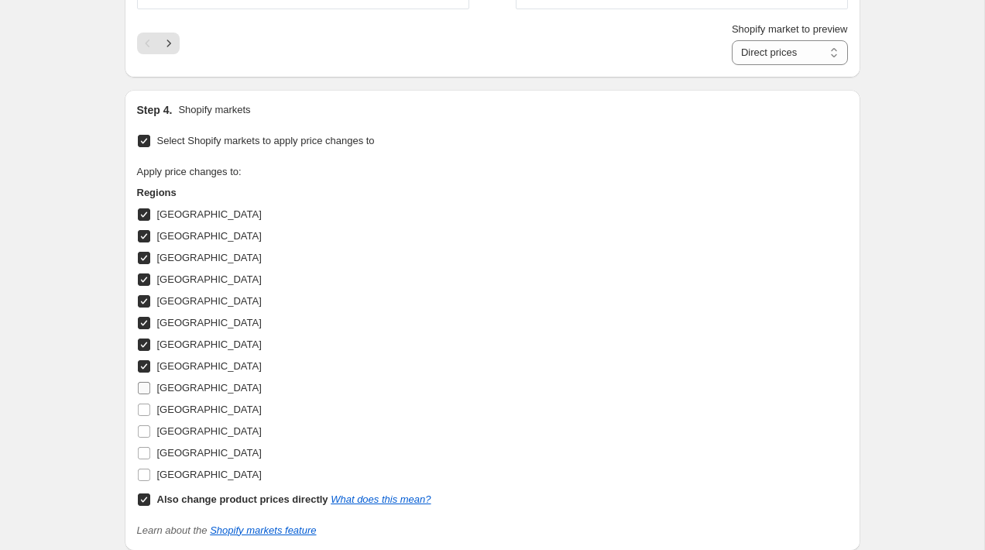
click at [144, 394] on input "Norway" at bounding box center [144, 388] width 12 height 12
checkbox input "true"
click at [144, 413] on input "Portugal" at bounding box center [144, 409] width 12 height 12
checkbox input "true"
click at [144, 426] on input "Spain" at bounding box center [144, 431] width 12 height 12
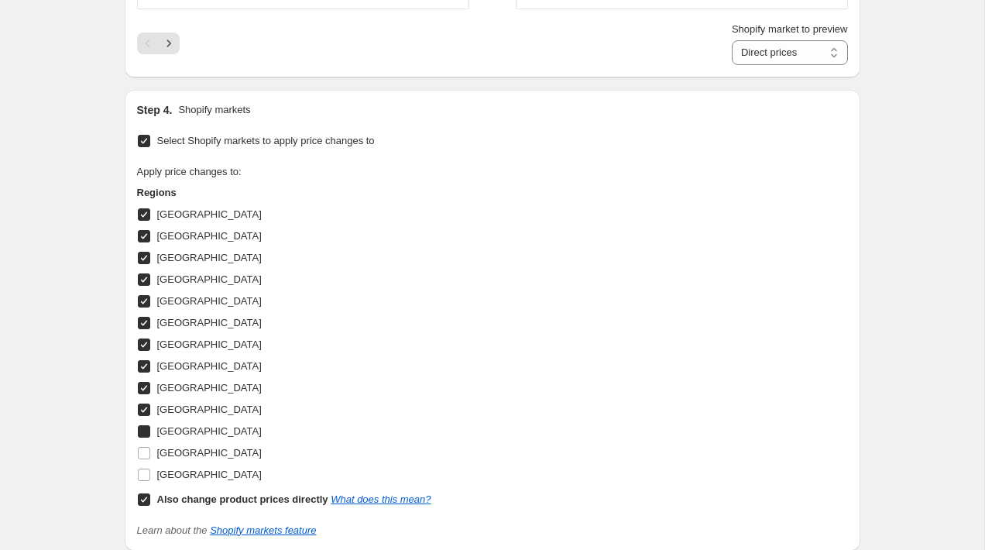
checkbox input "true"
click at [144, 451] on input "Sweden" at bounding box center [144, 453] width 12 height 12
checkbox input "true"
click at [144, 474] on input "United Kingdom" at bounding box center [144, 475] width 12 height 12
checkbox input "true"
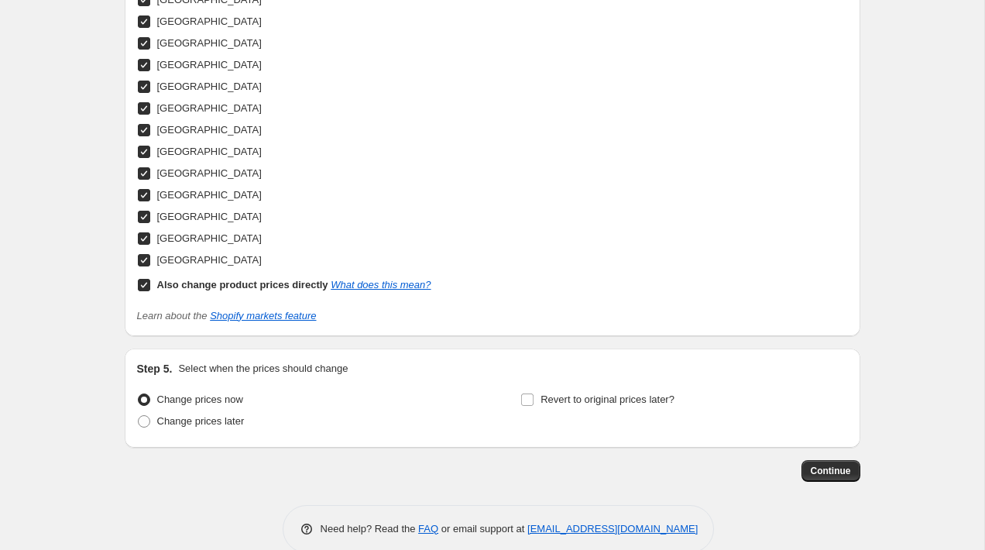
scroll to position [1540, 0]
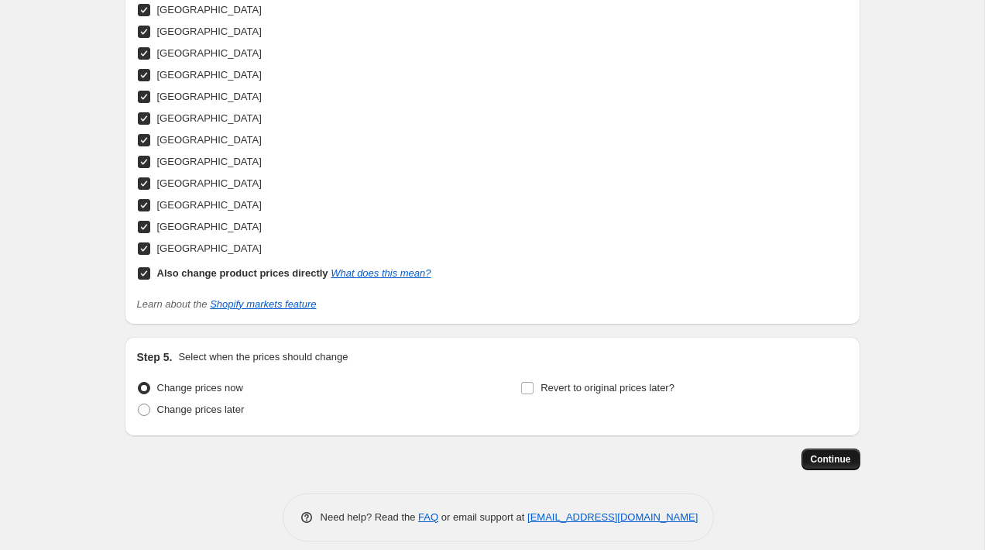
click at [833, 463] on span "Continue" at bounding box center [831, 459] width 40 height 12
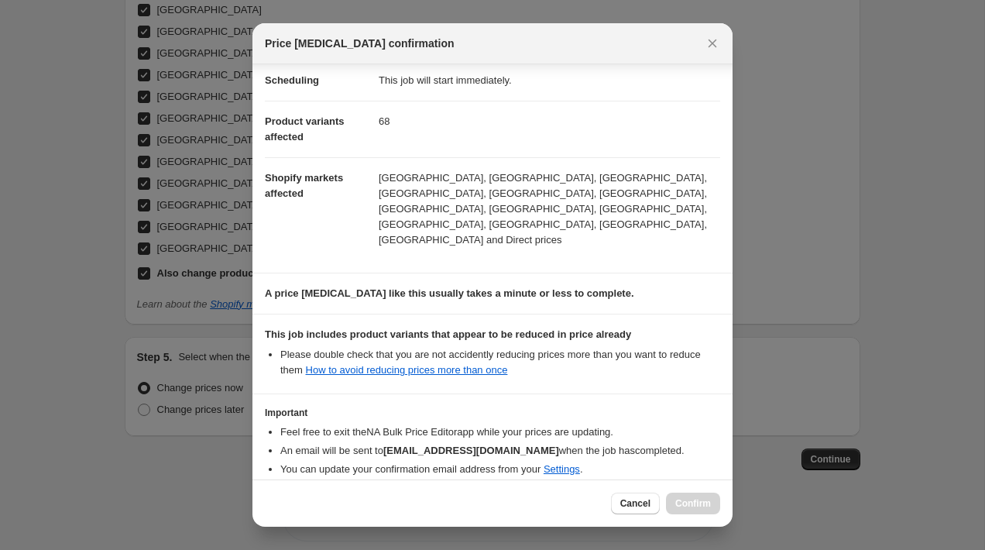
scroll to position [174, 0]
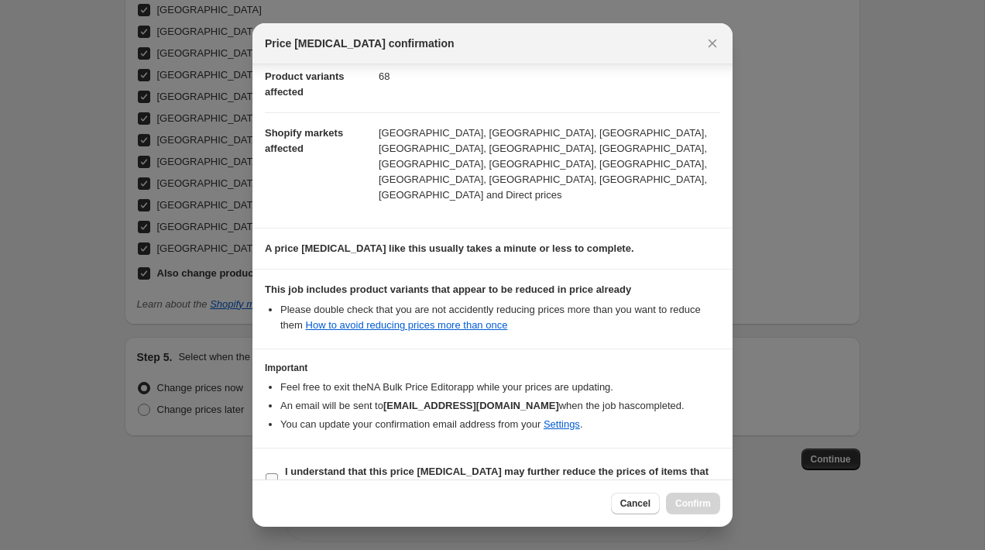
click at [409, 465] on b "I understand that this price change job may further reduce the prices of items …" at bounding box center [497, 478] width 424 height 27
click at [278, 473] on input "I understand that this price change job may further reduce the prices of items …" at bounding box center [272, 479] width 12 height 12
checkbox input "true"
click at [692, 507] on span "Confirm" at bounding box center [693, 503] width 36 height 12
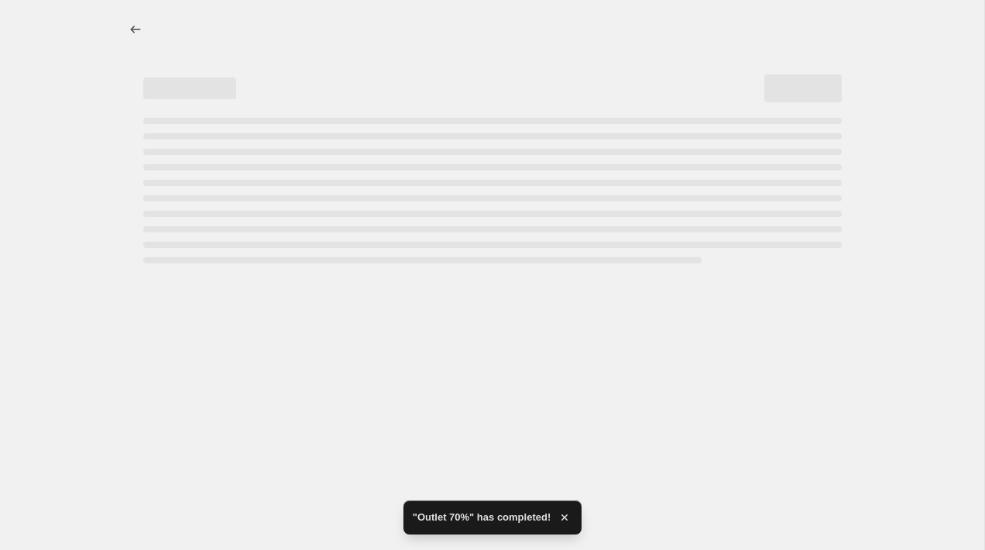
select select "percentage"
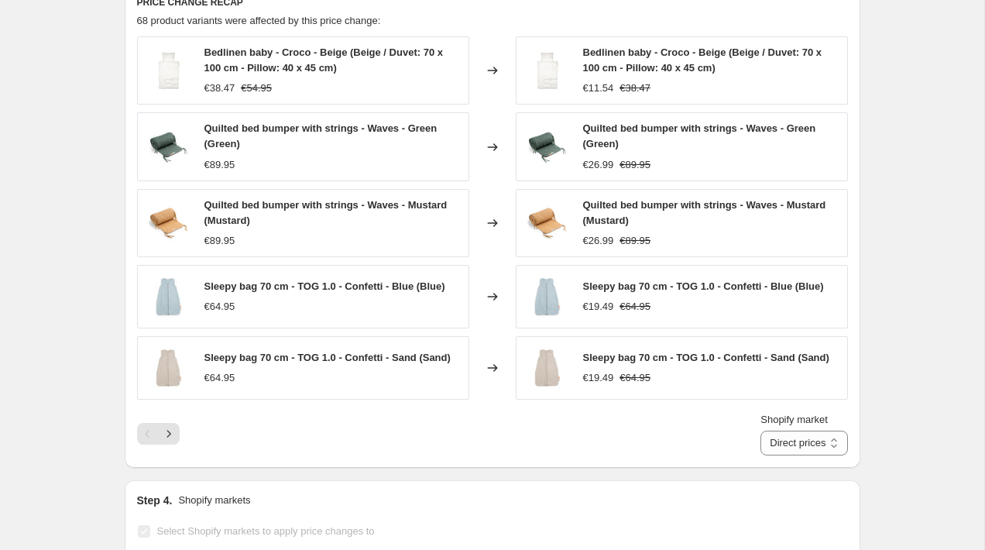
scroll to position [1080, 0]
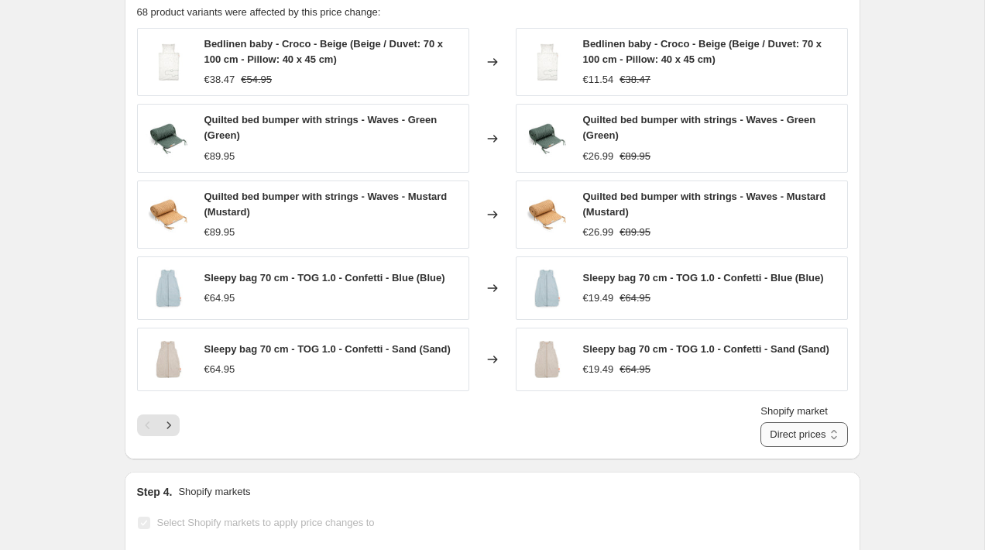
click at [809, 436] on select "Direct prices Austria Belgium Denmark Finland France Germany Ireland Netherland…" at bounding box center [803, 434] width 87 height 25
click at [161, 427] on icon "Next" at bounding box center [168, 424] width 15 height 15
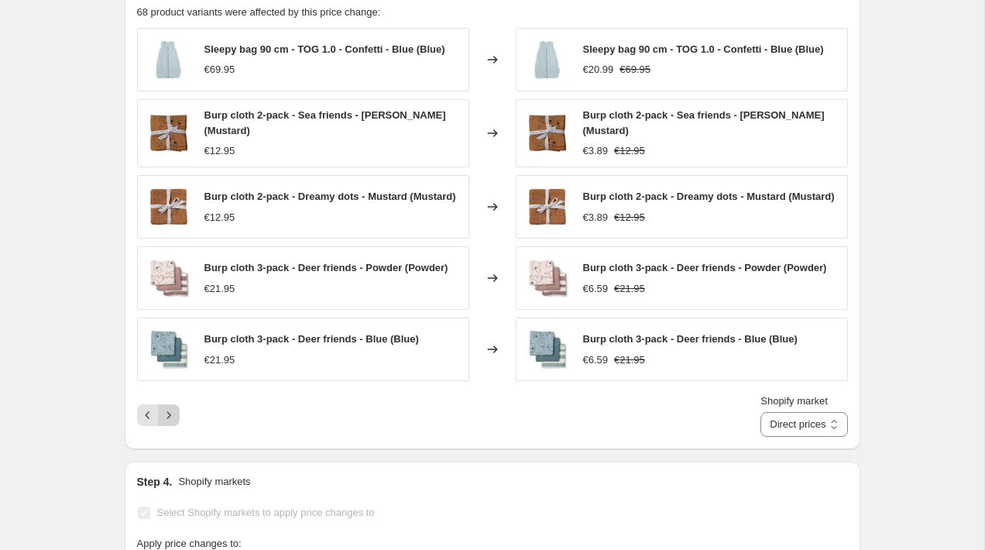
click at [171, 417] on icon "Next" at bounding box center [168, 414] width 15 height 15
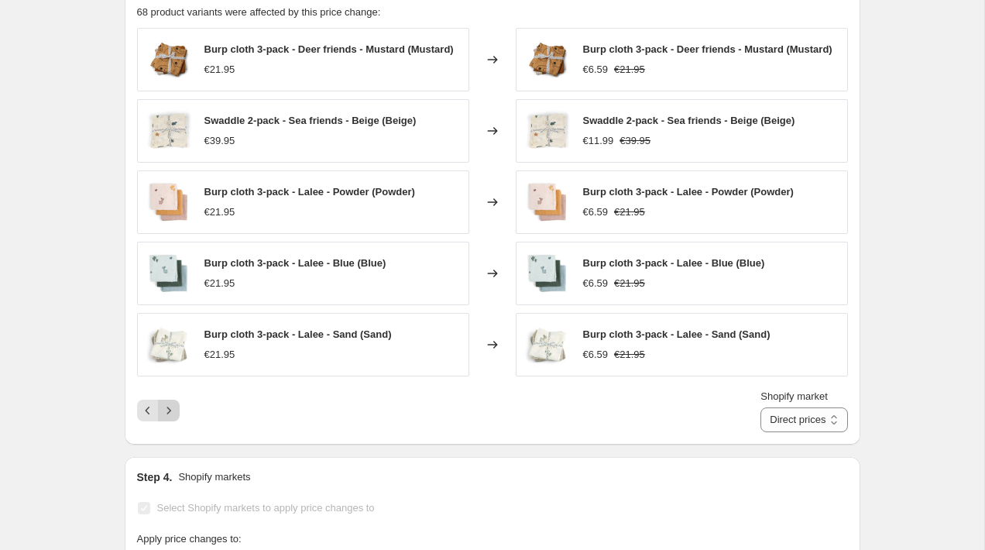
click at [174, 417] on icon "Next" at bounding box center [168, 410] width 15 height 15
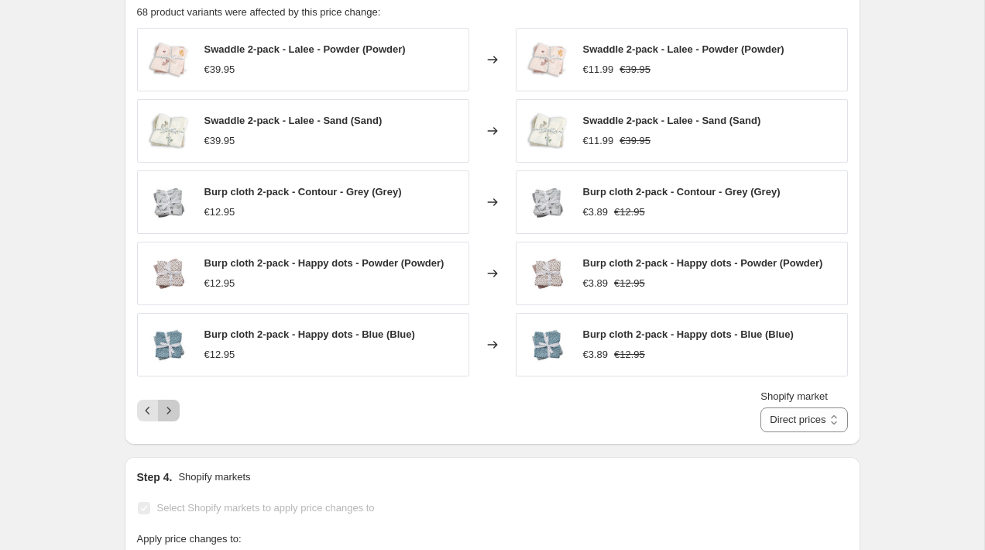
click at [174, 417] on icon "Next" at bounding box center [168, 410] width 15 height 15
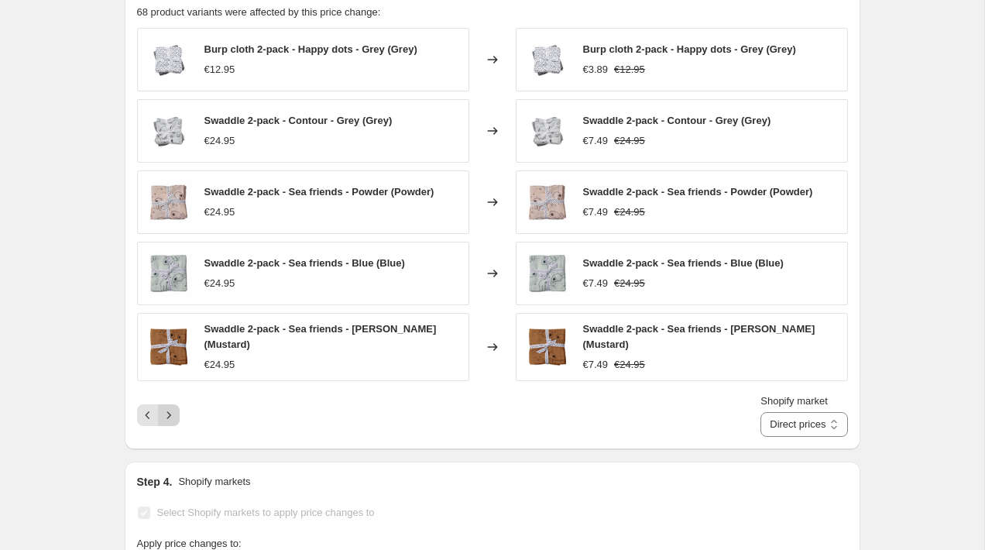
click at [174, 417] on icon "Next" at bounding box center [168, 414] width 15 height 15
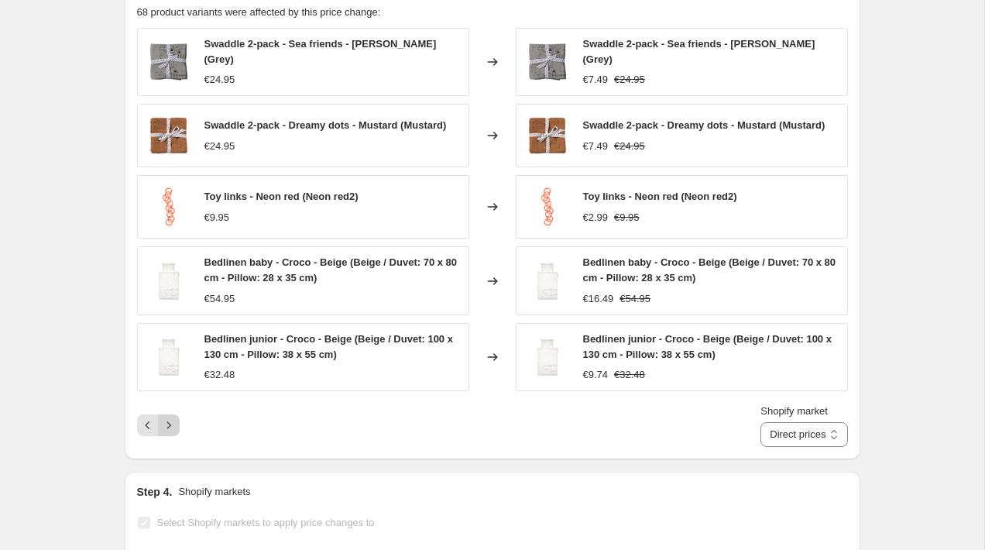
click at [174, 417] on icon "Next" at bounding box center [168, 424] width 15 height 15
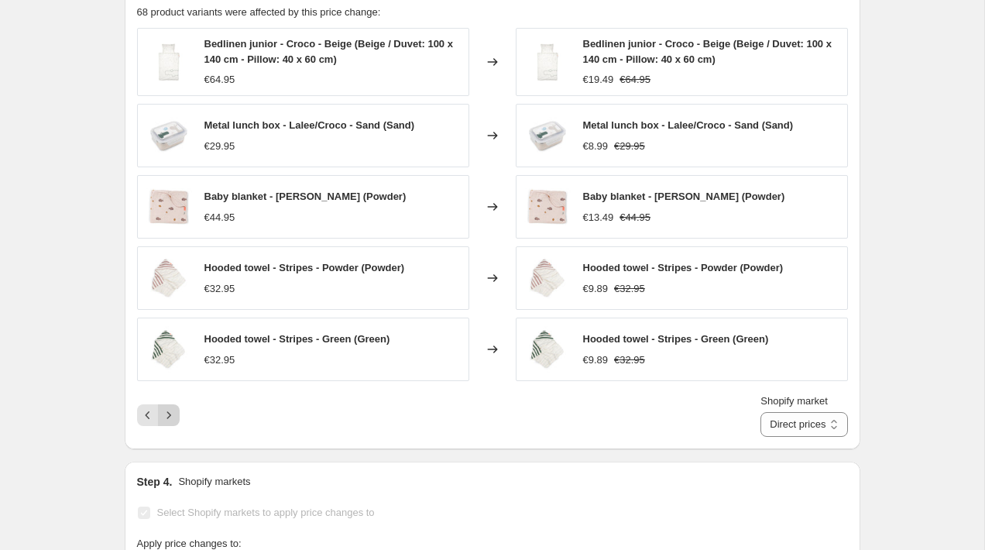
click at [174, 417] on icon "Next" at bounding box center [168, 414] width 15 height 15
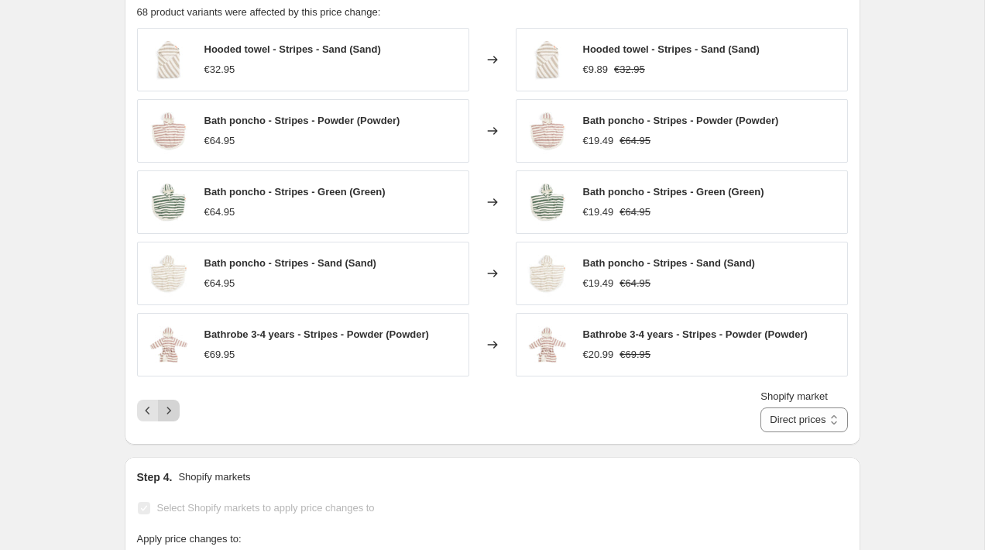
click at [174, 417] on icon "Next" at bounding box center [168, 410] width 15 height 15
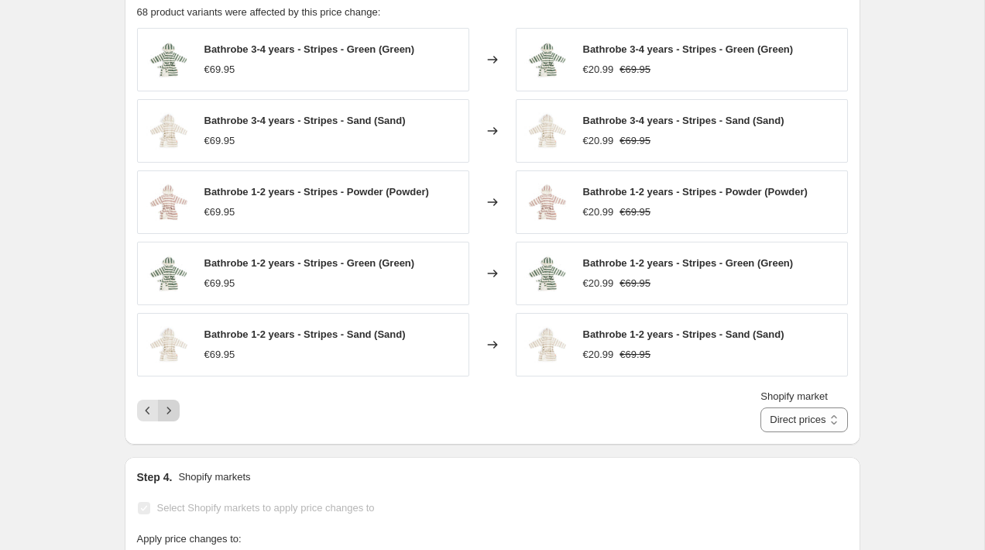
click at [174, 417] on icon "Next" at bounding box center [168, 410] width 15 height 15
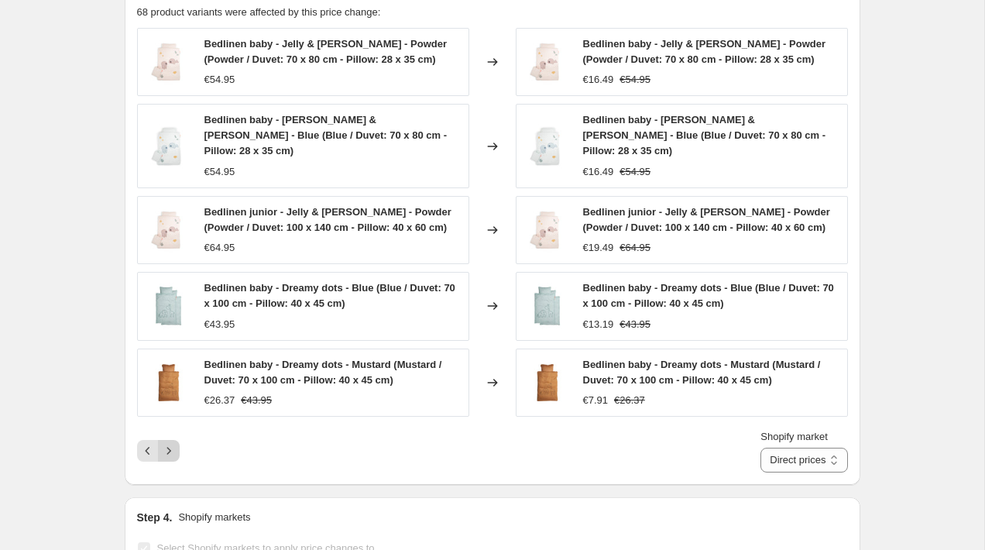
click at [174, 443] on icon "Next" at bounding box center [168, 450] width 15 height 15
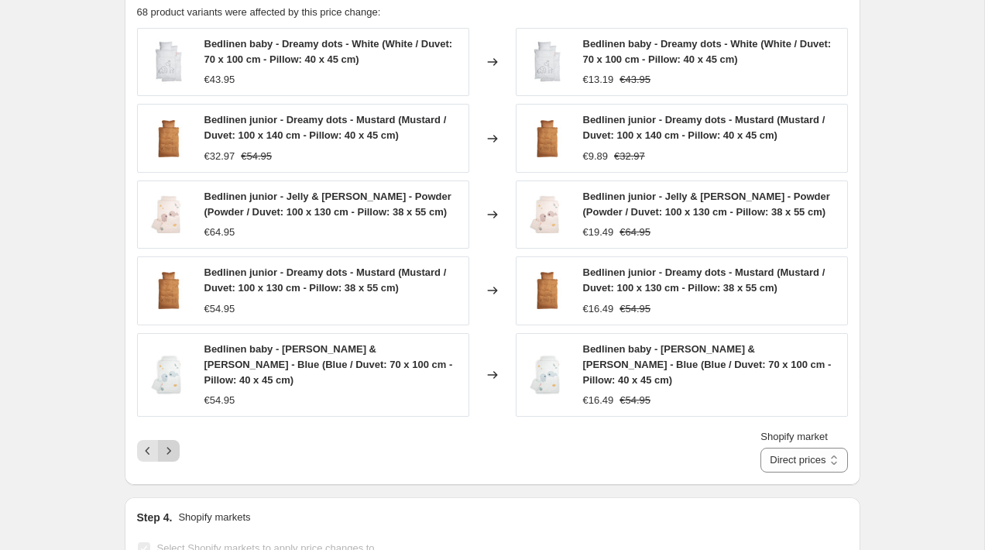
click at [170, 443] on icon "Next" at bounding box center [168, 450] width 15 height 15
